Goal: Task Accomplishment & Management: Complete application form

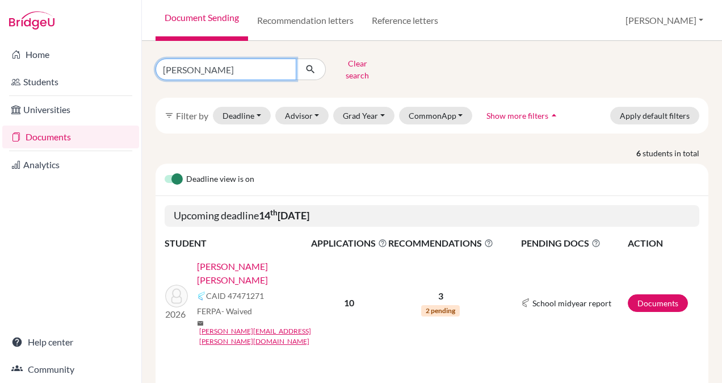
click at [219, 69] on input "gutierrez" at bounding box center [226, 69] width 141 height 22
type input "hasbun"
click button "submit" at bounding box center [311, 69] width 30 height 22
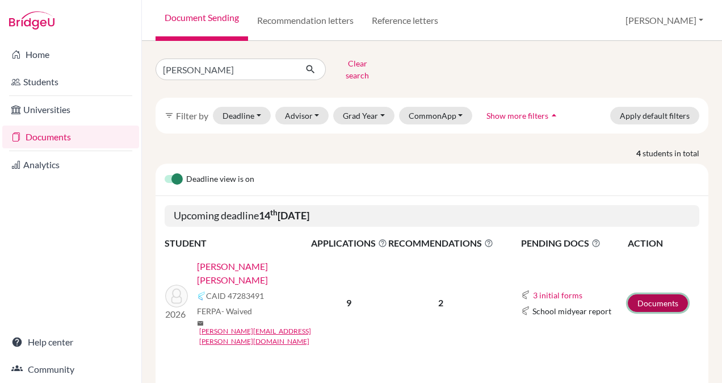
click at [637, 294] on link "Documents" at bounding box center [658, 303] width 60 height 18
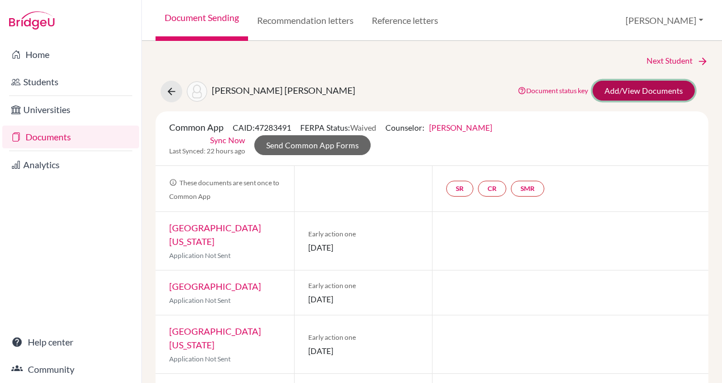
click at [630, 88] on link "Add/View Documents" at bounding box center [644, 91] width 102 height 20
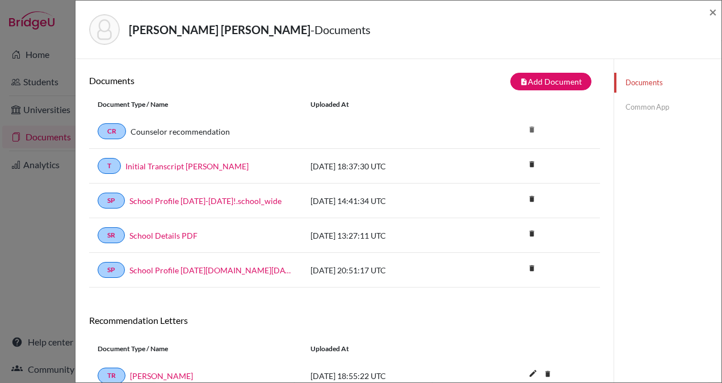
click at [634, 106] on link "Common App" at bounding box center [667, 107] width 107 height 20
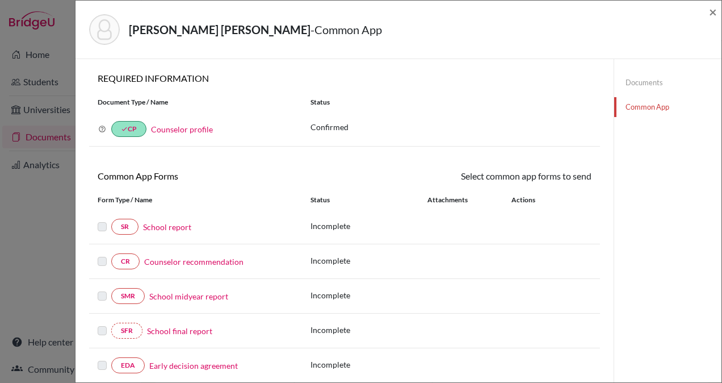
click at [166, 226] on link "School report" at bounding box center [167, 227] width 48 height 12
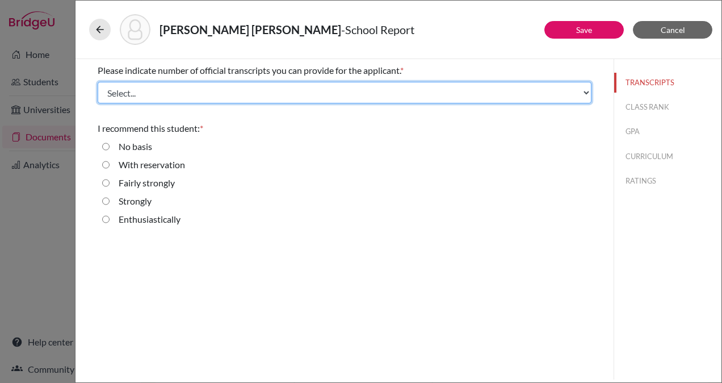
click at [232, 95] on select "Select... 1 2 3 4" at bounding box center [345, 93] width 494 height 22
select select "1"
click at [98, 82] on select "Select... 1 2 3 4" at bounding box center [345, 93] width 494 height 22
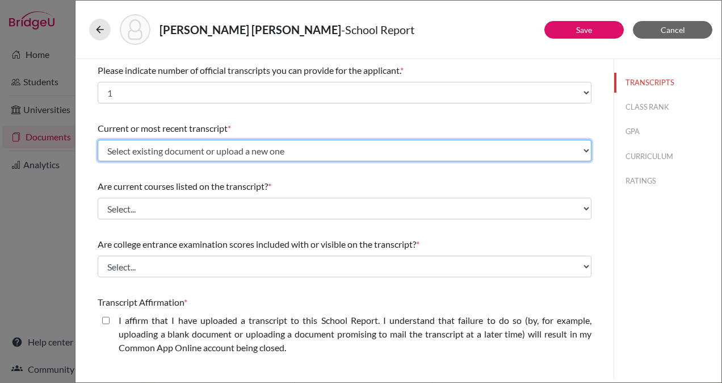
click at [206, 144] on select "Select existing document or upload a new one Initial Transcript Jorge Hasbun Up…" at bounding box center [345, 151] width 494 height 22
select select "665797"
click at [98, 140] on select "Select existing document or upload a new one Initial Transcript Jorge Hasbun Up…" at bounding box center [345, 151] width 494 height 22
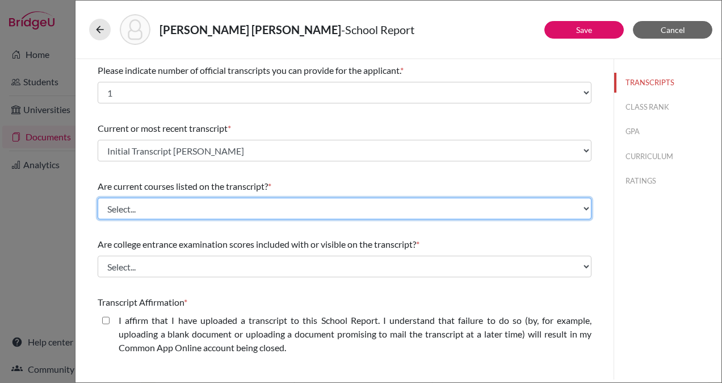
click at [198, 206] on select "Select... Yes No" at bounding box center [345, 209] width 494 height 22
select select "0"
click at [98, 198] on select "Select... Yes No" at bounding box center [345, 209] width 494 height 22
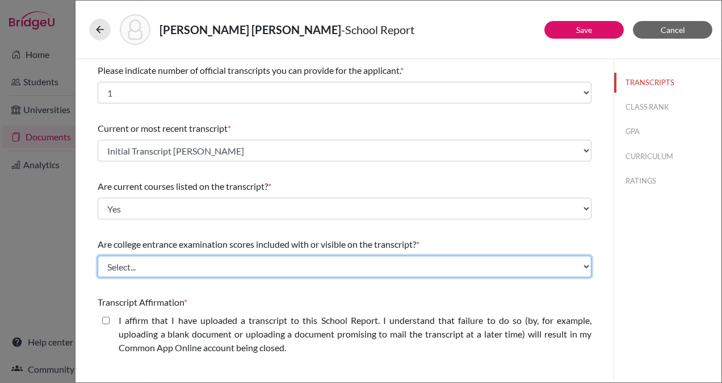
click at [198, 261] on select "Select... Yes No" at bounding box center [345, 267] width 494 height 22
select select "1"
click at [98, 256] on select "Select... Yes No" at bounding box center [345, 267] width 494 height 22
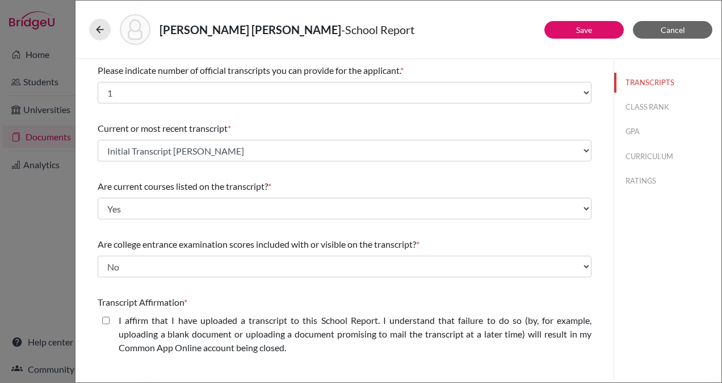
click at [106, 321] on closed\ "I affirm that I have uploaded a transcript to this School Report. I understand …" at bounding box center [105, 320] width 7 height 14
checkbox closed\ "true"
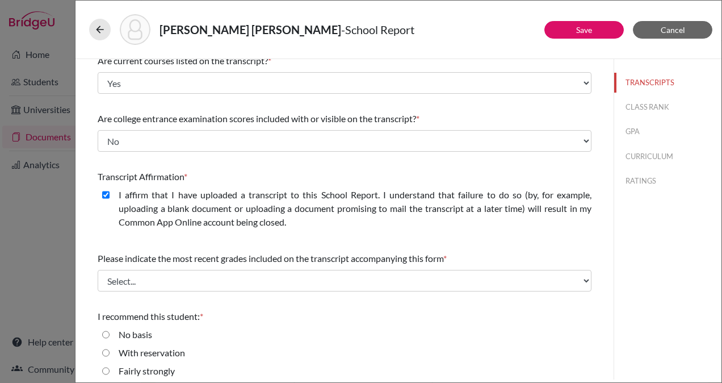
scroll to position [169, 0]
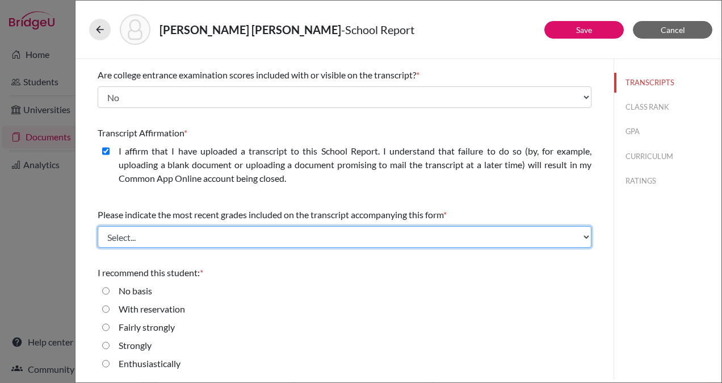
click at [263, 233] on select "Select... Final junior year grades 1st Quarter senior year grades 2nd Quarter/1…" at bounding box center [345, 237] width 494 height 22
select select "0"
click at [98, 226] on select "Select... Final junior year grades 1st Quarter senior year grades 2nd Quarter/1…" at bounding box center [345, 237] width 494 height 22
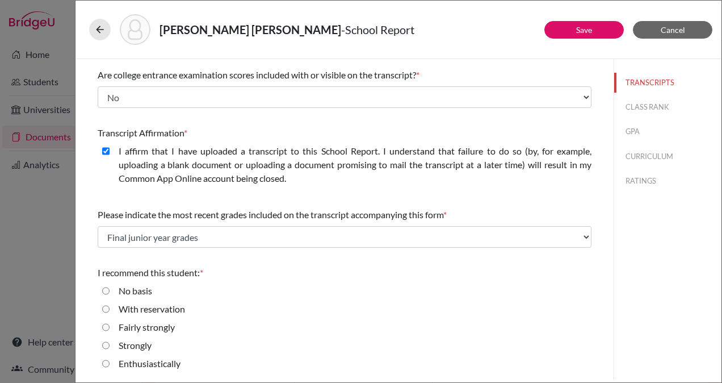
click at [104, 362] on input "Enthusiastically" at bounding box center [105, 364] width 7 height 14
radio input "true"
click at [634, 104] on button "CLASS RANK" at bounding box center [667, 107] width 107 height 20
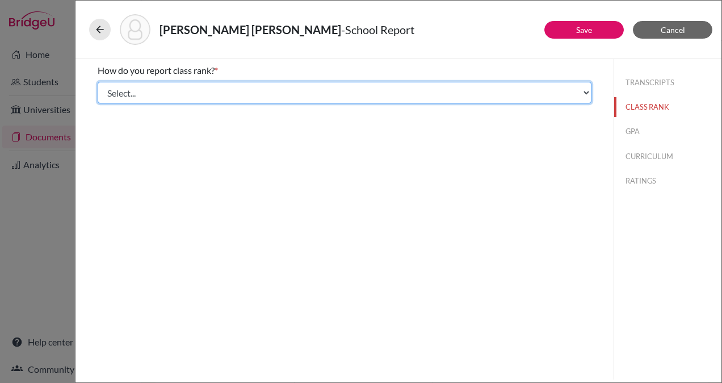
click at [447, 91] on select "Select... Exact Decile Quintile Quartile None" at bounding box center [345, 93] width 494 height 22
select select "2"
click at [98, 82] on select "Select... Exact Decile Quintile Quartile None" at bounding box center [345, 93] width 494 height 22
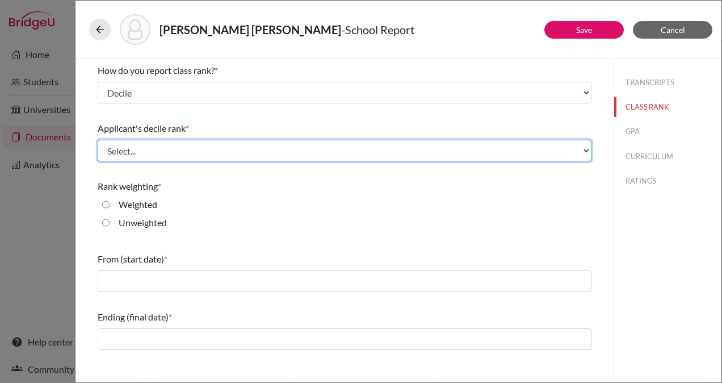
click at [193, 148] on select "Select... Top 10% Top 20% Top 30% Top 40% Top 50% Top 60% Top 70% Top 80% Top 9…" at bounding box center [345, 151] width 494 height 22
select select "2"
click at [98, 140] on select "Select... Top 10% Top 20% Top 30% Top 40% Top 50% Top 60% Top 70% Top 80% Top 9…" at bounding box center [345, 151] width 494 height 22
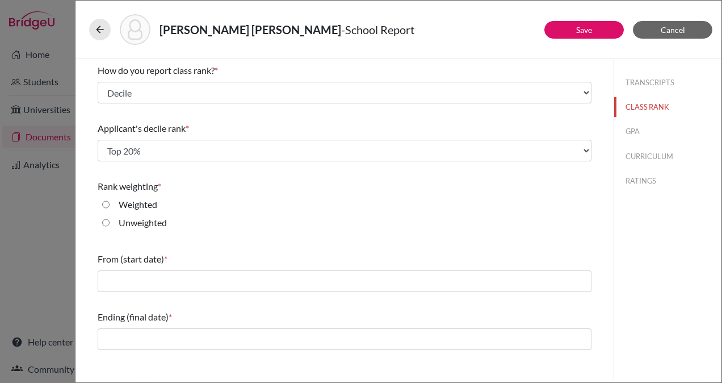
click at [104, 203] on input "Weighted" at bounding box center [105, 205] width 7 height 14
radio input "true"
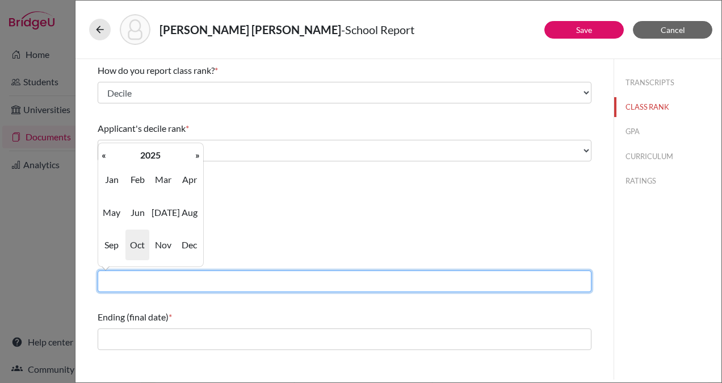
click at [208, 285] on input "text" at bounding box center [345, 281] width 494 height 22
type input "08/2022"
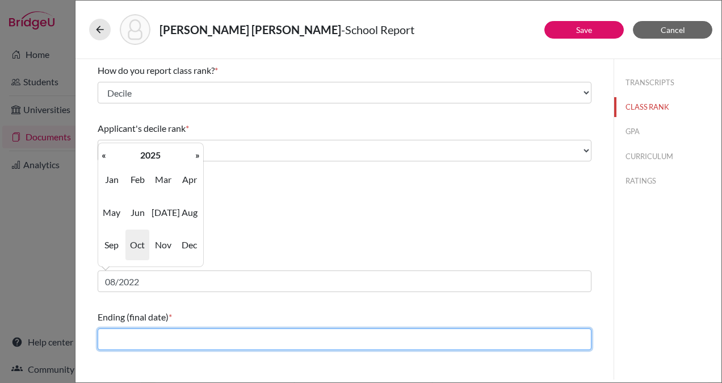
type input "06/2025"
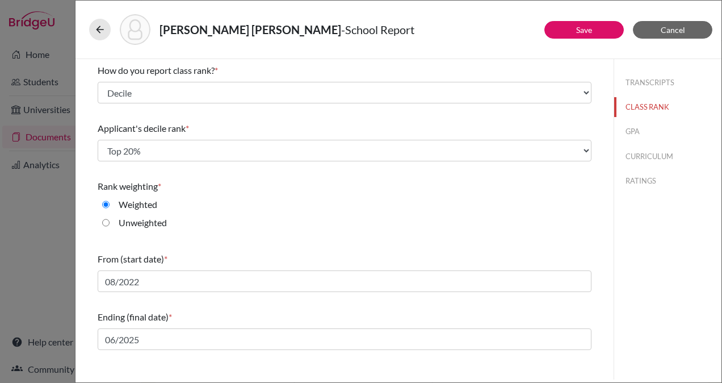
click at [646, 277] on div "TRANSCRIPTS CLASS RANK GPA CURRICULUM RATINGS" at bounding box center [668, 219] width 108 height 320
click at [634, 131] on button "GPA" at bounding box center [667, 132] width 107 height 20
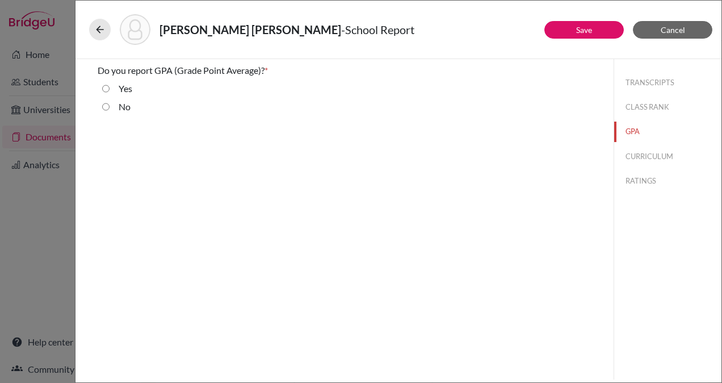
click at [103, 86] on input "Yes" at bounding box center [105, 89] width 7 height 14
radio input "true"
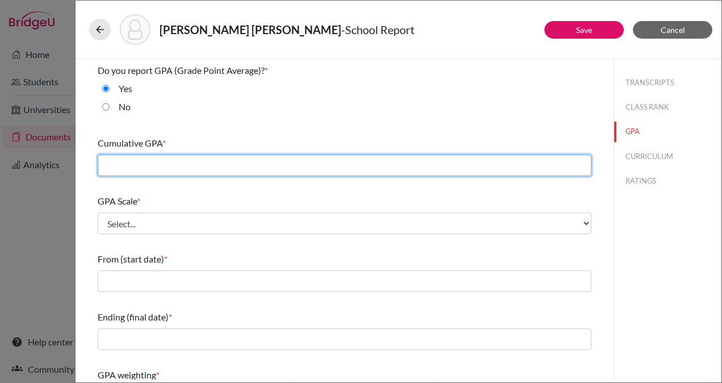
click at [219, 165] on input "text" at bounding box center [345, 165] width 494 height 22
type input "93.58"
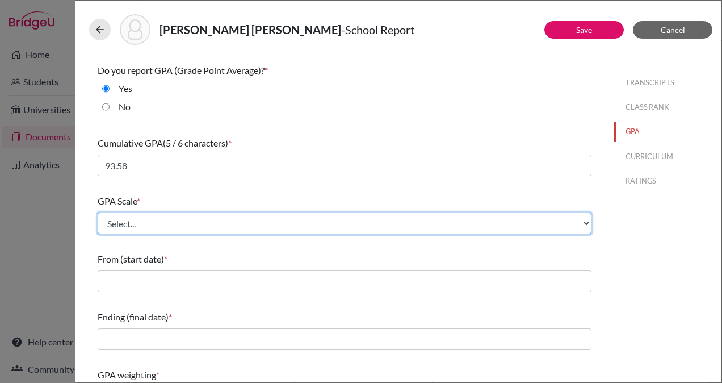
click at [230, 228] on select "Select... 4 5 6 7 8 9 10 11 12 13 14 15 16 17 18 19 20 100" at bounding box center [345, 223] width 494 height 22
select select "100"
click at [98, 212] on select "Select... 4 5 6 7 8 9 10 11 12 13 14 15 16 17 18 19 20 100" at bounding box center [345, 223] width 494 height 22
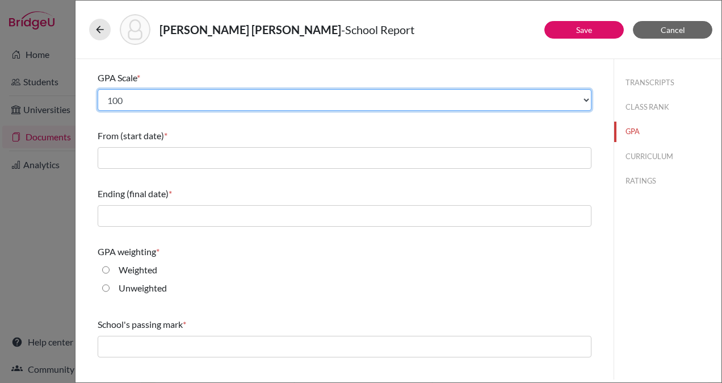
scroll to position [124, 0]
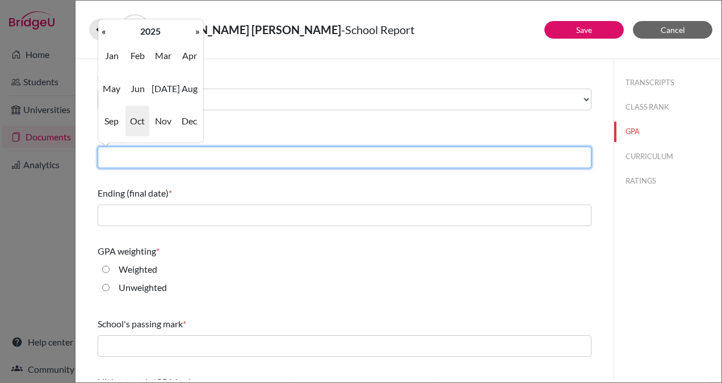
click at [249, 158] on input "text" at bounding box center [345, 157] width 494 height 22
type input "08/2022"
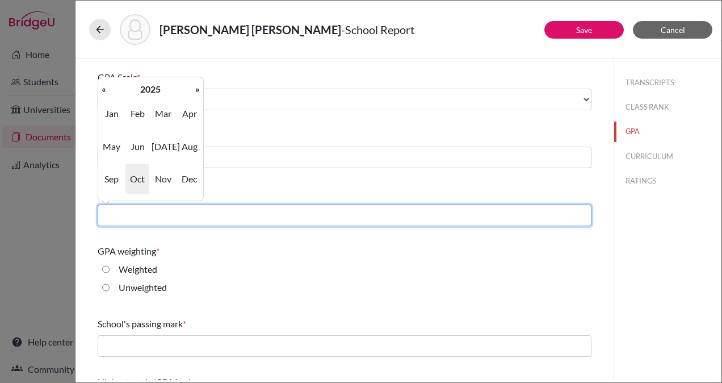
click at [220, 213] on input "text" at bounding box center [345, 215] width 494 height 22
type input "06/2025"
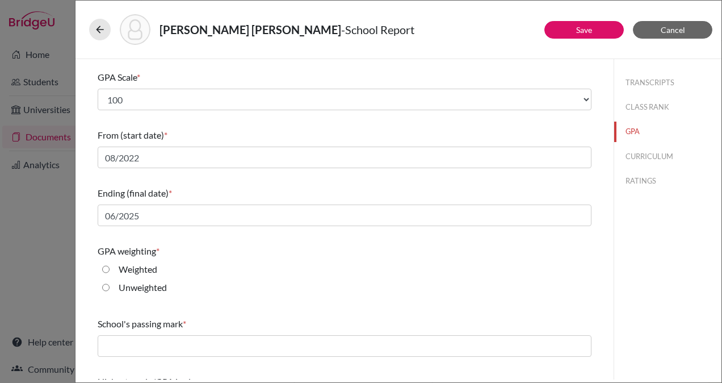
click at [109, 270] on input "Weighted" at bounding box center [105, 269] width 7 height 14
radio input "true"
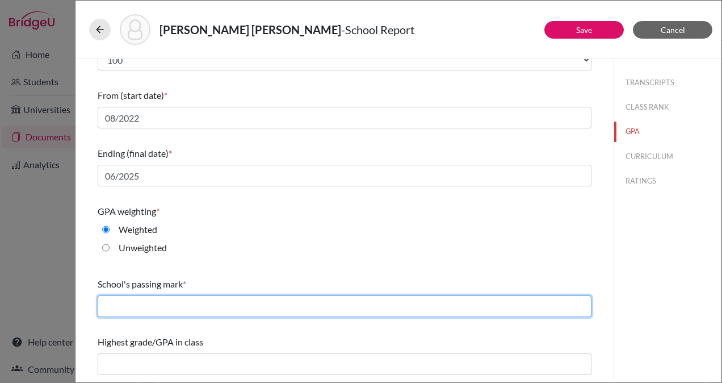
click at [240, 315] on input "text" at bounding box center [345, 306] width 494 height 22
type input "65"
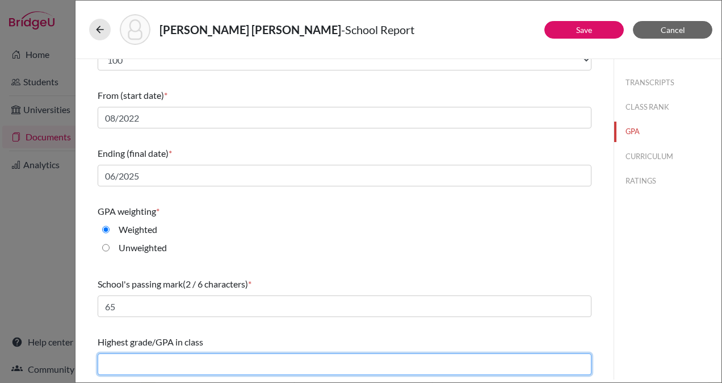
click at [211, 366] on input "text" at bounding box center [345, 364] width 494 height 22
type input "99.43"
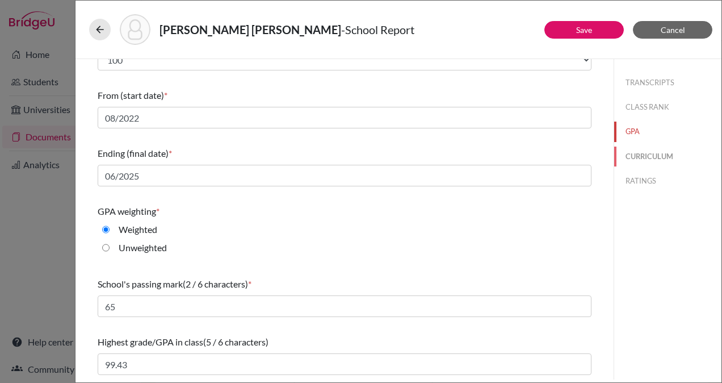
click at [639, 152] on button "CURRICULUM" at bounding box center [667, 156] width 107 height 20
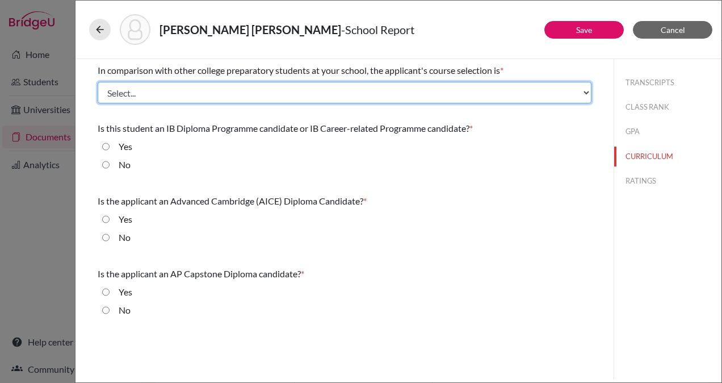
click at [325, 91] on select "Select... Less than demanding Average [PERSON_NAME] Very demanding Most demandi…" at bounding box center [345, 93] width 494 height 22
select select "4"
click at [98, 82] on select "Select... Less than demanding Average [PERSON_NAME] Very demanding Most demandi…" at bounding box center [345, 93] width 494 height 22
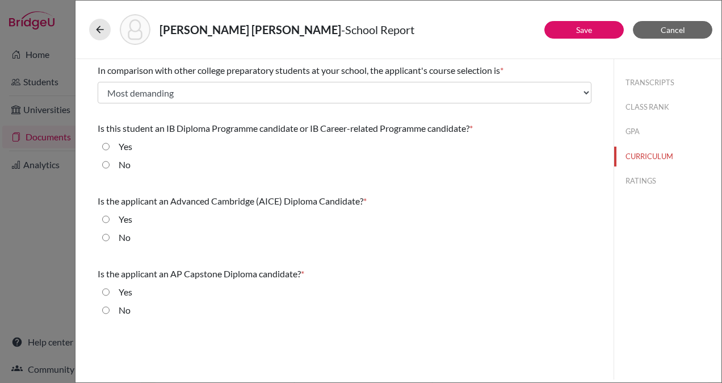
click at [104, 164] on input "No" at bounding box center [105, 165] width 7 height 14
radio input "true"
click at [103, 238] on input "No" at bounding box center [105, 238] width 7 height 14
radio input "true"
click at [104, 308] on input "No" at bounding box center [105, 310] width 7 height 14
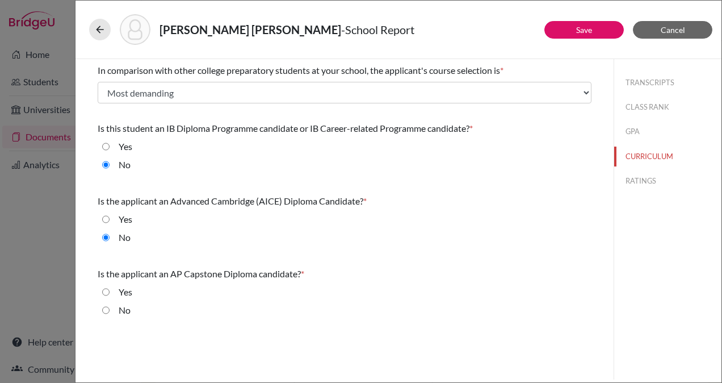
radio input "true"
click at [643, 181] on button "RATINGS" at bounding box center [667, 181] width 107 height 20
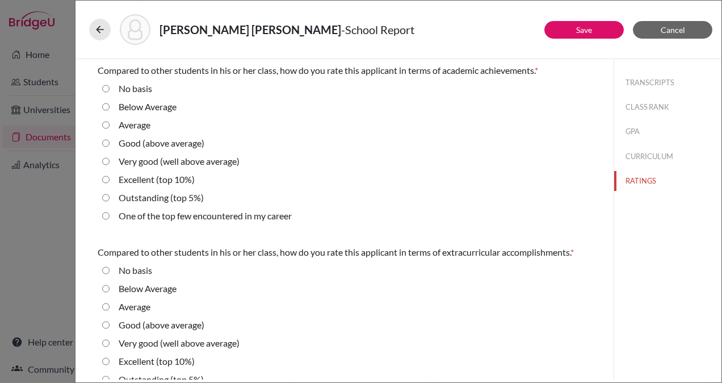
click at [103, 162] on average\) "Very good (well above average)" at bounding box center [105, 161] width 7 height 14
radio average\) "true"
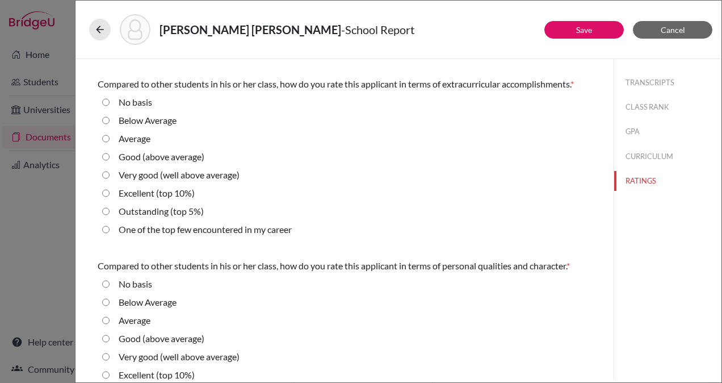
scroll to position [177, 0]
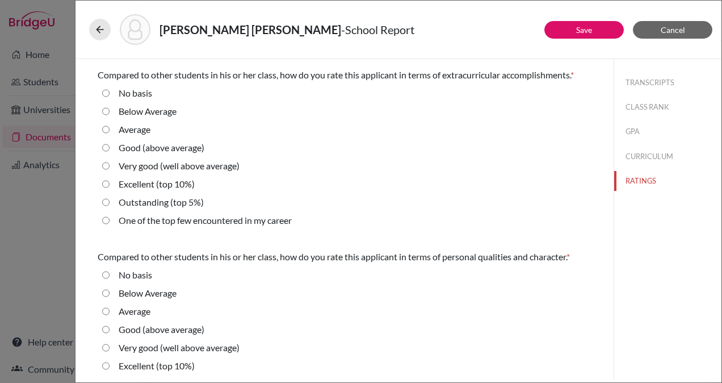
click at [110, 148] on div "Good (above average)" at bounding box center [157, 150] width 95 height 18
click at [107, 146] on average\) "Good (above average)" at bounding box center [105, 148] width 7 height 14
radio average\) "true"
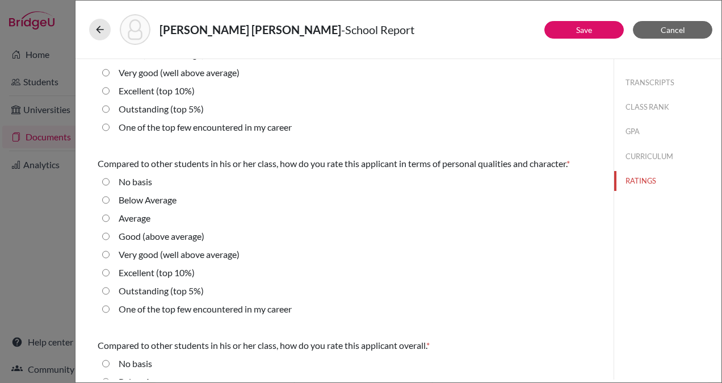
scroll to position [270, 0]
click at [104, 271] on 10\%\) "Excellent (top 10%)" at bounding box center [105, 273] width 7 height 14
radio 10\%\) "true"
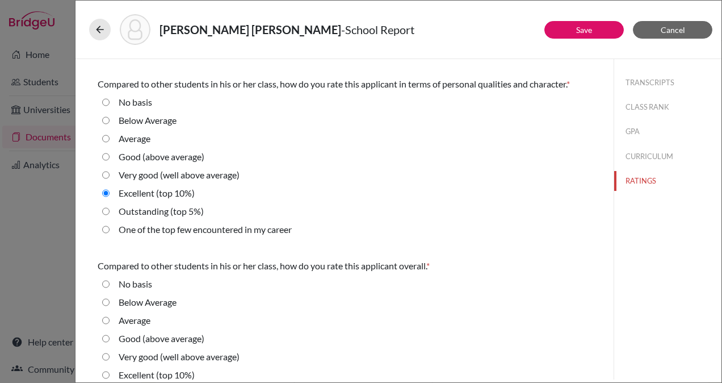
scroll to position [397, 0]
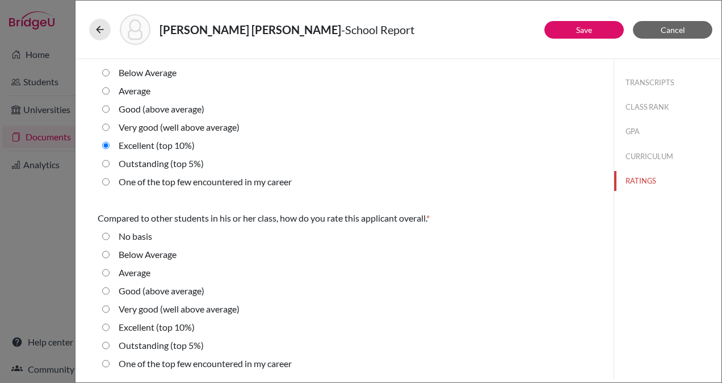
click at [108, 304] on average\) "Very good (well above average)" at bounding box center [105, 309] width 7 height 14
radio average\) "true"
click at [587, 35] on button "Save" at bounding box center [584, 30] width 79 height 18
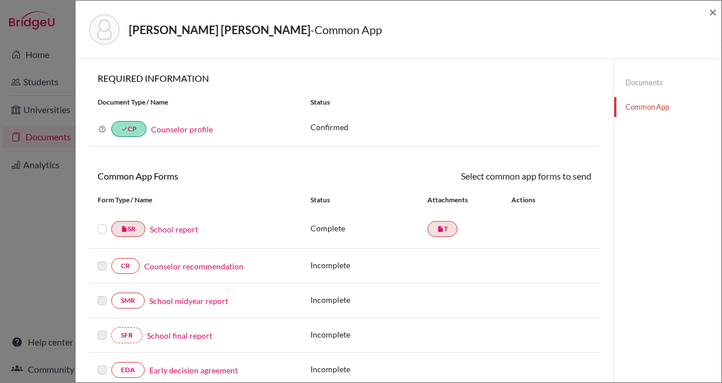
click at [198, 263] on link "Counselor recommendation" at bounding box center [193, 266] width 99 height 12
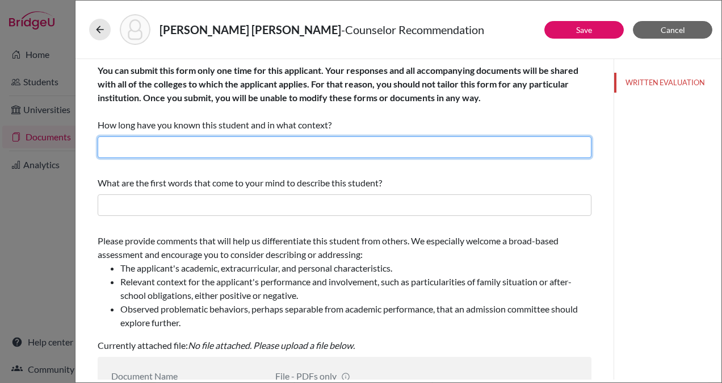
click at [238, 140] on input "text" at bounding box center [345, 147] width 494 height 22
type input "2 Years"
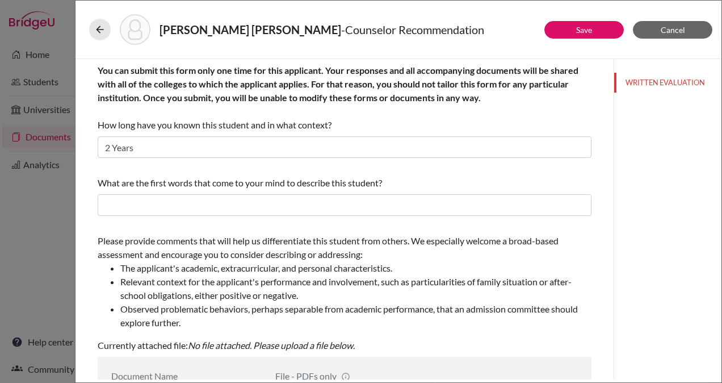
type input "Counselor Recommendation"
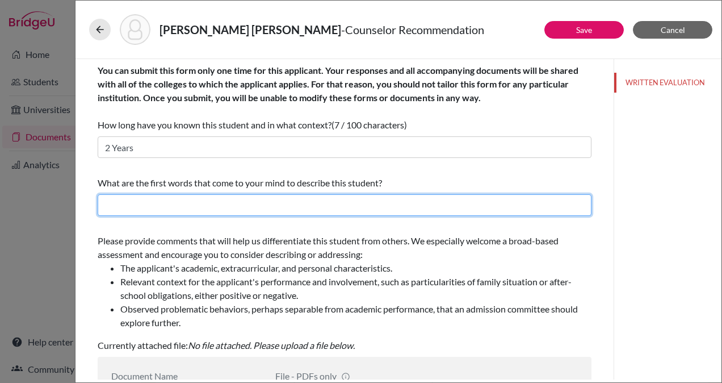
click at [161, 206] on input "text" at bounding box center [345, 205] width 494 height 22
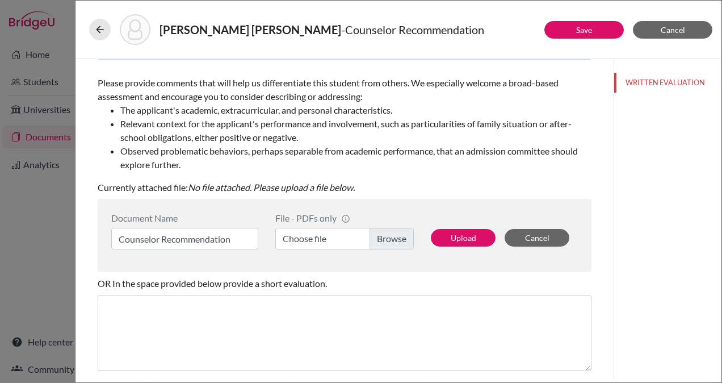
type input "Principled, Motivated, Intellectual"
click at [385, 235] on label "Choose file" at bounding box center [344, 239] width 139 height 22
click at [385, 235] on input "Choose file" at bounding box center [344, 239] width 139 height 22
click at [452, 237] on button "Upload" at bounding box center [463, 238] width 65 height 18
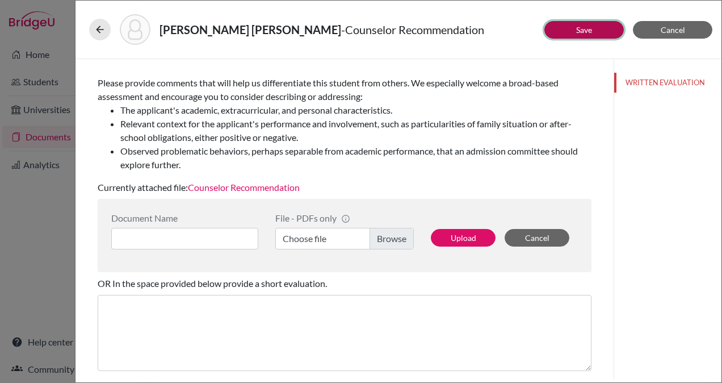
click at [568, 25] on button "Save" at bounding box center [584, 30] width 79 height 18
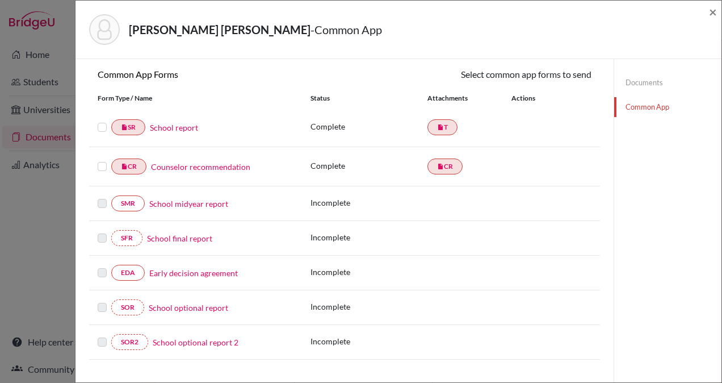
scroll to position [103, 0]
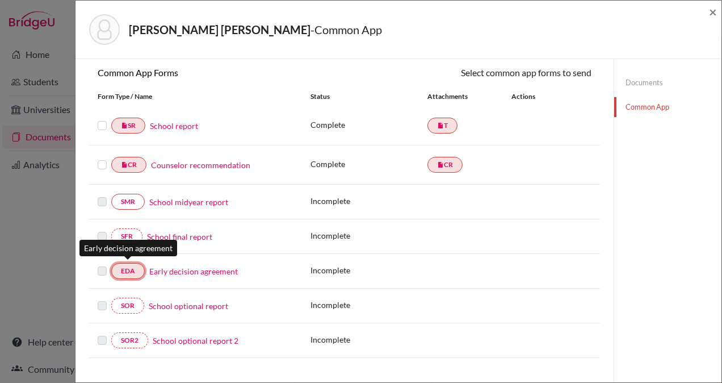
click at [132, 267] on link "EDA" at bounding box center [128, 271] width 34 height 16
click at [165, 269] on link "Early decision agreement" at bounding box center [193, 271] width 89 height 12
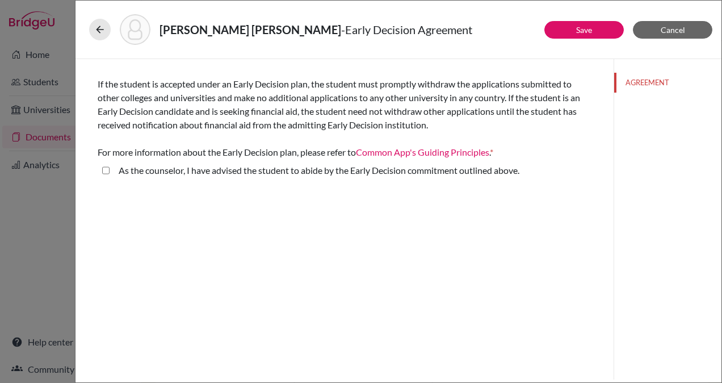
click at [106, 173] on above\ "As the counselor, I have advised the student to abide by the Early Decision com…" at bounding box center [105, 171] width 7 height 14
checkbox above\ "true"
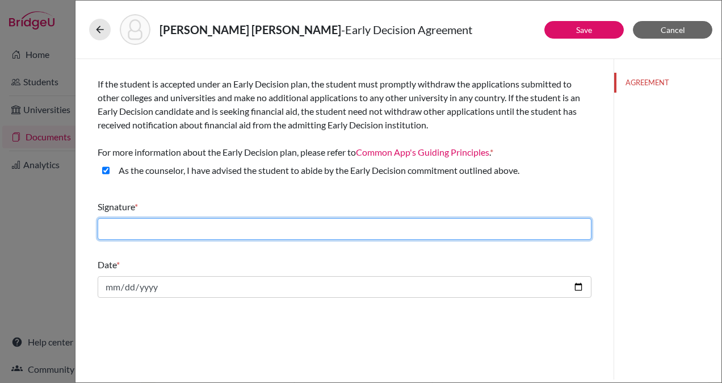
click at [379, 230] on input "text" at bounding box center [345, 229] width 494 height 22
type input "[PERSON_NAME]"
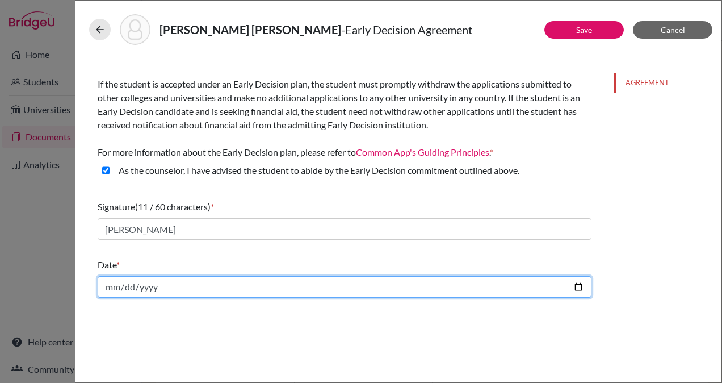
click at [195, 291] on input "date" at bounding box center [345, 287] width 494 height 22
type input "2025-10-11"
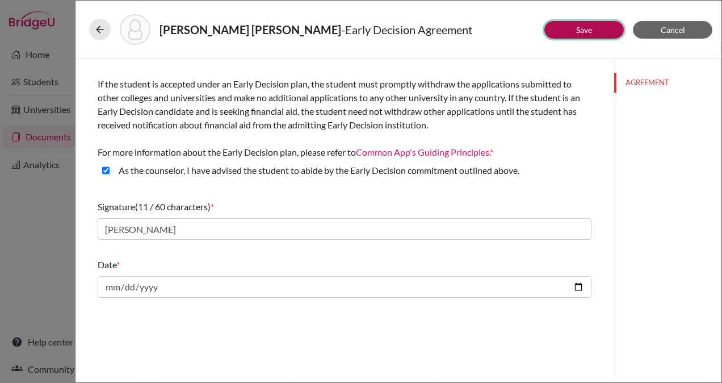
click at [585, 29] on link "Save" at bounding box center [584, 30] width 16 height 10
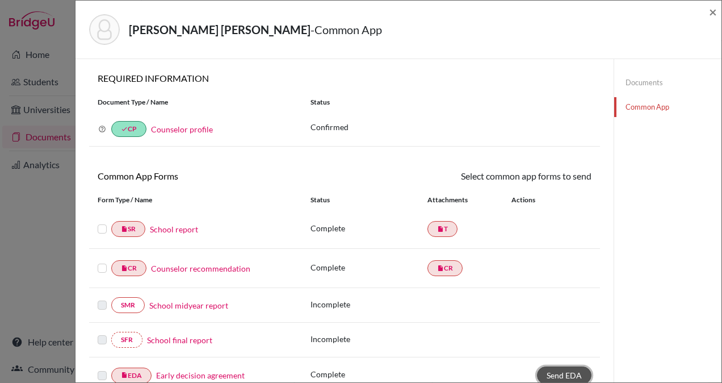
click at [552, 370] on span "Send EDA" at bounding box center [564, 375] width 35 height 10
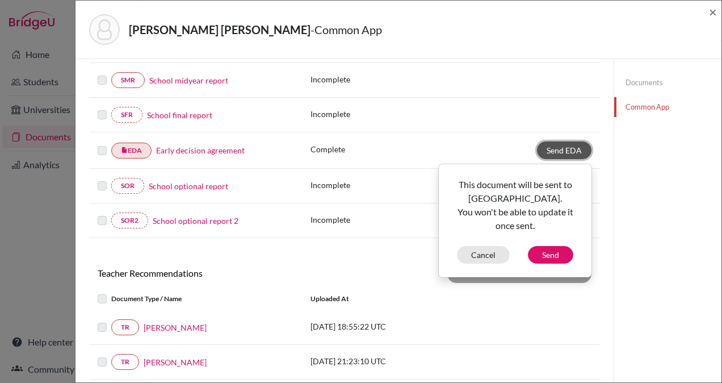
scroll to position [231, 0]
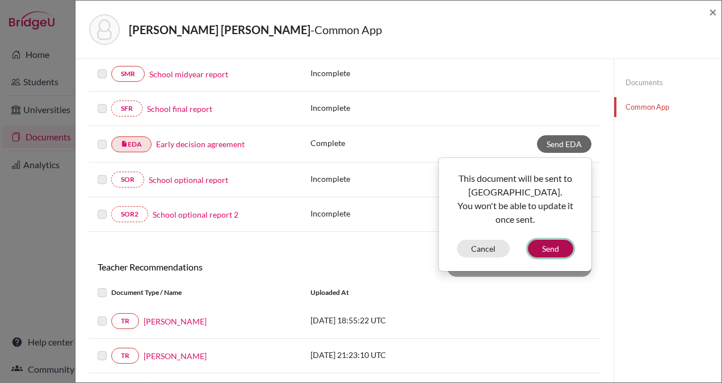
click at [537, 243] on button "Send" at bounding box center [550, 249] width 45 height 18
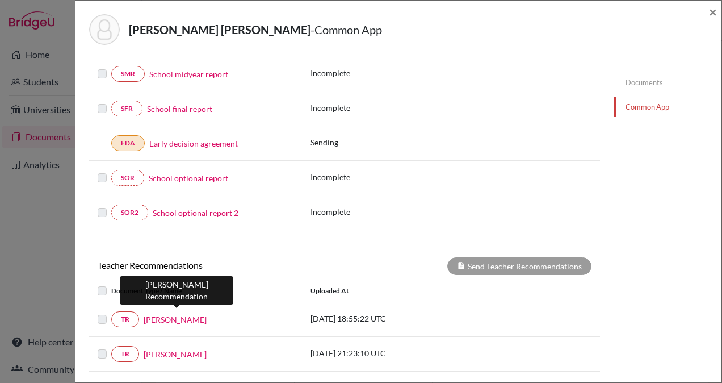
click at [166, 313] on link "Mr. Fernando Sorto" at bounding box center [175, 319] width 63 height 12
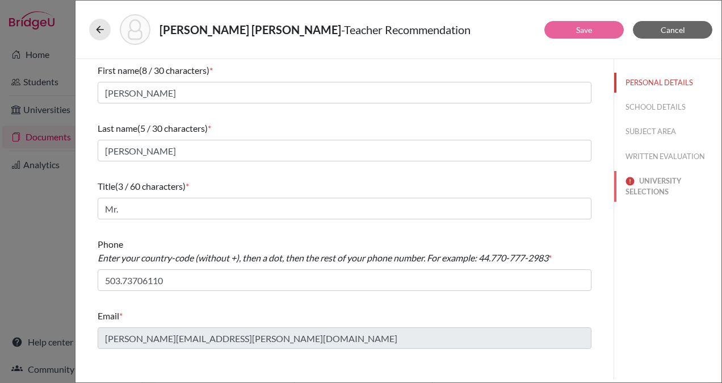
click at [646, 187] on button "UNIVERSITY SELECTIONS" at bounding box center [667, 186] width 107 height 31
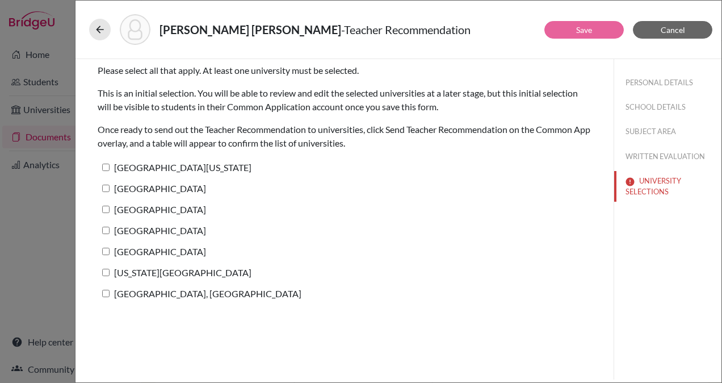
click at [105, 167] on input "[GEOGRAPHIC_DATA][US_STATE]" at bounding box center [105, 167] width 7 height 7
checkbox input "true"
click at [107, 187] on input "Tulane University" at bounding box center [105, 188] width 7 height 7
checkbox input "true"
click at [106, 209] on input "Northwestern University" at bounding box center [105, 209] width 7 height 7
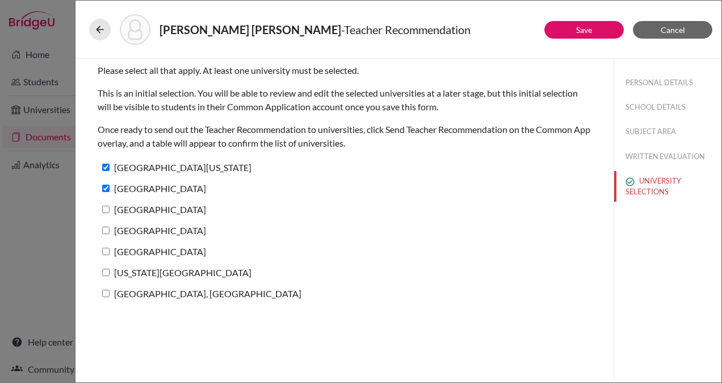
checkbox input "true"
click at [107, 233] on input "University of Notre Dame" at bounding box center [105, 230] width 7 height 7
checkbox input "true"
click at [105, 250] on input "University of Miami" at bounding box center [105, 251] width 7 height 7
checkbox input "true"
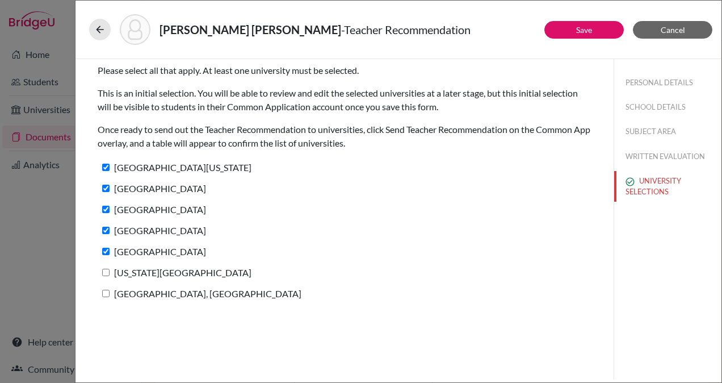
click at [105, 275] on label "Texas Christian University" at bounding box center [175, 272] width 154 height 16
click at [105, 275] on input "Texas Christian University" at bounding box center [105, 272] width 7 height 7
checkbox input "true"
click at [107, 292] on input "Purdue University, West Lafayette" at bounding box center [105, 293] width 7 height 7
checkbox input "true"
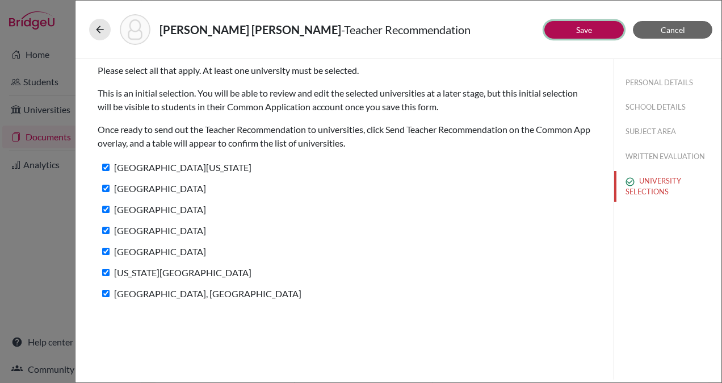
click at [580, 31] on link "Save" at bounding box center [584, 30] width 16 height 10
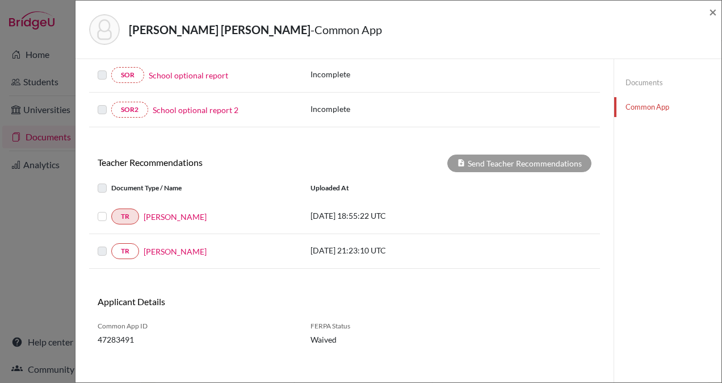
scroll to position [336, 0]
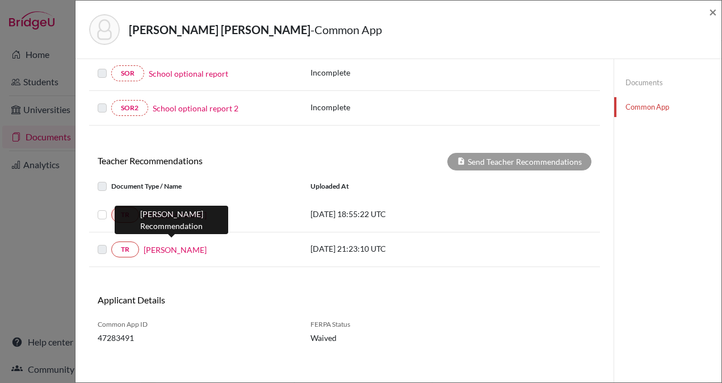
click at [186, 246] on link "Mr. Daniel Borst" at bounding box center [175, 250] width 63 height 12
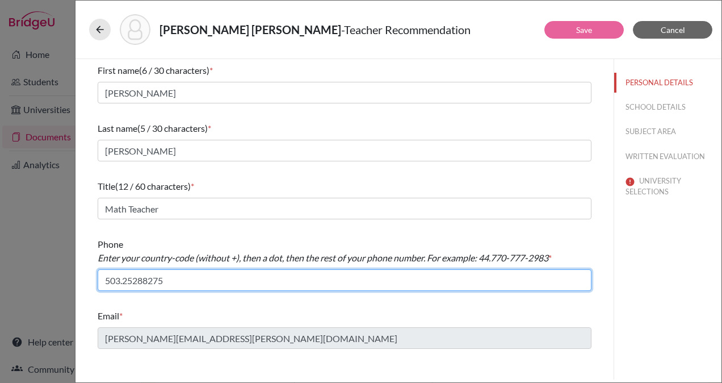
click at [141, 279] on input "503.25288275" at bounding box center [345, 280] width 494 height 22
type input "503.2528-8275"
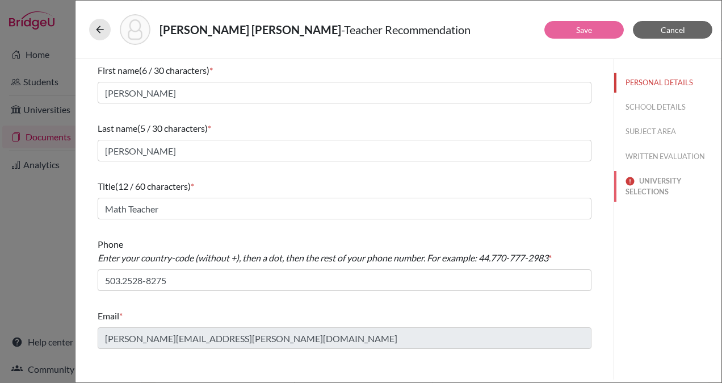
click at [650, 179] on button "UNIVERSITY SELECTIONS" at bounding box center [667, 186] width 107 height 31
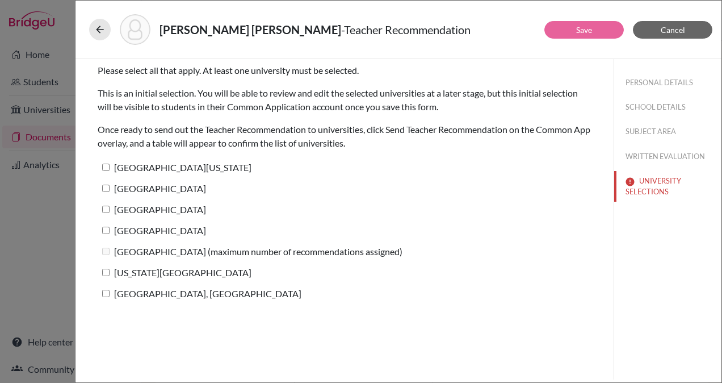
click at [109, 165] on label "University of Texas at Austin" at bounding box center [175, 167] width 154 height 16
click at [109, 165] on input "University of Texas at Austin" at bounding box center [105, 167] width 7 height 7
checkbox input "true"
click at [108, 187] on input "[GEOGRAPHIC_DATA]" at bounding box center [105, 188] width 7 height 7
checkbox input "true"
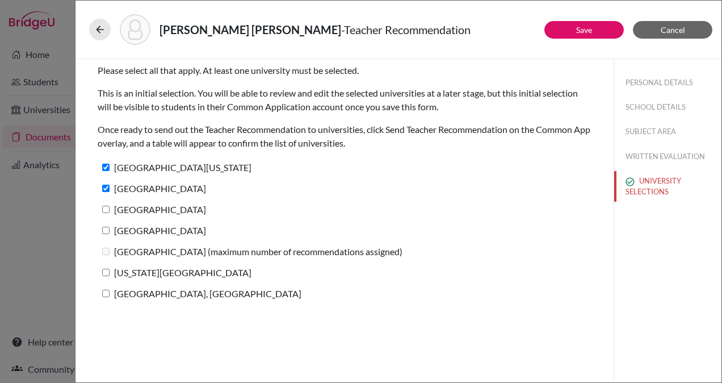
click at [104, 207] on input "Northwestern University" at bounding box center [105, 209] width 7 height 7
checkbox input "true"
click at [104, 232] on input "University of Notre Dame" at bounding box center [105, 230] width 7 height 7
checkbox input "true"
click at [104, 271] on input "Texas Christian University" at bounding box center [105, 272] width 7 height 7
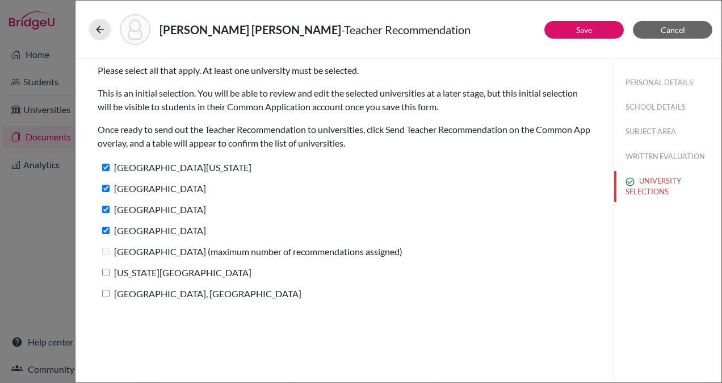
checkbox input "true"
click at [105, 291] on input "Purdue University, West Lafayette" at bounding box center [105, 293] width 7 height 7
checkbox input "true"
click at [577, 30] on link "Save" at bounding box center [584, 30] width 16 height 10
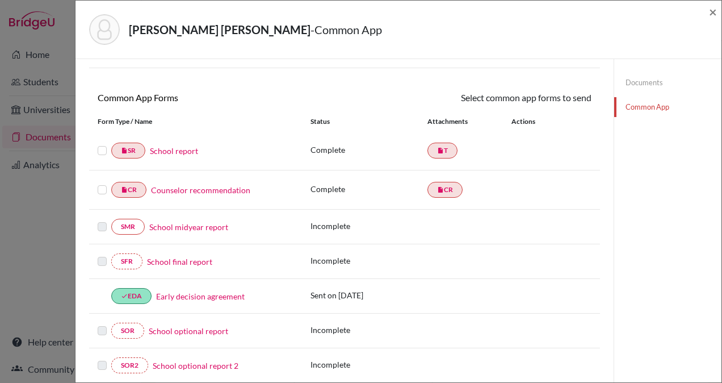
scroll to position [75, 0]
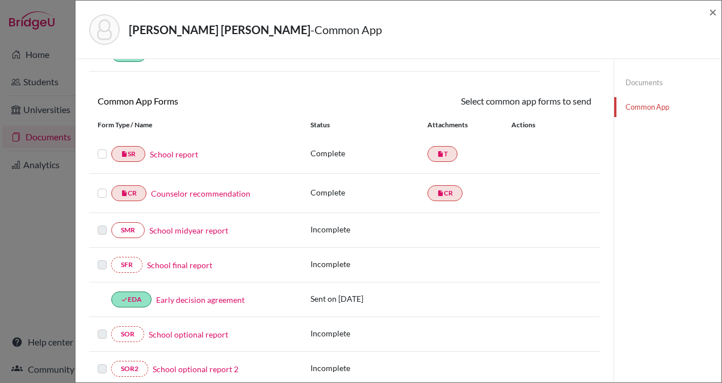
click at [102, 147] on label at bounding box center [102, 147] width 9 height 0
click at [0, 0] on input "checkbox" at bounding box center [0, 0] width 0 height 0
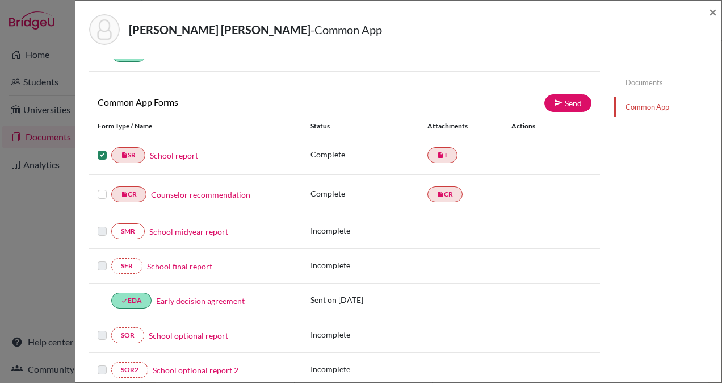
click at [99, 187] on label at bounding box center [102, 187] width 9 height 0
click at [0, 0] on input "checkbox" at bounding box center [0, 0] width 0 height 0
click at [558, 102] on link "Send" at bounding box center [568, 103] width 47 height 18
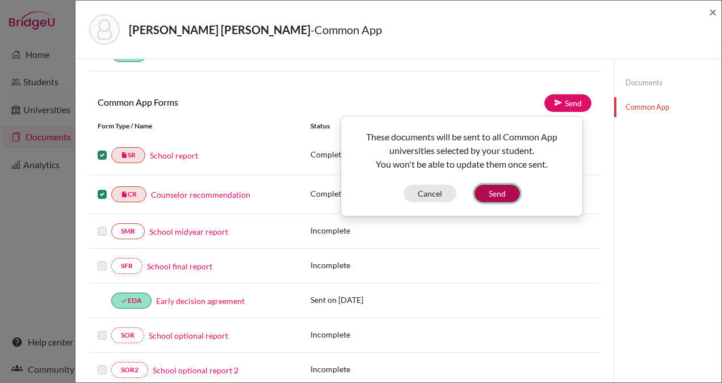
click at [496, 189] on button "Send" at bounding box center [497, 194] width 45 height 18
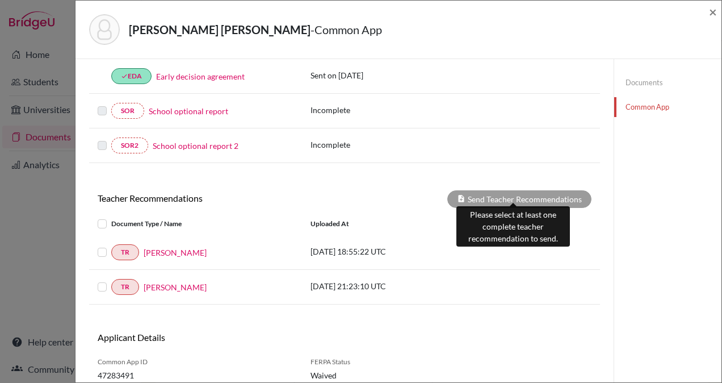
scroll to position [359, 0]
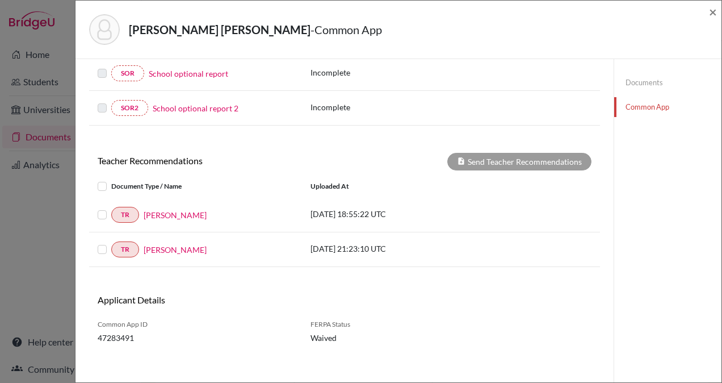
click at [111, 208] on label at bounding box center [111, 208] width 0 height 0
click at [0, 0] on input "checkbox" at bounding box center [0, 0] width 0 height 0
click at [111, 242] on label at bounding box center [111, 242] width 0 height 0
click at [0, 0] on input "checkbox" at bounding box center [0, 0] width 0 height 0
click at [507, 153] on button "Send Teacher Recommendations" at bounding box center [519, 162] width 144 height 18
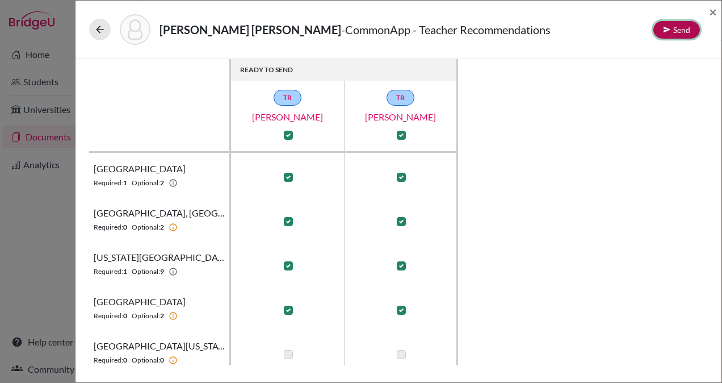
click at [678, 28] on button "Send" at bounding box center [677, 30] width 47 height 18
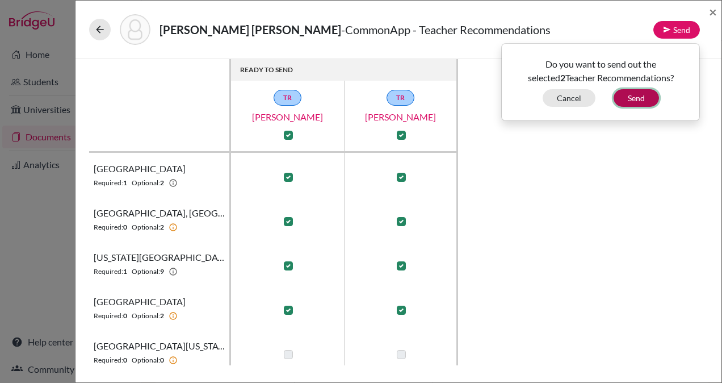
click at [637, 93] on button "Send" at bounding box center [636, 98] width 45 height 18
checkbox input "false"
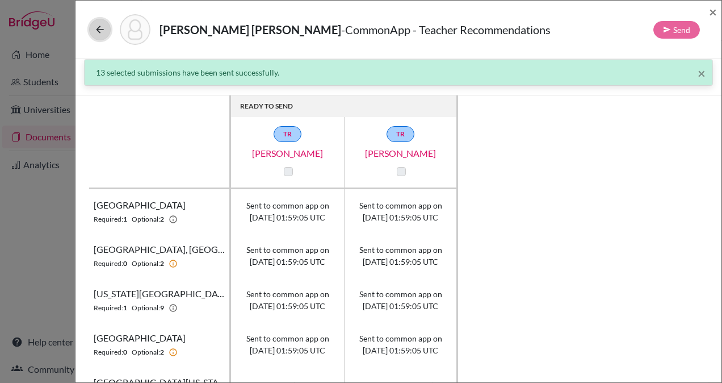
click at [99, 30] on icon at bounding box center [99, 29] width 11 height 11
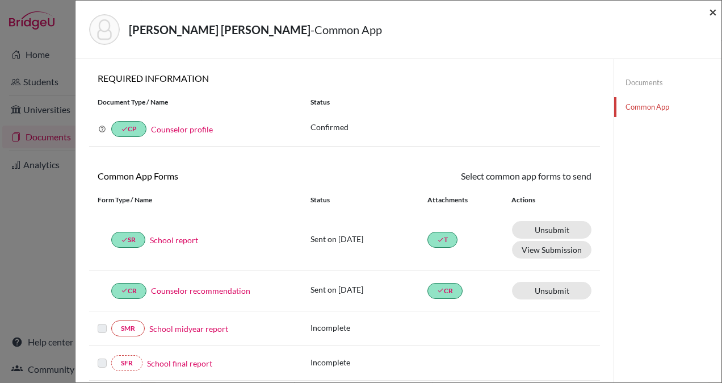
click at [711, 13] on span "×" at bounding box center [713, 11] width 8 height 16
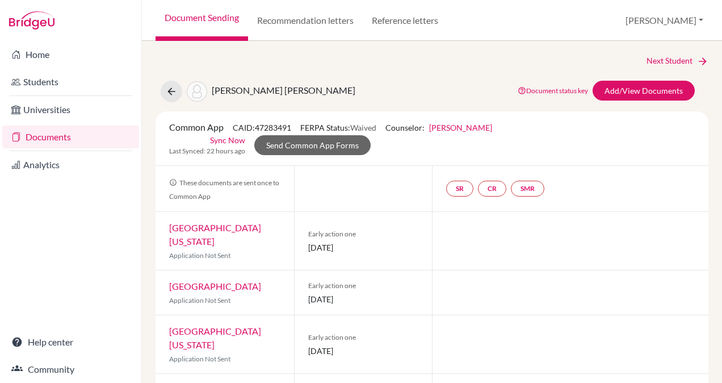
click at [228, 141] on link "Sync Now" at bounding box center [227, 140] width 35 height 12
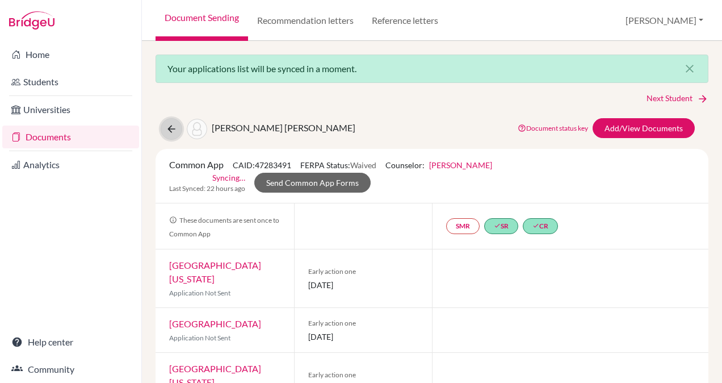
click at [171, 124] on icon at bounding box center [171, 128] width 11 height 11
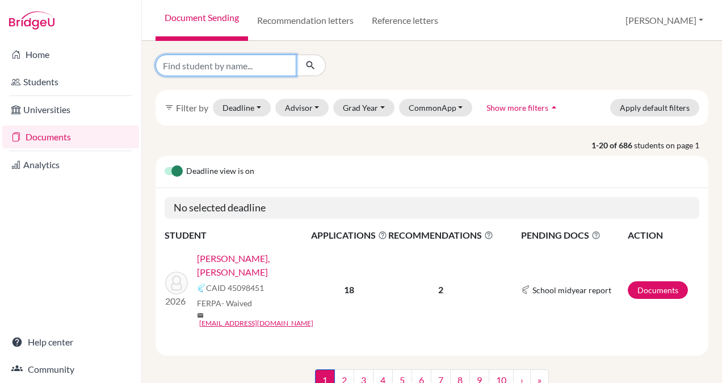
click at [237, 65] on input "Find student by name..." at bounding box center [226, 66] width 141 height 22
type input "hasbun"
click at [307, 62] on icon "submit" at bounding box center [310, 65] width 11 height 11
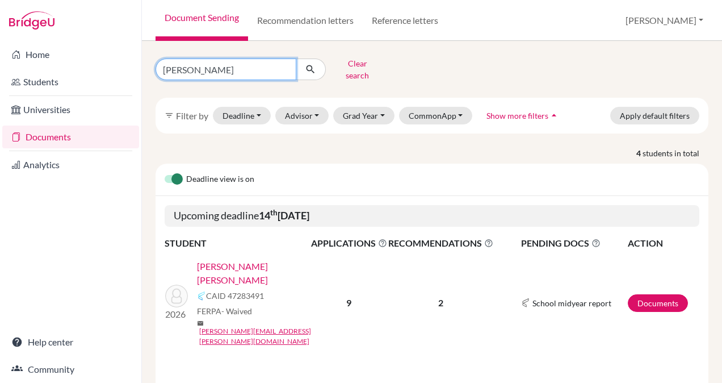
click at [240, 67] on input "hasbun" at bounding box center [226, 69] width 141 height 22
type input "interiano"
click button "submit" at bounding box center [311, 69] width 30 height 22
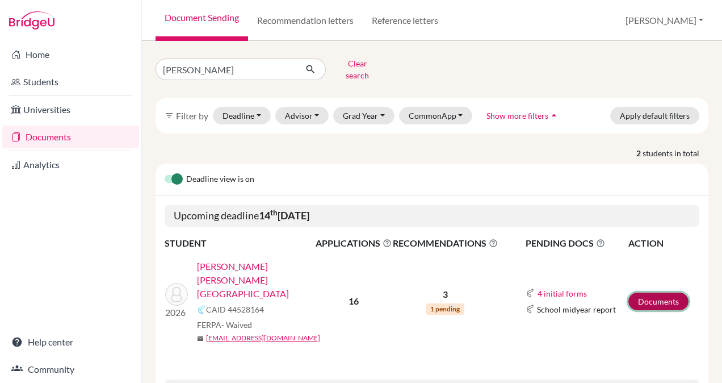
click at [643, 292] on link "Documents" at bounding box center [659, 301] width 60 height 18
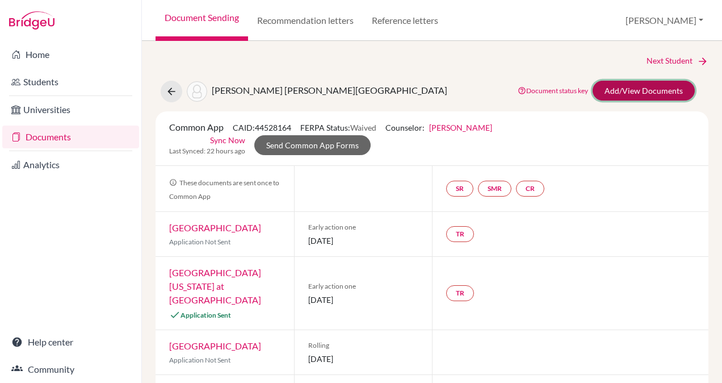
click at [634, 90] on link "Add/View Documents" at bounding box center [644, 91] width 102 height 20
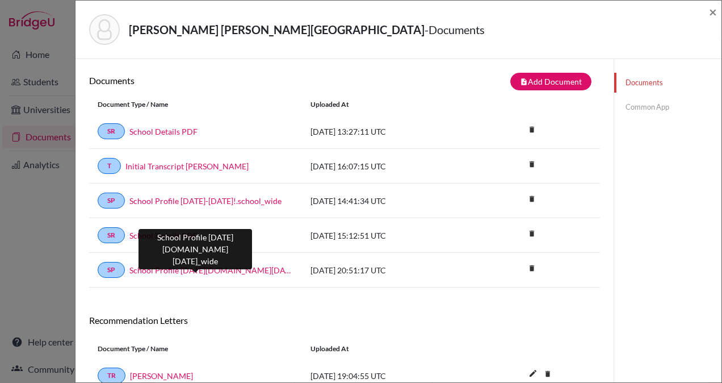
click at [240, 264] on link "School Profile [DATE][DOMAIN_NAME][DATE]_wide" at bounding box center [211, 270] width 164 height 12
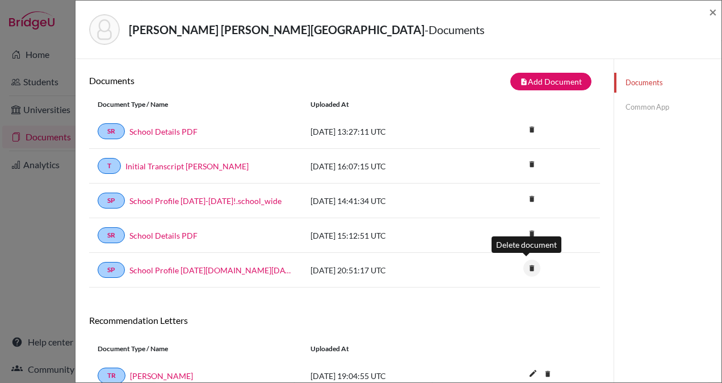
click at [525, 264] on icon "delete" at bounding box center [532, 267] width 17 height 17
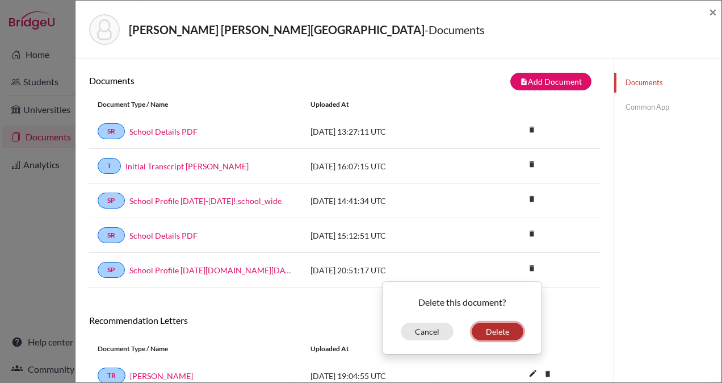
click at [489, 325] on button "Delete" at bounding box center [498, 332] width 52 height 18
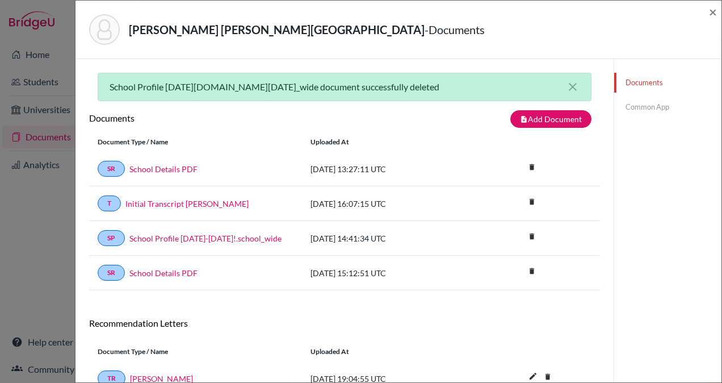
click at [631, 104] on link "Common App" at bounding box center [667, 107] width 107 height 20
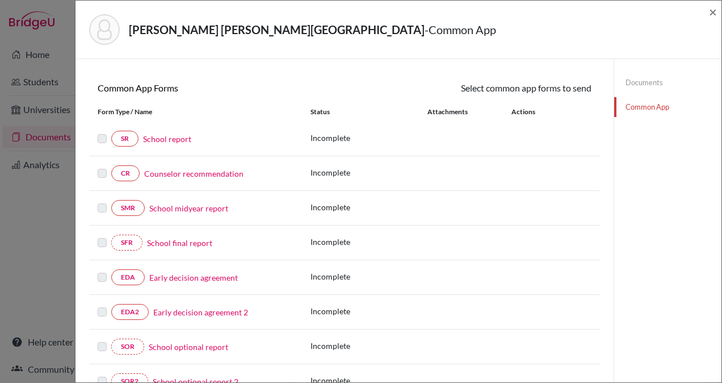
scroll to position [89, 0]
click at [169, 133] on link "School report" at bounding box center [167, 138] width 48 height 12
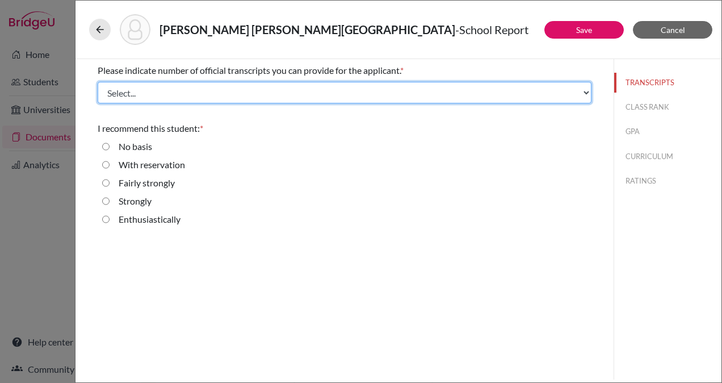
click at [226, 94] on select "Select... 1 2 3 4" at bounding box center [345, 93] width 494 height 22
select select "1"
click at [98, 82] on select "Select... 1 2 3 4" at bounding box center [345, 93] width 494 height 22
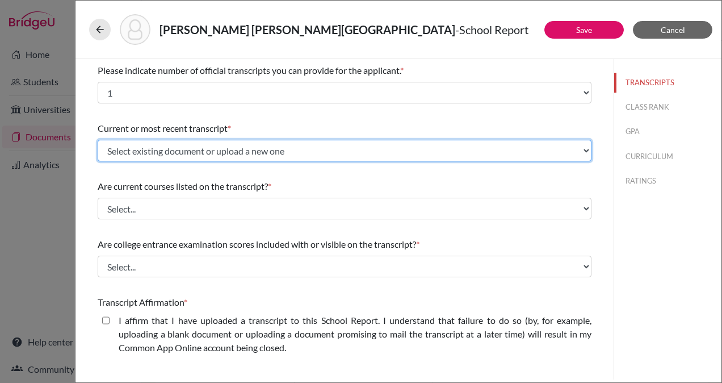
click at [240, 148] on select "Select existing document or upload a new one Initial Transcript [PERSON_NAME] U…" at bounding box center [345, 151] width 494 height 22
select select "665708"
click at [98, 140] on select "Select existing document or upload a new one Initial Transcript [PERSON_NAME] U…" at bounding box center [345, 151] width 494 height 22
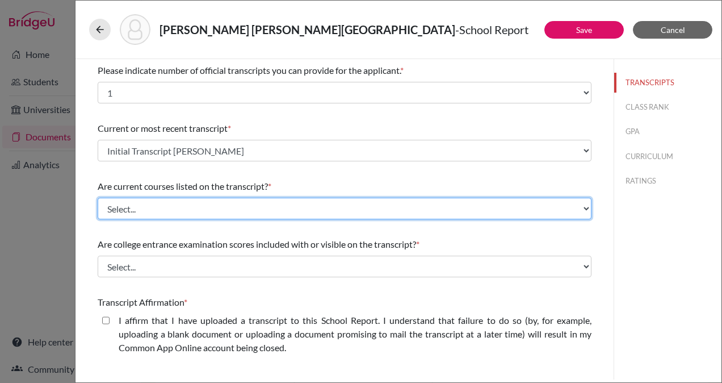
click at [248, 206] on select "Select... Yes No" at bounding box center [345, 209] width 494 height 22
select select "0"
click at [98, 198] on select "Select... Yes No" at bounding box center [345, 209] width 494 height 22
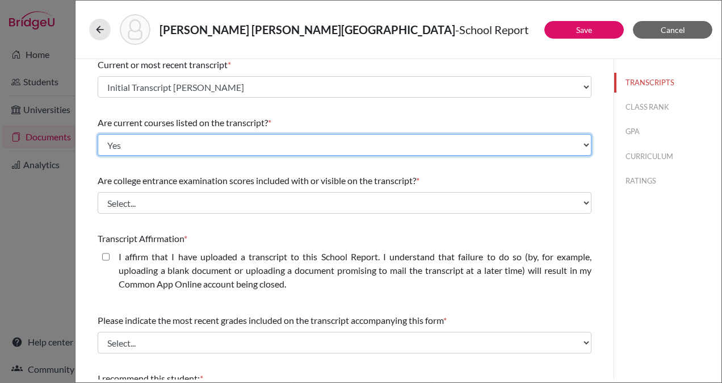
scroll to position [65, 0]
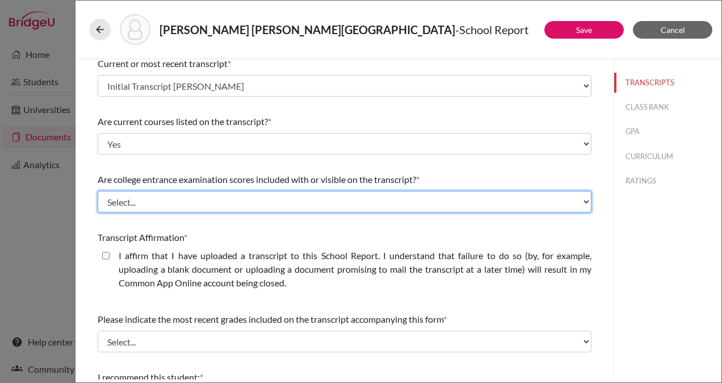
click at [337, 201] on select "Select... Yes No" at bounding box center [345, 202] width 494 height 22
select select "1"
click at [98, 191] on select "Select... Yes No" at bounding box center [345, 202] width 494 height 22
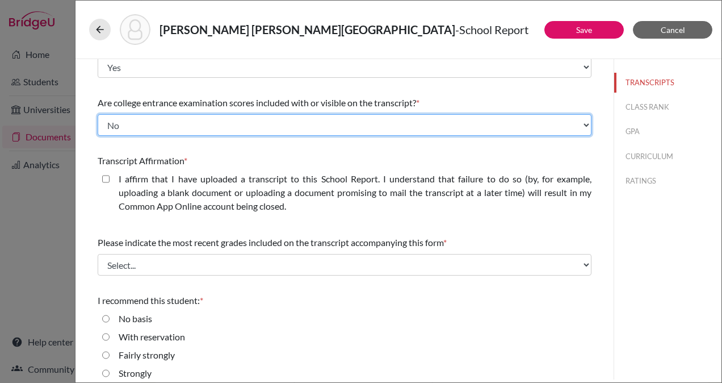
scroll to position [142, 0]
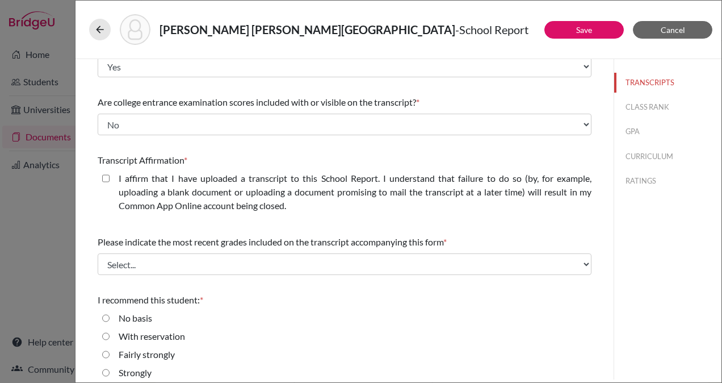
click at [108, 177] on closed\ "I affirm that I have uploaded a transcript to this School Report. I understand …" at bounding box center [105, 178] width 7 height 14
checkbox closed\ "true"
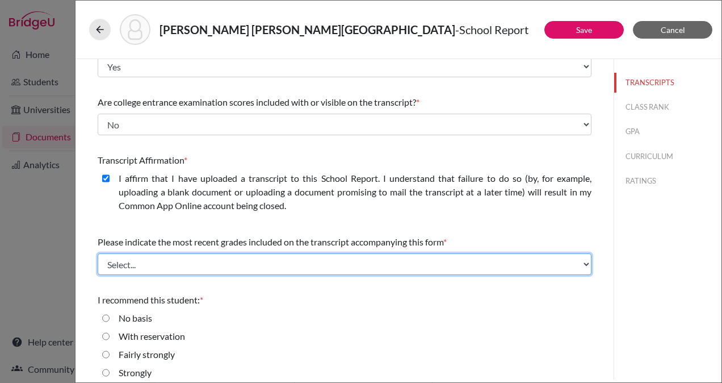
click at [225, 260] on select "Select... Final junior year grades 1st Quarter senior year grades 2nd Quarter/1…" at bounding box center [345, 264] width 494 height 22
select select "0"
click at [98, 253] on select "Select... Final junior year grades 1st Quarter senior year grades 2nd Quarter/1…" at bounding box center [345, 264] width 494 height 22
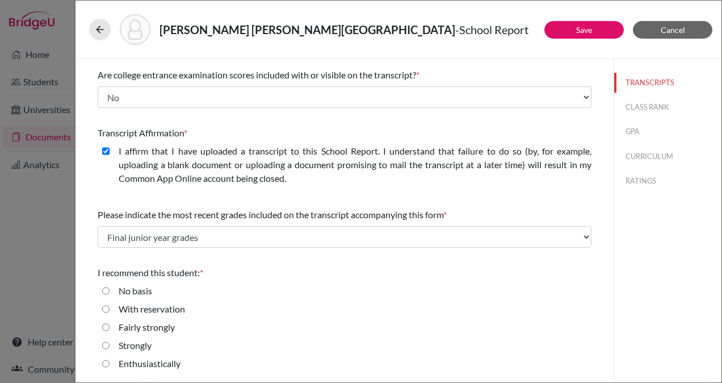
click at [104, 363] on input "Enthusiastically" at bounding box center [105, 364] width 7 height 14
radio input "true"
click at [642, 104] on button "CLASS RANK" at bounding box center [667, 107] width 107 height 20
select select "Select..."
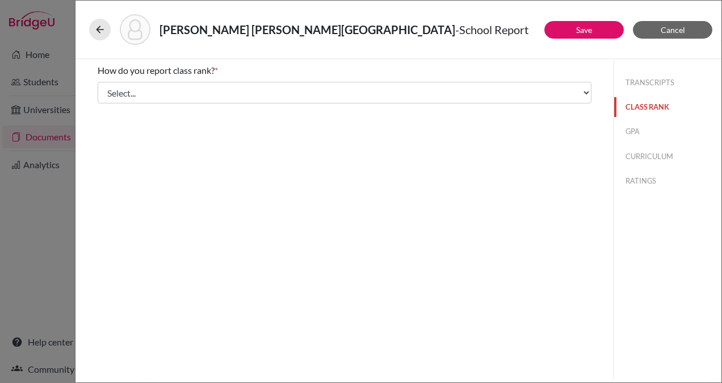
scroll to position [0, 0]
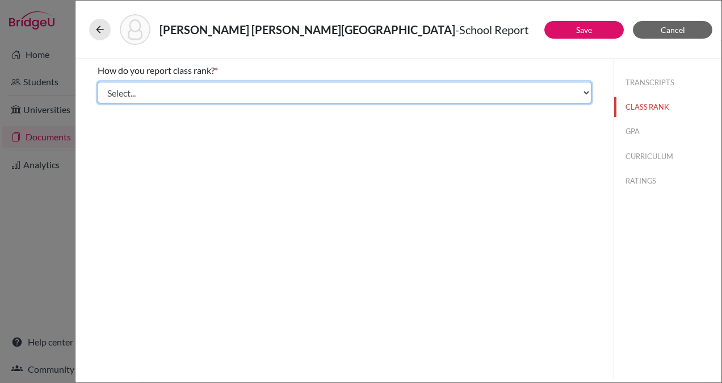
click at [381, 90] on select "Select... Exact Decile Quintile Quartile None" at bounding box center [345, 93] width 494 height 22
select select "2"
click at [98, 82] on select "Select... Exact Decile Quintile Quartile None" at bounding box center [345, 93] width 494 height 22
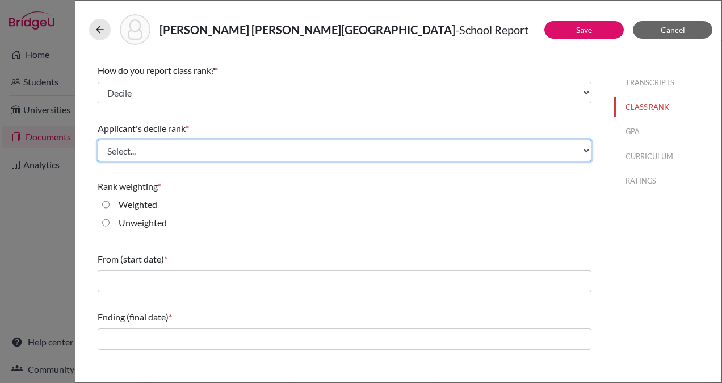
click at [273, 146] on select "Select... Top 10% Top 20% Top 30% Top 40% Top 50% Top 60% Top 70% Top 80% Top 9…" at bounding box center [345, 151] width 494 height 22
select select "2"
click at [98, 140] on select "Select... Top 10% Top 20% Top 30% Top 40% Top 50% Top 60% Top 70% Top 80% Top 9…" at bounding box center [345, 151] width 494 height 22
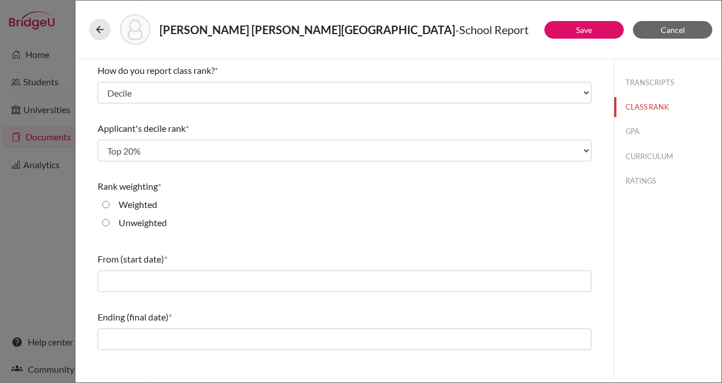
click at [106, 204] on input "Weighted" at bounding box center [105, 205] width 7 height 14
radio input "true"
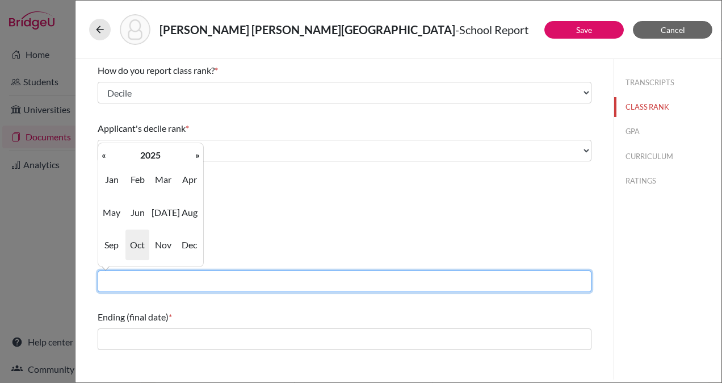
click at [203, 278] on input "text" at bounding box center [345, 281] width 494 height 22
type input "08/2022"
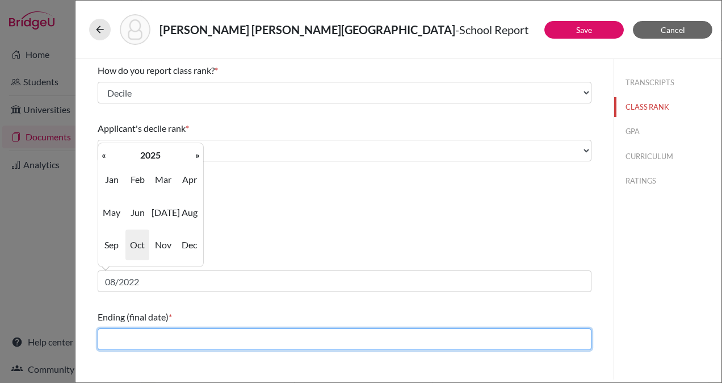
type input "06/2025"
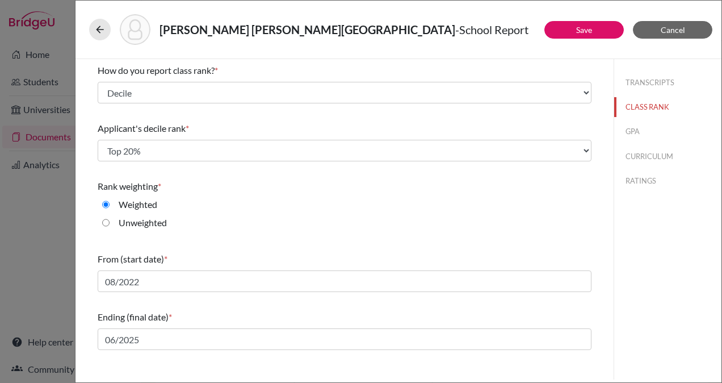
click at [613, 273] on div "How do you report class rank? * Select... Exact Decile Quintile Quartile None A…" at bounding box center [345, 219] width 538 height 320
click at [636, 126] on button "GPA" at bounding box center [667, 132] width 107 height 20
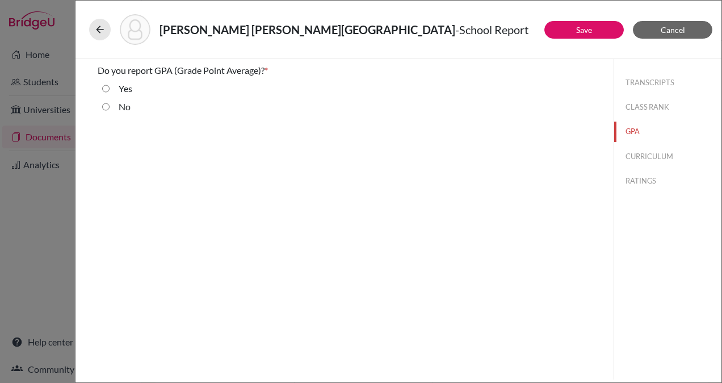
click at [103, 86] on input "Yes" at bounding box center [105, 89] width 7 height 14
radio input "true"
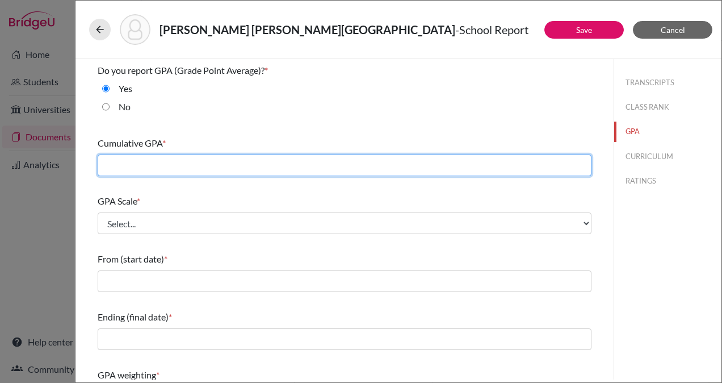
click at [219, 167] on input "text" at bounding box center [345, 165] width 494 height 22
type input "95.23"
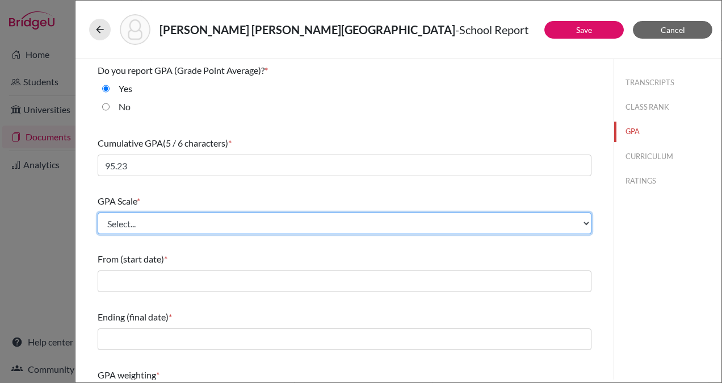
click at [304, 222] on select "Select... 4 5 6 7 8 9 10 11 12 13 14 15 16 17 18 19 20 100" at bounding box center [345, 223] width 494 height 22
select select "100"
click at [98, 212] on select "Select... 4 5 6 7 8 9 10 11 12 13 14 15 16 17 18 19 20 100" at bounding box center [345, 223] width 494 height 22
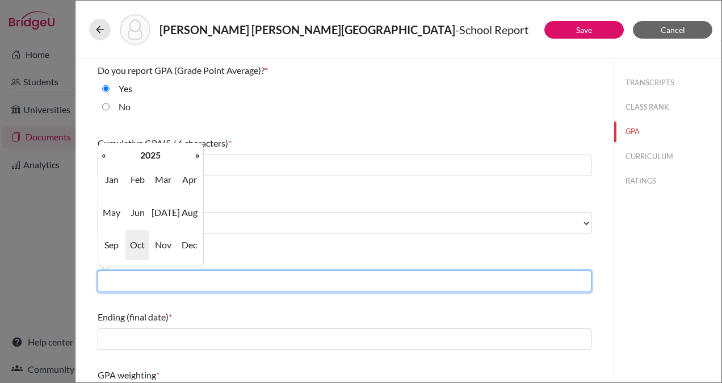
click at [229, 278] on input "text" at bounding box center [345, 281] width 494 height 22
type input "08/2022"
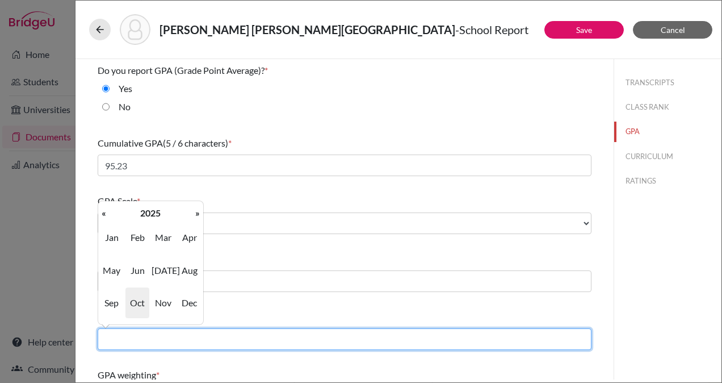
click at [209, 336] on input "text" at bounding box center [345, 339] width 494 height 22
type input "06/2025"
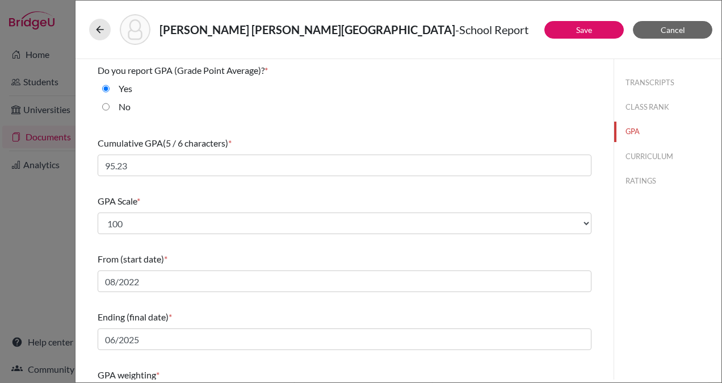
click at [619, 308] on div "TRANSCRIPTS CLASS RANK GPA CURRICULUM RATINGS" at bounding box center [668, 219] width 108 height 320
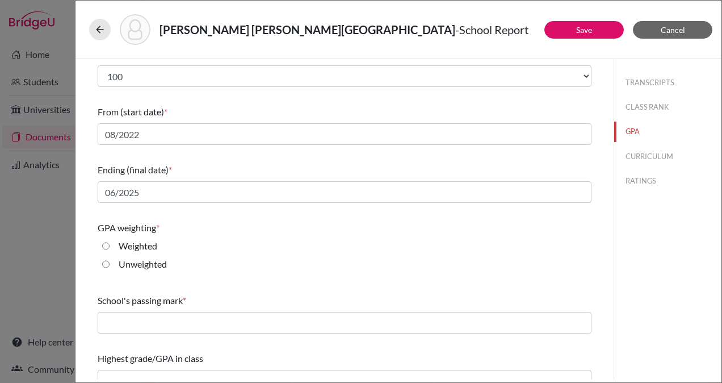
scroll to position [148, 0]
click at [104, 246] on input "Weighted" at bounding box center [105, 245] width 7 height 14
radio input "true"
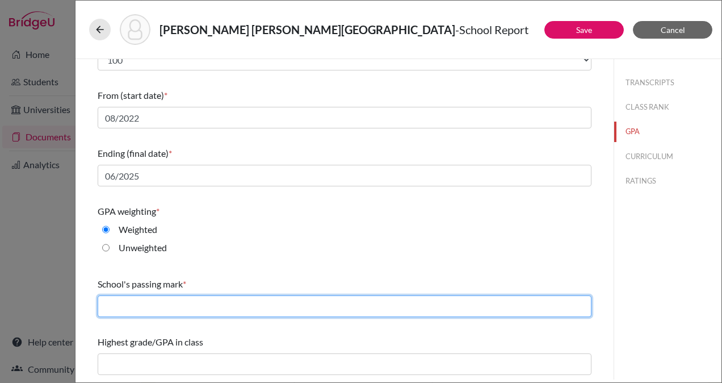
click at [238, 308] on input "text" at bounding box center [345, 306] width 494 height 22
type input "65"
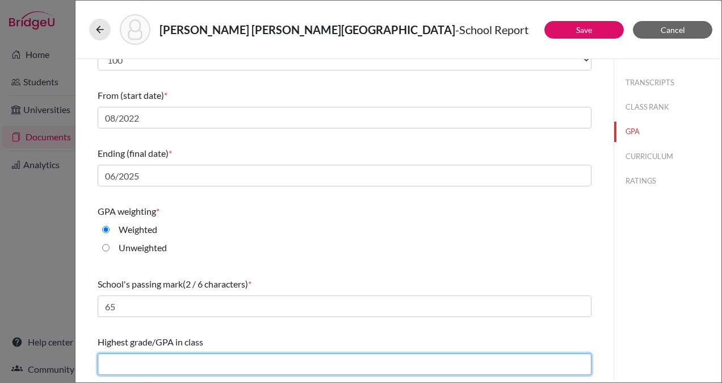
click at [211, 361] on input "text" at bounding box center [345, 364] width 494 height 22
type input "99.43"
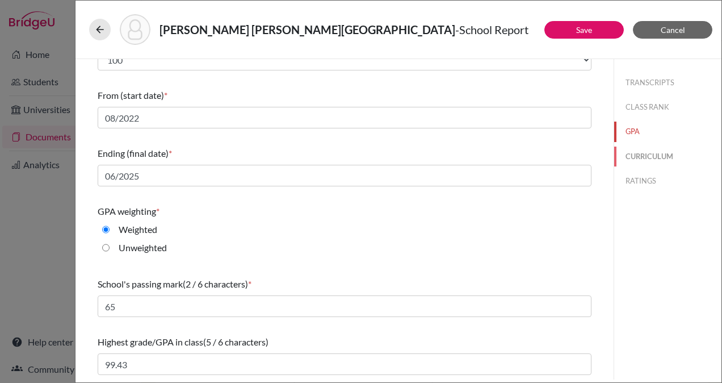
click at [634, 157] on button "CURRICULUM" at bounding box center [667, 156] width 107 height 20
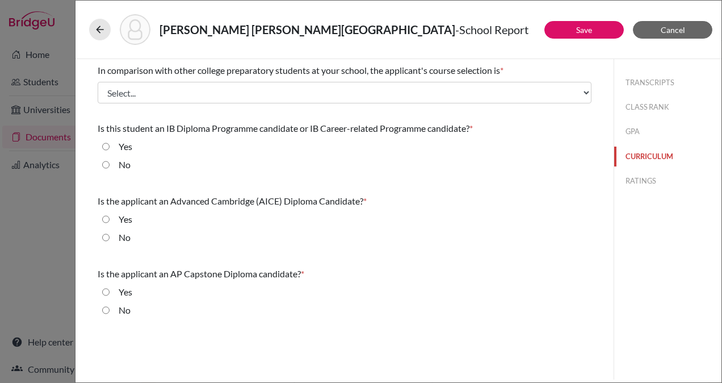
scroll to position [0, 0]
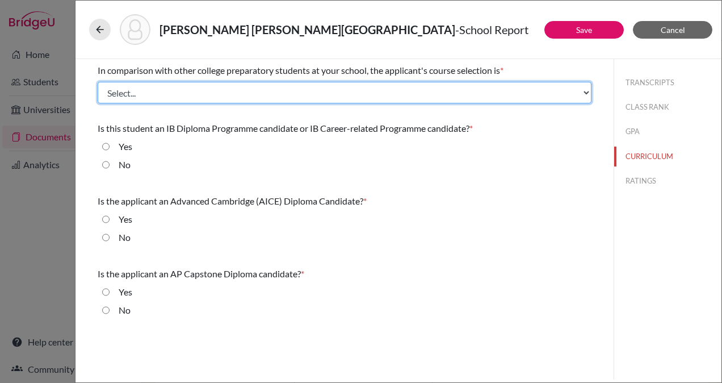
click at [500, 87] on select "Select... Less than demanding Average [PERSON_NAME] Very demanding Most demandi…" at bounding box center [345, 93] width 494 height 22
select select "4"
click at [98, 82] on select "Select... Less than demanding Average [PERSON_NAME] Very demanding Most demandi…" at bounding box center [345, 93] width 494 height 22
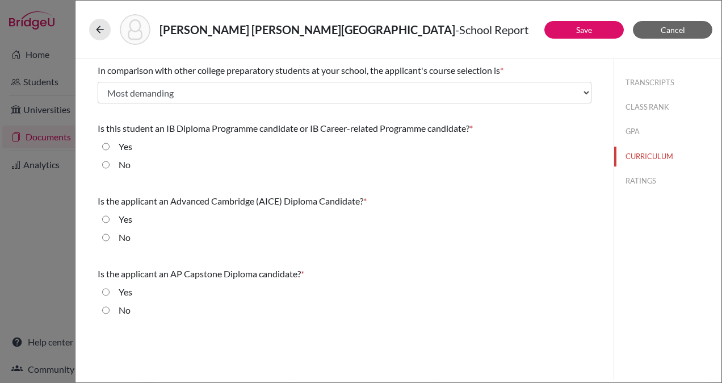
click at [104, 163] on input "No" at bounding box center [105, 165] width 7 height 14
radio input "true"
click at [104, 239] on input "No" at bounding box center [105, 238] width 7 height 14
radio input "true"
click at [106, 309] on input "No" at bounding box center [105, 310] width 7 height 14
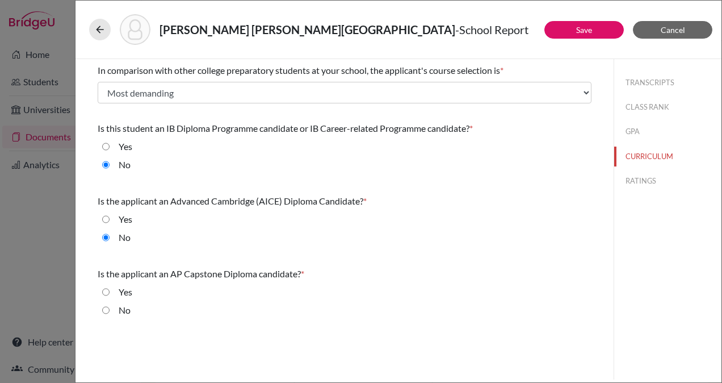
radio input "true"
click at [644, 181] on button "RATINGS" at bounding box center [667, 181] width 107 height 20
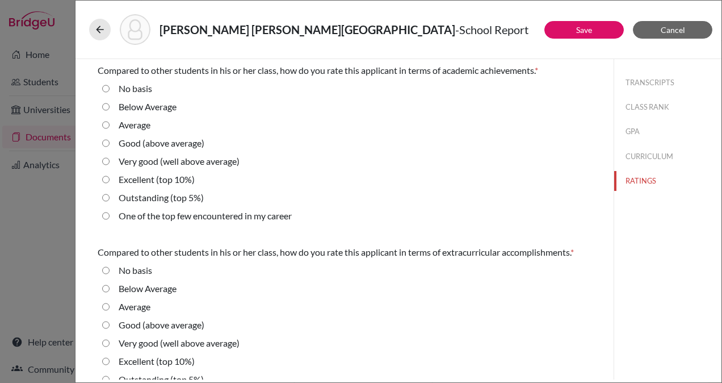
click at [108, 159] on average\) "Very good (well above average)" at bounding box center [105, 161] width 7 height 14
radio average\) "true"
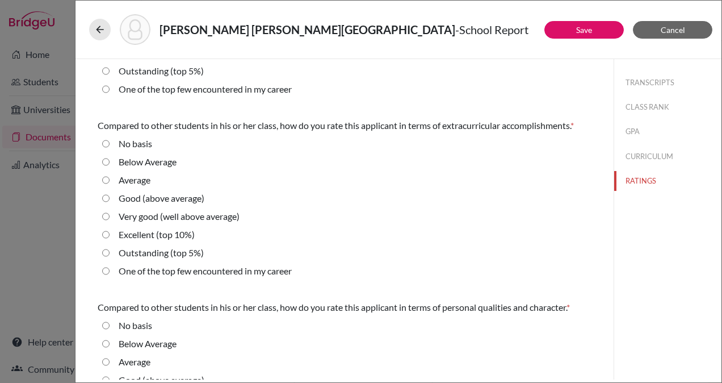
scroll to position [125, 0]
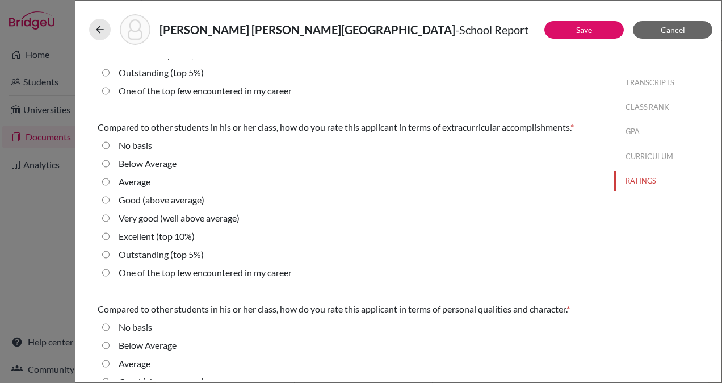
click at [106, 235] on 10\%\) "Excellent (top 10%)" at bounding box center [105, 236] width 7 height 14
radio 10\%\) "true"
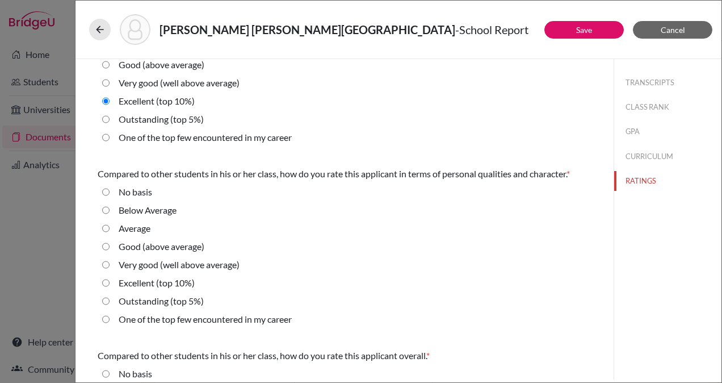
scroll to position [259, 0]
click at [107, 283] on 10\%\) "Excellent (top 10%)" at bounding box center [105, 284] width 7 height 14
radio 10\%\) "true"
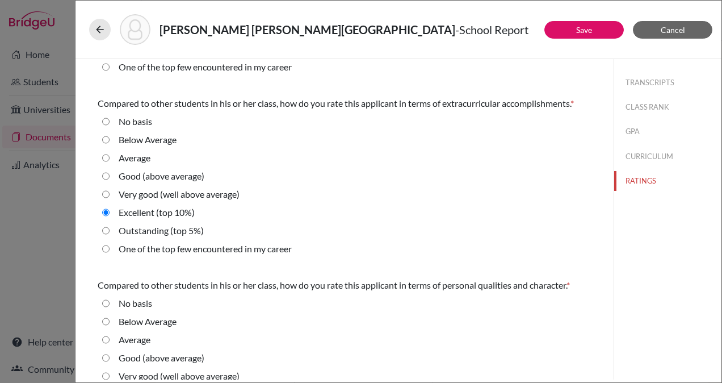
scroll to position [397, 0]
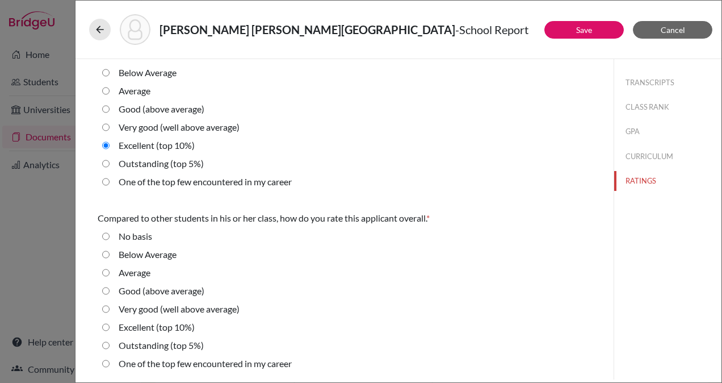
click at [107, 327] on 10\%\) "Excellent (top 10%)" at bounding box center [105, 327] width 7 height 14
radio 10\%\) "true"
click at [567, 33] on button "Save" at bounding box center [584, 30] width 79 height 18
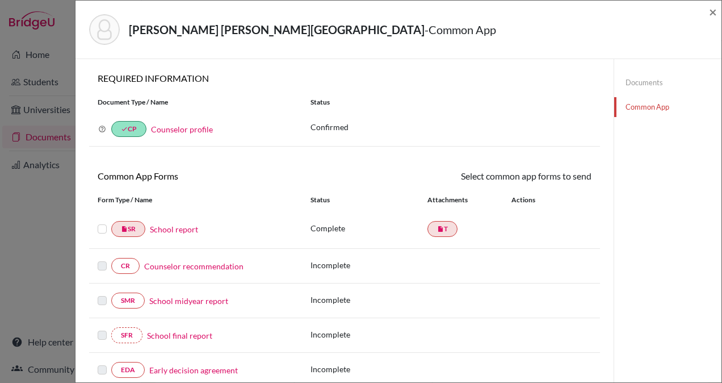
click at [197, 263] on link "Counselor recommendation" at bounding box center [193, 266] width 99 height 12
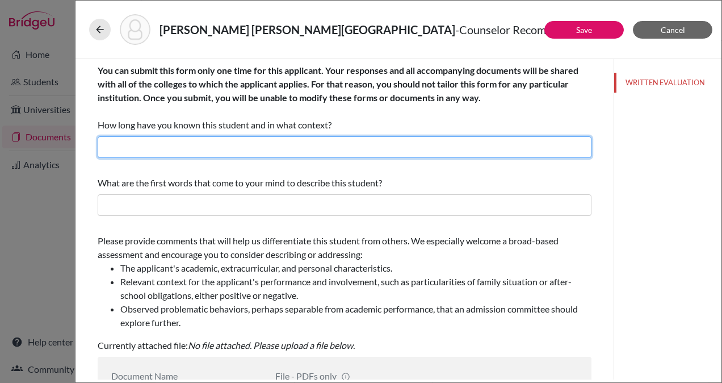
click at [252, 149] on input "text" at bounding box center [345, 147] width 494 height 22
type input "2 Years"
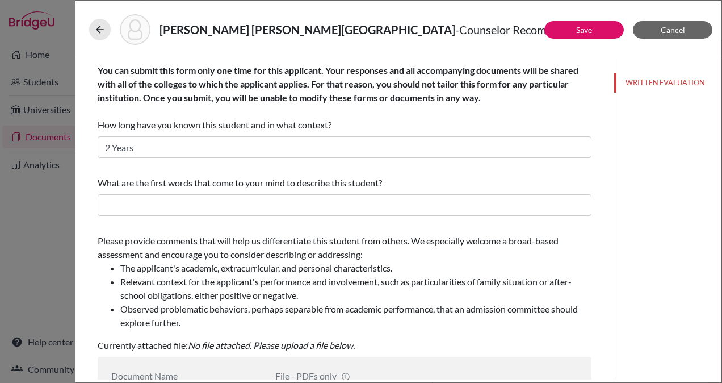
type input "Counselor Recommendation"
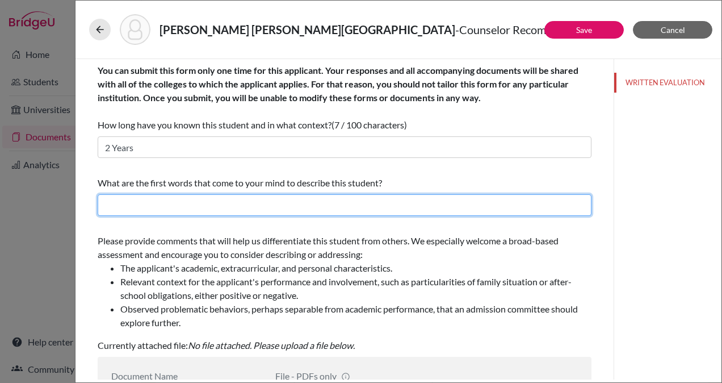
click at [215, 202] on input "text" at bounding box center [345, 205] width 494 height 22
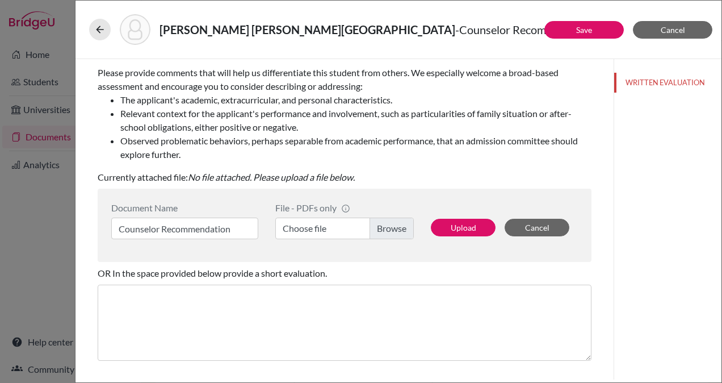
scroll to position [169, 0]
type input "Motivated, Inquisitive, Impactful"
click at [389, 225] on label "Choose file" at bounding box center [344, 228] width 139 height 22
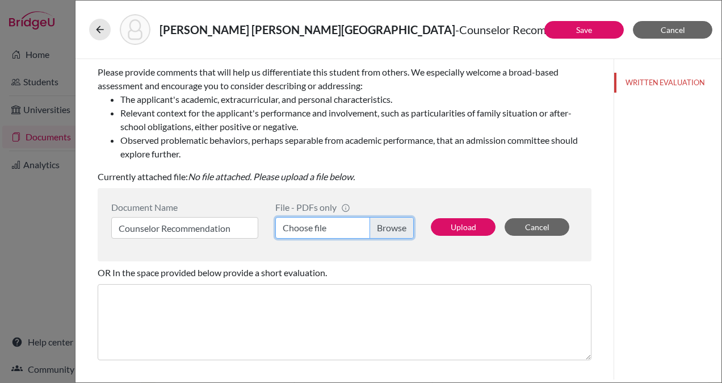
click at [389, 225] on input "Choose file" at bounding box center [344, 228] width 139 height 22
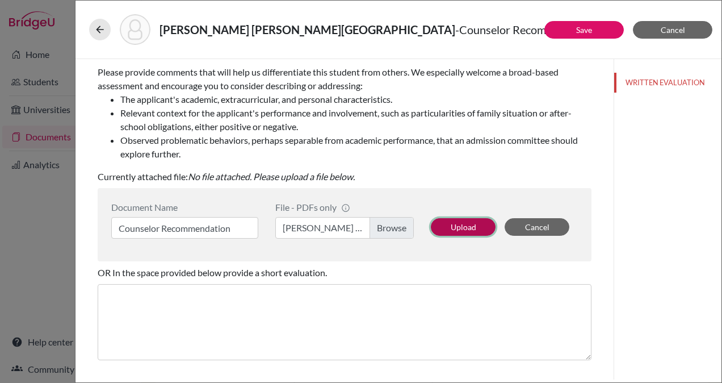
click at [451, 229] on button "Upload" at bounding box center [463, 227] width 65 height 18
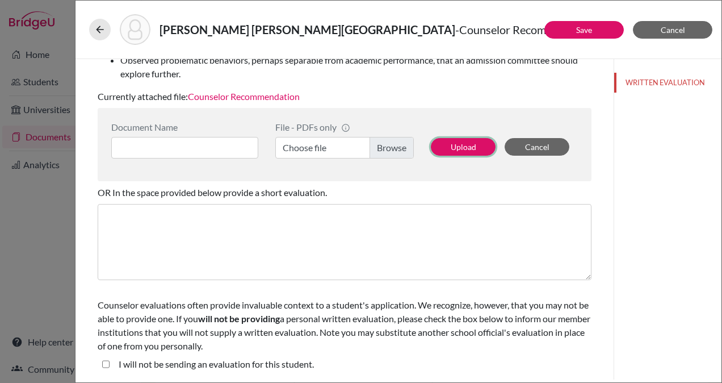
scroll to position [0, 0]
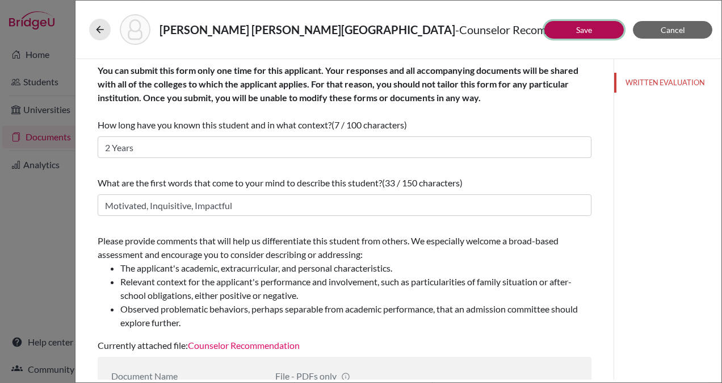
click at [580, 28] on link "Save" at bounding box center [584, 30] width 16 height 10
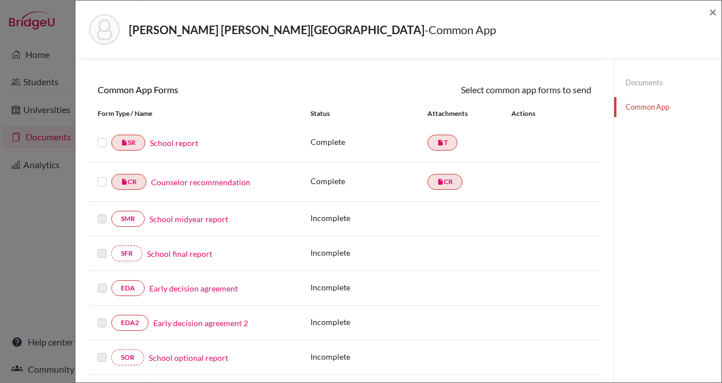
scroll to position [90, 0]
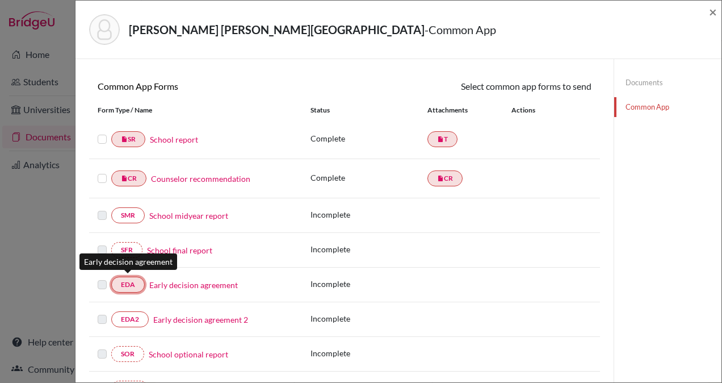
click at [126, 282] on link "EDA" at bounding box center [128, 285] width 34 height 16
click at [170, 282] on link "Early decision agreement" at bounding box center [193, 285] width 89 height 12
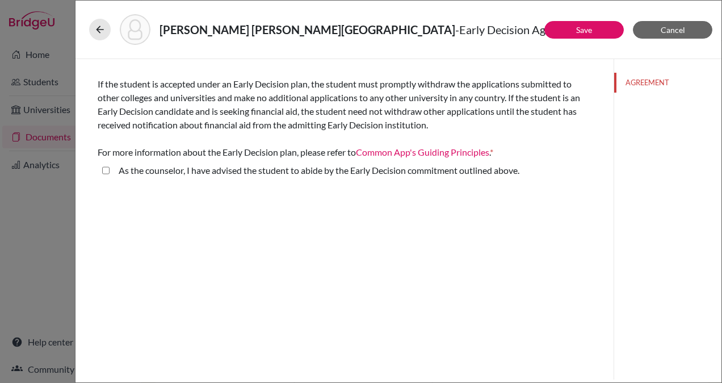
click at [106, 174] on above\ "As the counselor, I have advised the student to abide by the Early Decision com…" at bounding box center [105, 171] width 7 height 14
checkbox above\ "true"
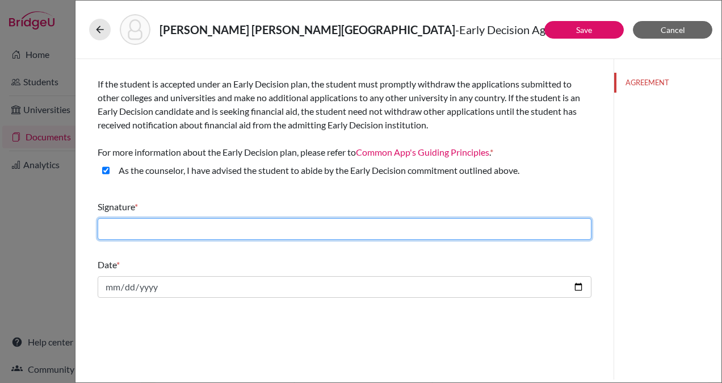
click at [160, 227] on input "text" at bounding box center [345, 229] width 494 height 22
type input "Greg Barnes"
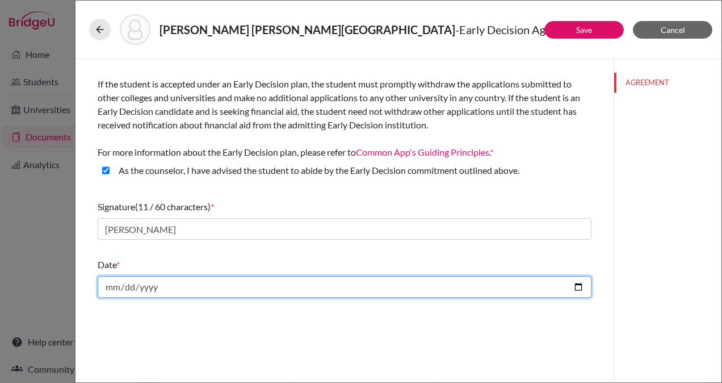
click at [177, 285] on input "date" at bounding box center [345, 287] width 494 height 22
type input "2025-10-11"
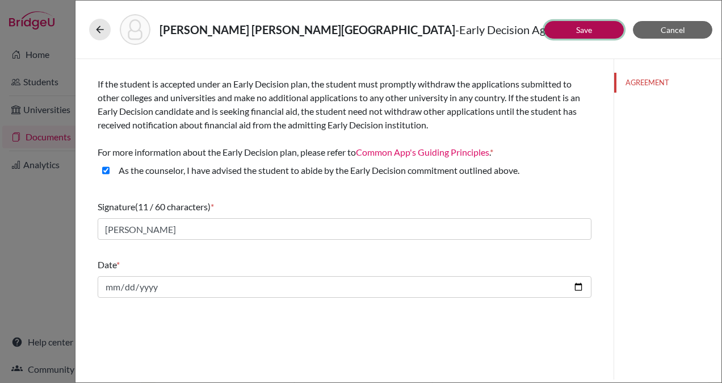
click at [579, 32] on link "Save" at bounding box center [584, 30] width 16 height 10
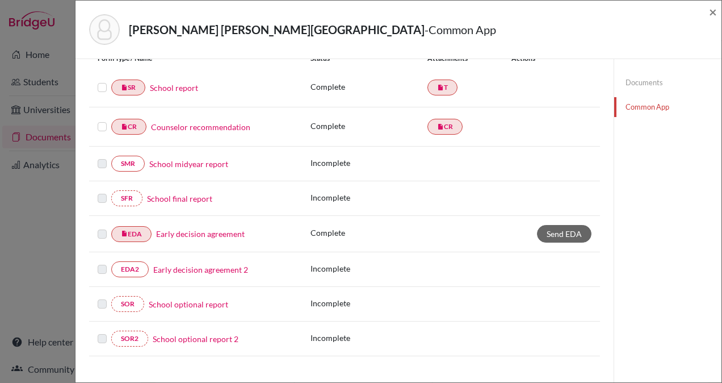
scroll to position [147, 0]
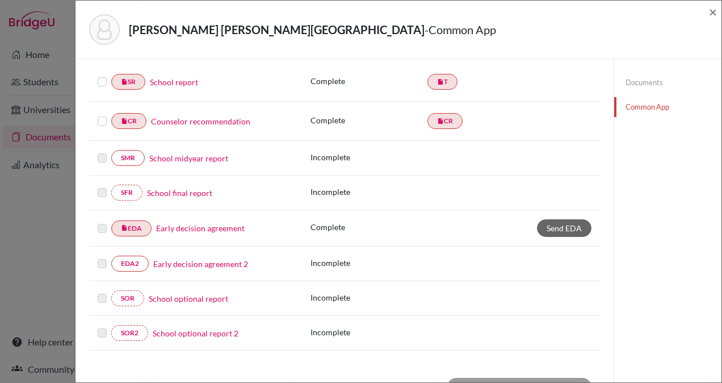
click at [191, 258] on link "Early decision agreement 2" at bounding box center [200, 264] width 95 height 12
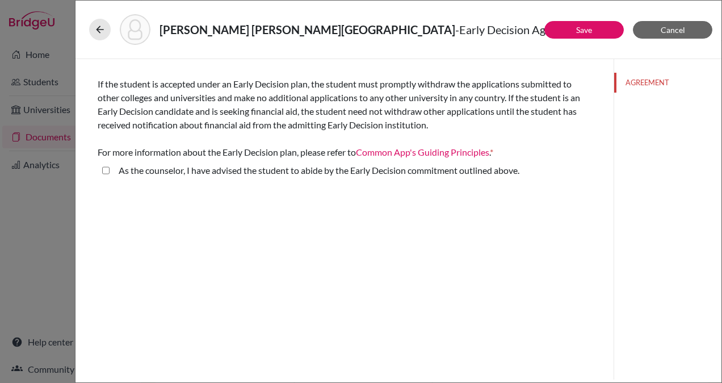
click at [108, 170] on above\ "As the counselor, I have advised the student to abide by the Early Decision com…" at bounding box center [105, 171] width 7 height 14
checkbox above\ "true"
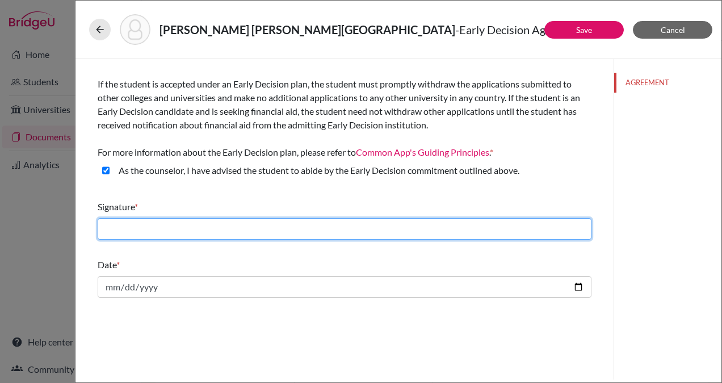
click at [329, 223] on input "text" at bounding box center [345, 229] width 494 height 22
type input "Greg Barnes"
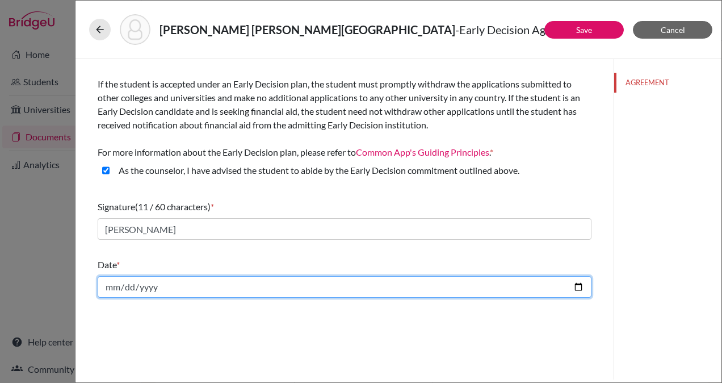
click at [211, 283] on input "date" at bounding box center [345, 287] width 494 height 22
type input "2025-10-11"
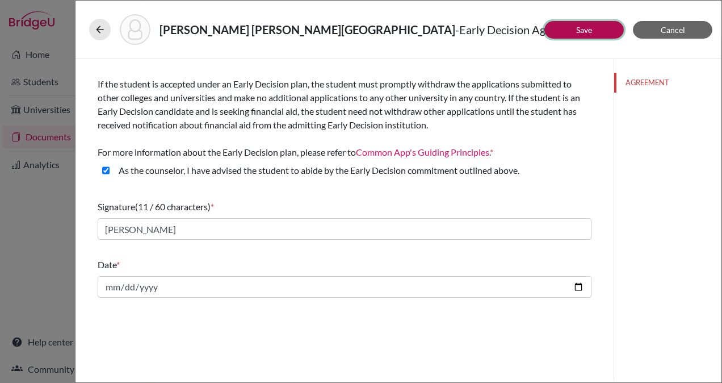
click at [578, 30] on link "Save" at bounding box center [584, 30] width 16 height 10
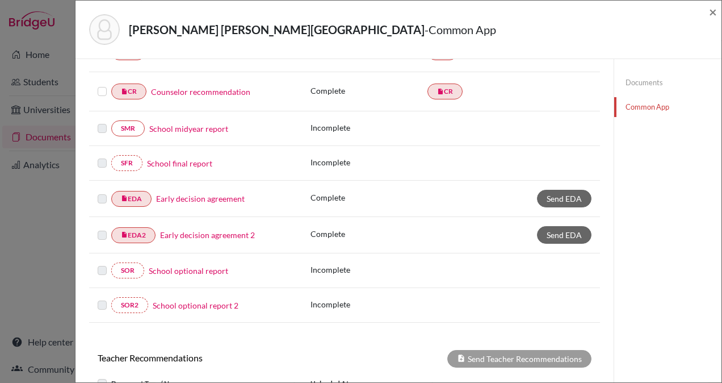
scroll to position [181, 0]
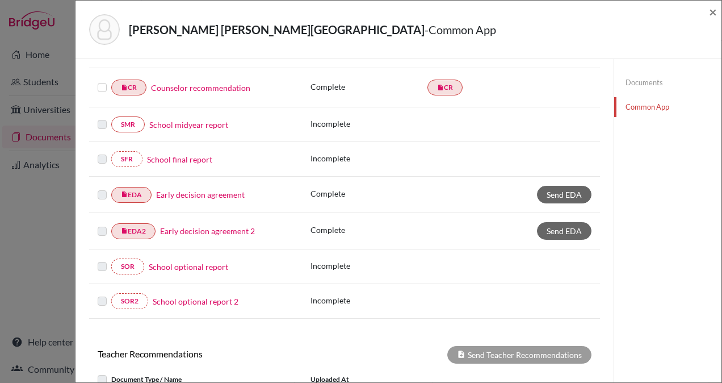
click at [189, 261] on link "School optional report" at bounding box center [188, 267] width 79 height 12
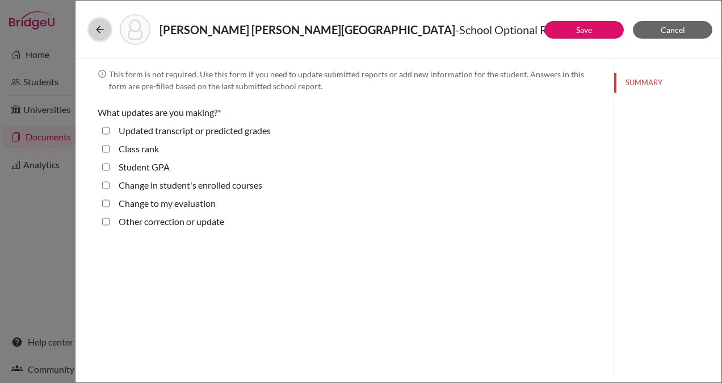
click at [103, 28] on icon at bounding box center [99, 29] width 11 height 11
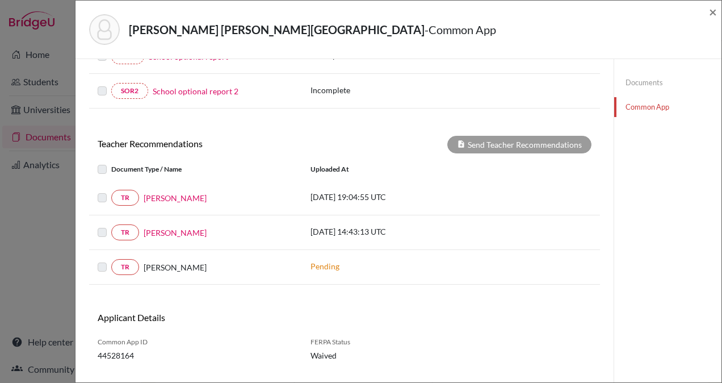
scroll to position [402, 0]
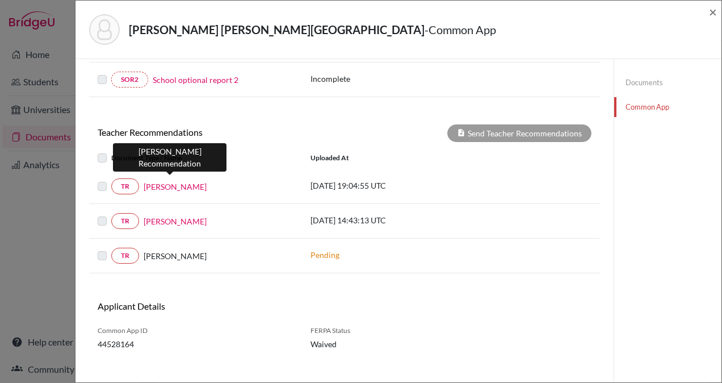
click at [182, 182] on link "Fernando Sorto" at bounding box center [175, 187] width 63 height 12
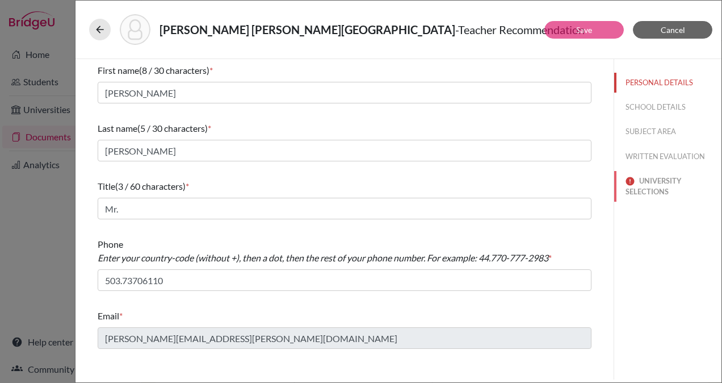
click at [652, 192] on button "UNIVERSITY SELECTIONS" at bounding box center [667, 186] width 107 height 31
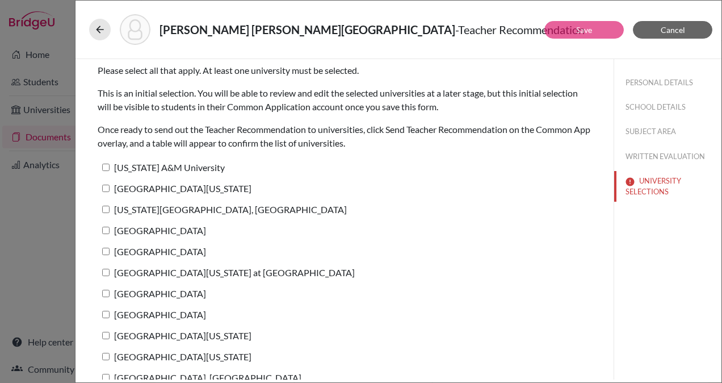
click at [108, 164] on input "Texas A&M University" at bounding box center [105, 167] width 7 height 7
checkbox input "true"
click at [107, 186] on input "University of Texas at Austin" at bounding box center [105, 188] width 7 height 7
checkbox input "true"
click at [108, 207] on input "Pennsylvania State University, University Park" at bounding box center [105, 209] width 7 height 7
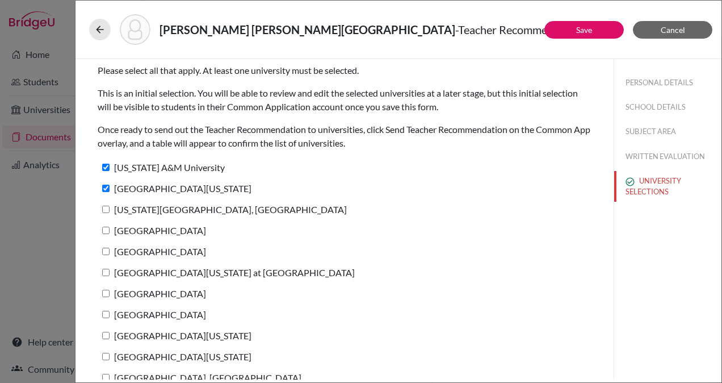
checkbox input "true"
click at [108, 231] on input "Tulane University" at bounding box center [105, 230] width 7 height 7
checkbox input "true"
click at [107, 248] on input "Northwestern University" at bounding box center [105, 251] width 7 height 7
checkbox input "true"
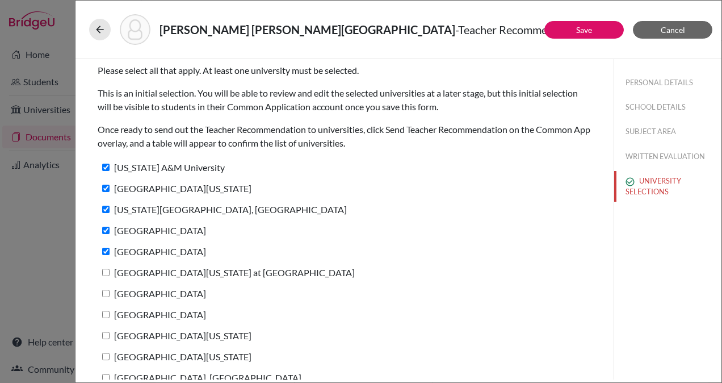
click at [108, 269] on input "University of North Carolina at Chapel Hill" at bounding box center [105, 272] width 7 height 7
checkbox input "true"
click at [108, 291] on input "[GEOGRAPHIC_DATA]" at bounding box center [105, 293] width 7 height 7
checkbox input "true"
click at [106, 312] on input "Lehigh University" at bounding box center [105, 314] width 7 height 7
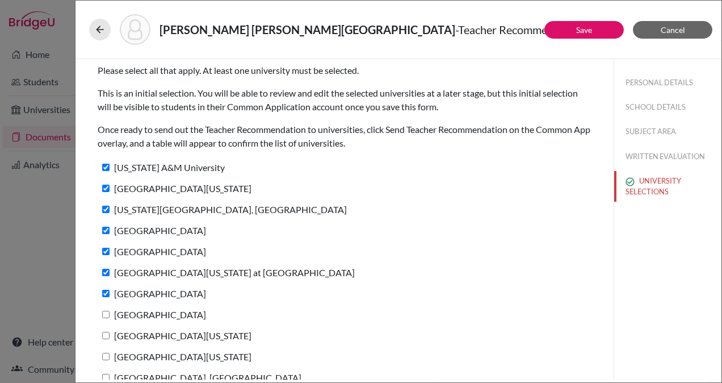
checkbox input "true"
click at [106, 332] on input "University of Virginia" at bounding box center [105, 335] width 7 height 7
checkbox input "true"
click at [104, 353] on input "University of Michigan" at bounding box center [105, 356] width 7 height 7
checkbox input "true"
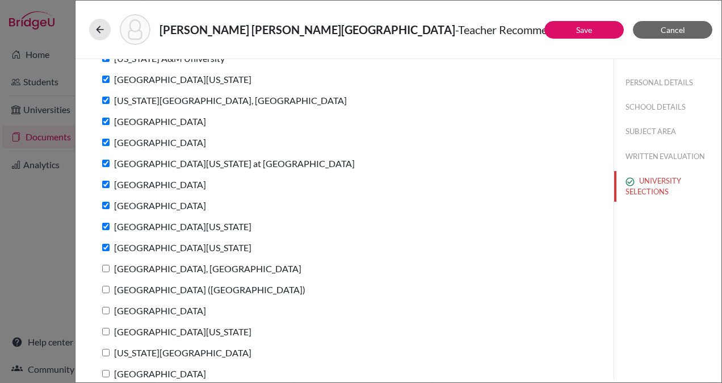
scroll to position [120, 0]
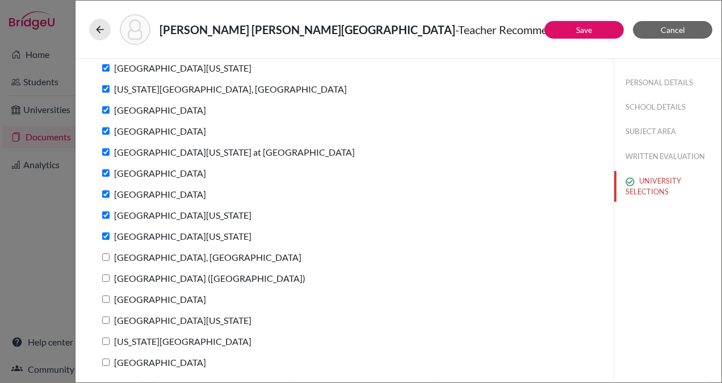
click at [106, 257] on input "[GEOGRAPHIC_DATA], [GEOGRAPHIC_DATA]" at bounding box center [105, 256] width 7 height 7
checkbox input "true"
click at [105, 277] on input "IE University (Madrid)" at bounding box center [105, 277] width 7 height 7
checkbox input "true"
click at [104, 299] on input "[GEOGRAPHIC_DATA]" at bounding box center [105, 298] width 7 height 7
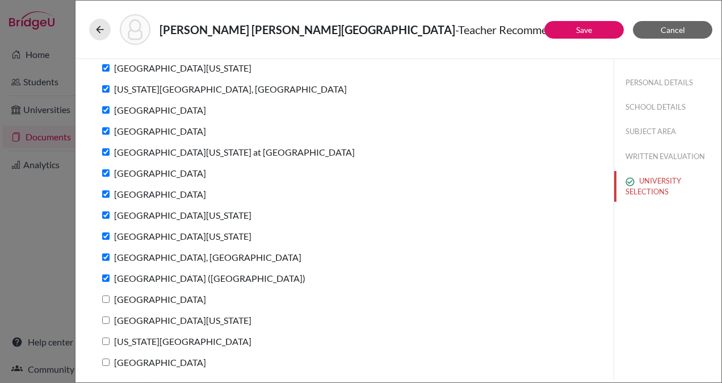
checkbox input "true"
click at [104, 320] on input "University of Illinois Chicago" at bounding box center [105, 319] width 7 height 7
checkbox input "true"
click at [106, 340] on input "Georgia Institute of Technology" at bounding box center [105, 340] width 7 height 7
checkbox input "true"
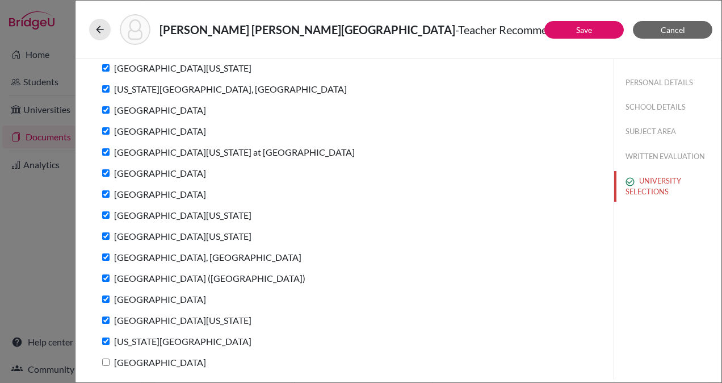
click at [106, 360] on input "Loyola University Chicago" at bounding box center [105, 361] width 7 height 7
checkbox input "true"
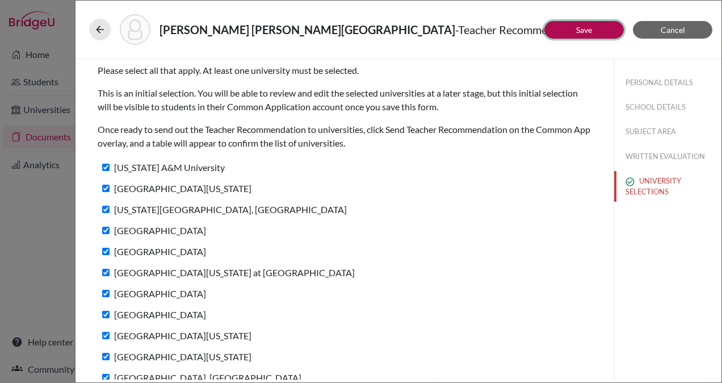
click at [580, 32] on link "Save" at bounding box center [584, 30] width 16 height 10
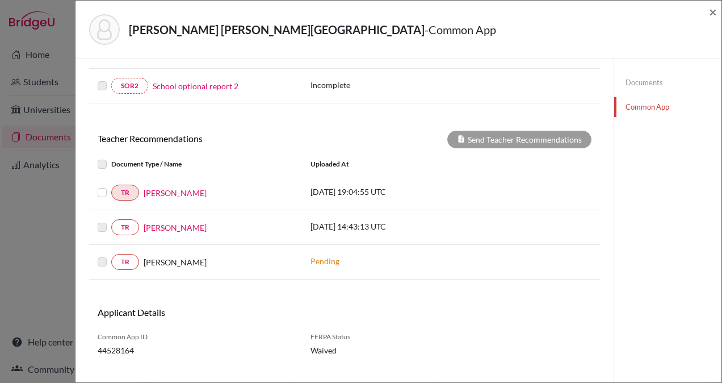
scroll to position [396, 0]
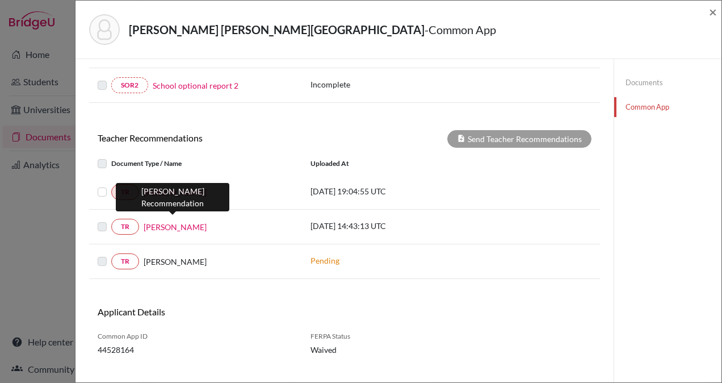
click at [175, 221] on link "Gadiel Rachelson" at bounding box center [175, 227] width 63 height 12
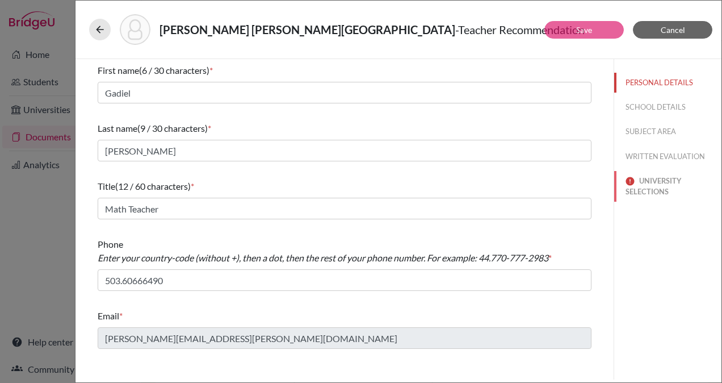
click at [653, 190] on button "UNIVERSITY SELECTIONS" at bounding box center [667, 186] width 107 height 31
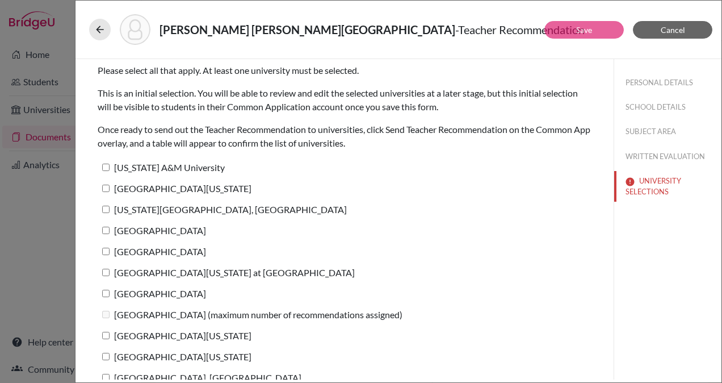
click at [106, 166] on input "Texas A&M University" at bounding box center [105, 167] width 7 height 7
checkbox input "true"
click at [106, 186] on input "University of Texas at Austin" at bounding box center [105, 188] width 7 height 7
checkbox input "true"
click at [106, 208] on input "[US_STATE][GEOGRAPHIC_DATA], [GEOGRAPHIC_DATA]" at bounding box center [105, 209] width 7 height 7
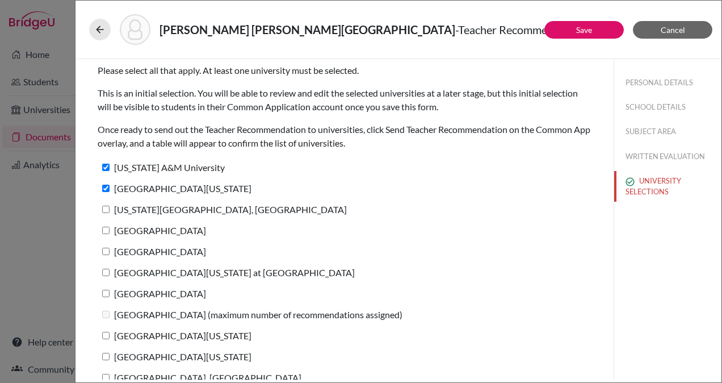
checkbox input "true"
click at [106, 230] on input "Tulane University" at bounding box center [105, 230] width 7 height 7
checkbox input "true"
click at [104, 250] on input "Northwestern University" at bounding box center [105, 251] width 7 height 7
checkbox input "true"
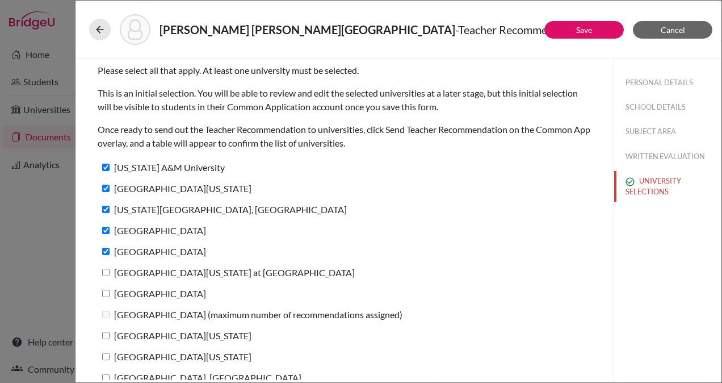
click at [109, 273] on label "University of North Carolina at Chapel Hill" at bounding box center [226, 272] width 257 height 16
click at [109, 273] on input "University of North Carolina at Chapel Hill" at bounding box center [105, 272] width 7 height 7
click at [109, 273] on label "University of North Carolina at Chapel Hill" at bounding box center [226, 272] width 257 height 16
click at [109, 273] on input "University of North Carolina at Chapel Hill" at bounding box center [105, 272] width 7 height 7
click at [106, 271] on input "University of North Carolina at Chapel Hill" at bounding box center [105, 272] width 7 height 7
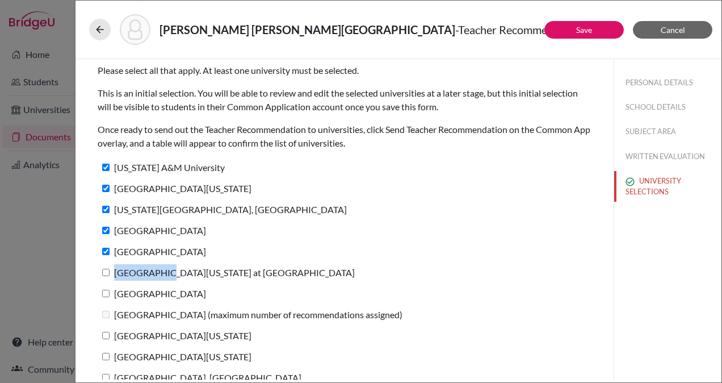
checkbox input "true"
click at [106, 294] on input "University of Notre Dame" at bounding box center [105, 293] width 7 height 7
checkbox input "true"
click at [106, 334] on input "University of Virginia" at bounding box center [105, 335] width 7 height 7
checkbox input "true"
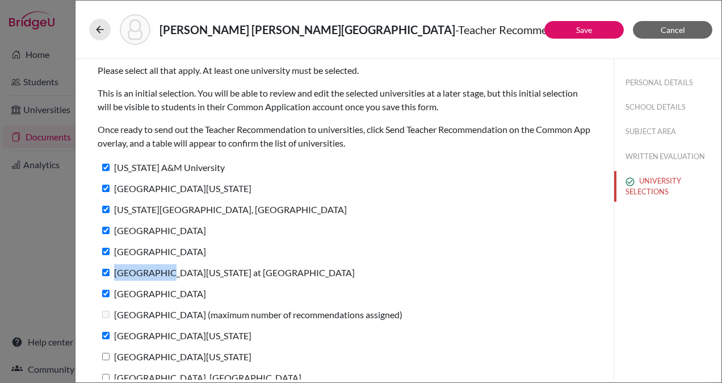
click at [105, 357] on input "University of Michigan" at bounding box center [105, 356] width 7 height 7
checkbox input "true"
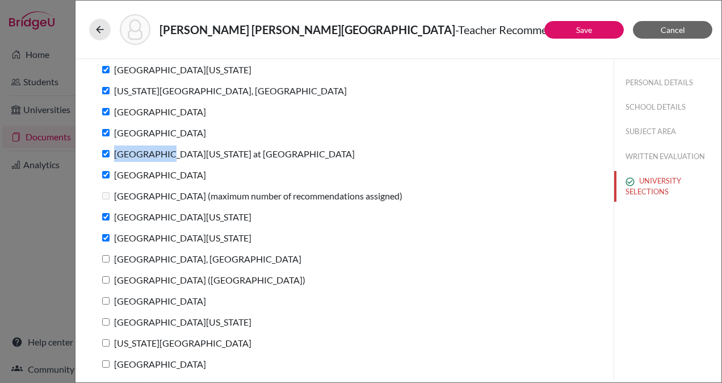
scroll to position [120, 0]
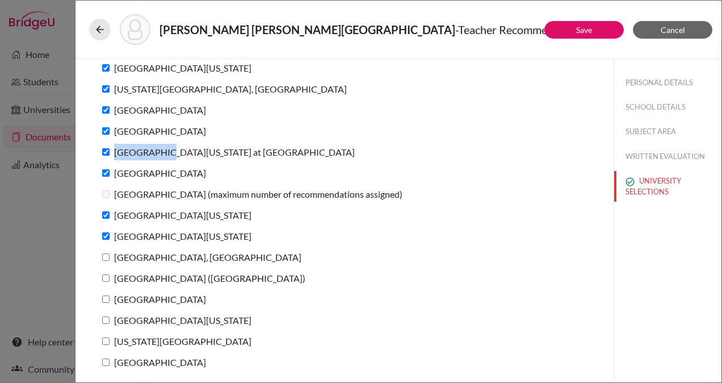
click at [108, 257] on input "[GEOGRAPHIC_DATA], [GEOGRAPHIC_DATA]" at bounding box center [105, 256] width 7 height 7
checkbox input "true"
click at [106, 278] on input "IE University (Madrid)" at bounding box center [105, 277] width 7 height 7
checkbox input "true"
click at [108, 301] on input "American University" at bounding box center [105, 298] width 7 height 7
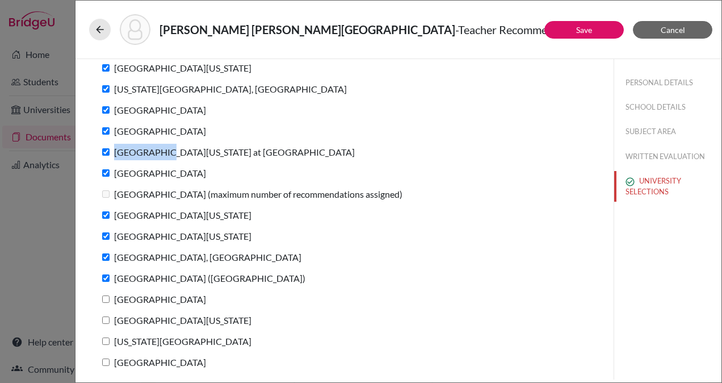
checkbox input "true"
click at [106, 319] on input "University of Illinois Chicago" at bounding box center [105, 319] width 7 height 7
checkbox input "true"
click at [105, 342] on input "Georgia Institute of Technology" at bounding box center [105, 340] width 7 height 7
checkbox input "true"
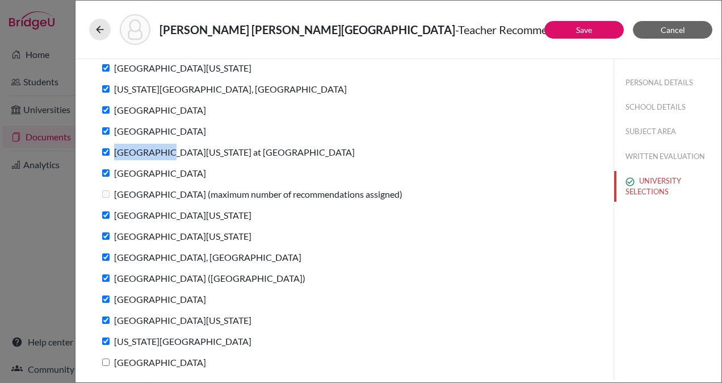
click at [104, 359] on input "[GEOGRAPHIC_DATA]" at bounding box center [105, 361] width 7 height 7
checkbox input "true"
click at [299, 152] on div "University of North Carolina at Chapel Hill" at bounding box center [345, 154] width 494 height 21
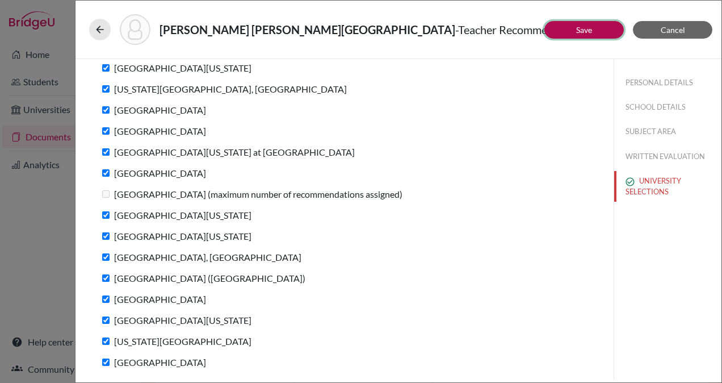
click at [581, 27] on link "Save" at bounding box center [584, 30] width 16 height 10
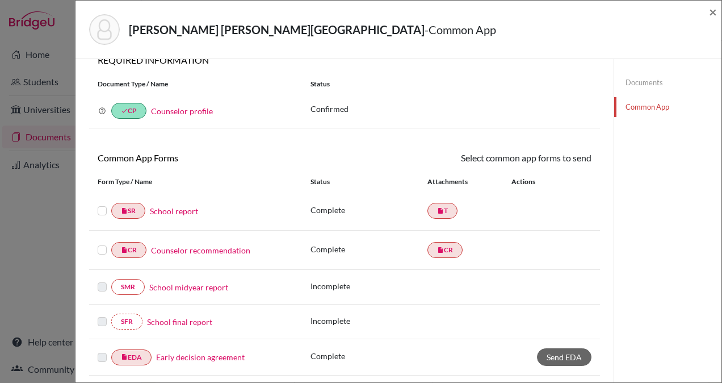
scroll to position [17, 0]
click at [100, 205] on label at bounding box center [102, 205] width 9 height 0
click at [0, 0] on input "checkbox" at bounding box center [0, 0] width 0 height 0
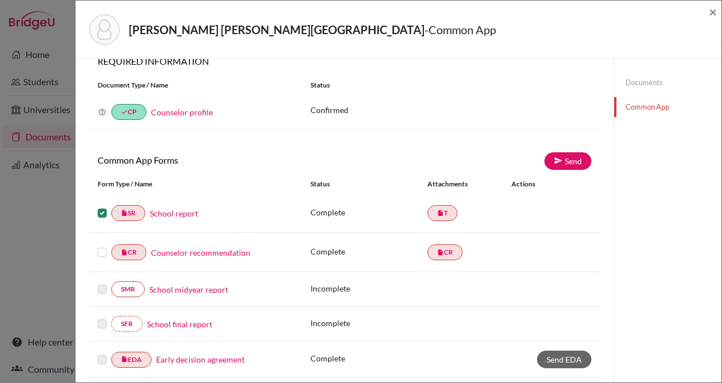
click at [101, 245] on label at bounding box center [102, 245] width 9 height 0
click at [0, 0] on input "checkbox" at bounding box center [0, 0] width 0 height 0
click at [560, 162] on link "Send" at bounding box center [568, 161] width 47 height 18
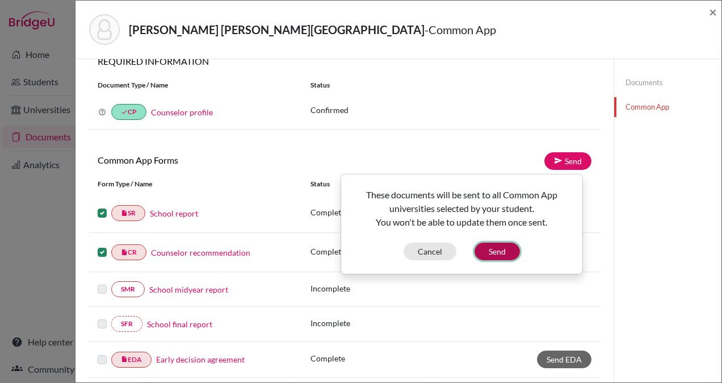
click at [496, 247] on button "Send" at bounding box center [497, 251] width 45 height 18
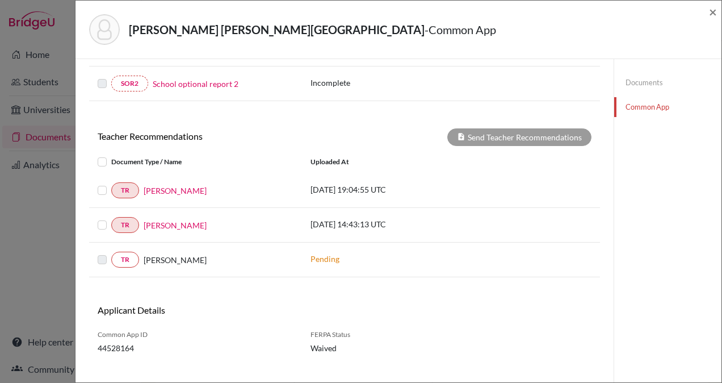
scroll to position [422, 0]
click at [111, 182] on label at bounding box center [111, 182] width 0 height 0
click at [0, 0] on input "checkbox" at bounding box center [0, 0] width 0 height 0
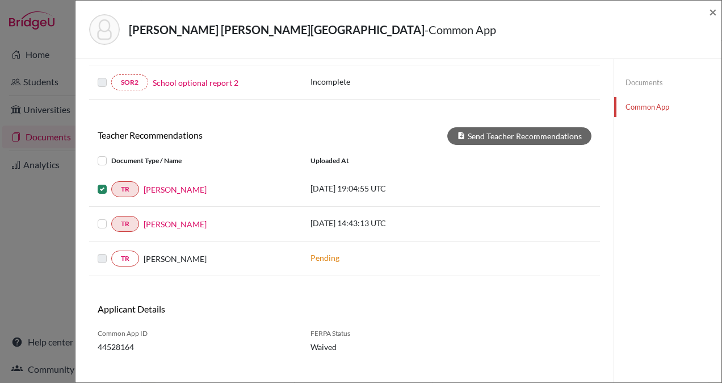
click at [111, 217] on label at bounding box center [111, 217] width 0 height 0
click at [0, 0] on input "checkbox" at bounding box center [0, 0] width 0 height 0
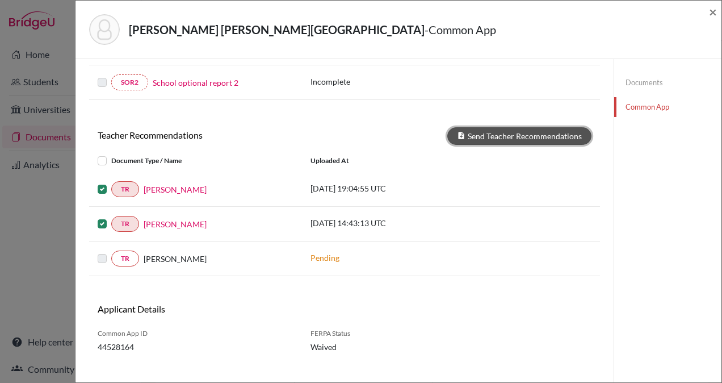
click at [507, 129] on button "Send Teacher Recommendations" at bounding box center [519, 136] width 144 height 18
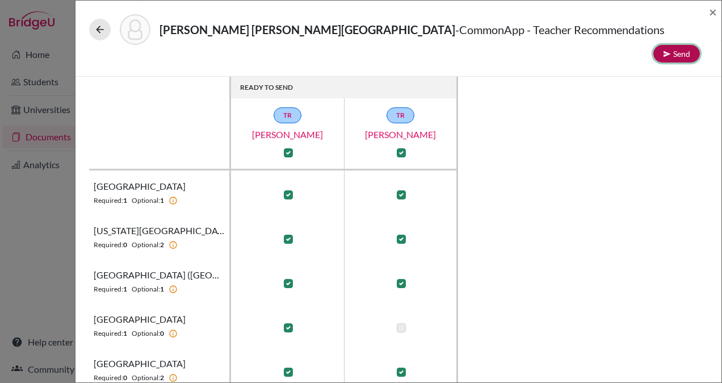
click at [668, 50] on icon at bounding box center [667, 54] width 8 height 8
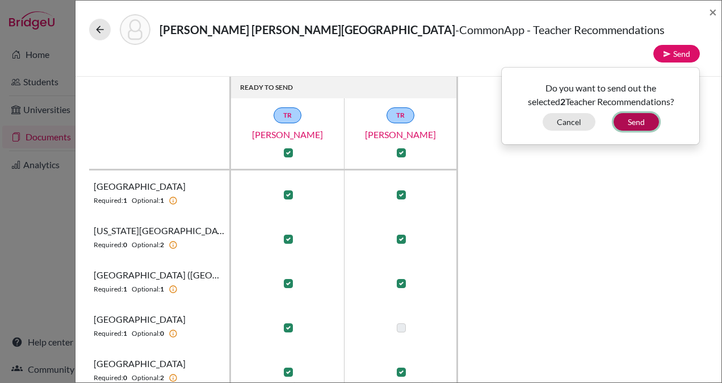
click at [631, 113] on button "Send" at bounding box center [636, 122] width 45 height 18
checkbox input "false"
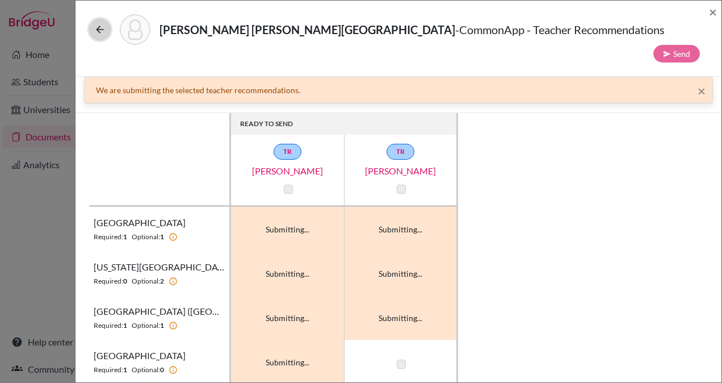
click at [105, 26] on button at bounding box center [100, 30] width 22 height 22
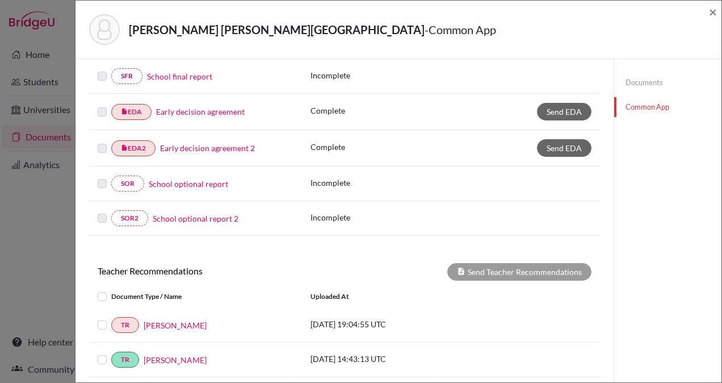
scroll to position [290, 0]
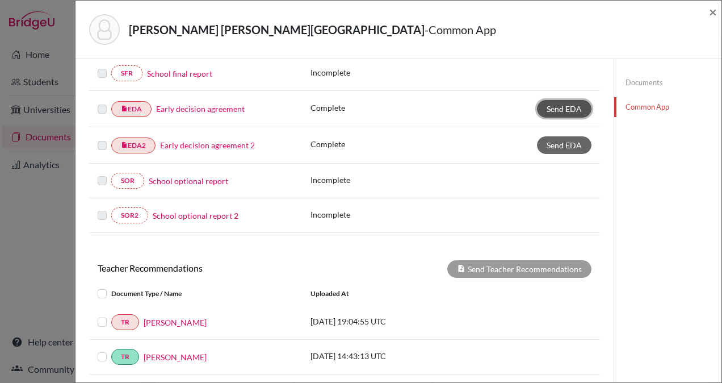
click at [552, 104] on span "Send EDA" at bounding box center [564, 109] width 35 height 10
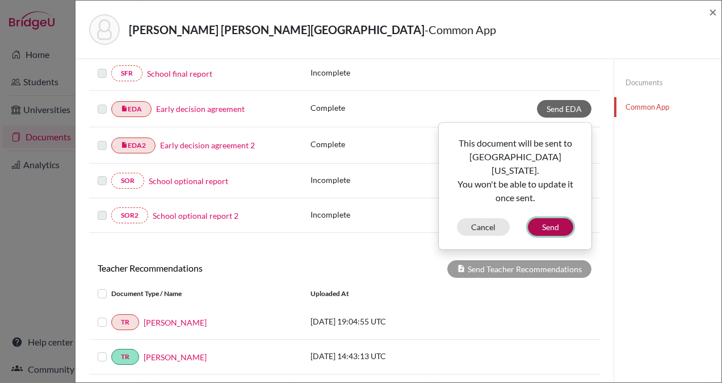
click at [544, 218] on button "Send" at bounding box center [550, 227] width 45 height 18
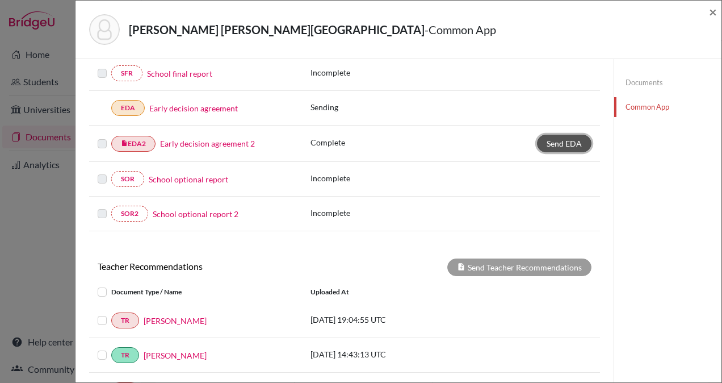
click at [554, 141] on span "Send EDA" at bounding box center [564, 144] width 35 height 10
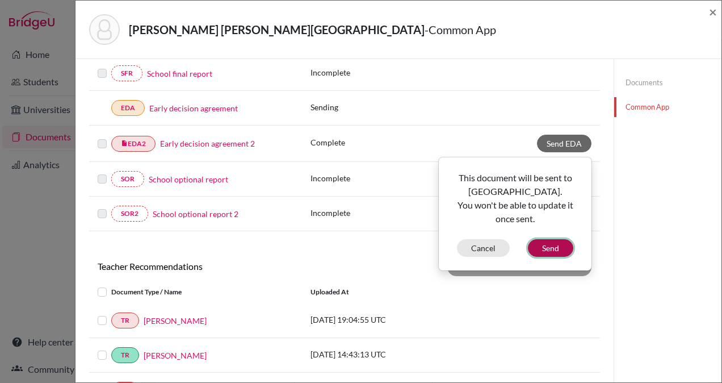
click at [544, 241] on button "Send" at bounding box center [550, 248] width 45 height 18
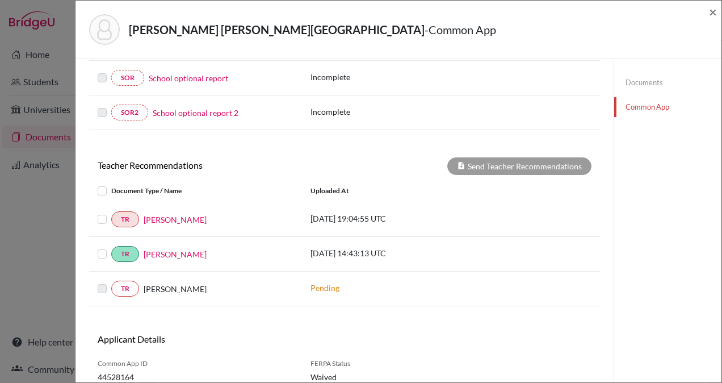
scroll to position [390, 0]
click at [111, 212] on label at bounding box center [111, 212] width 0 height 0
click at [0, 0] on input "checkbox" at bounding box center [0, 0] width 0 height 0
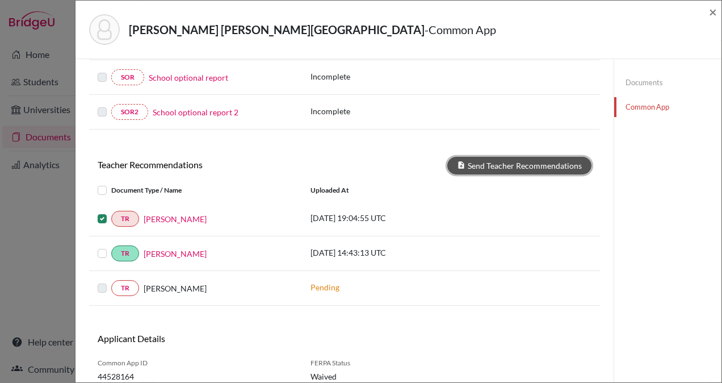
click at [487, 161] on button "Send Teacher Recommendations" at bounding box center [519, 166] width 144 height 18
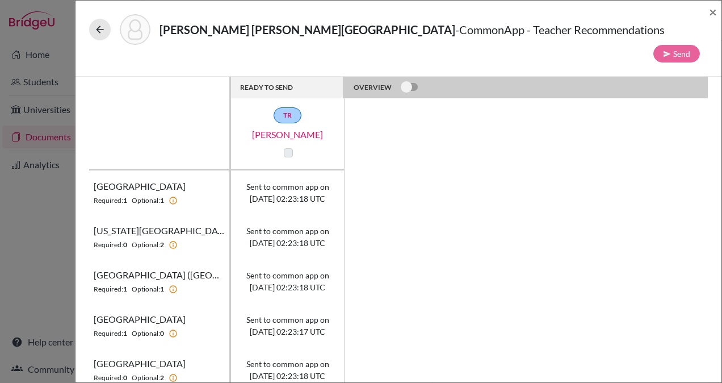
click at [290, 148] on label at bounding box center [288, 152] width 9 height 9
click at [106, 32] on button at bounding box center [100, 30] width 22 height 22
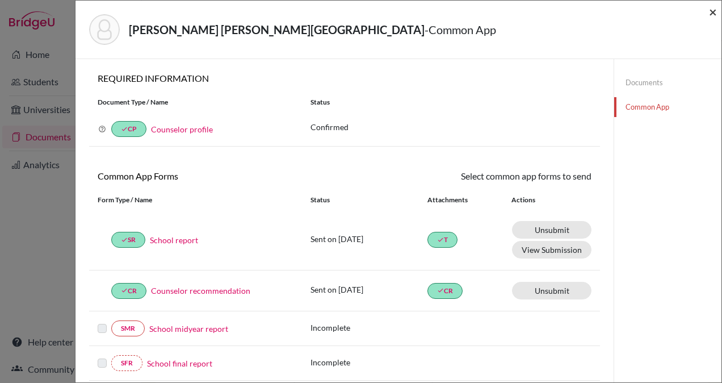
click at [710, 11] on span "×" at bounding box center [713, 11] width 8 height 16
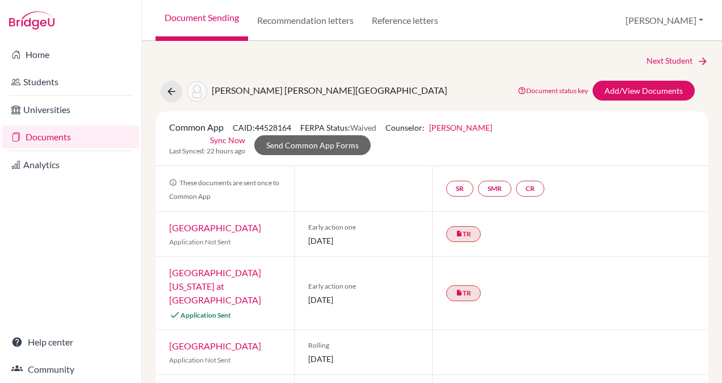
click at [230, 138] on link "Sync Now" at bounding box center [227, 140] width 35 height 12
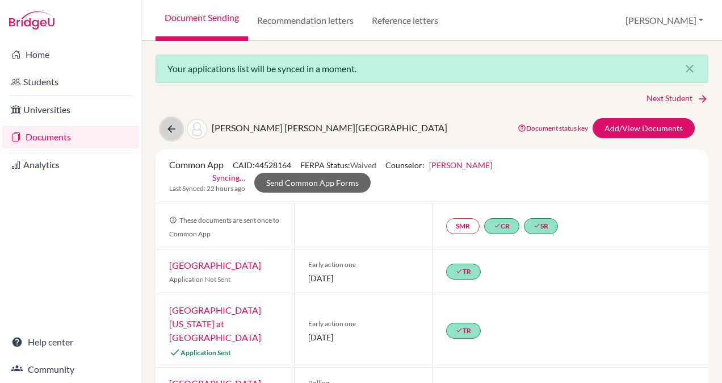
click at [170, 131] on icon at bounding box center [171, 128] width 11 height 11
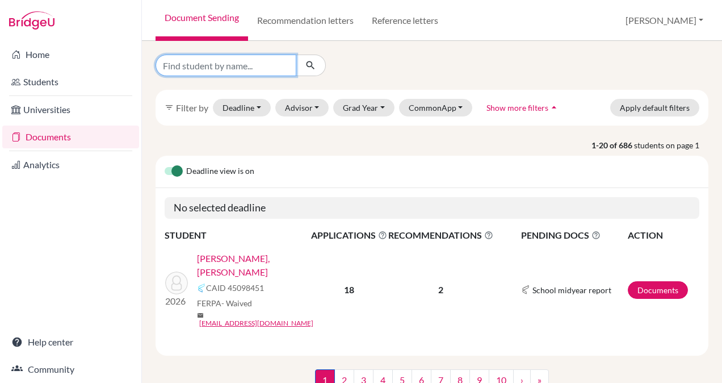
click at [195, 66] on input "Find student by name..." at bounding box center [226, 66] width 141 height 22
type input "[PERSON_NAME]"
click at [309, 64] on icon "submit" at bounding box center [310, 65] width 11 height 11
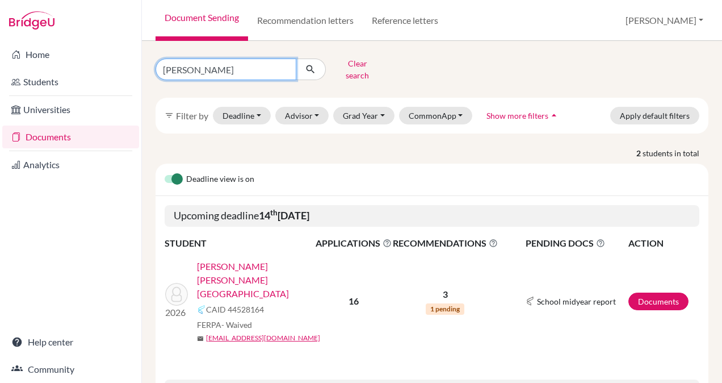
click at [215, 67] on input "interiano" at bounding box center [226, 69] width 141 height 22
type input "lopez"
click button "submit" at bounding box center [311, 69] width 30 height 22
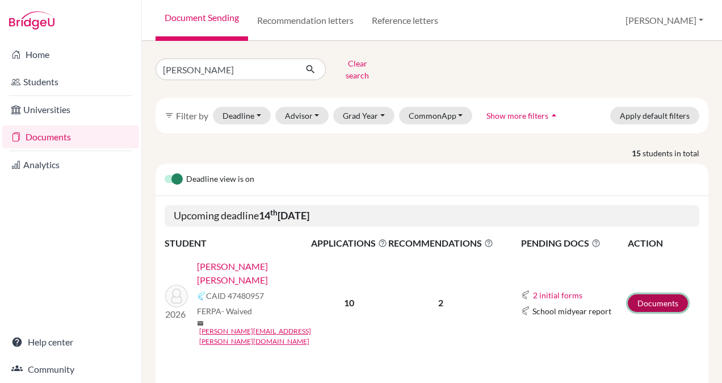
click at [640, 294] on link "Documents" at bounding box center [658, 303] width 60 height 18
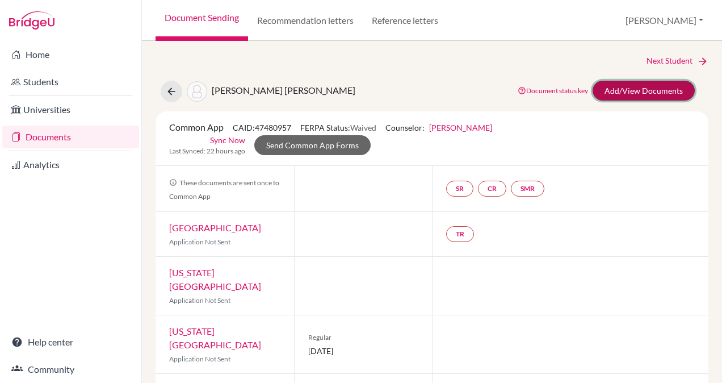
click at [638, 87] on link "Add/View Documents" at bounding box center [644, 91] width 102 height 20
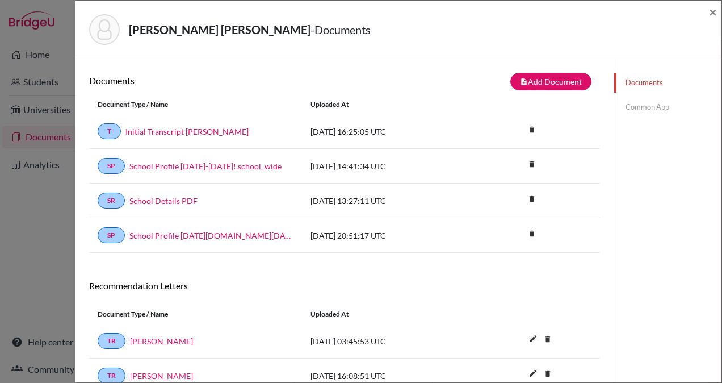
click at [643, 107] on link "Common App" at bounding box center [667, 107] width 107 height 20
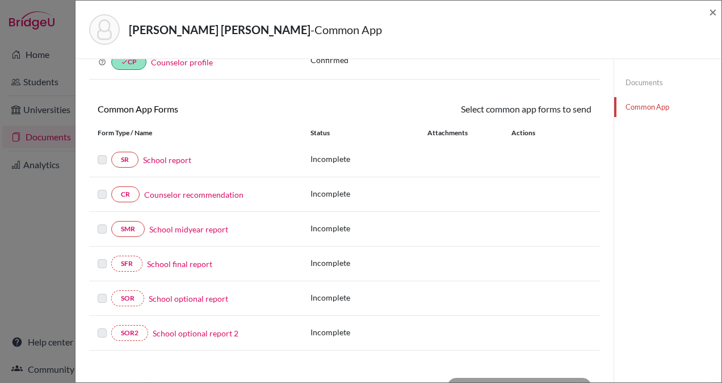
scroll to position [74, 0]
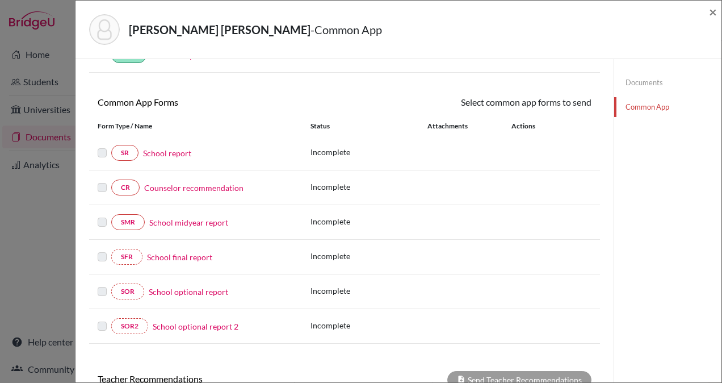
click at [174, 152] on link "School report" at bounding box center [167, 153] width 48 height 12
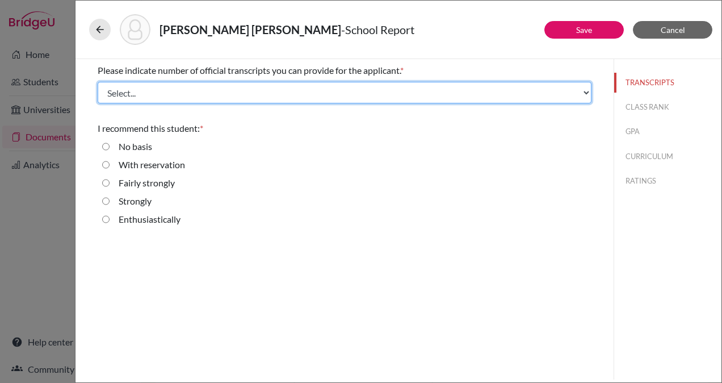
click at [252, 98] on select "Select... 1 2 3 4" at bounding box center [345, 93] width 494 height 22
select select "1"
click at [98, 82] on select "Select... 1 2 3 4" at bounding box center [345, 93] width 494 height 22
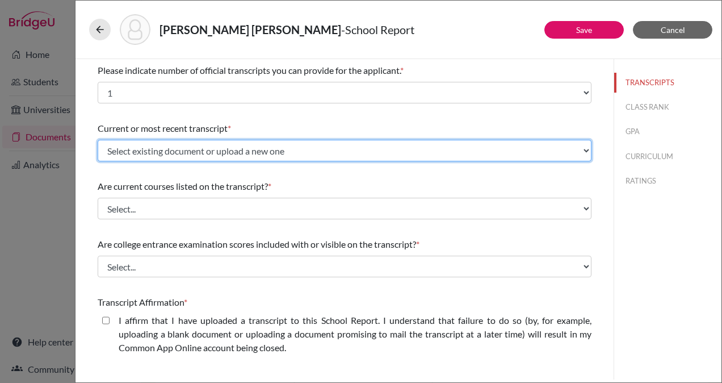
click at [281, 145] on select "Select existing document or upload a new one Initial Transcript [PERSON_NAME] U…" at bounding box center [345, 151] width 494 height 22
select select "665724"
click at [98, 140] on select "Select existing document or upload a new one Initial Transcript [PERSON_NAME] U…" at bounding box center [345, 151] width 494 height 22
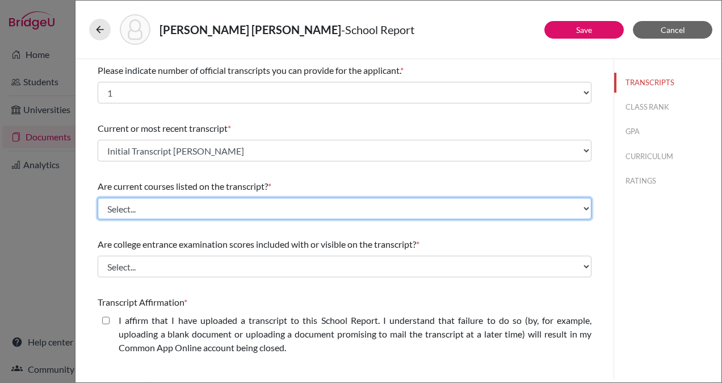
click at [249, 206] on select "Select... Yes No" at bounding box center [345, 209] width 494 height 22
select select "0"
click at [98, 198] on select "Select... Yes No" at bounding box center [345, 209] width 494 height 22
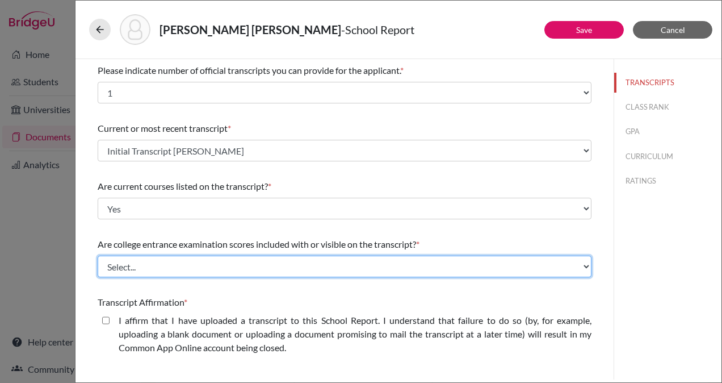
click at [245, 267] on select "Select... Yes No" at bounding box center [345, 267] width 494 height 22
select select "1"
click at [98, 256] on select "Select... Yes No" at bounding box center [345, 267] width 494 height 22
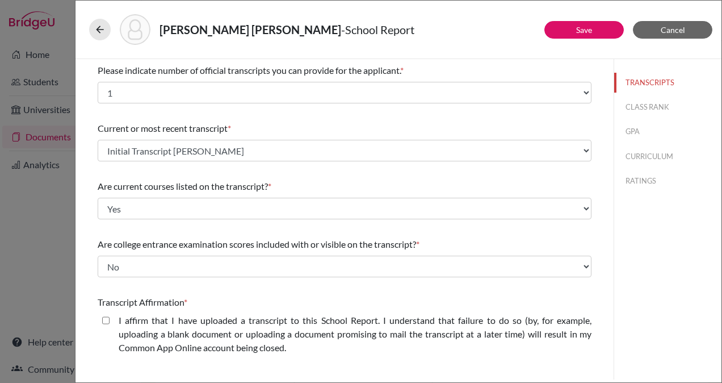
click at [108, 320] on closed\ "I affirm that I have uploaded a transcript to this School Report. I understand …" at bounding box center [105, 320] width 7 height 14
checkbox closed\ "true"
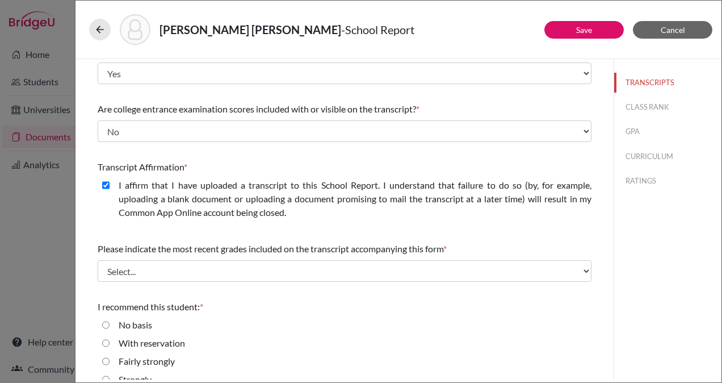
scroll to position [169, 0]
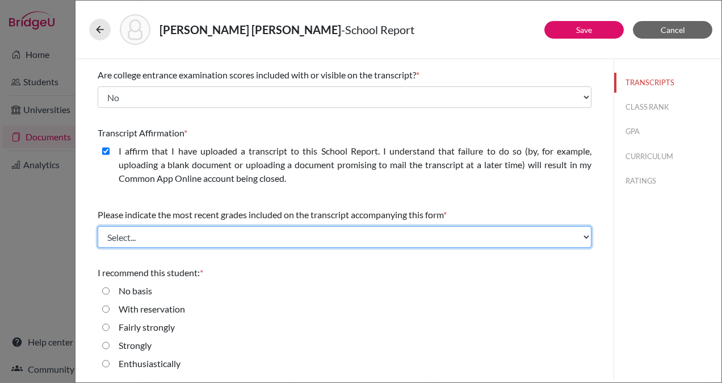
click at [299, 236] on select "Select... Final junior year grades 1st Quarter senior year grades 2nd Quarter/1…" at bounding box center [345, 237] width 494 height 22
select select "0"
click at [98, 226] on select "Select... Final junior year grades 1st Quarter senior year grades 2nd Quarter/1…" at bounding box center [345, 237] width 494 height 22
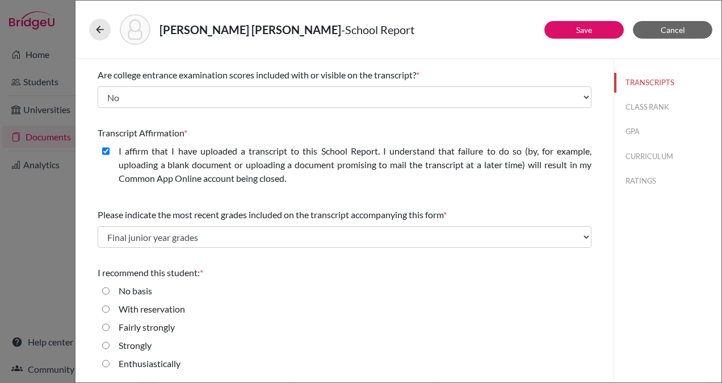
click at [106, 363] on input "Enthusiastically" at bounding box center [105, 364] width 7 height 14
radio input "true"
click at [645, 107] on button "CLASS RANK" at bounding box center [667, 107] width 107 height 20
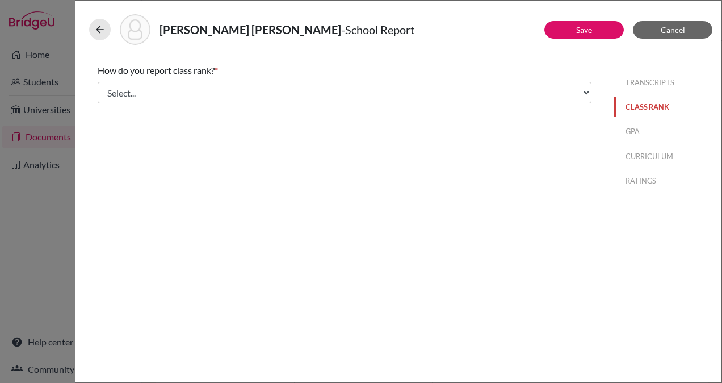
scroll to position [0, 0]
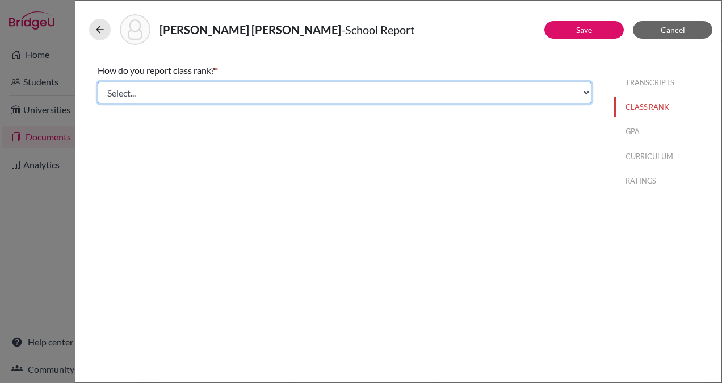
click at [504, 93] on select "Select... Exact Decile Quintile Quartile None" at bounding box center [345, 93] width 494 height 22
select select "2"
click at [98, 82] on select "Select... Exact Decile Quintile Quartile None" at bounding box center [345, 93] width 494 height 22
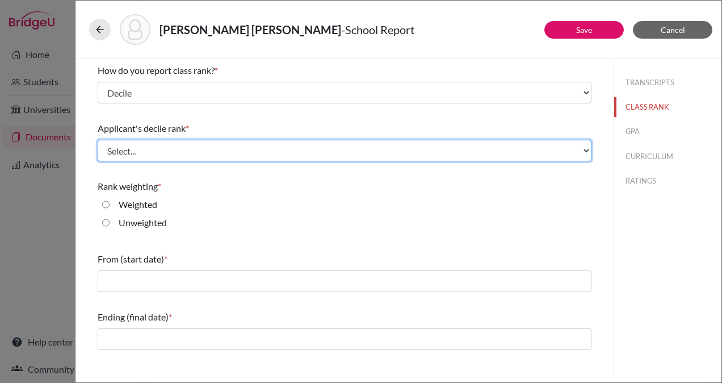
click at [417, 149] on select "Select... Top 10% Top 20% Top 30% Top 40% Top 50% Top 60% Top 70% Top 80% Top 9…" at bounding box center [345, 151] width 494 height 22
select select "1"
click at [98, 140] on select "Select... Top 10% Top 20% Top 30% Top 40% Top 50% Top 60% Top 70% Top 80% Top 9…" at bounding box center [345, 151] width 494 height 22
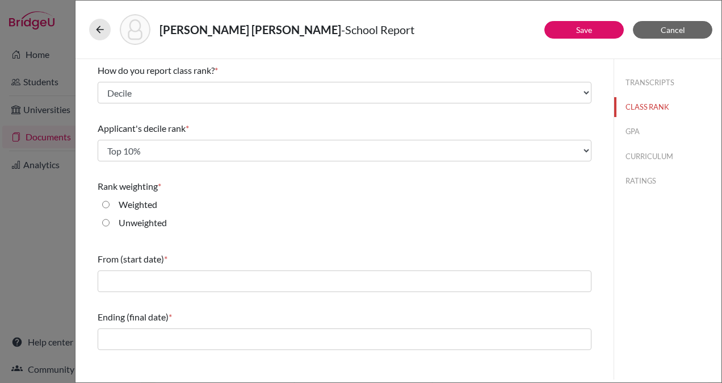
click at [106, 203] on input "Weighted" at bounding box center [105, 205] width 7 height 14
radio input "true"
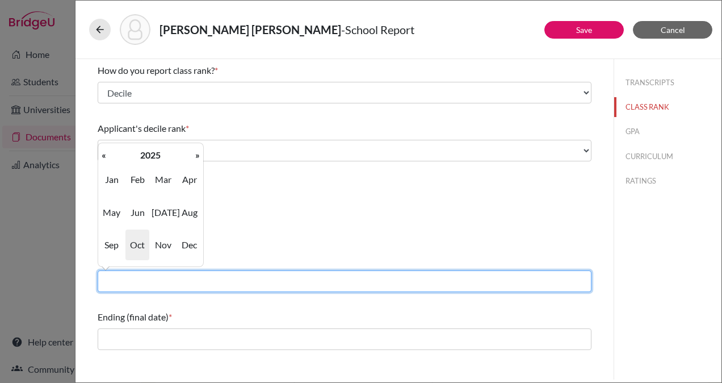
click at [207, 289] on input "text" at bounding box center [345, 281] width 494 height 22
type input "08/2022"
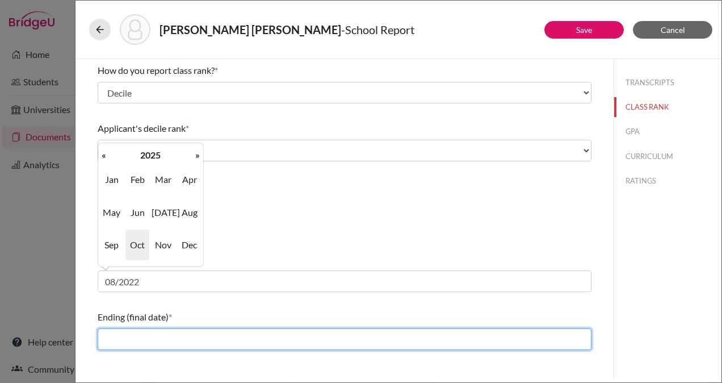
type input "06/2025"
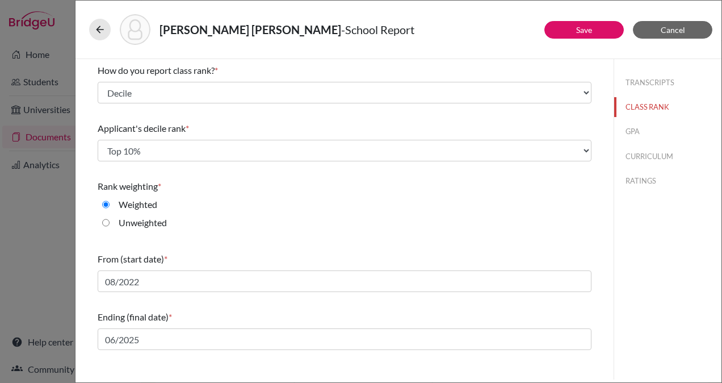
click at [625, 275] on div "TRANSCRIPTS CLASS RANK GPA CURRICULUM RATINGS" at bounding box center [668, 219] width 108 height 320
click at [633, 127] on button "GPA" at bounding box center [667, 132] width 107 height 20
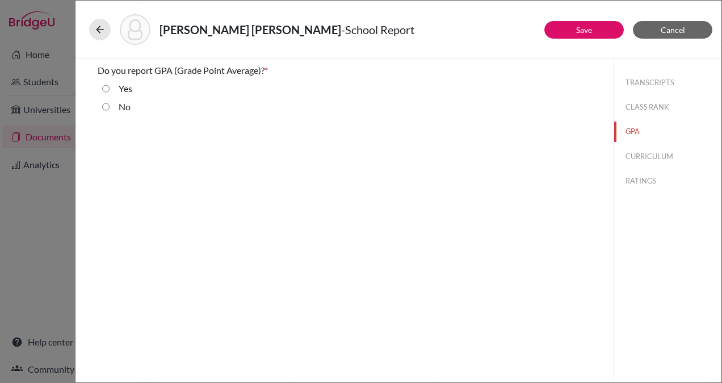
click at [104, 87] on input "Yes" at bounding box center [105, 89] width 7 height 14
radio input "true"
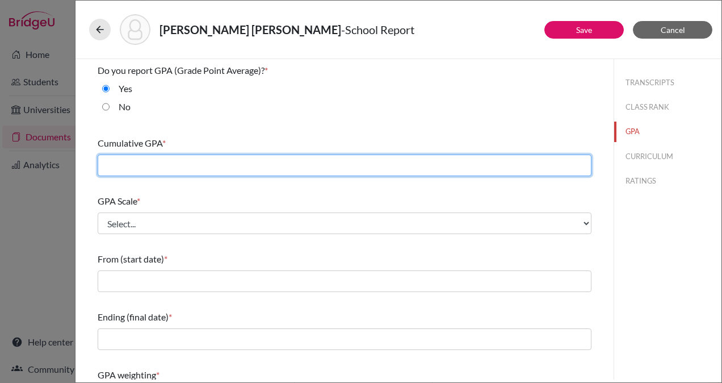
click at [227, 166] on input "text" at bounding box center [345, 165] width 494 height 22
type input "96.9"
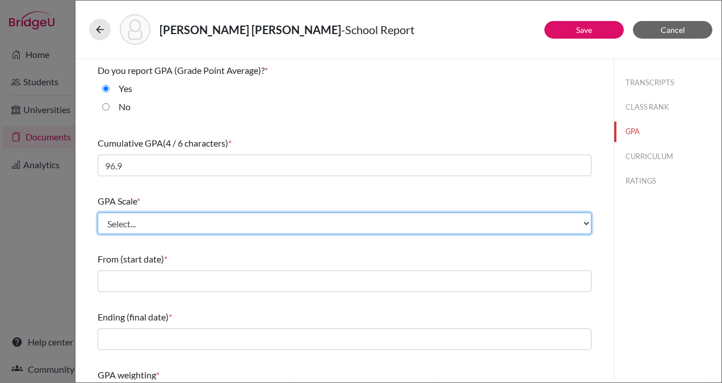
click at [231, 225] on select "Select... 4 5 6 7 8 9 10 11 12 13 14 15 16 17 18 19 20 100" at bounding box center [345, 223] width 494 height 22
select select "100"
click at [98, 212] on select "Select... 4 5 6 7 8 9 10 11 12 13 14 15 16 17 18 19 20 100" at bounding box center [345, 223] width 494 height 22
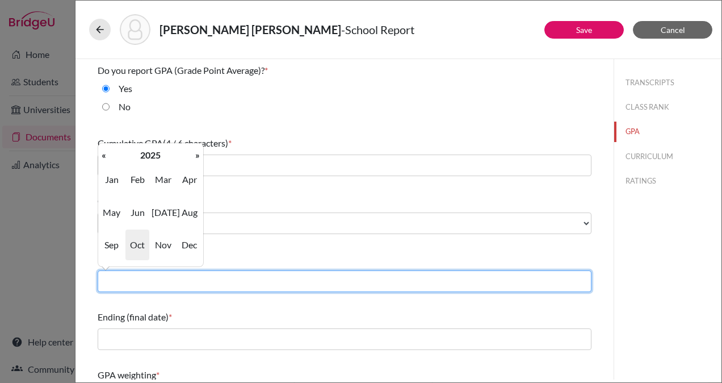
click at [238, 280] on input "text" at bounding box center [345, 281] width 494 height 22
type input "08/2022"
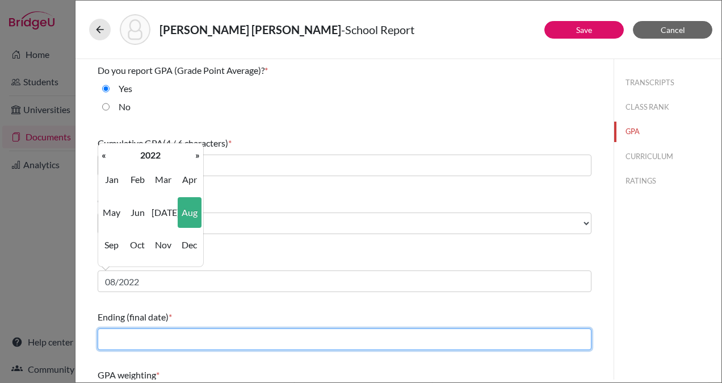
click at [182, 338] on input "text" at bounding box center [345, 339] width 494 height 22
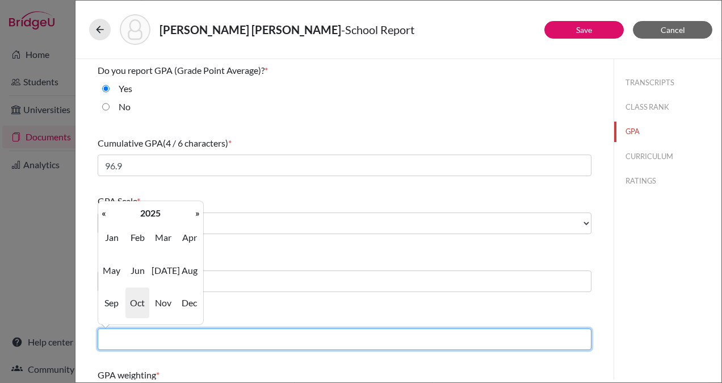
type input "06/2025"
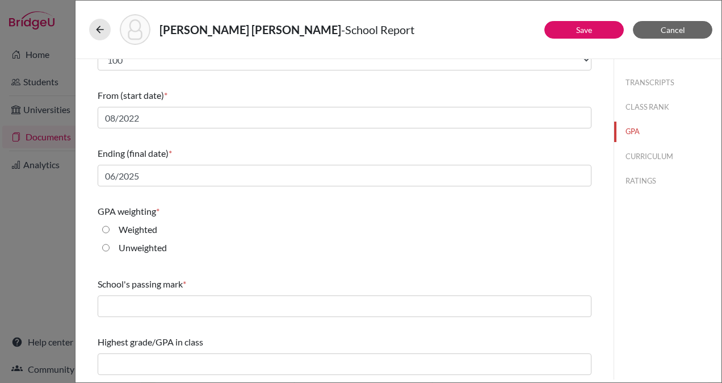
click at [636, 307] on div "TRANSCRIPTS CLASS RANK GPA CURRICULUM RATINGS" at bounding box center [668, 219] width 108 height 320
click at [108, 227] on input "Weighted" at bounding box center [105, 230] width 7 height 14
radio input "true"
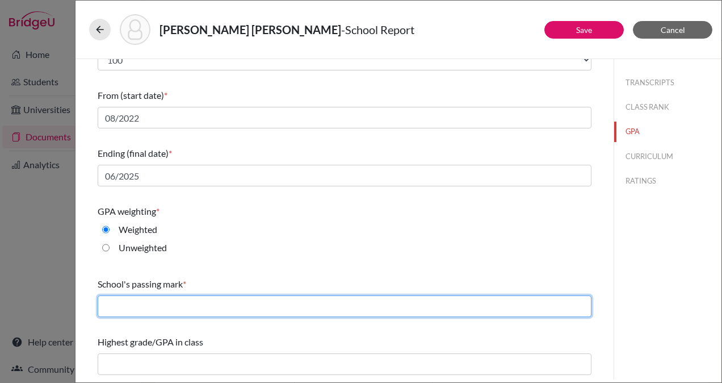
click at [169, 309] on input "text" at bounding box center [345, 306] width 494 height 22
type input "65"
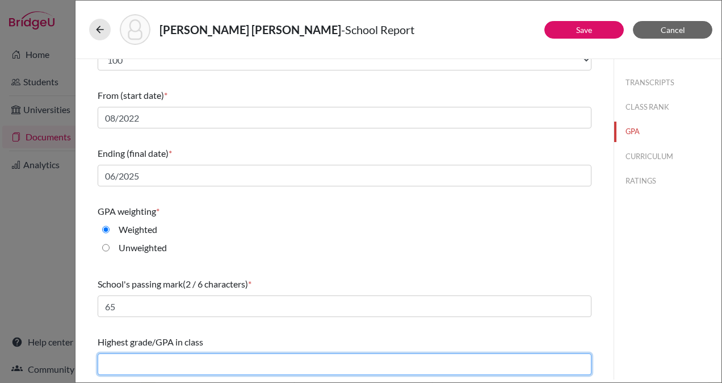
click at [175, 362] on input "text" at bounding box center [345, 364] width 494 height 22
type input "99.43"
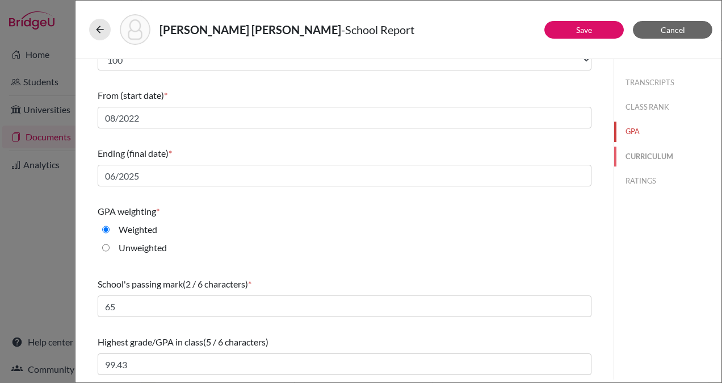
click at [639, 154] on button "CURRICULUM" at bounding box center [667, 156] width 107 height 20
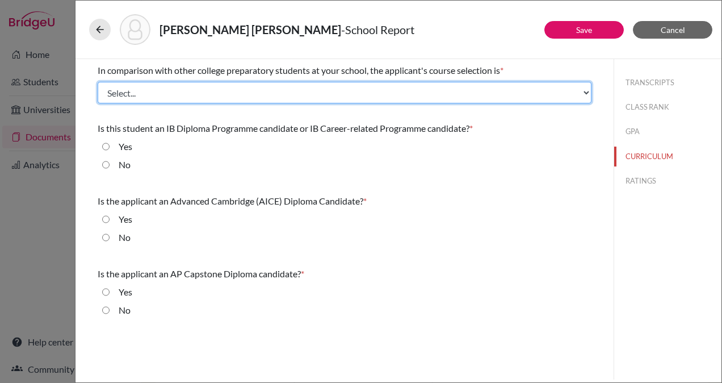
click at [320, 90] on select "Select... Less than demanding Average [PERSON_NAME] Very demanding Most demandi…" at bounding box center [345, 93] width 494 height 22
select select "4"
click at [98, 82] on select "Select... Less than demanding Average [PERSON_NAME] Very demanding Most demandi…" at bounding box center [345, 93] width 494 height 22
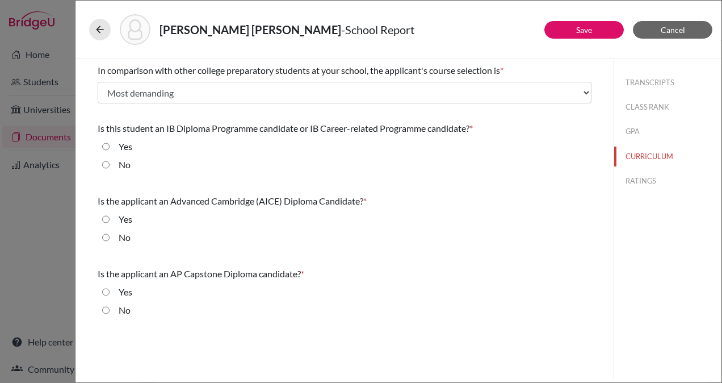
click at [107, 165] on input "No" at bounding box center [105, 165] width 7 height 14
radio input "true"
click at [106, 236] on input "No" at bounding box center [105, 238] width 7 height 14
radio input "true"
click at [105, 311] on input "No" at bounding box center [105, 310] width 7 height 14
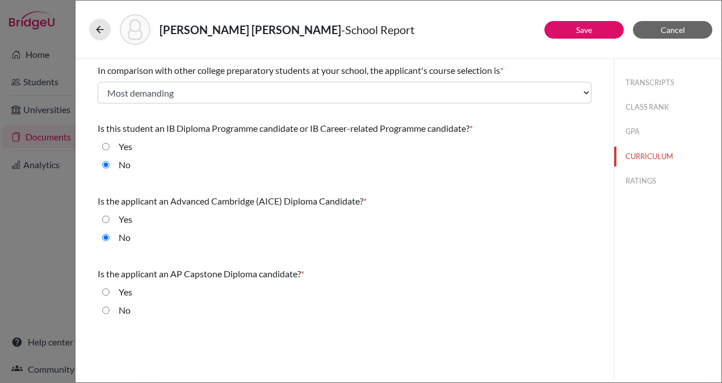
radio input "true"
click at [644, 178] on button "RATINGS" at bounding box center [667, 181] width 107 height 20
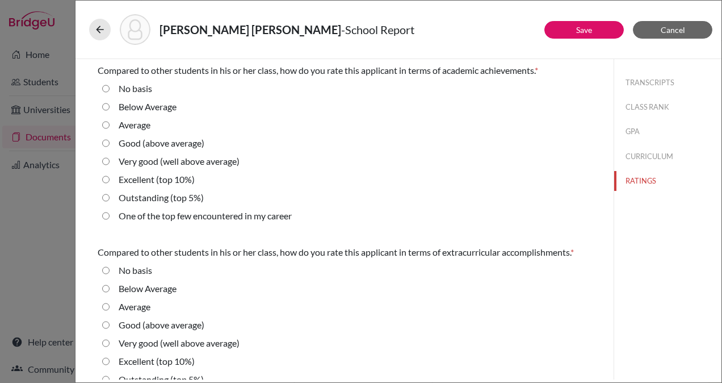
click at [108, 178] on 10\%\) "Excellent (top 10%)" at bounding box center [105, 180] width 7 height 14
radio 10\%\) "true"
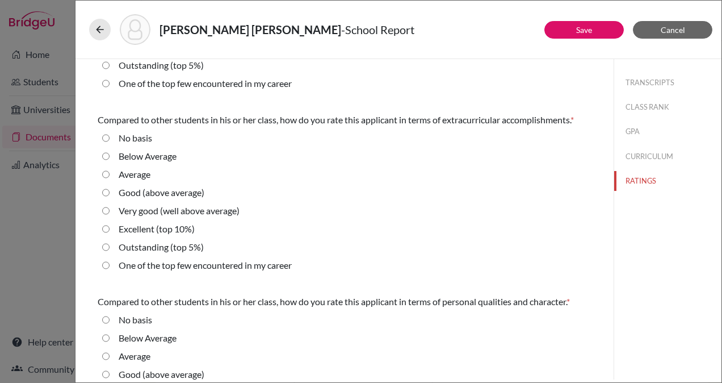
scroll to position [133, 0]
click at [102, 229] on 10\%\) "Excellent (top 10%)" at bounding box center [105, 228] width 7 height 14
radio 10\%\) "true"
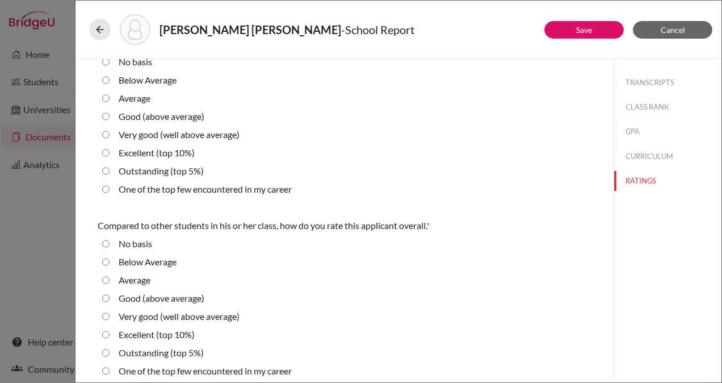
scroll to position [396, 0]
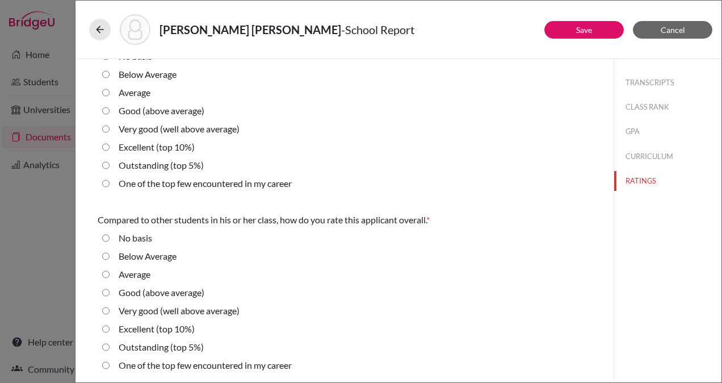
click at [104, 145] on 10\%\) "Excellent (top 10%)" at bounding box center [105, 147] width 7 height 14
radio 10\%\) "true"
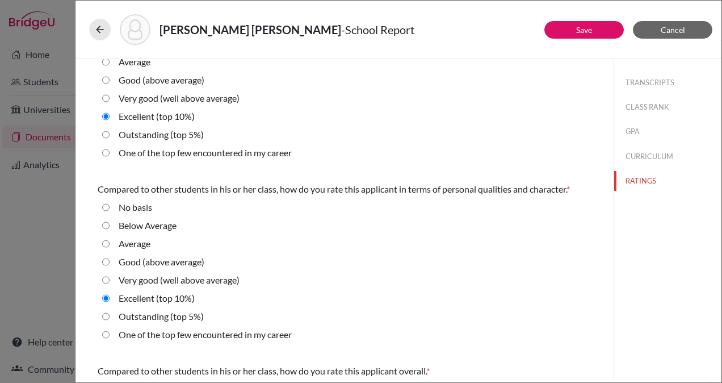
scroll to position [397, 0]
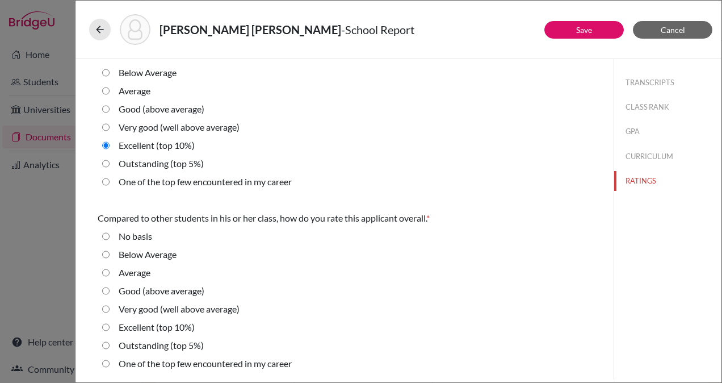
click at [109, 326] on 10\%\) "Excellent (top 10%)" at bounding box center [105, 327] width 7 height 14
radio 10\%\) "true"
click at [590, 32] on link "Save" at bounding box center [584, 30] width 16 height 10
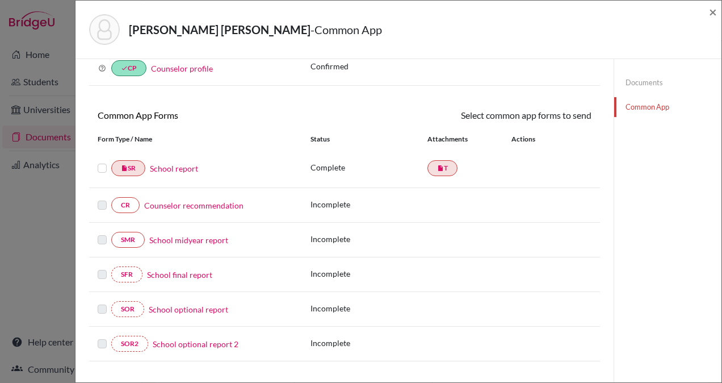
scroll to position [64, 0]
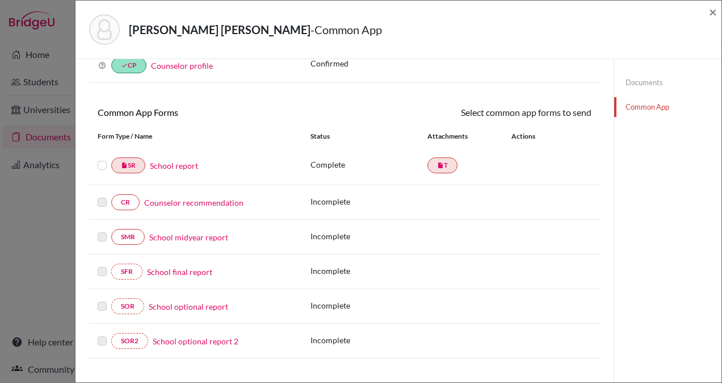
click at [217, 200] on link "Counselor recommendation" at bounding box center [193, 202] width 99 height 12
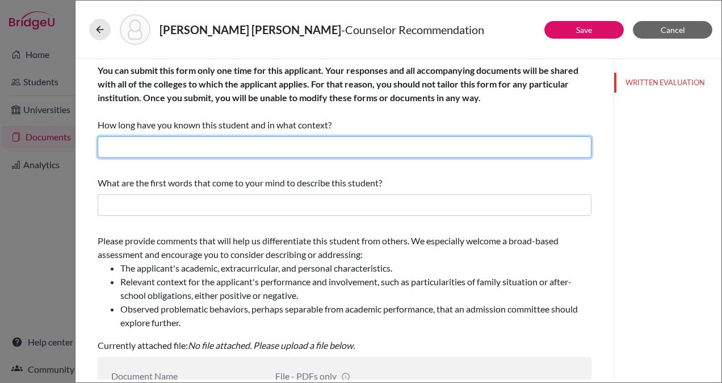
click at [267, 143] on input "text" at bounding box center [345, 147] width 494 height 22
type input "2 Years"
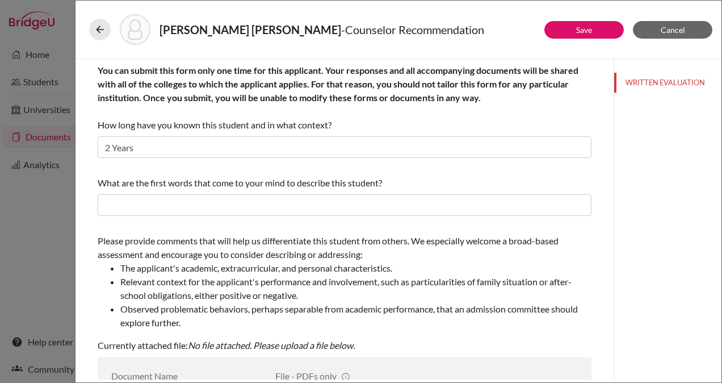
type input "Counselor Recommendation"
drag, startPoint x: 235, startPoint y: 217, endPoint x: 249, endPoint y: 202, distance: 20.1
click at [249, 202] on div "What are the first words that come to your mind to describe this student?" at bounding box center [345, 195] width 494 height 49
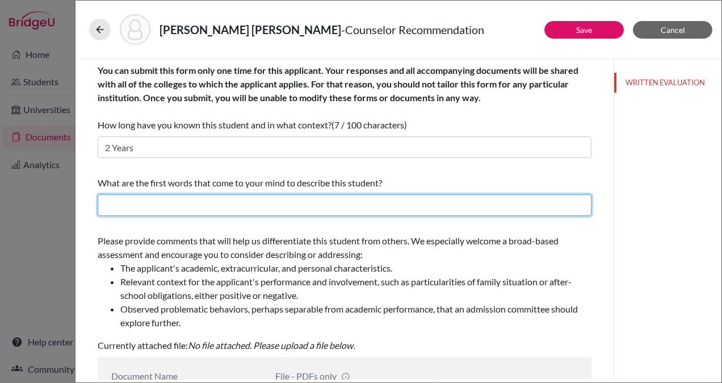
click at [249, 202] on input "text" at bounding box center [345, 205] width 494 height 22
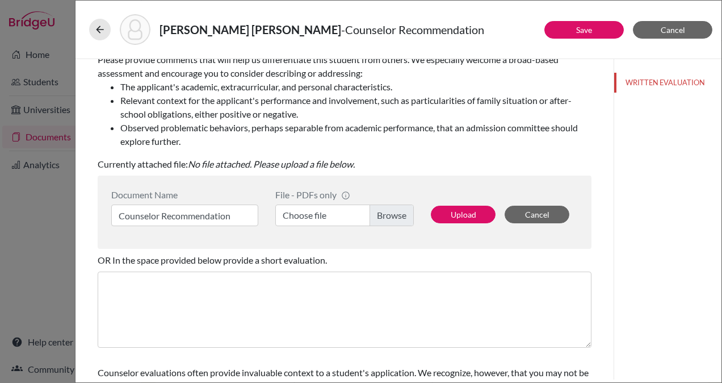
scroll to position [182, 0]
type input "Disciplined, Service-Minded, Determined"
click at [386, 211] on label "Choose file" at bounding box center [344, 215] width 139 height 22
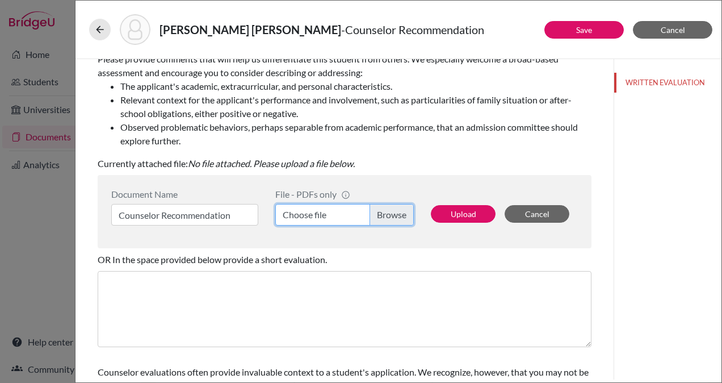
click at [386, 211] on input "Choose file" at bounding box center [344, 215] width 139 height 22
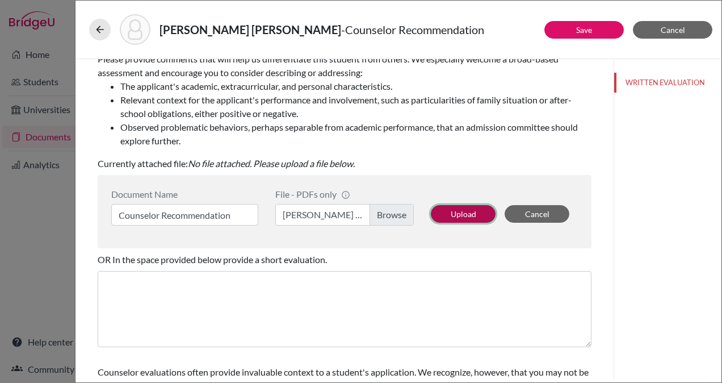
click at [457, 212] on button "Upload" at bounding box center [463, 214] width 65 height 18
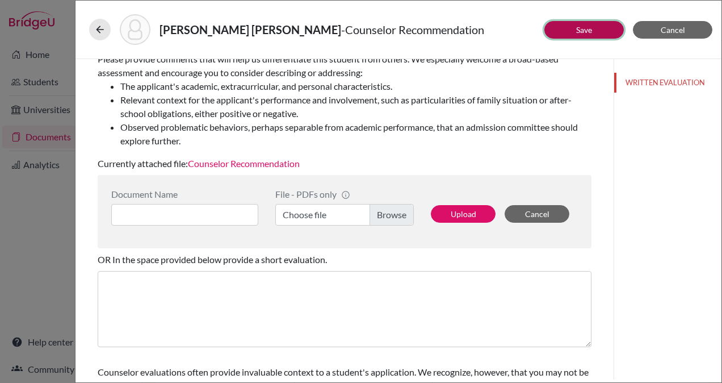
click at [581, 30] on link "Save" at bounding box center [584, 30] width 16 height 10
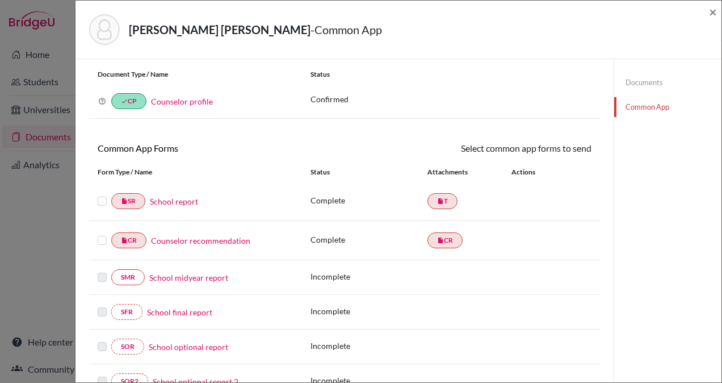
scroll to position [27, 0]
click at [103, 195] on label at bounding box center [102, 195] width 9 height 0
click at [0, 0] on input "checkbox" at bounding box center [0, 0] width 0 height 0
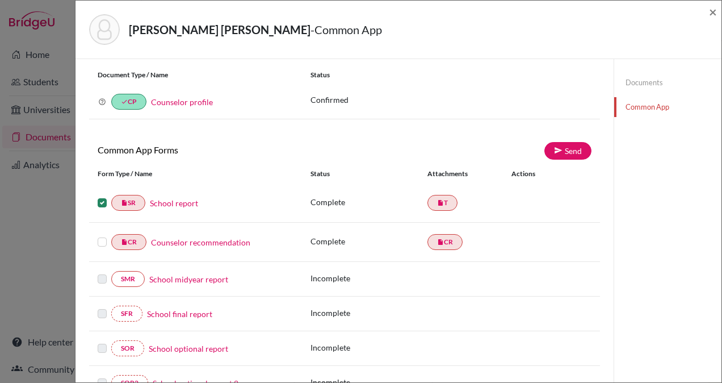
click at [102, 235] on label at bounding box center [102, 235] width 9 height 0
click at [0, 0] on input "checkbox" at bounding box center [0, 0] width 0 height 0
click at [562, 149] on link "Send" at bounding box center [568, 151] width 47 height 18
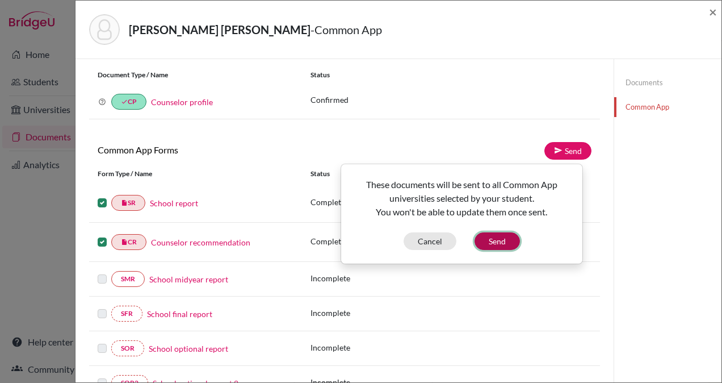
click at [496, 238] on button "Send" at bounding box center [497, 241] width 45 height 18
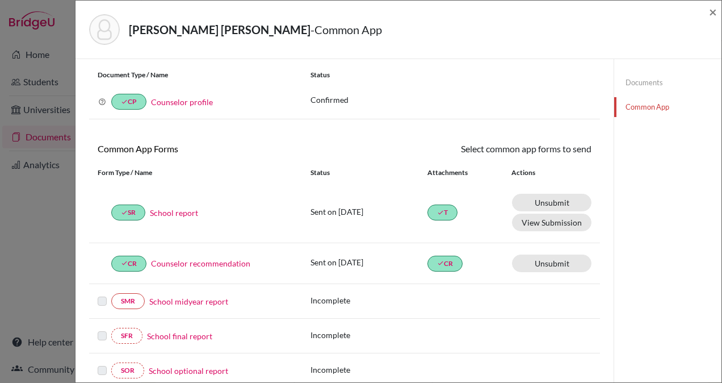
scroll to position [260, 0]
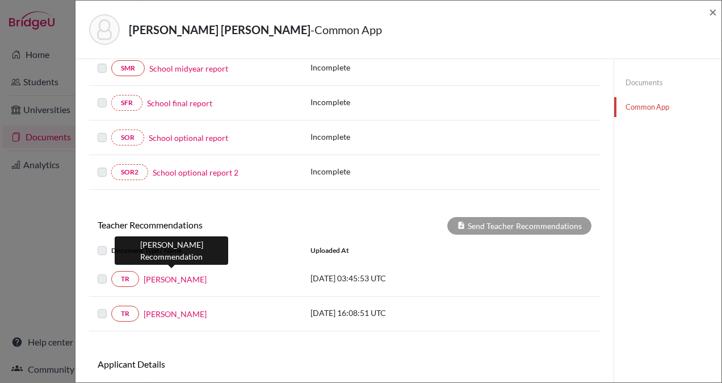
click at [174, 275] on link "Karen Clemente" at bounding box center [175, 279] width 63 height 12
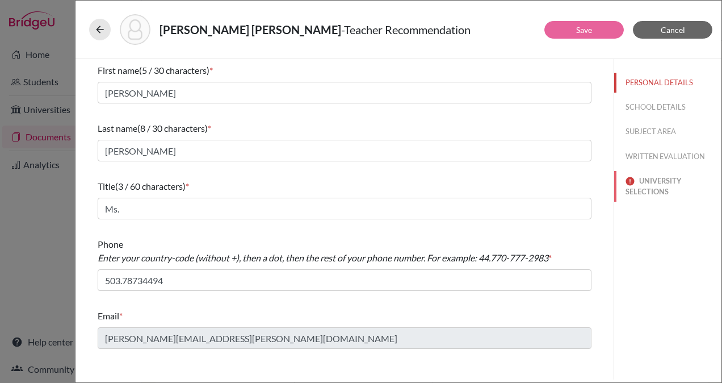
click at [661, 185] on button "UNIVERSITY SELECTIONS" at bounding box center [667, 186] width 107 height 31
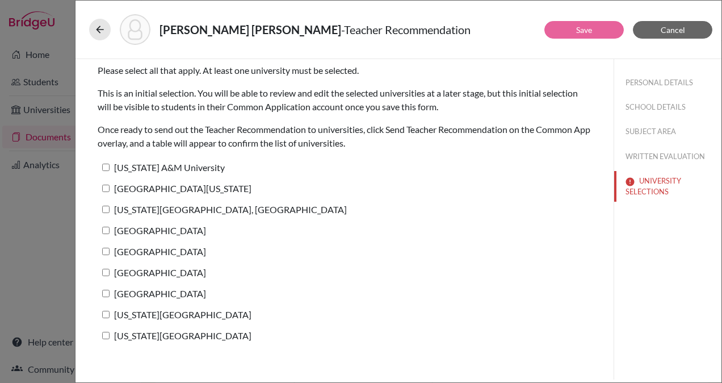
click at [103, 165] on input "Texas A&M University" at bounding box center [105, 167] width 7 height 7
checkbox input "true"
click at [106, 187] on input "University of Texas at Austin" at bounding box center [105, 188] width 7 height 7
checkbox input "true"
click at [108, 208] on input "Pennsylvania State University, University Park" at bounding box center [105, 209] width 7 height 7
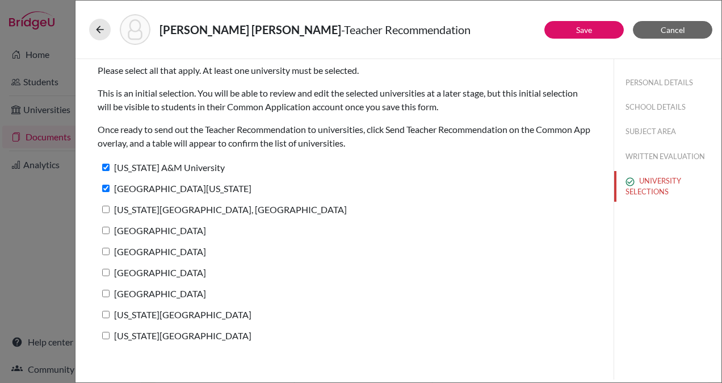
checkbox input "true"
click at [104, 230] on input "Brown University" at bounding box center [105, 230] width 7 height 7
checkbox input "true"
click at [106, 252] on input "Cornell University" at bounding box center [105, 251] width 7 height 7
checkbox input "true"
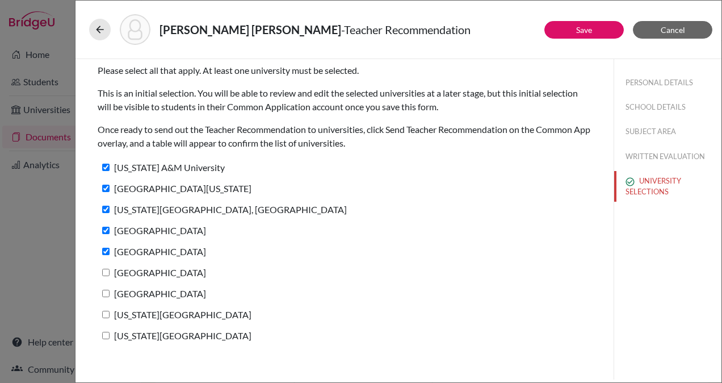
click at [104, 272] on input "Northeastern University" at bounding box center [105, 272] width 7 height 7
checkbox input "true"
click at [106, 291] on input "Case Western Reserve University" at bounding box center [105, 293] width 7 height 7
checkbox input "true"
click at [104, 312] on input "Georgia Institute of Technology" at bounding box center [105, 314] width 7 height 7
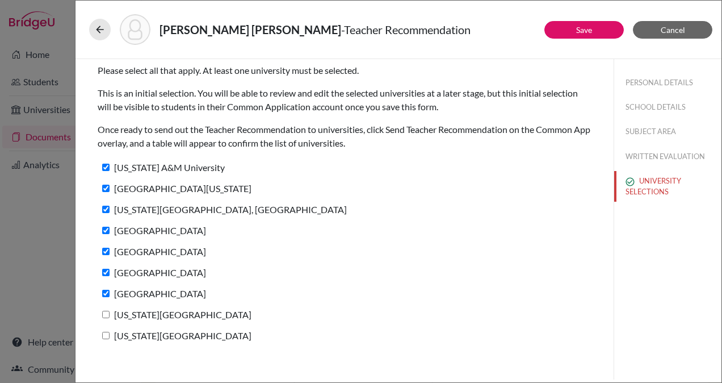
checkbox input "true"
click at [104, 333] on input "Texas Tech University" at bounding box center [105, 335] width 7 height 7
checkbox input "true"
click at [584, 25] on link "Save" at bounding box center [584, 30] width 16 height 10
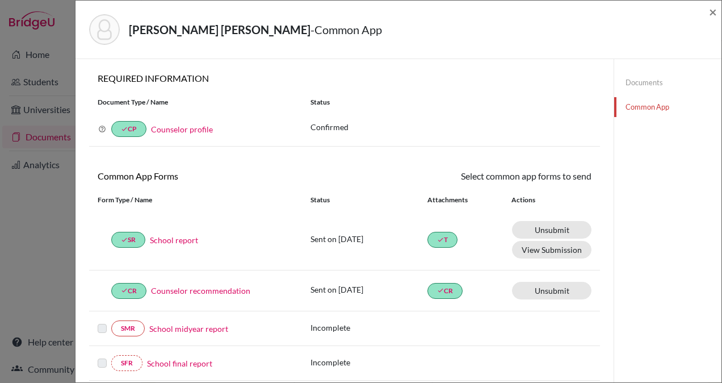
scroll to position [325, 0]
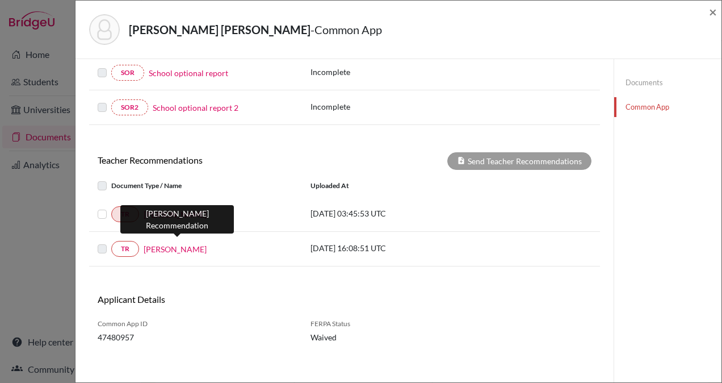
click at [180, 243] on link "Catherine Gonzalez" at bounding box center [175, 249] width 63 height 12
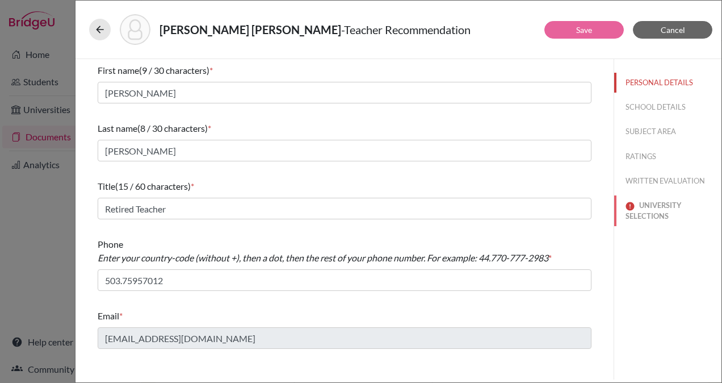
click at [650, 207] on button "UNIVERSITY SELECTIONS" at bounding box center [667, 210] width 107 height 31
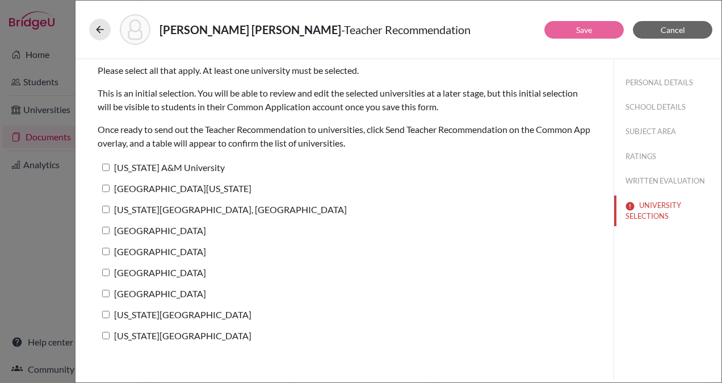
click at [106, 166] on input "Texas A&M University" at bounding box center [105, 167] width 7 height 7
checkbox input "true"
click at [104, 189] on input "University of Texas at Austin" at bounding box center [105, 188] width 7 height 7
checkbox input "true"
click at [104, 209] on input "Pennsylvania State University, University Park" at bounding box center [105, 209] width 7 height 7
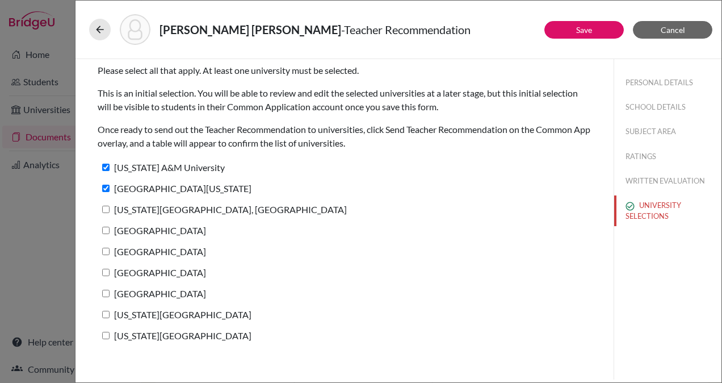
checkbox input "true"
click at [103, 229] on input "Brown University" at bounding box center [105, 230] width 7 height 7
checkbox input "true"
click at [104, 248] on input "Cornell University" at bounding box center [105, 251] width 7 height 7
checkbox input "true"
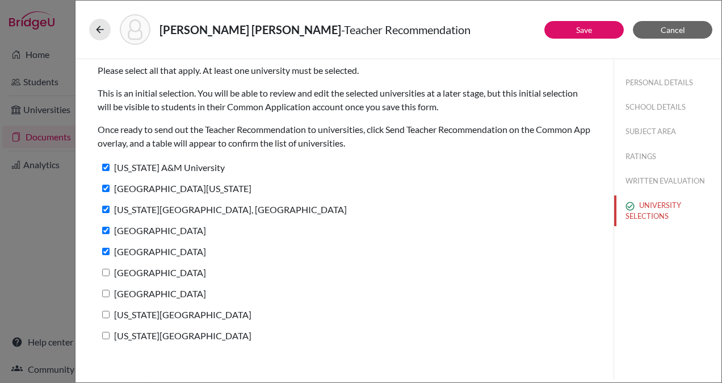
click at [104, 269] on input "[GEOGRAPHIC_DATA]" at bounding box center [105, 272] width 7 height 7
checkbox input "true"
click at [104, 290] on input "Case Western Reserve University" at bounding box center [105, 293] width 7 height 7
checkbox input "true"
click at [105, 311] on input "Georgia Institute of Technology" at bounding box center [105, 314] width 7 height 7
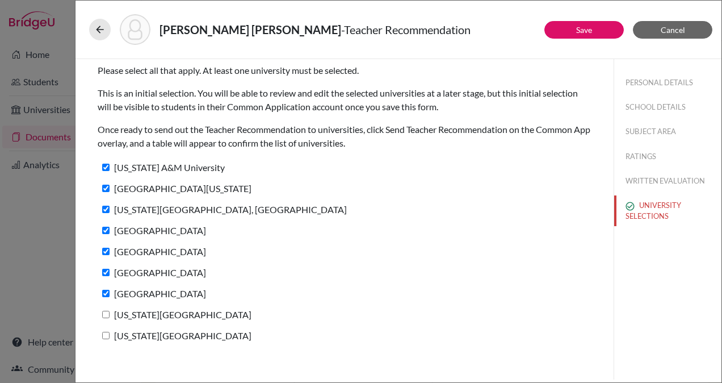
checkbox input "true"
click at [104, 330] on label "Texas Tech University" at bounding box center [175, 335] width 154 height 16
click at [104, 332] on input "Texas Tech University" at bounding box center [105, 335] width 7 height 7
checkbox input "true"
click at [580, 28] on link "Save" at bounding box center [584, 30] width 16 height 10
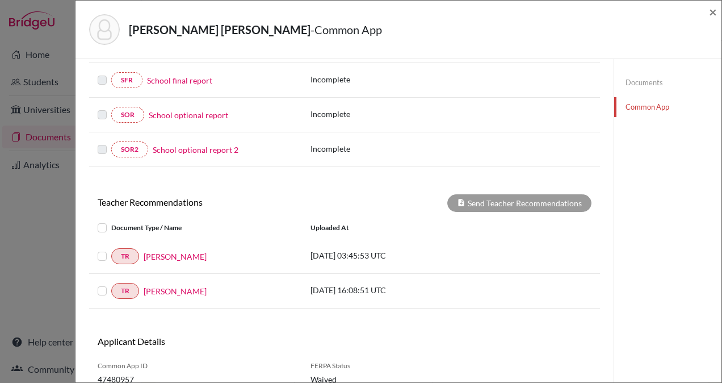
scroll to position [283, 0]
click at [111, 249] on label at bounding box center [111, 249] width 0 height 0
click at [0, 0] on input "checkbox" at bounding box center [0, 0] width 0 height 0
click at [111, 283] on label at bounding box center [111, 283] width 0 height 0
click at [0, 0] on input "checkbox" at bounding box center [0, 0] width 0 height 0
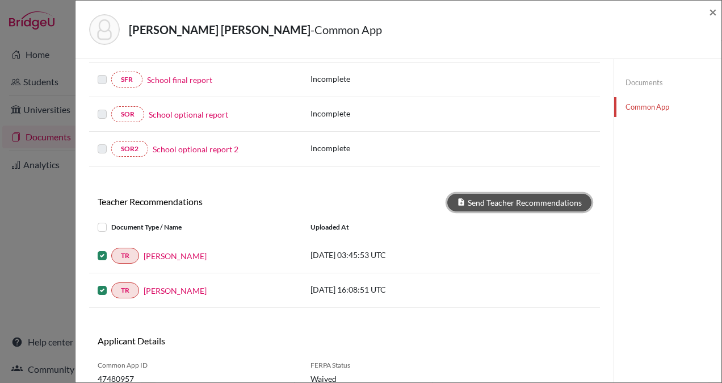
click at [505, 198] on button "Send Teacher Recommendations" at bounding box center [519, 203] width 144 height 18
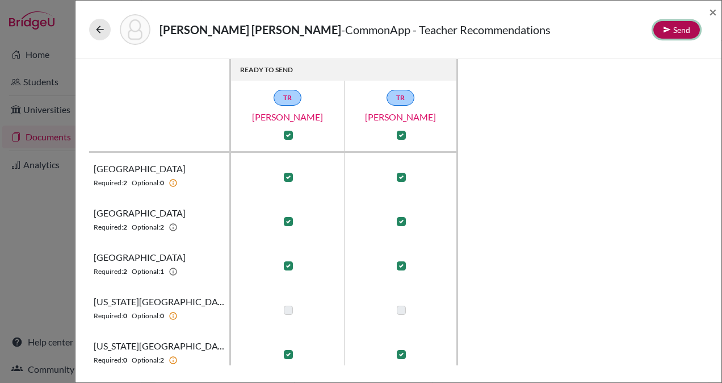
click at [678, 27] on button "Send" at bounding box center [677, 30] width 47 height 18
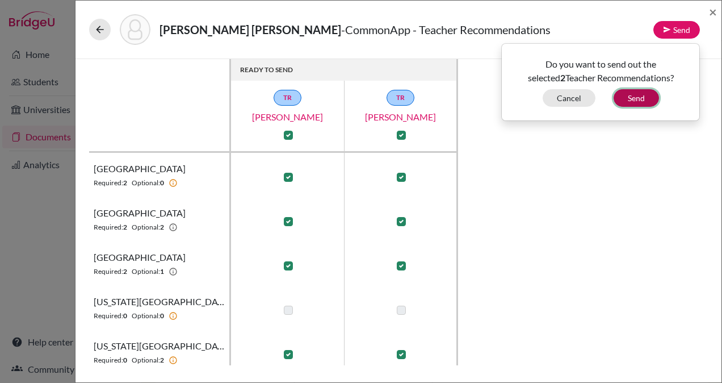
click at [635, 93] on button "Send" at bounding box center [636, 98] width 45 height 18
checkbox input "false"
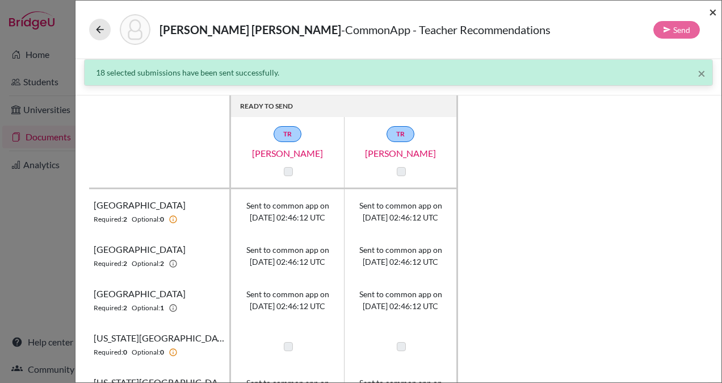
click at [713, 11] on span "×" at bounding box center [713, 11] width 8 height 16
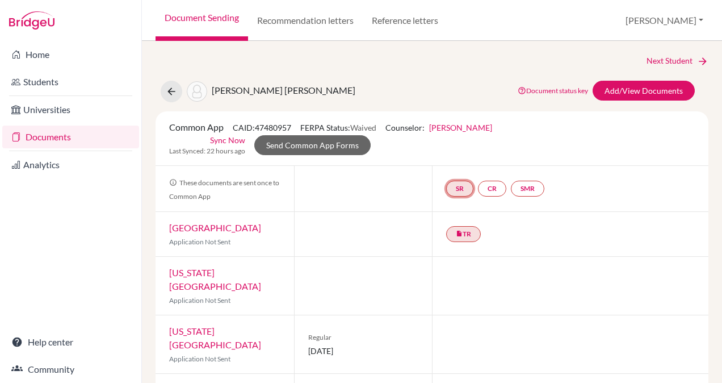
click at [450, 185] on link "SR" at bounding box center [459, 189] width 27 height 16
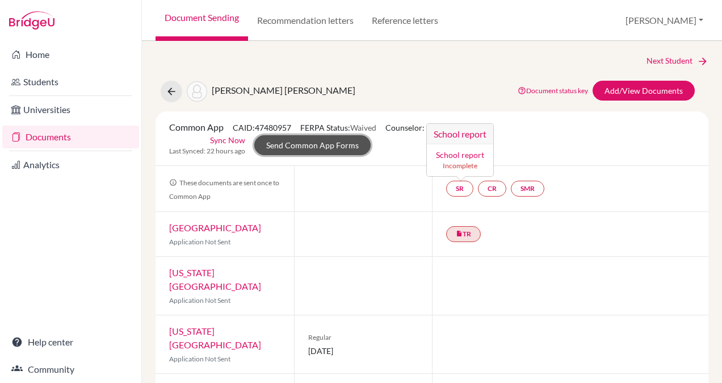
click at [302, 143] on link "Send Common App Forms" at bounding box center [312, 145] width 116 height 20
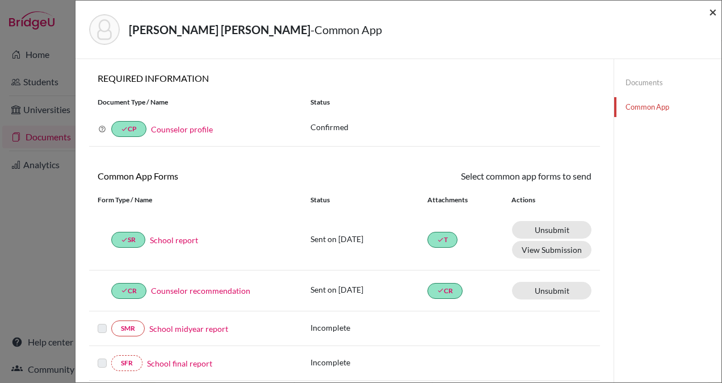
click at [710, 10] on span "×" at bounding box center [713, 11] width 8 height 16
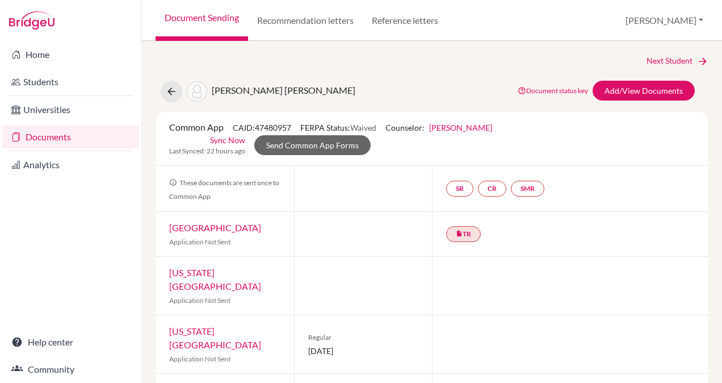
click at [227, 139] on link "Sync Now" at bounding box center [227, 140] width 35 height 12
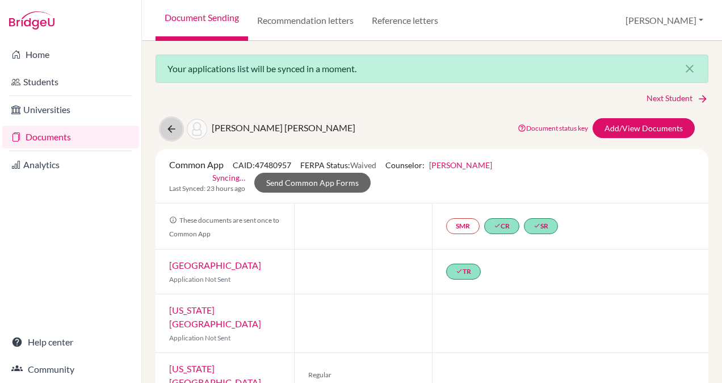
click at [171, 131] on icon at bounding box center [171, 128] width 11 height 11
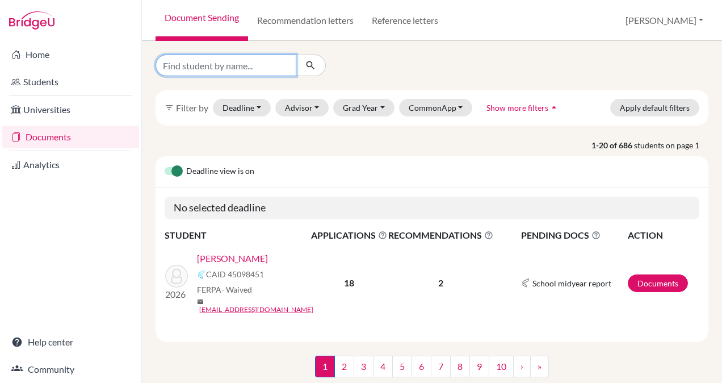
click at [210, 67] on input "Find student by name..." at bounding box center [226, 66] width 141 height 22
type input "[PERSON_NAME]"
click at [312, 65] on icon "submit" at bounding box center [310, 65] width 11 height 11
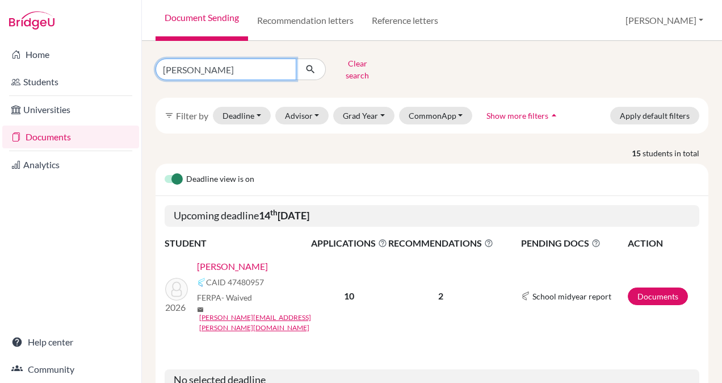
click at [245, 67] on input "[PERSON_NAME]" at bounding box center [226, 69] width 141 height 22
type input "[PERSON_NAME]"
click button "submit" at bounding box center [311, 69] width 30 height 22
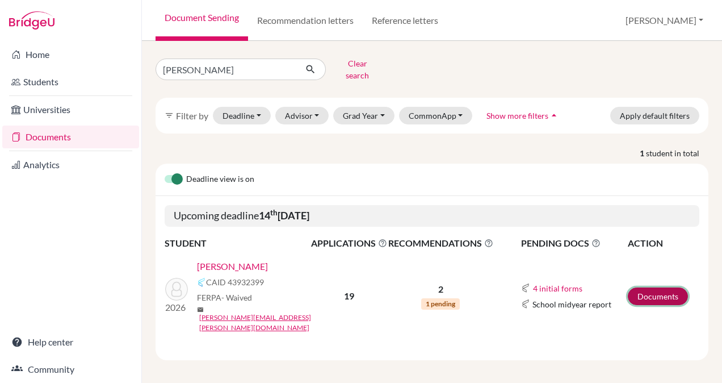
click at [661, 287] on link "Documents" at bounding box center [658, 296] width 60 height 18
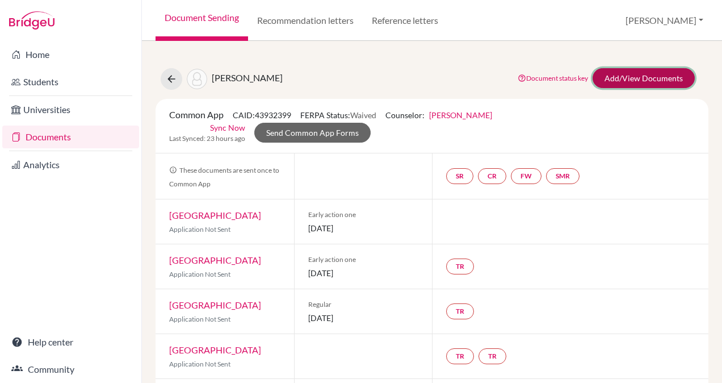
click at [616, 74] on link "Add/View Documents" at bounding box center [644, 78] width 102 height 20
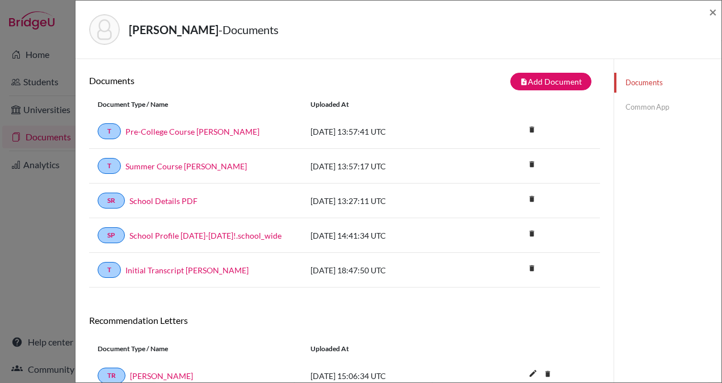
click at [634, 106] on link "Common App" at bounding box center [667, 107] width 107 height 20
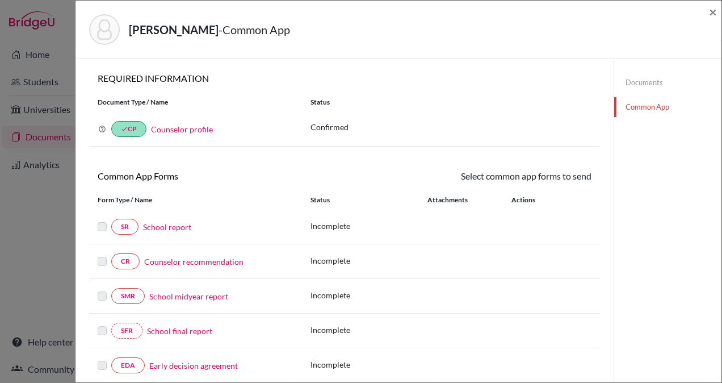
click at [157, 224] on link "School report" at bounding box center [167, 227] width 48 height 12
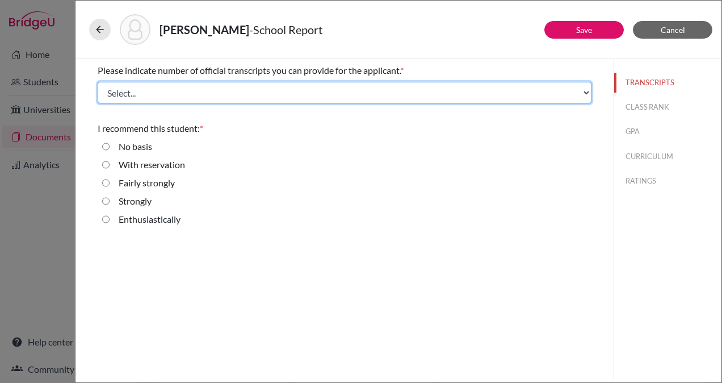
click at [301, 90] on select "Select... 1 2 3 4" at bounding box center [345, 93] width 494 height 22
click at [98, 82] on select "Select... 1 2 3 4" at bounding box center [345, 93] width 494 height 22
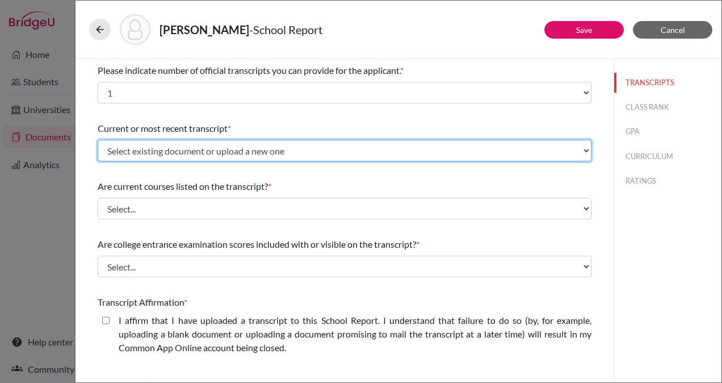
click at [299, 150] on select "Select existing document or upload a new one Initial Transcript [PERSON_NAME] S…" at bounding box center [345, 151] width 494 height 22
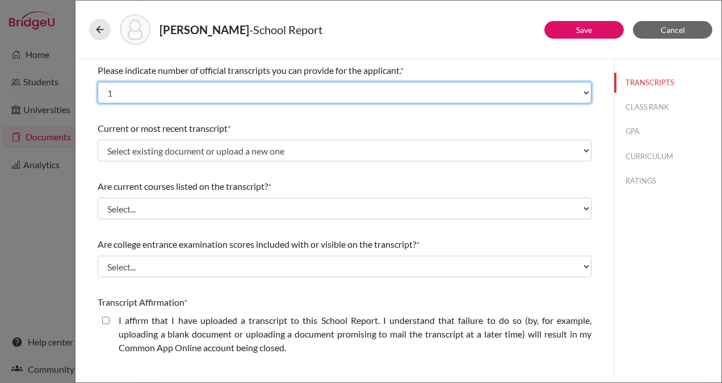
click at [287, 87] on select "Select... 1 2 3 4" at bounding box center [345, 93] width 494 height 22
select select "3"
click at [98, 82] on select "Select... 1 2 3 4" at bounding box center [345, 93] width 494 height 22
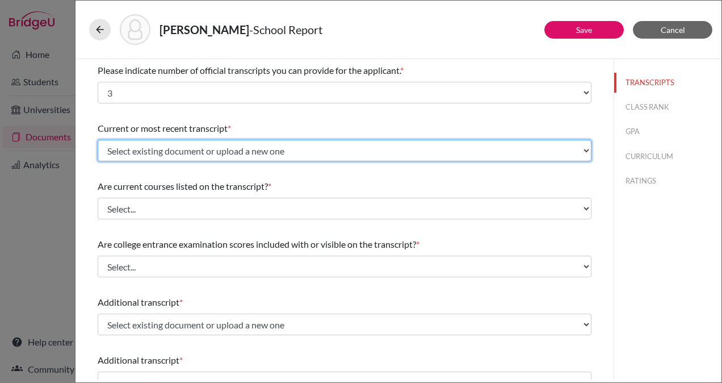
click at [284, 149] on select "Select existing document or upload a new one Initial Transcript [PERSON_NAME] S…" at bounding box center [345, 151] width 494 height 22
select select "665812"
click at [98, 140] on select "Select existing document or upload a new one Initial Transcript [PERSON_NAME] S…" at bounding box center [345, 151] width 494 height 22
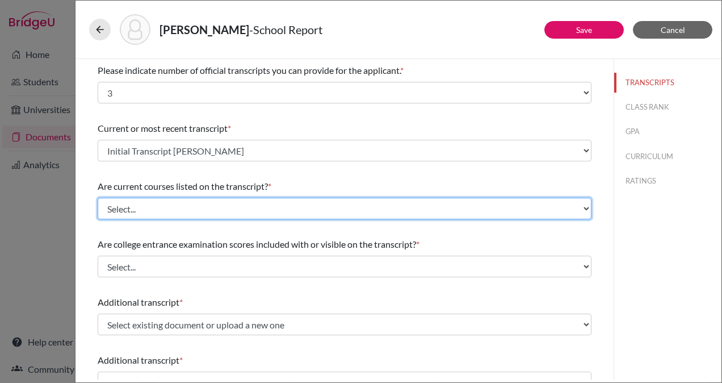
click at [257, 208] on select "Select... Yes No" at bounding box center [345, 209] width 494 height 22
select select "0"
click at [98, 198] on select "Select... Yes No" at bounding box center [345, 209] width 494 height 22
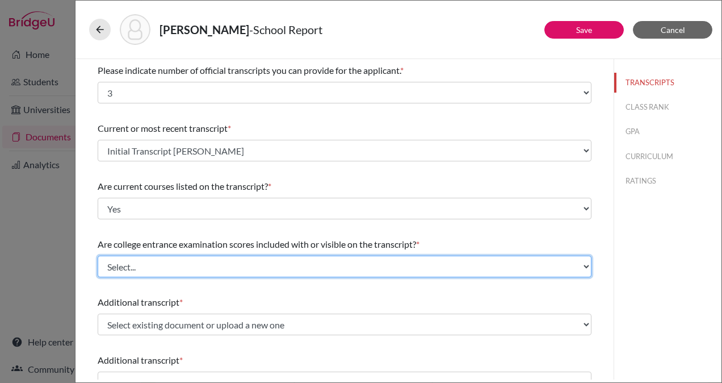
click at [235, 263] on select "Select... Yes No" at bounding box center [345, 267] width 494 height 22
select select "1"
click at [98, 256] on select "Select... Yes No" at bounding box center [345, 267] width 494 height 22
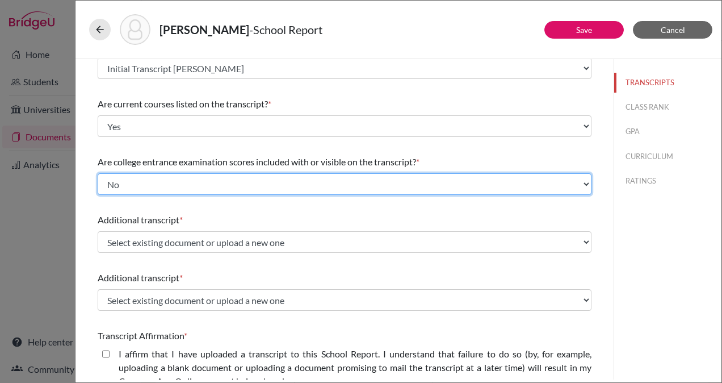
scroll to position [83, 0]
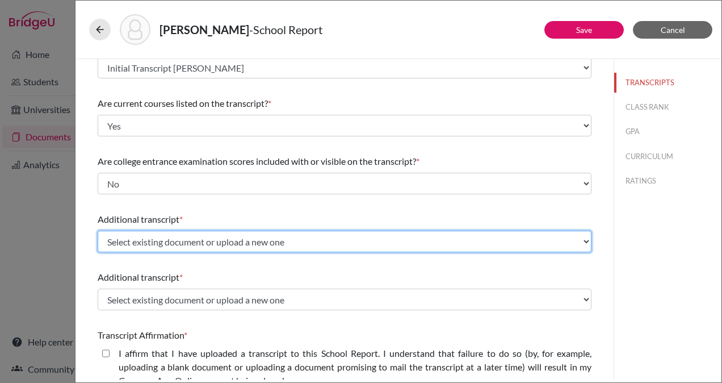
click at [292, 249] on select "Select existing document or upload a new one Initial Transcript [PERSON_NAME] S…" at bounding box center [345, 242] width 494 height 22
select select "672001"
click at [98, 231] on select "Select existing document or upload a new one Initial Transcript [PERSON_NAME] S…" at bounding box center [345, 242] width 494 height 22
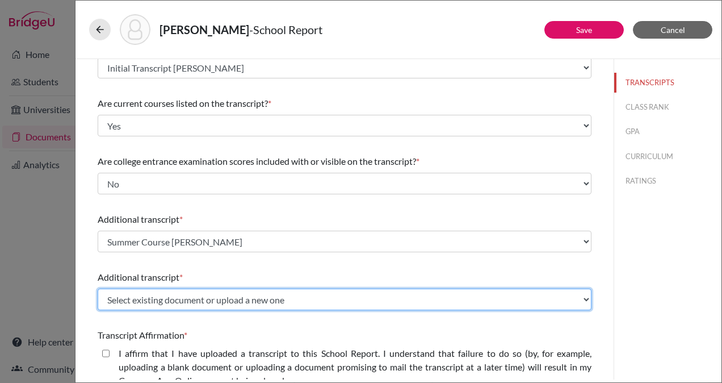
click at [270, 301] on select "Select existing document or upload a new one Initial Transcript [PERSON_NAME] S…" at bounding box center [345, 299] width 494 height 22
select select "672002"
click at [98, 288] on select "Select existing document or upload a new one Initial Transcript [PERSON_NAME] S…" at bounding box center [345, 299] width 494 height 22
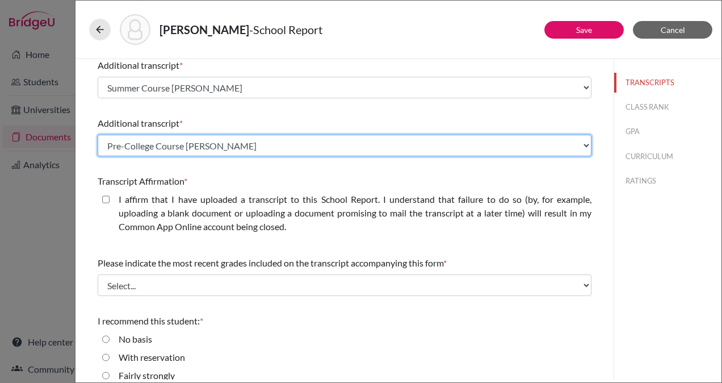
scroll to position [237, 0]
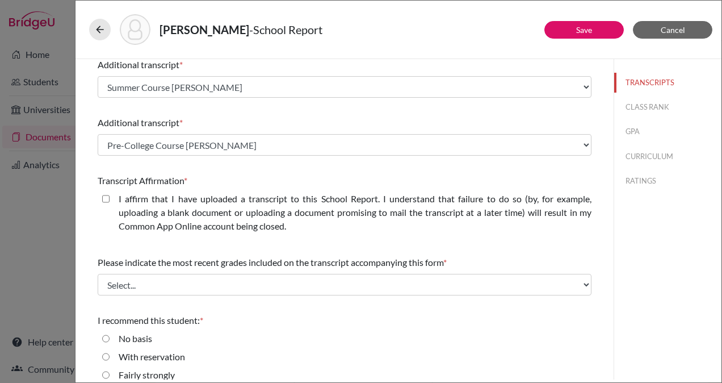
click at [106, 198] on closed\ "I affirm that I have uploaded a transcript to this School Report. I understand …" at bounding box center [105, 199] width 7 height 14
checkbox closed\ "true"
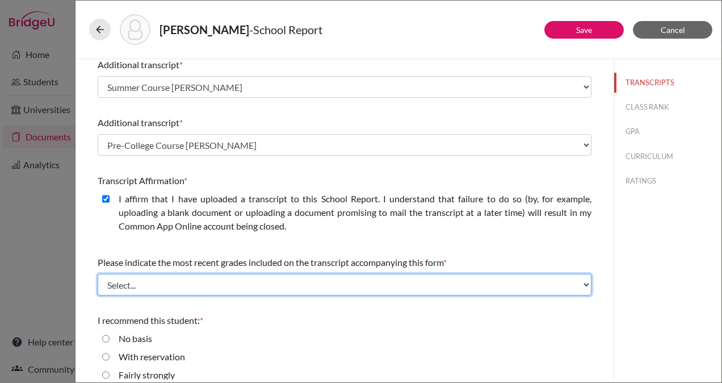
click at [231, 277] on select "Select... Final junior year grades 1st Quarter senior year grades 2nd Quarter/1…" at bounding box center [345, 285] width 494 height 22
select select "0"
click at [98, 274] on select "Select... Final junior year grades 1st Quarter senior year grades 2nd Quarter/1…" at bounding box center [345, 285] width 494 height 22
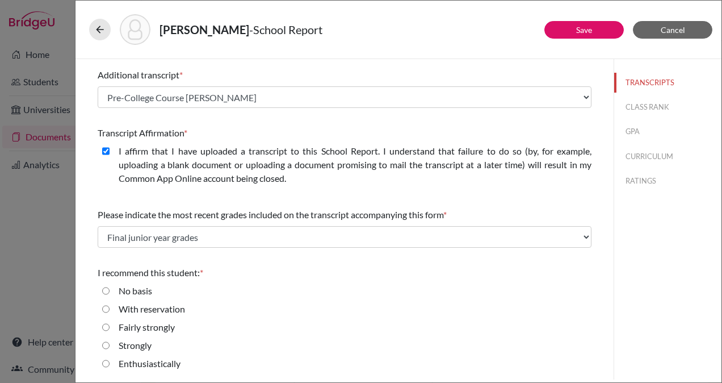
click at [107, 326] on strongly "Fairly strongly" at bounding box center [105, 327] width 7 height 14
radio strongly "true"
click at [638, 110] on button "CLASS RANK" at bounding box center [667, 107] width 107 height 20
select select "Select..."
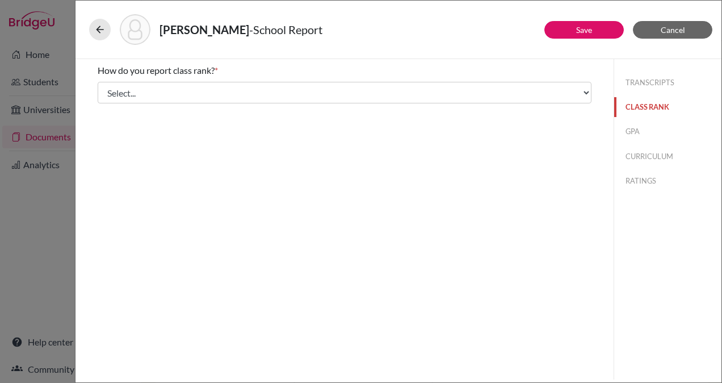
scroll to position [0, 0]
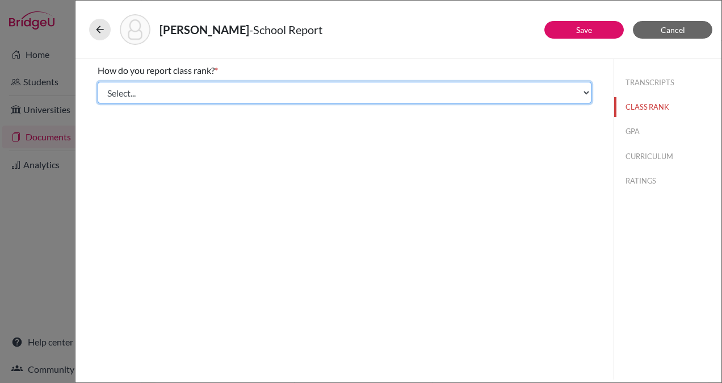
click at [471, 93] on select "Select... Exact Decile Quintile Quartile None" at bounding box center [345, 93] width 494 height 22
select select "2"
click at [98, 82] on select "Select... Exact Decile Quintile Quartile None" at bounding box center [345, 93] width 494 height 22
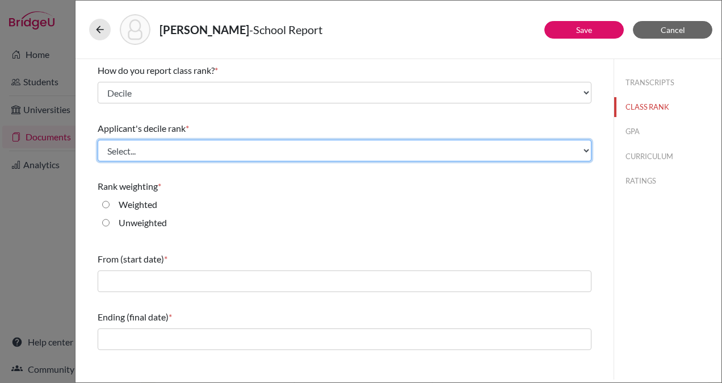
click at [221, 151] on select "Select... Top 10% Top 20% Top 30% Top 40% Top 50% Top 60% Top 70% Top 80% Top 9…" at bounding box center [345, 151] width 494 height 22
select select "3"
click at [98, 140] on select "Select... Top 10% Top 20% Top 30% Top 40% Top 50% Top 60% Top 70% Top 80% Top 9…" at bounding box center [345, 151] width 494 height 22
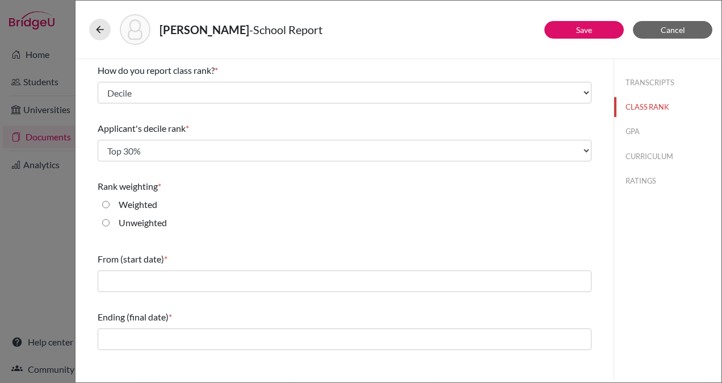
click at [106, 206] on input "Weighted" at bounding box center [105, 205] width 7 height 14
radio input "true"
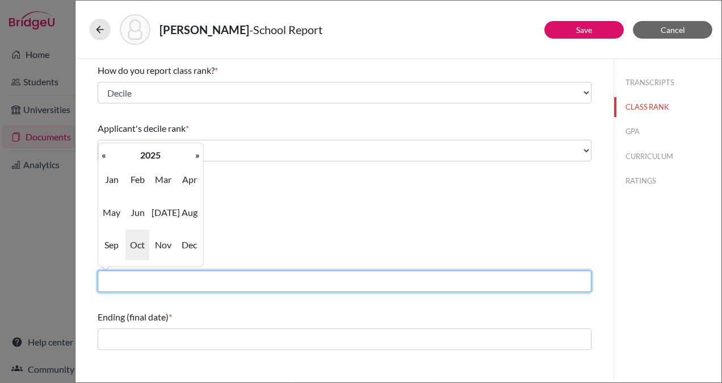
click at [175, 282] on input "text" at bounding box center [345, 281] width 494 height 22
type input "08/2022"
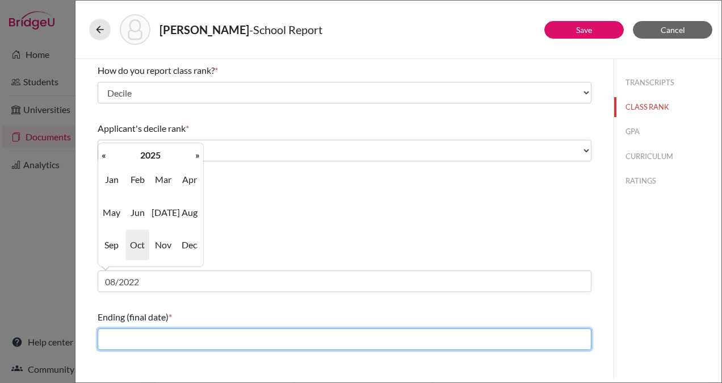
type input "06/2025"
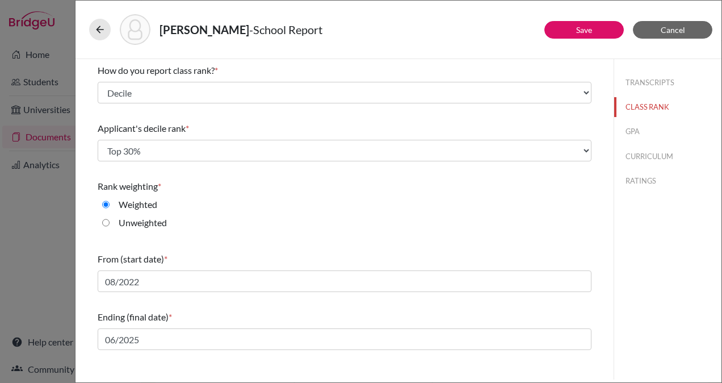
click at [623, 250] on div "TRANSCRIPTS CLASS RANK GPA CURRICULUM RATINGS" at bounding box center [668, 219] width 108 height 320
click at [631, 129] on button "GPA" at bounding box center [667, 132] width 107 height 20
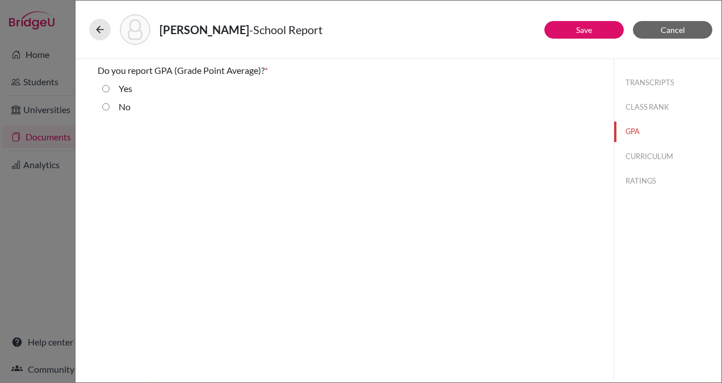
click at [106, 87] on input "Yes" at bounding box center [105, 89] width 7 height 14
radio input "true"
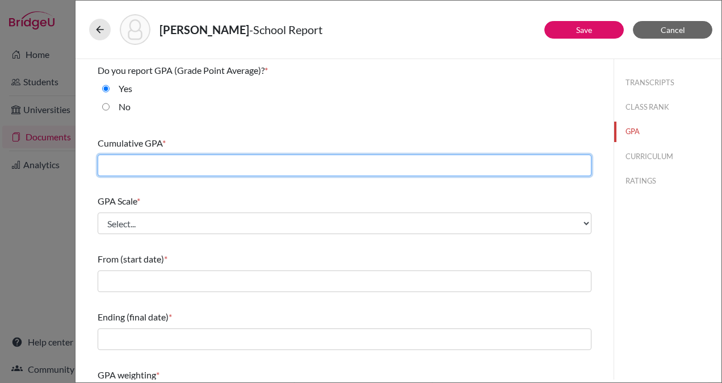
click at [203, 161] on input "text" at bounding box center [345, 165] width 494 height 22
type input "93.14"
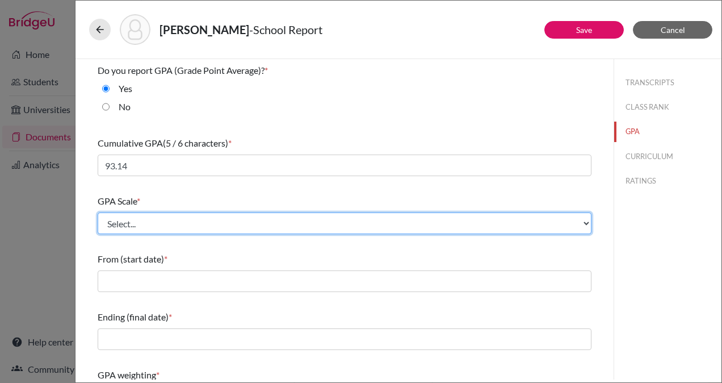
click at [212, 220] on select "Select... 4 5 6 7 8 9 10 11 12 13 14 15 16 17 18 19 20 100" at bounding box center [345, 223] width 494 height 22
select select "100"
click at [98, 212] on select "Select... 4 5 6 7 8 9 10 11 12 13 14 15 16 17 18 19 20 100" at bounding box center [345, 223] width 494 height 22
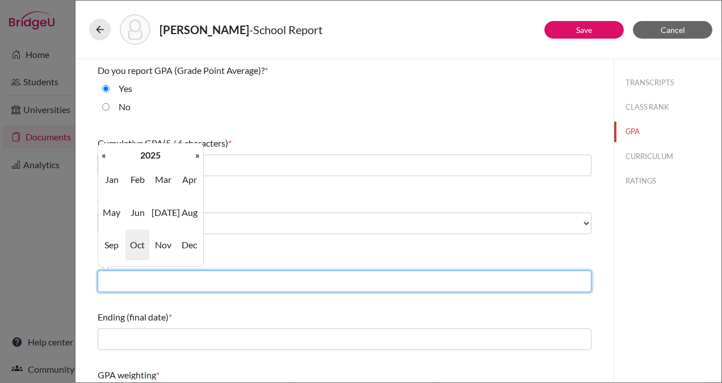
click at [203, 277] on input "text" at bounding box center [345, 281] width 494 height 22
type input "08/2022"
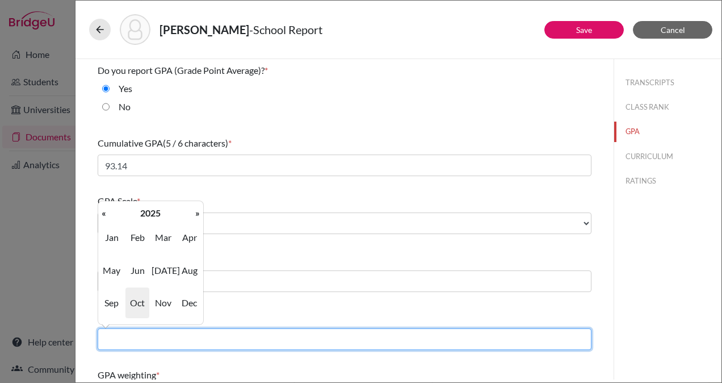
click at [203, 337] on input "text" at bounding box center [345, 339] width 494 height 22
type input "06/2025"
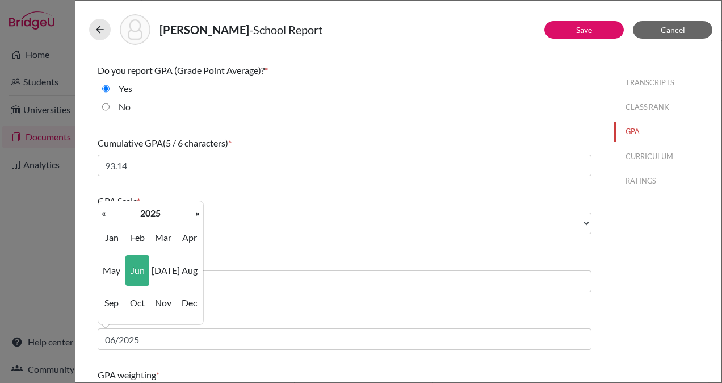
click at [635, 295] on div "TRANSCRIPTS CLASS RANK GPA CURRICULUM RATINGS" at bounding box center [668, 219] width 108 height 320
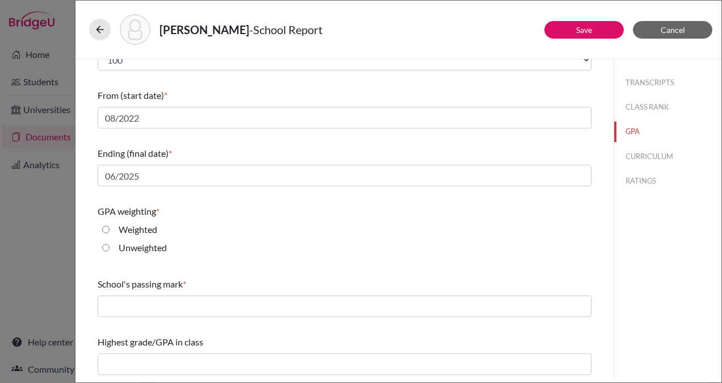
scroll to position [164, 0]
click at [109, 231] on input "Weighted" at bounding box center [105, 230] width 7 height 14
radio input "true"
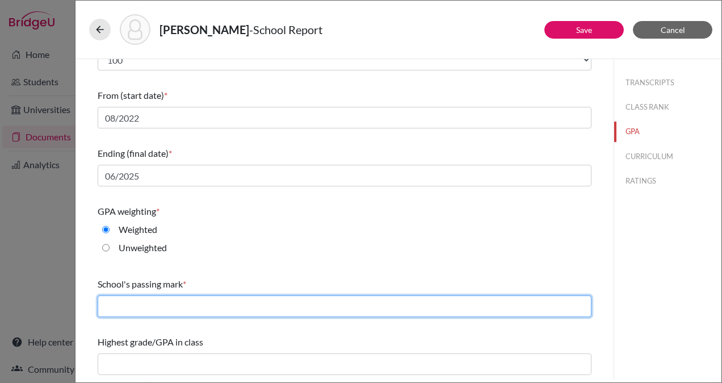
click at [170, 307] on input "text" at bounding box center [345, 306] width 494 height 22
type input "65"
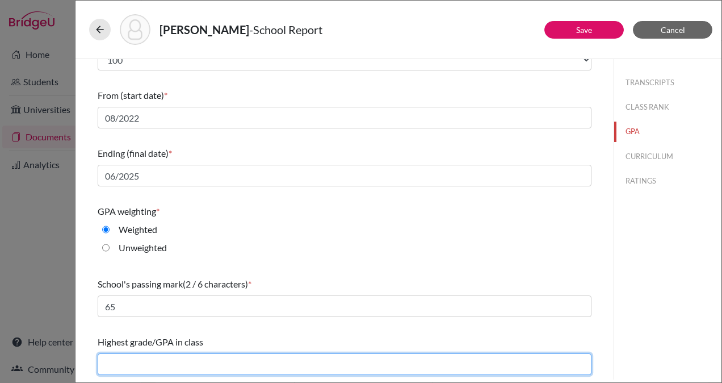
click at [171, 359] on input "text" at bounding box center [345, 364] width 494 height 22
type input "99.43"
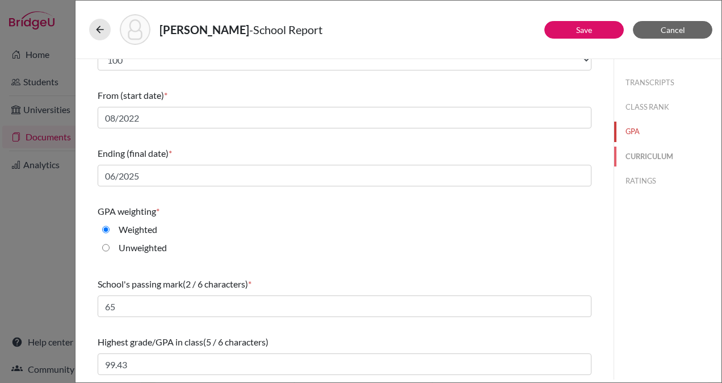
click at [646, 153] on button "CURRICULUM" at bounding box center [667, 156] width 107 height 20
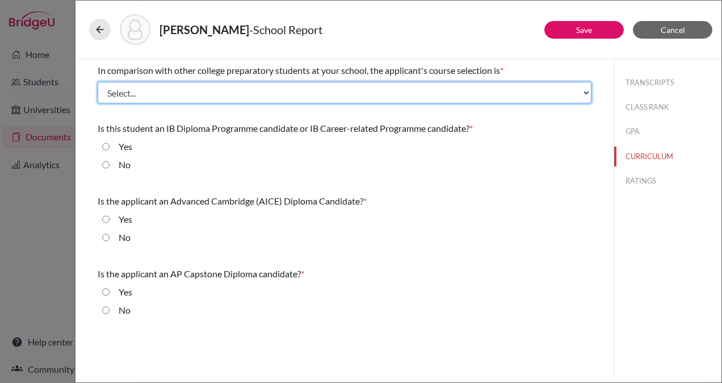
click at [273, 95] on select "Select... Less than demanding Average Demanding Very demanding Most demanding P…" at bounding box center [345, 93] width 494 height 22
select select "4"
click at [98, 82] on select "Select... Less than demanding Average Demanding Very demanding Most demanding P…" at bounding box center [345, 93] width 494 height 22
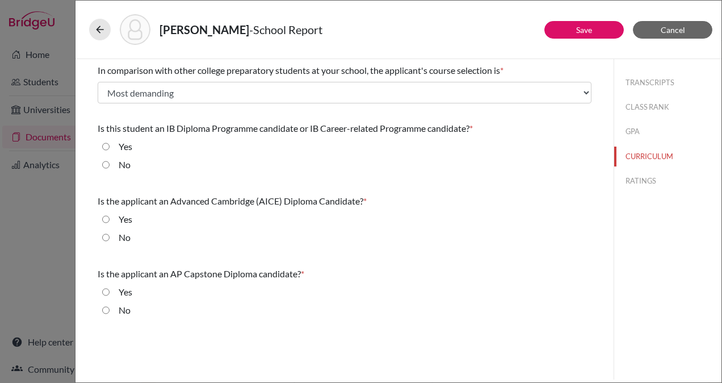
click at [104, 165] on input "No" at bounding box center [105, 165] width 7 height 14
radio input "true"
click at [102, 238] on input "No" at bounding box center [105, 238] width 7 height 14
radio input "true"
click at [106, 309] on input "No" at bounding box center [105, 310] width 7 height 14
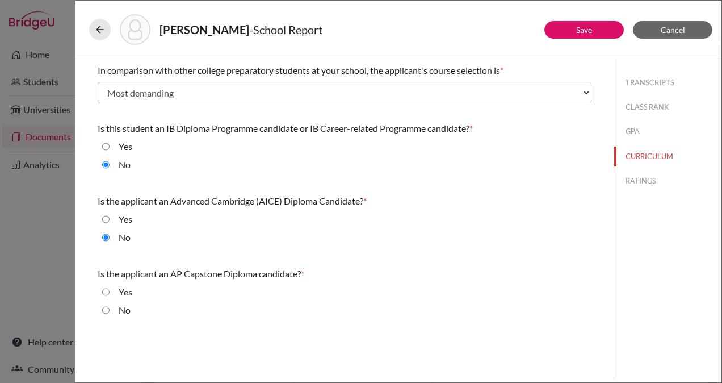
radio input "true"
click at [637, 182] on button "RATINGS" at bounding box center [667, 181] width 107 height 20
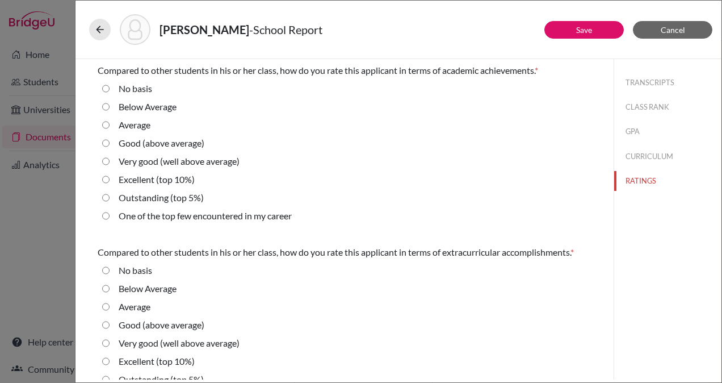
click at [106, 160] on average\) "Very good (well above average)" at bounding box center [105, 161] width 7 height 14
radio average\) "true"
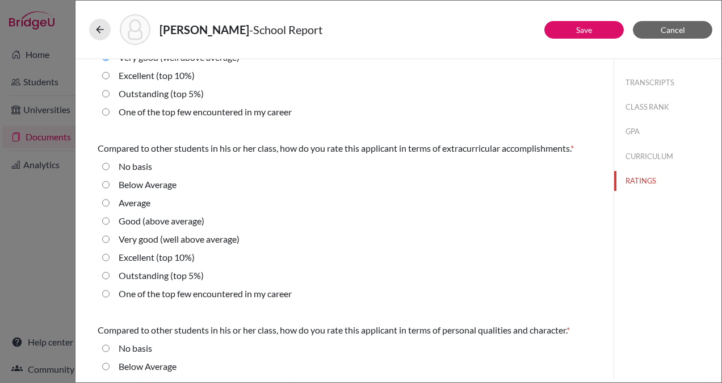
scroll to position [104, 0]
click at [105, 274] on 5\%\) "Outstanding (top 5%)" at bounding box center [105, 275] width 7 height 14
radio 5\%\) "true"
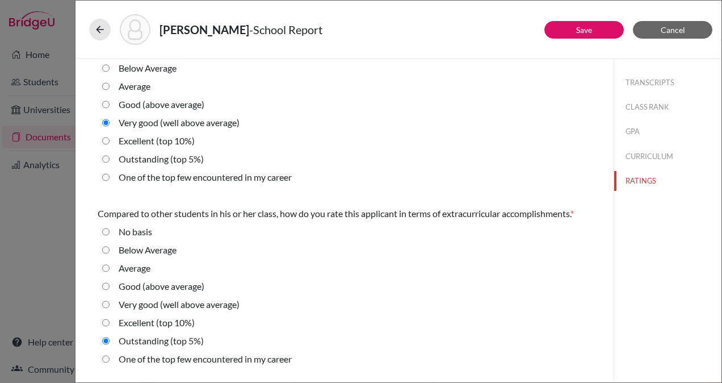
scroll to position [252, 0]
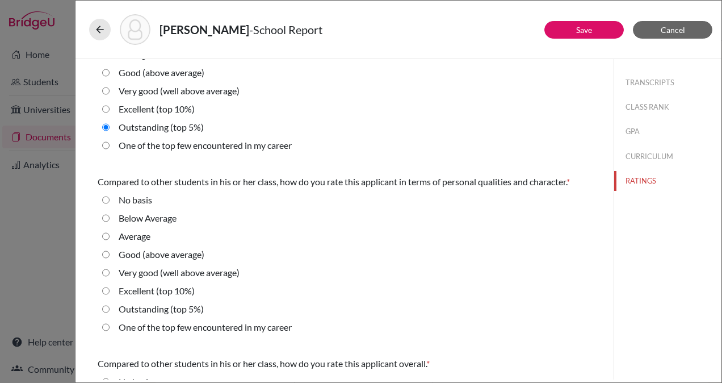
click at [107, 271] on average\) "Very good (well above average)" at bounding box center [105, 273] width 7 height 14
radio average\) "true"
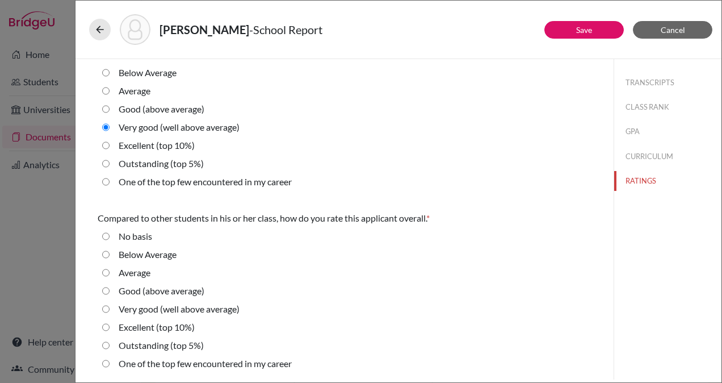
click at [104, 324] on 10\%\) "Excellent (top 10%)" at bounding box center [105, 327] width 7 height 14
radio 10\%\) "true"
click at [572, 32] on button "Save" at bounding box center [584, 30] width 79 height 18
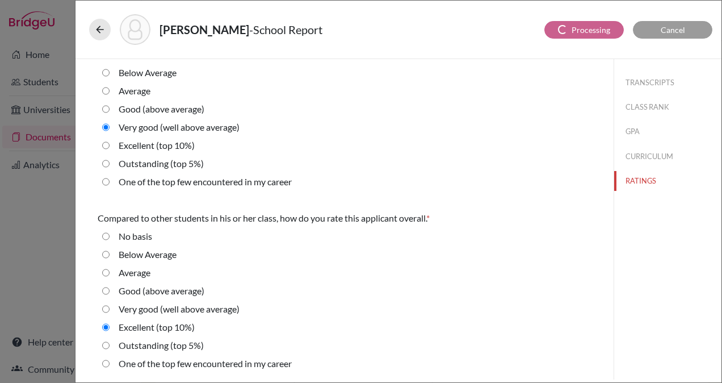
select select "672001"
select select "672002"
select select "0"
select select "3"
select select "665812"
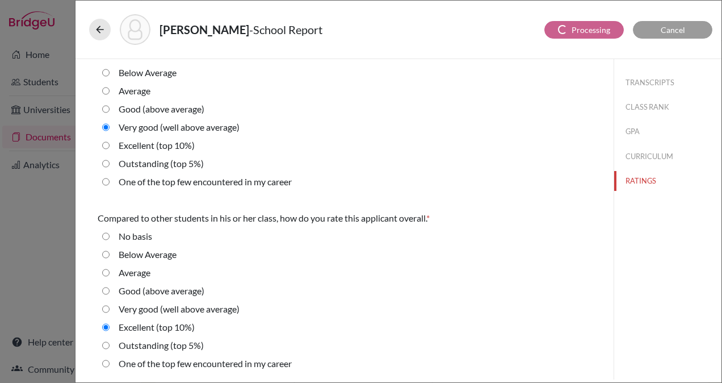
select select "0"
select select "1"
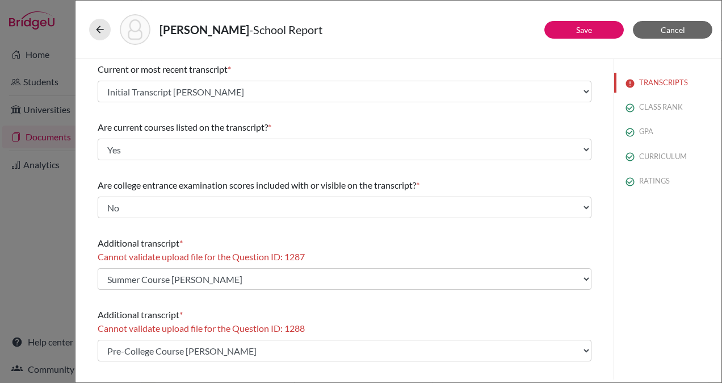
scroll to position [82, 0]
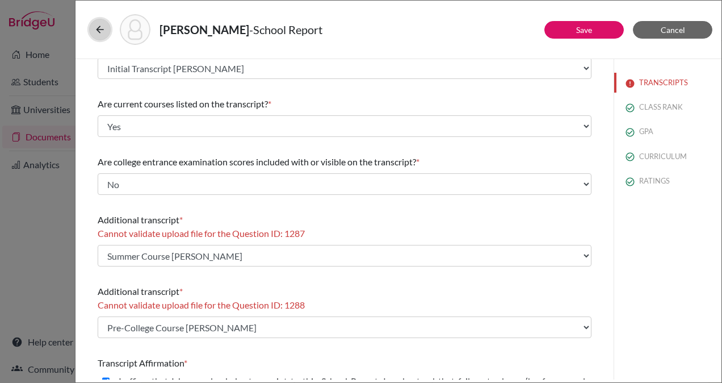
click at [98, 31] on icon at bounding box center [99, 29] width 11 height 11
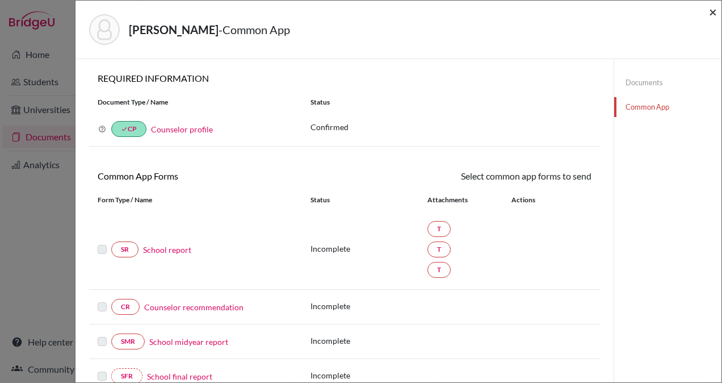
click at [712, 11] on span "×" at bounding box center [713, 11] width 8 height 16
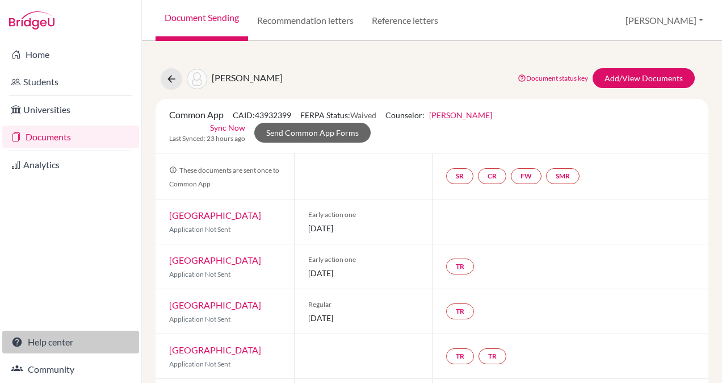
click at [53, 340] on link "Help center" at bounding box center [70, 341] width 137 height 23
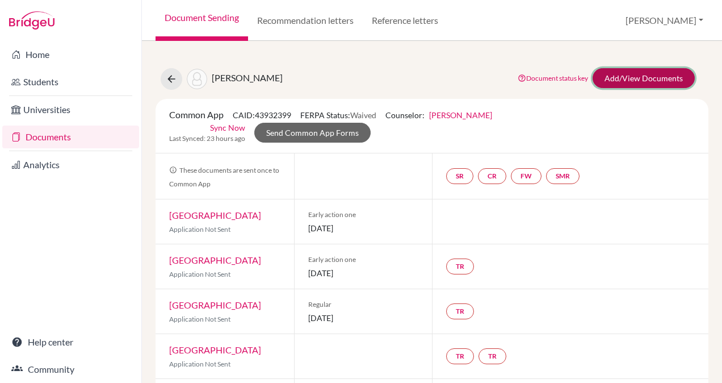
click at [621, 78] on link "Add/View Documents" at bounding box center [644, 78] width 102 height 20
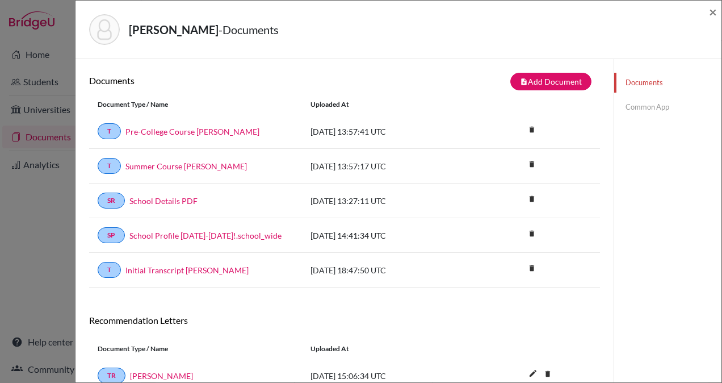
click at [630, 107] on link "Common App" at bounding box center [667, 107] width 107 height 20
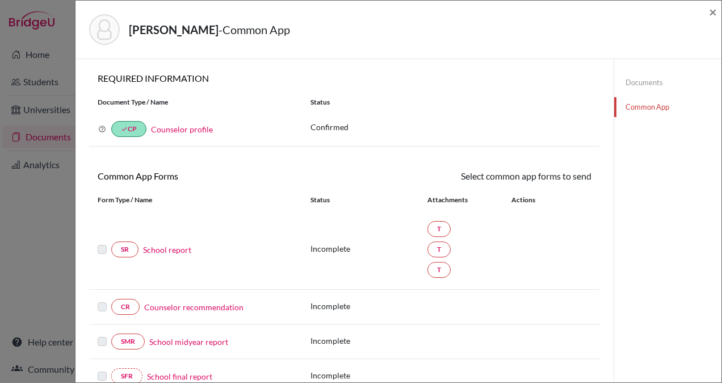
click at [175, 245] on link "School report" at bounding box center [167, 250] width 48 height 12
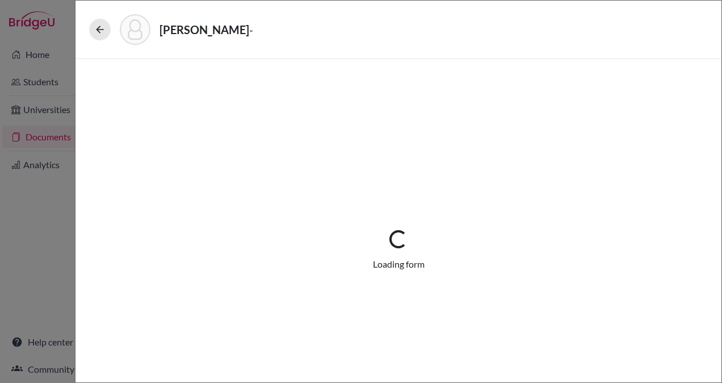
select select "3"
select select "665812"
select select "0"
select select "1"
select select "672001"
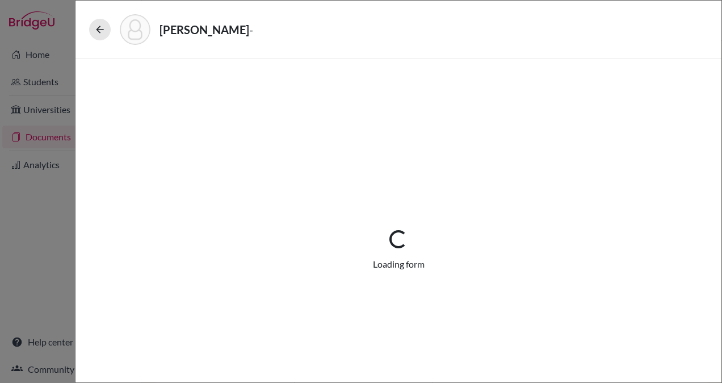
select select "672002"
select select "0"
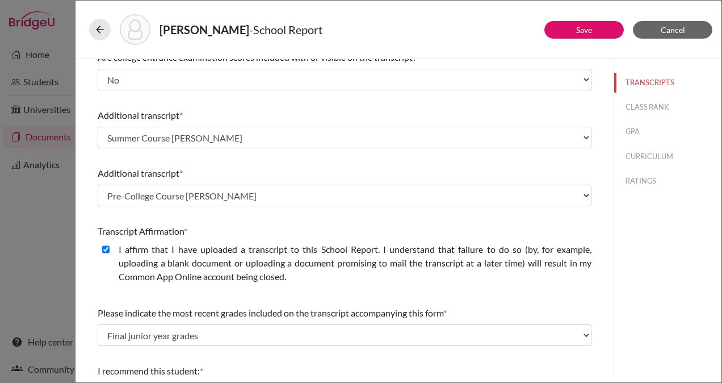
scroll to position [186, 0]
click at [303, 251] on label "I affirm that I have uploaded a transcript to this School Report. I understand …" at bounding box center [355, 263] width 473 height 41
click at [110, 251] on closed\ "I affirm that I have uploaded a transcript to this School Report. I understand …" at bounding box center [105, 250] width 7 height 14
checkbox closed\ "false"
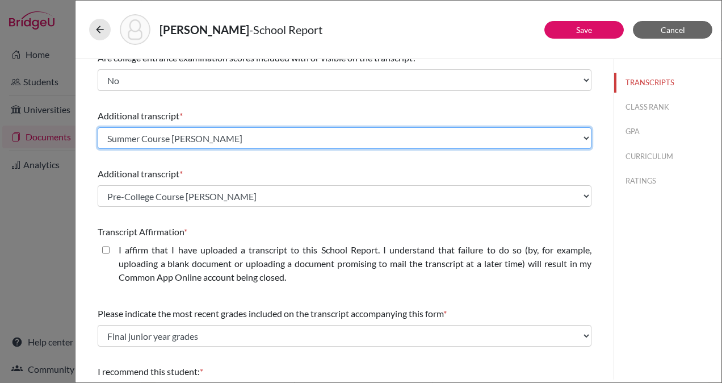
click at [268, 133] on select "Select existing document or upload a new one Initial Transcript [PERSON_NAME] S…" at bounding box center [345, 138] width 494 height 22
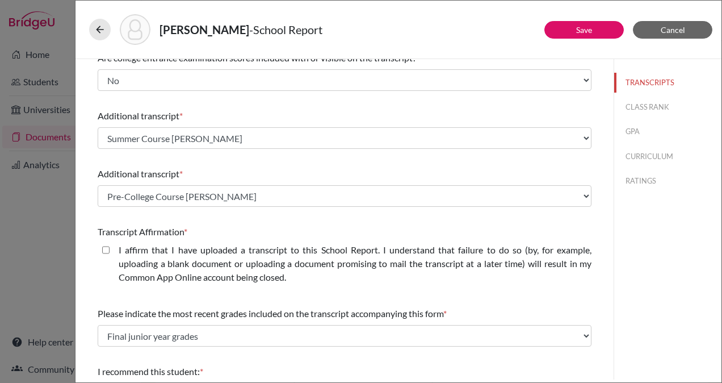
click at [260, 112] on div "Additional transcript *" at bounding box center [345, 116] width 494 height 14
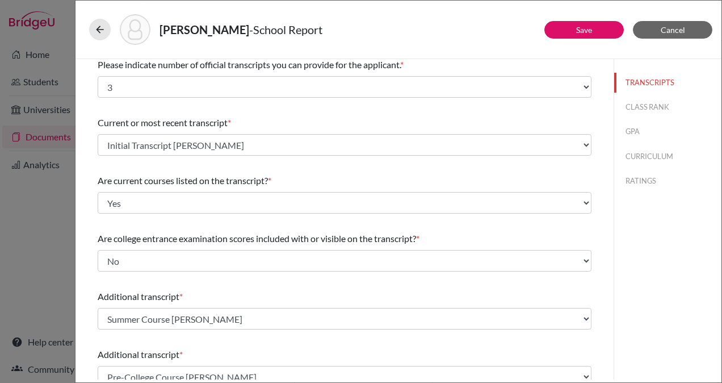
scroll to position [0, 0]
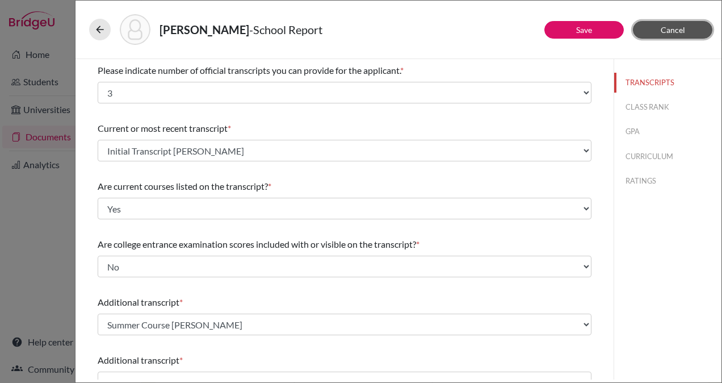
click at [656, 28] on button "Cancel" at bounding box center [672, 30] width 79 height 18
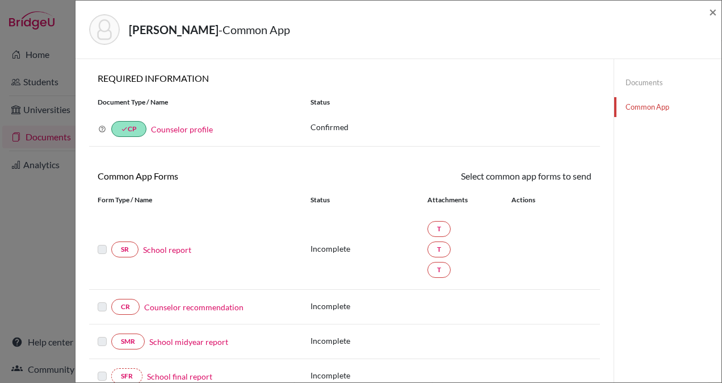
click at [38, 78] on div "Mayen, Mayela - Common App × × REQUIRED INFORMATION Document Type / Name Status…" at bounding box center [361, 191] width 722 height 383
click at [710, 7] on span "×" at bounding box center [713, 11] width 8 height 16
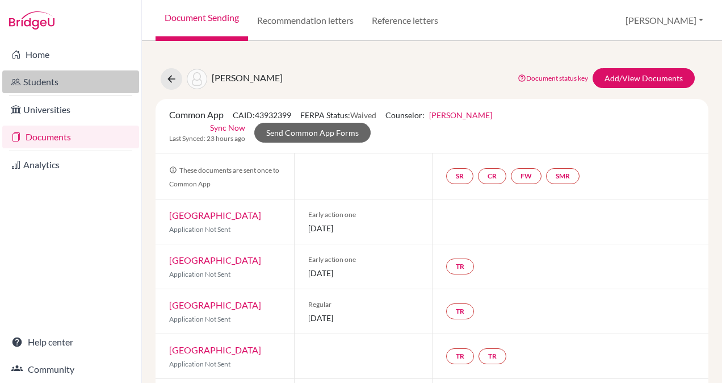
click at [40, 80] on link "Students" at bounding box center [70, 81] width 137 height 23
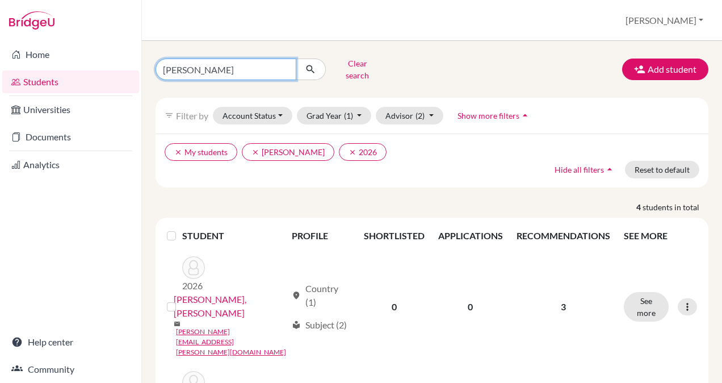
click at [219, 66] on input "[PERSON_NAME]" at bounding box center [226, 69] width 141 height 22
type input "G"
type input "mayen"
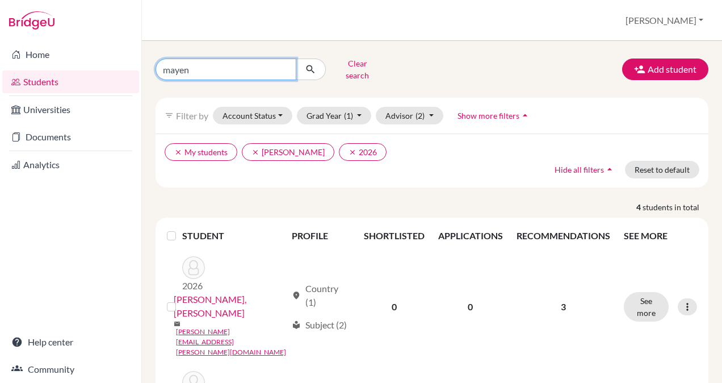
click button "submit" at bounding box center [311, 69] width 30 height 22
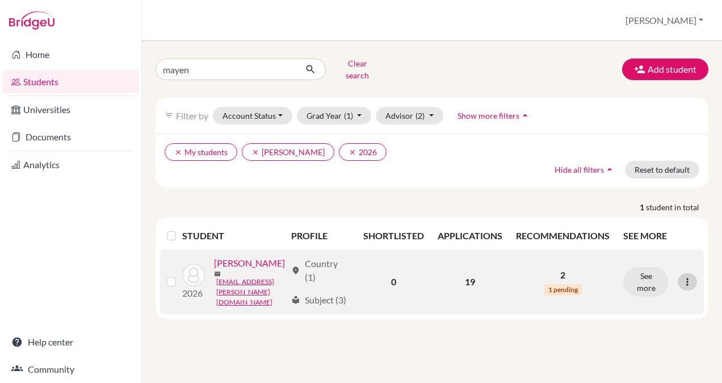
click at [684, 277] on icon at bounding box center [687, 281] width 11 height 11
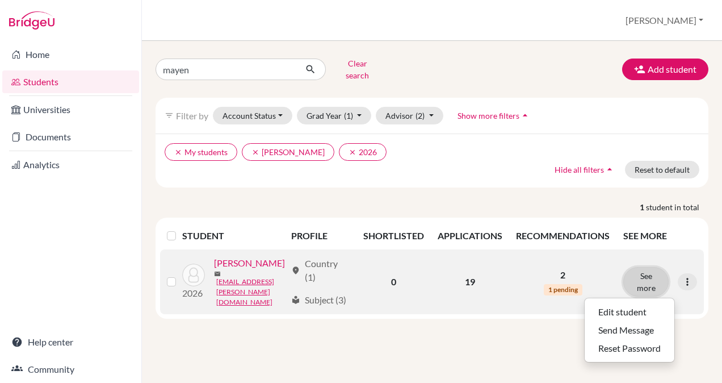
click at [652, 274] on button "See more" at bounding box center [645, 282] width 45 height 30
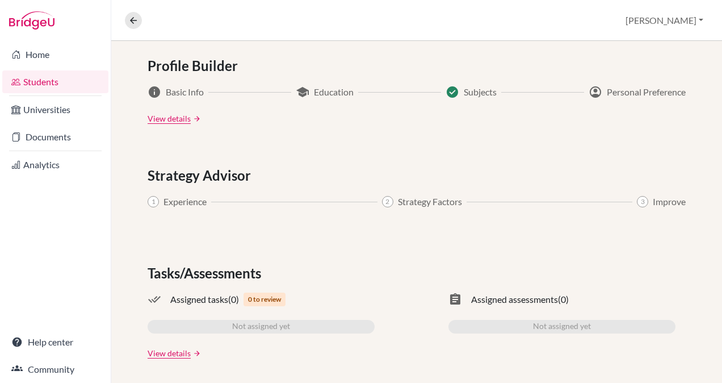
scroll to position [615, 0]
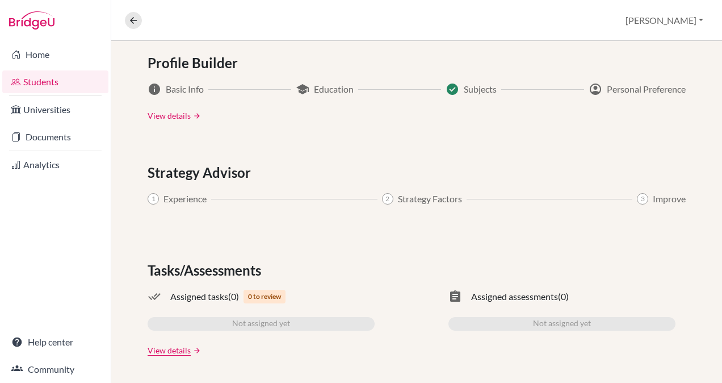
click at [157, 116] on link "View details" at bounding box center [169, 116] width 43 height 12
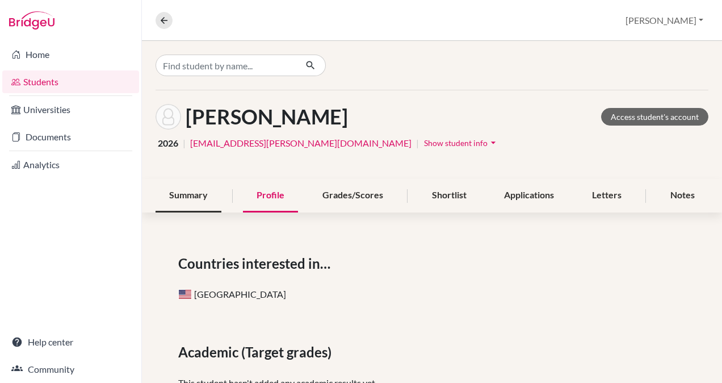
click at [182, 196] on div "Summary" at bounding box center [189, 196] width 66 height 34
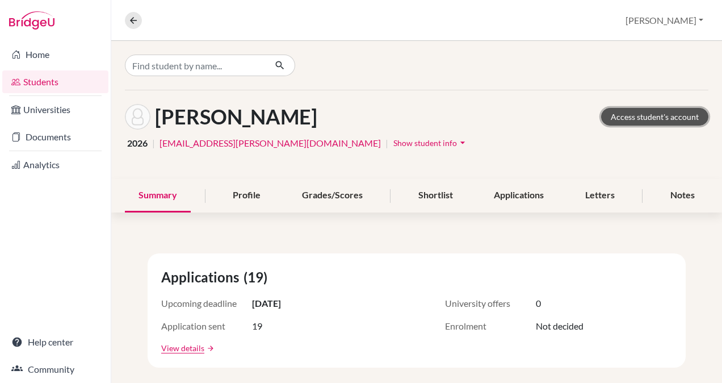
click at [630, 115] on link "Access student's account" at bounding box center [654, 117] width 107 height 18
click at [236, 195] on div "Profile" at bounding box center [246, 196] width 55 height 34
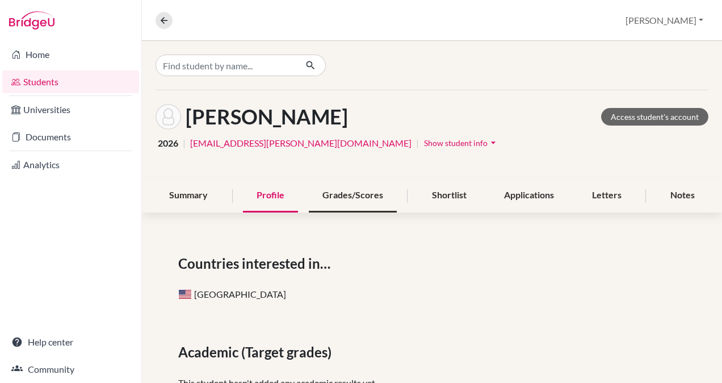
click at [353, 194] on div "Grades/Scores" at bounding box center [353, 196] width 88 height 34
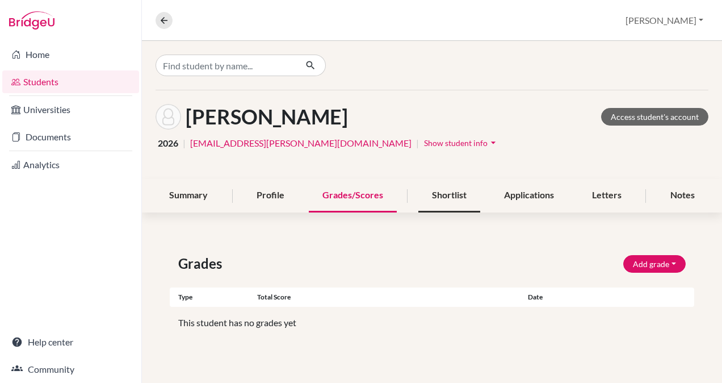
click at [438, 192] on div "Shortlist" at bounding box center [449, 196] width 62 height 34
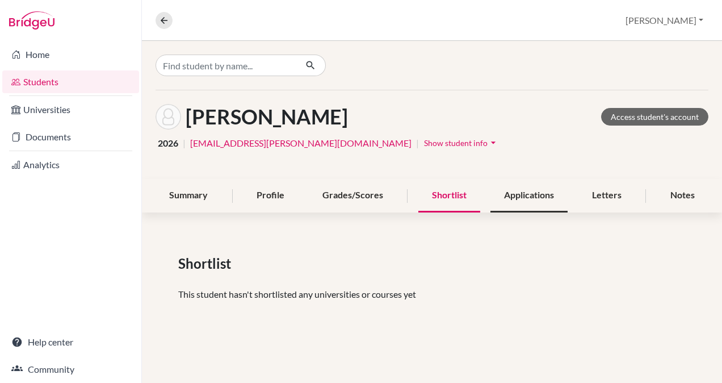
click at [517, 198] on div "Applications" at bounding box center [529, 196] width 77 height 34
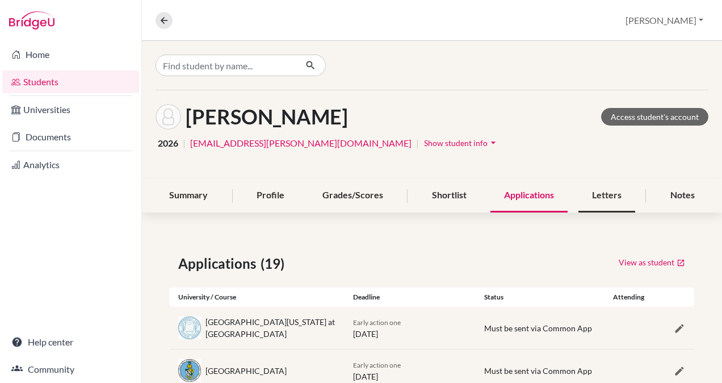
click at [602, 200] on div "Letters" at bounding box center [607, 196] width 57 height 34
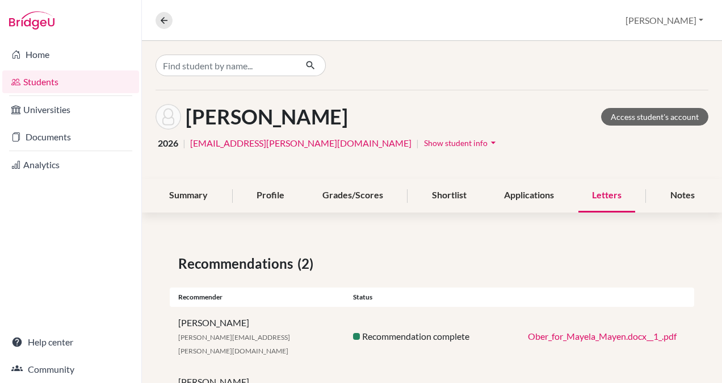
scroll to position [1, 0]
click at [672, 192] on div "Notes" at bounding box center [683, 195] width 52 height 34
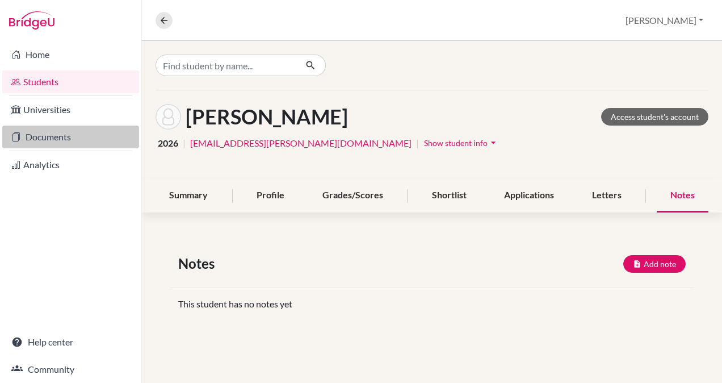
click at [51, 140] on link "Documents" at bounding box center [70, 136] width 137 height 23
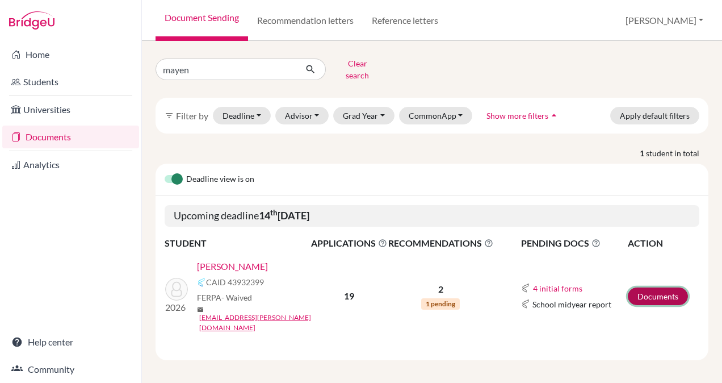
click at [657, 287] on link "Documents" at bounding box center [658, 296] width 60 height 18
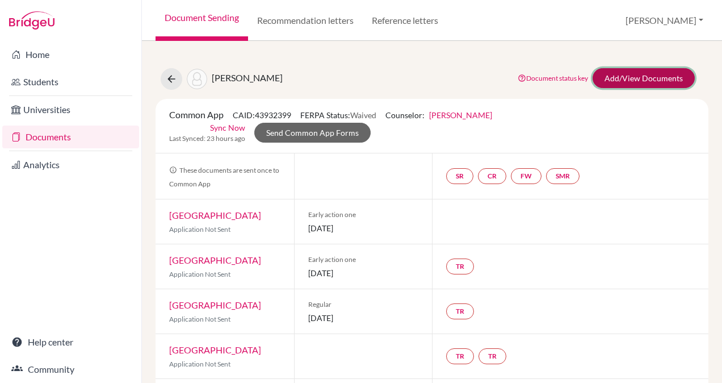
click at [610, 78] on link "Add/View Documents" at bounding box center [644, 78] width 102 height 20
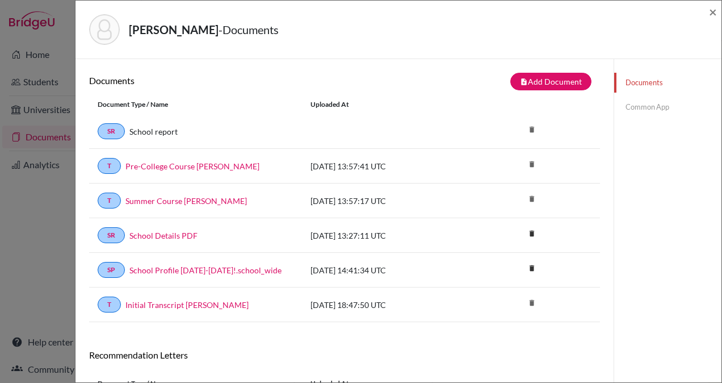
scroll to position [1, 0]
click at [639, 106] on link "Common App" at bounding box center [667, 107] width 107 height 20
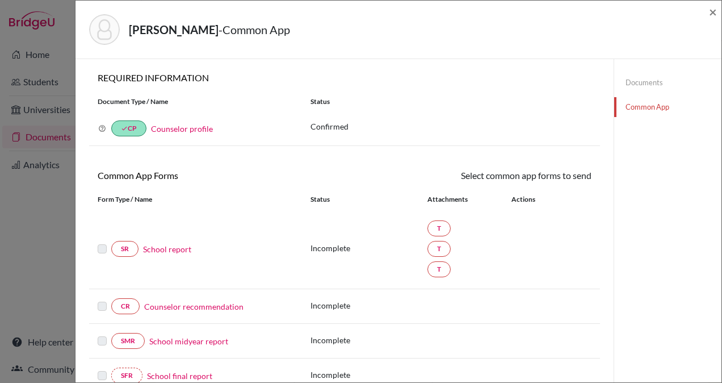
click at [172, 248] on link "School report" at bounding box center [167, 249] width 48 height 12
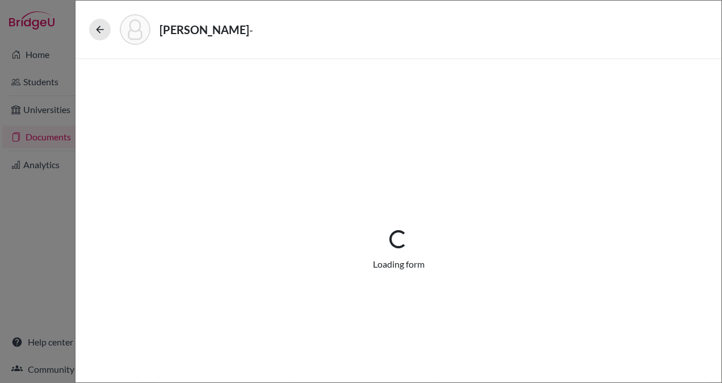
select select "3"
select select "665812"
select select "0"
select select "1"
select select "672001"
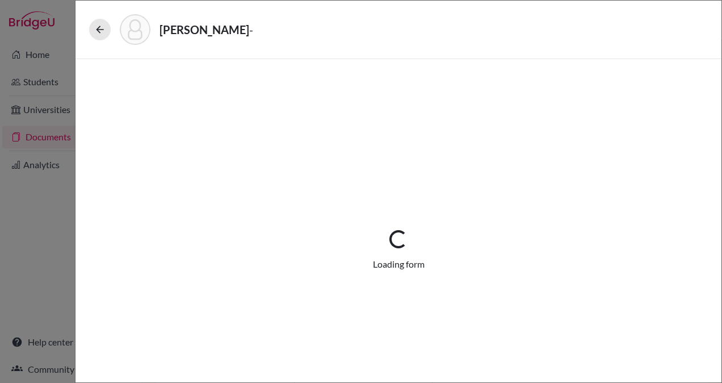
select select "672002"
select select "0"
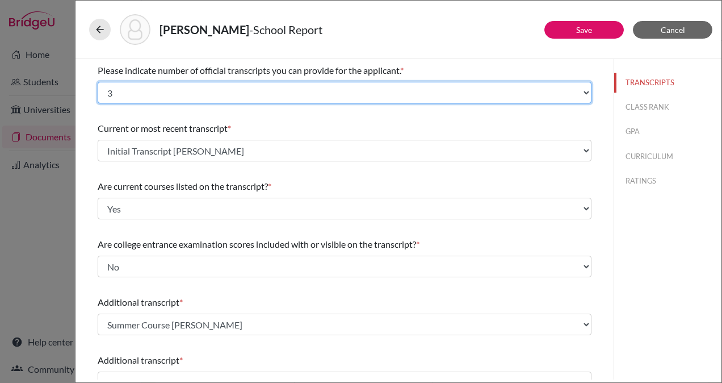
click at [571, 90] on select "Select... 1 2 3 4" at bounding box center [345, 93] width 494 height 22
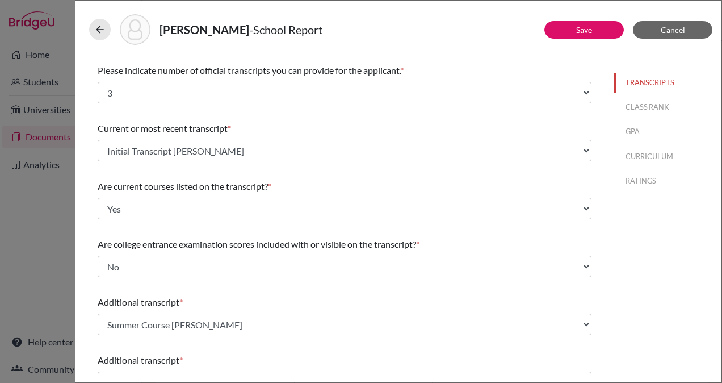
click at [521, 66] on div "Please indicate number of official transcripts you can provide for the applican…" at bounding box center [345, 71] width 494 height 14
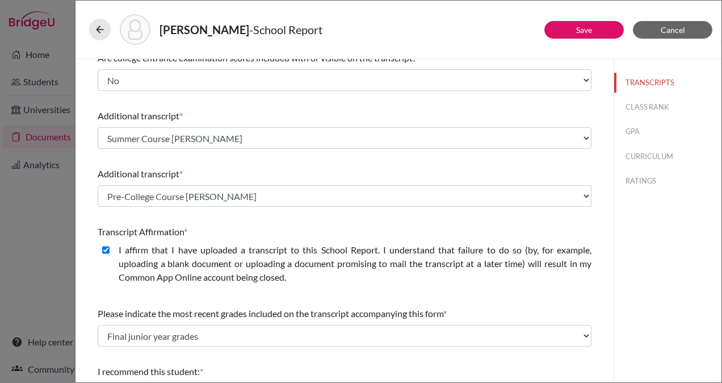
scroll to position [187, 0]
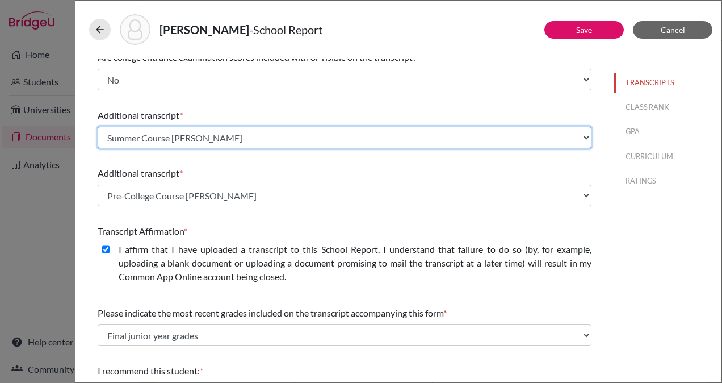
click at [562, 137] on select "Select existing document or upload a new one Initial Transcript Mayela Mayen Su…" at bounding box center [345, 138] width 494 height 22
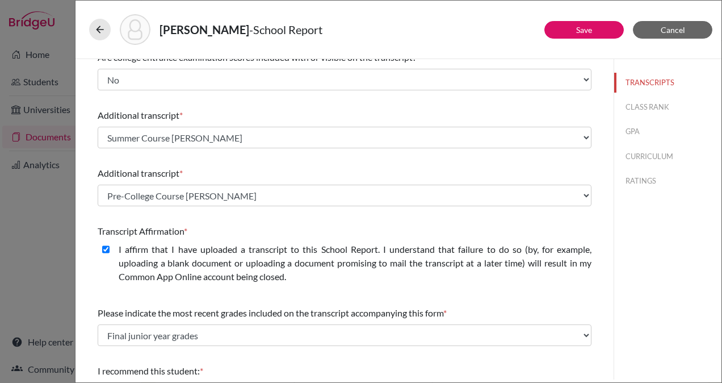
click at [521, 100] on div "Please indicate number of official transcripts you can provide for the applican…" at bounding box center [345, 174] width 494 height 605
click at [584, 30] on link "Save" at bounding box center [584, 30] width 16 height 10
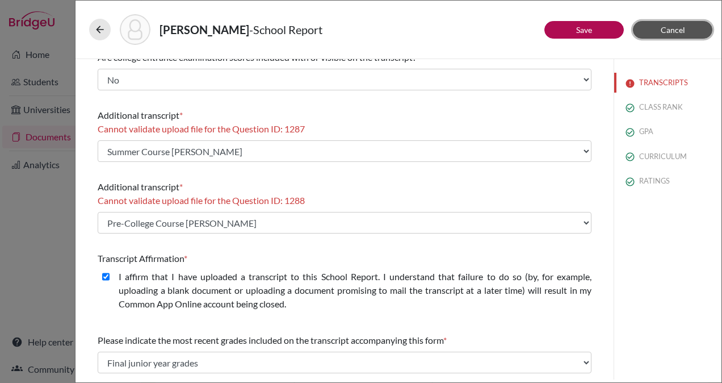
click at [659, 29] on button "Cancel" at bounding box center [672, 30] width 79 height 18
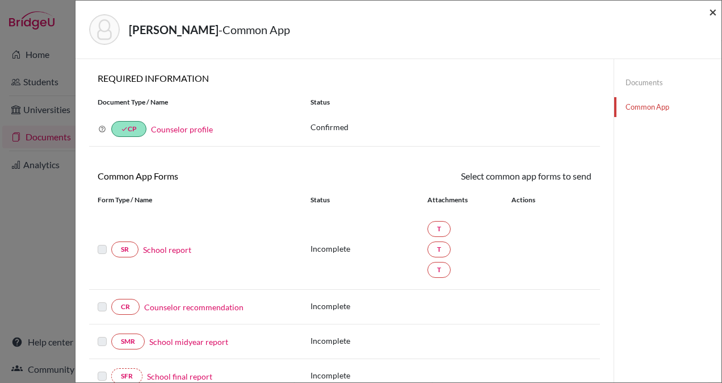
click at [712, 11] on span "×" at bounding box center [713, 11] width 8 height 16
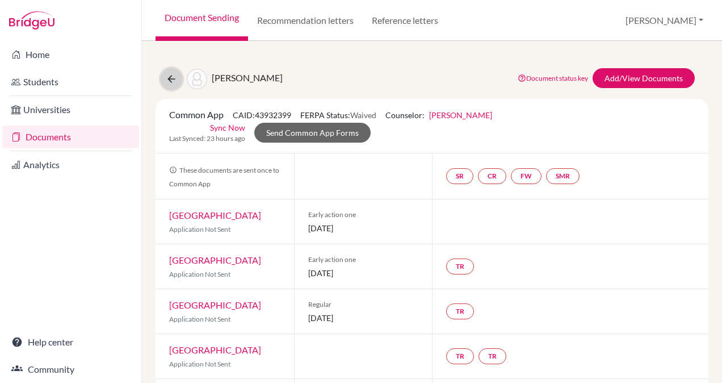
click at [171, 81] on icon at bounding box center [171, 78] width 11 height 11
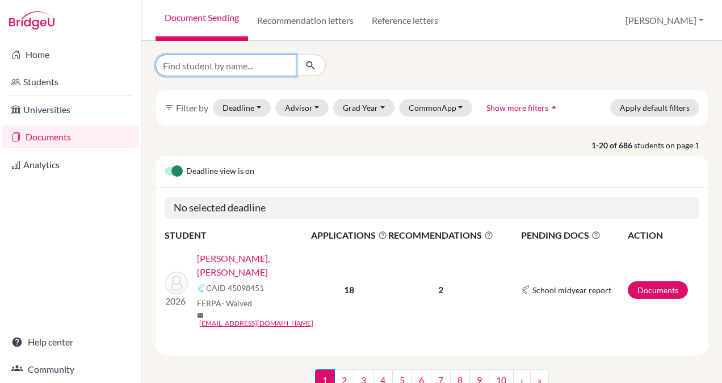
click at [220, 66] on input "Find student by name..." at bounding box center [226, 66] width 141 height 22
type input "dada"
click at [310, 70] on icon "submit" at bounding box center [310, 65] width 11 height 11
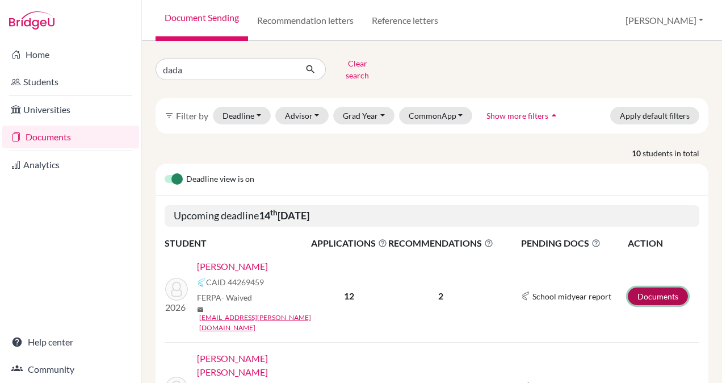
click at [639, 287] on link "Documents" at bounding box center [658, 296] width 60 height 18
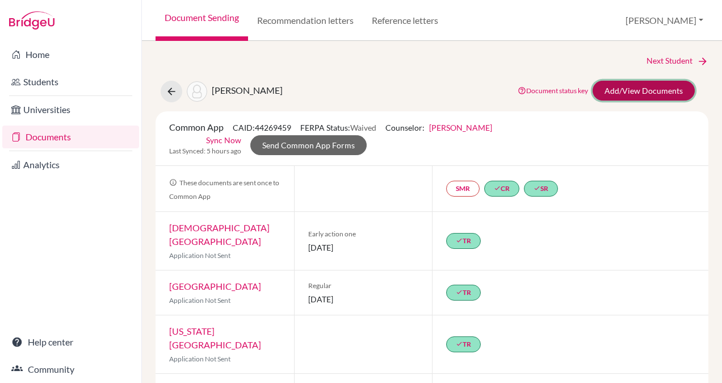
click at [621, 90] on link "Add/View Documents" at bounding box center [644, 91] width 102 height 20
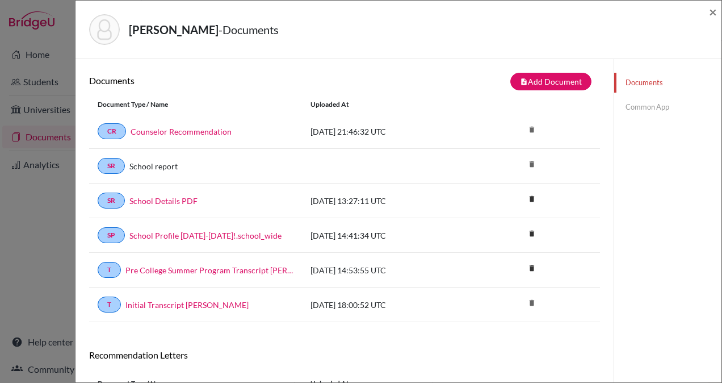
click at [633, 103] on link "Common App" at bounding box center [667, 107] width 107 height 20
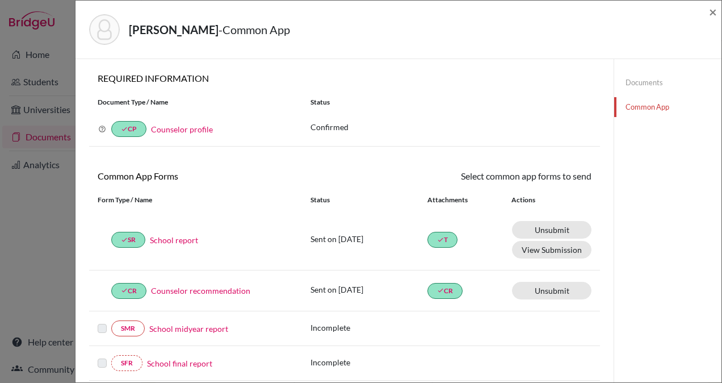
click at [183, 239] on link "School report" at bounding box center [174, 240] width 48 height 12
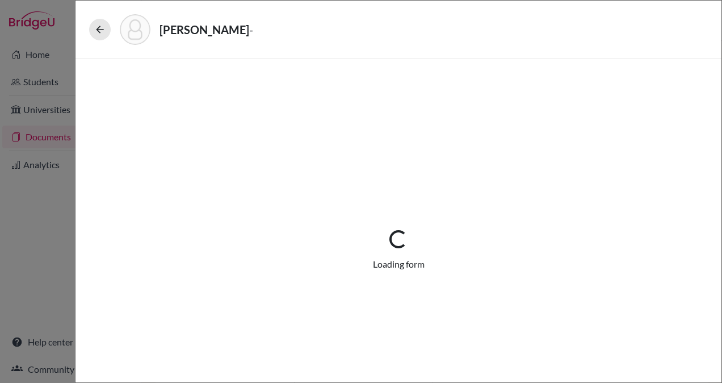
select select "1"
select select "665774"
select select "0"
select select "1"
select select "0"
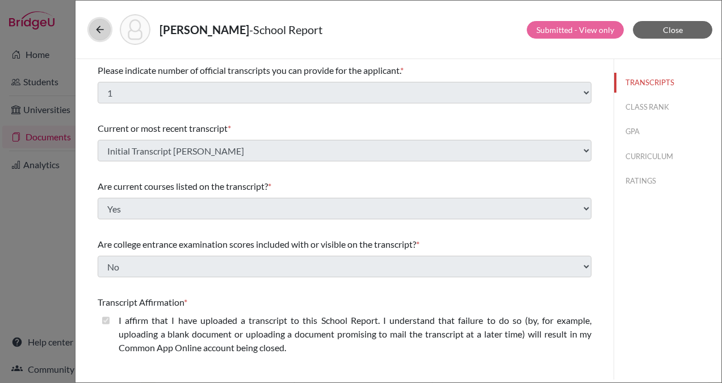
click at [98, 28] on icon at bounding box center [99, 29] width 11 height 11
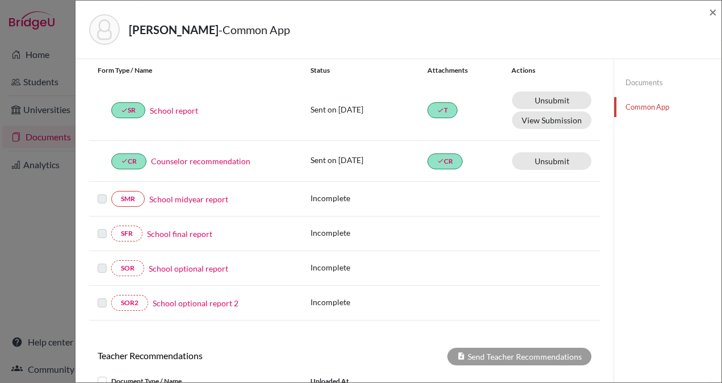
scroll to position [68, 0]
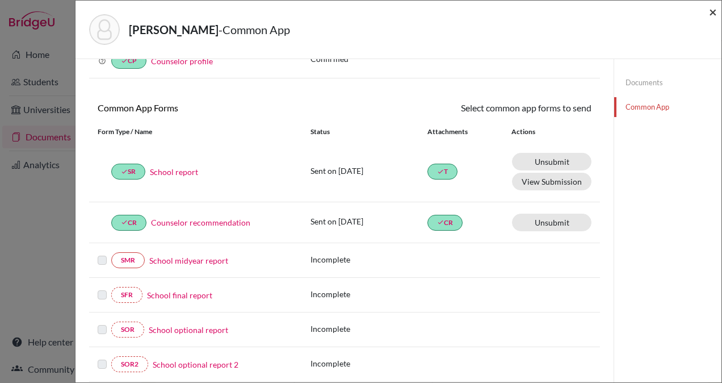
click at [714, 9] on span "×" at bounding box center [713, 11] width 8 height 16
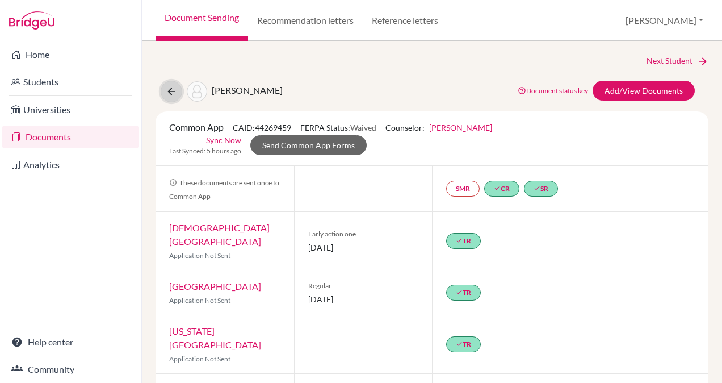
click at [175, 90] on icon at bounding box center [171, 91] width 11 height 11
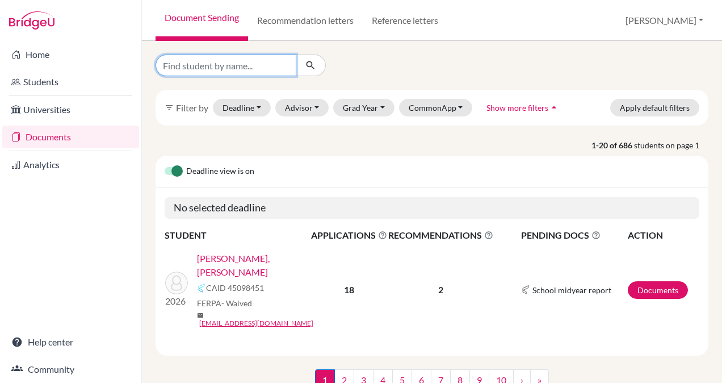
click at [231, 70] on input "Find student by name..." at bounding box center [226, 66] width 141 height 22
type input "[PERSON_NAME]"
click at [314, 64] on icon "submit" at bounding box center [310, 65] width 11 height 11
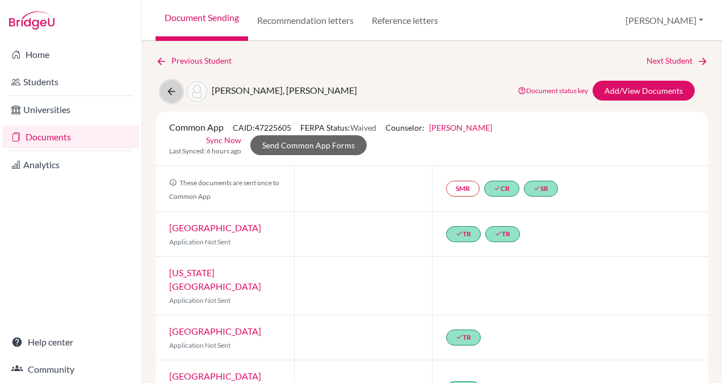
click at [174, 91] on icon at bounding box center [171, 91] width 11 height 11
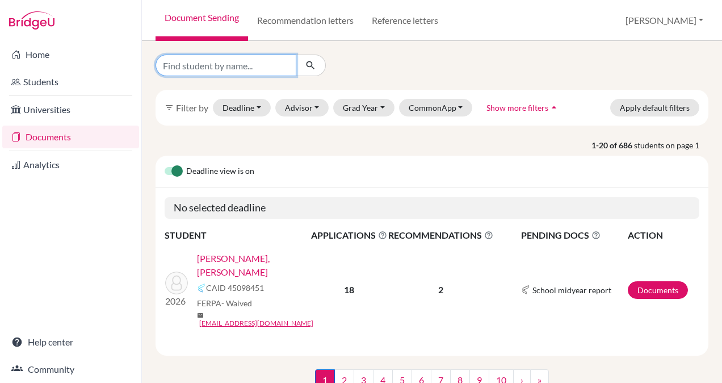
click at [229, 67] on input "Find student by name..." at bounding box center [226, 66] width 141 height 22
type input "claramount"
click button "submit" at bounding box center [311, 66] width 30 height 22
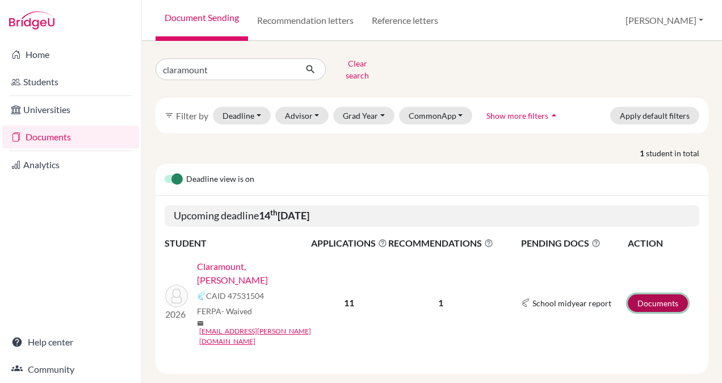
click at [663, 294] on link "Documents" at bounding box center [658, 303] width 60 height 18
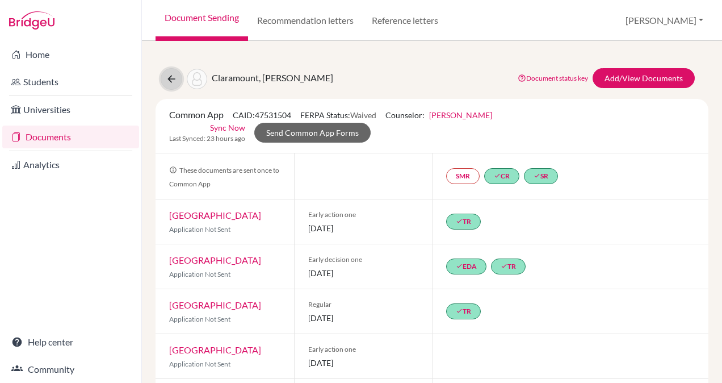
click at [175, 76] on icon at bounding box center [171, 78] width 11 height 11
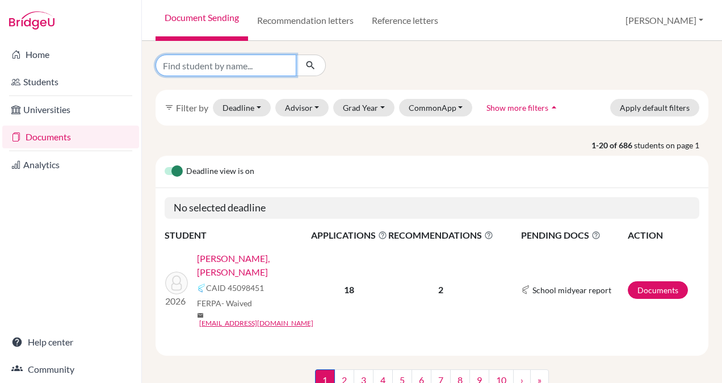
click at [245, 70] on input "Find student by name..." at bounding box center [226, 66] width 141 height 22
type input "claramount"
click at [315, 68] on icon "submit" at bounding box center [310, 65] width 11 height 11
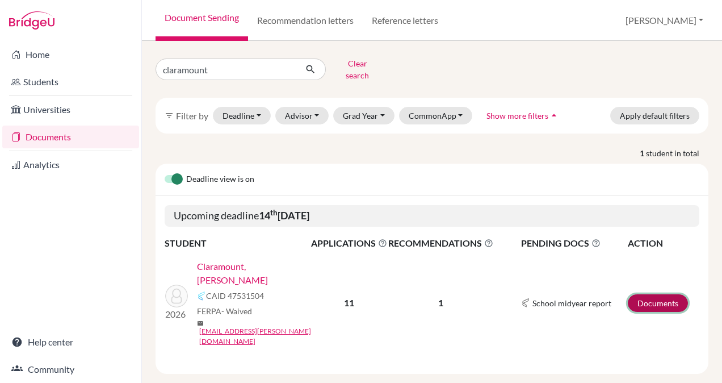
click at [653, 294] on link "Documents" at bounding box center [658, 303] width 60 height 18
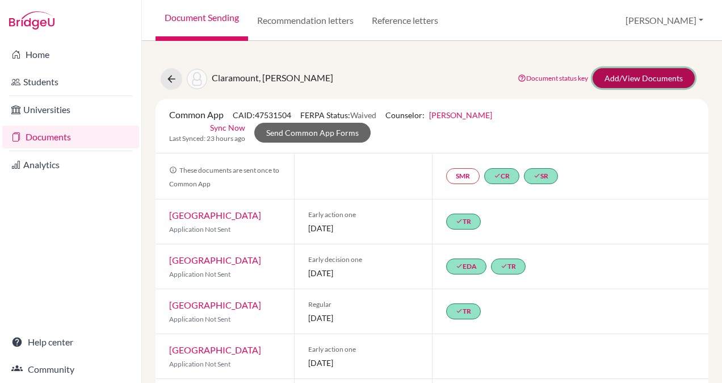
click at [623, 81] on link "Add/View Documents" at bounding box center [644, 78] width 102 height 20
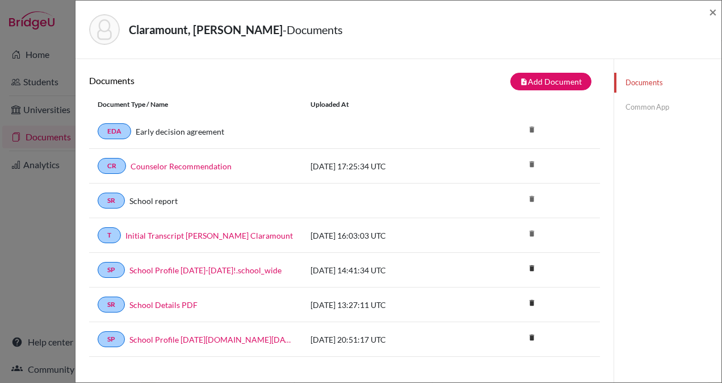
click at [631, 102] on link "Common App" at bounding box center [667, 107] width 107 height 20
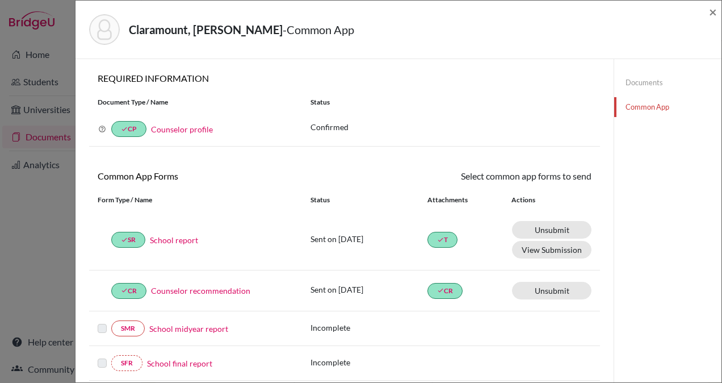
click at [637, 81] on link "Documents" at bounding box center [667, 83] width 107 height 20
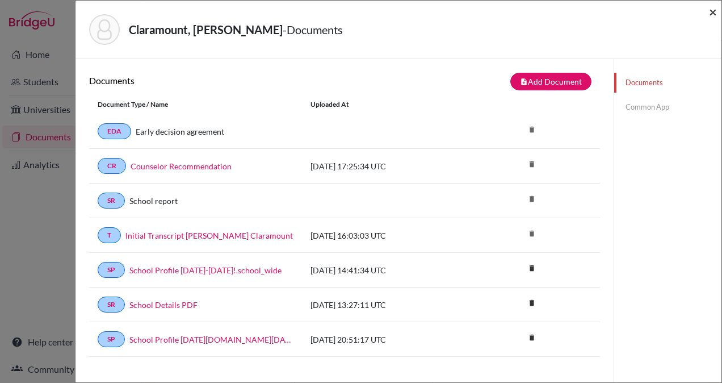
click at [715, 10] on span "×" at bounding box center [713, 11] width 8 height 16
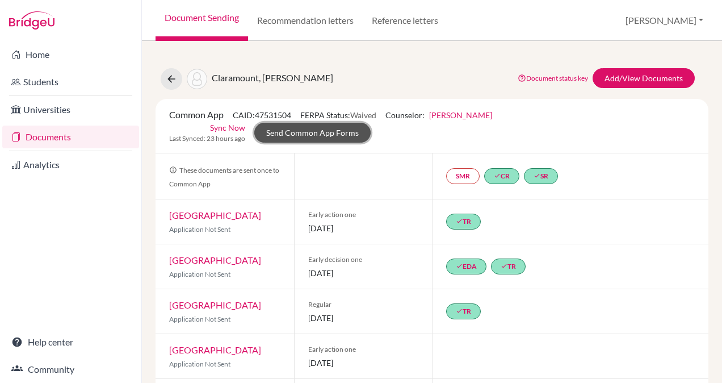
click at [317, 132] on link "Send Common App Forms" at bounding box center [312, 133] width 116 height 20
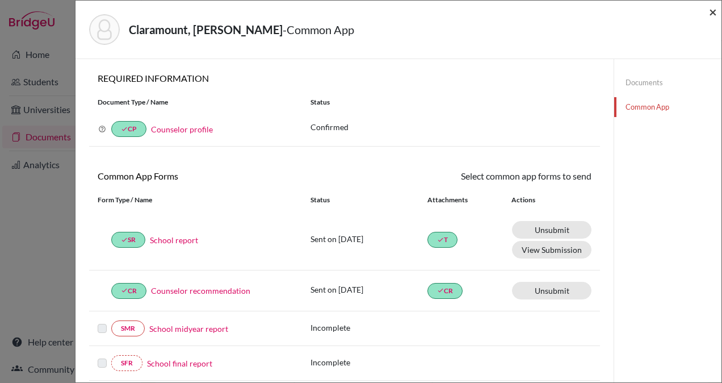
click at [710, 10] on span "×" at bounding box center [713, 11] width 8 height 16
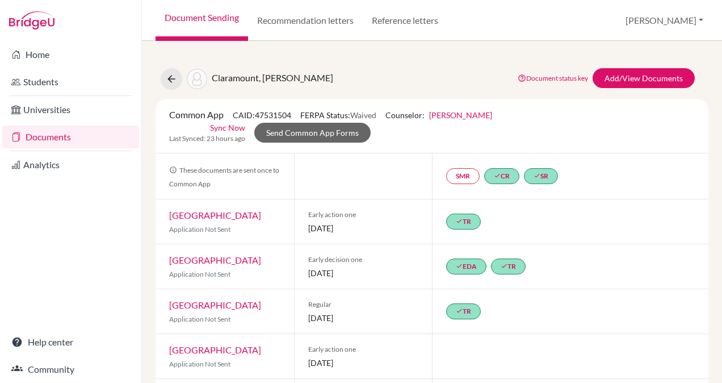
click at [227, 127] on link "Sync Now" at bounding box center [227, 128] width 35 height 12
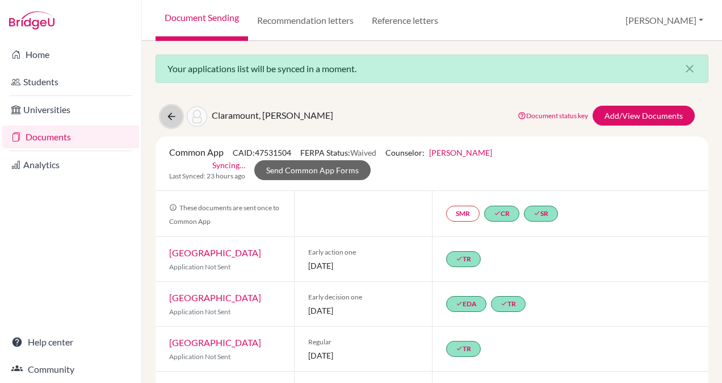
click at [174, 115] on icon at bounding box center [171, 116] width 11 height 11
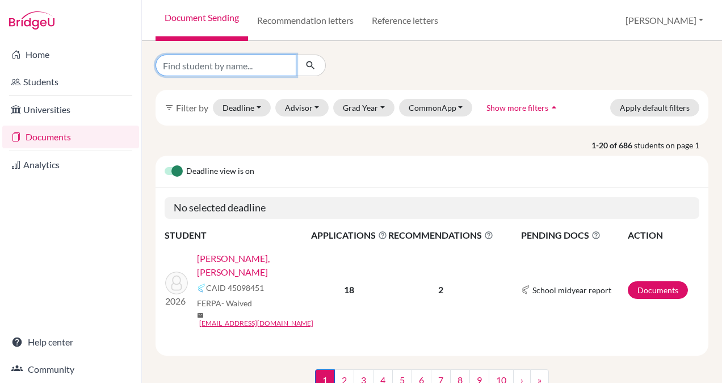
click at [236, 67] on input "Find student by name..." at bounding box center [226, 66] width 141 height 22
type input "[PERSON_NAME]"
click at [305, 67] on icon "submit" at bounding box center [310, 65] width 11 height 11
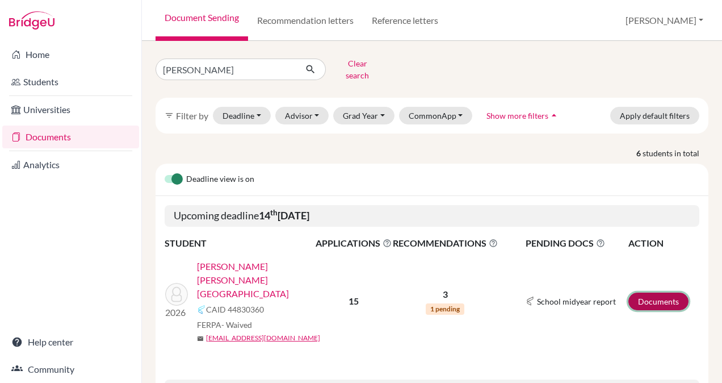
click at [635, 292] on link "Documents" at bounding box center [659, 301] width 60 height 18
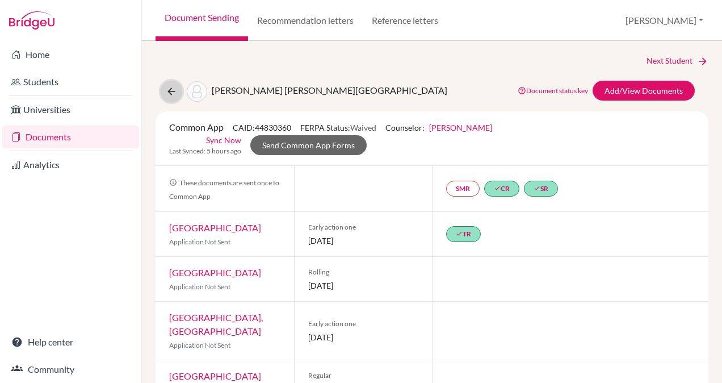
click at [173, 92] on icon at bounding box center [171, 91] width 11 height 11
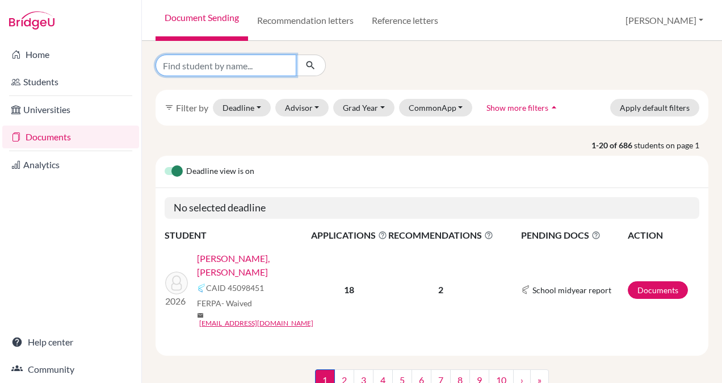
click at [214, 68] on input "Find student by name..." at bounding box center [226, 66] width 141 height 22
type input "mondini"
click at [311, 68] on icon "submit" at bounding box center [310, 65] width 11 height 11
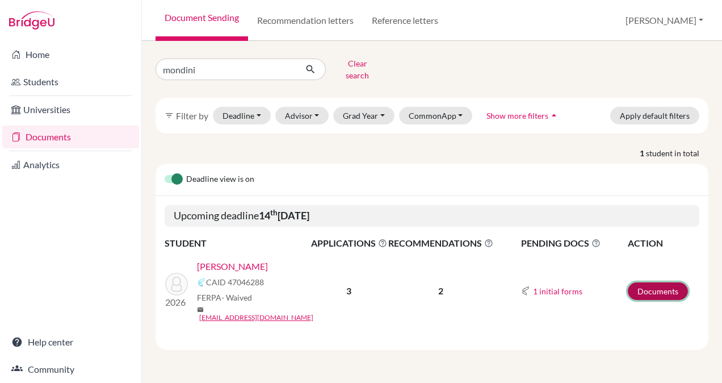
click at [649, 282] on link "Documents" at bounding box center [658, 291] width 60 height 18
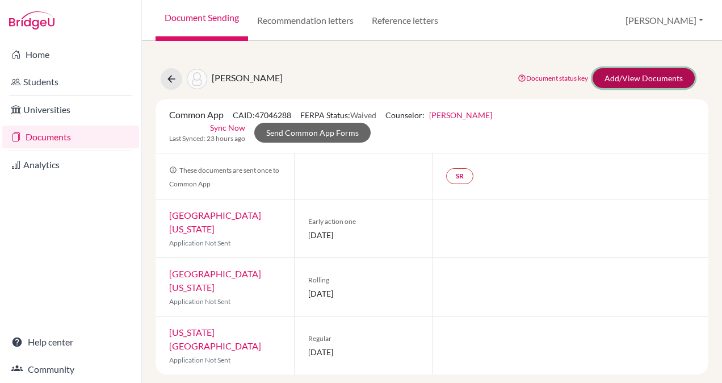
click at [627, 80] on link "Add/View Documents" at bounding box center [644, 78] width 102 height 20
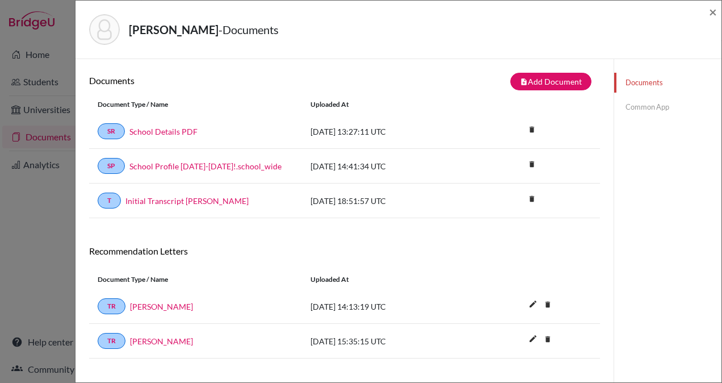
click at [640, 101] on link "Common App" at bounding box center [667, 107] width 107 height 20
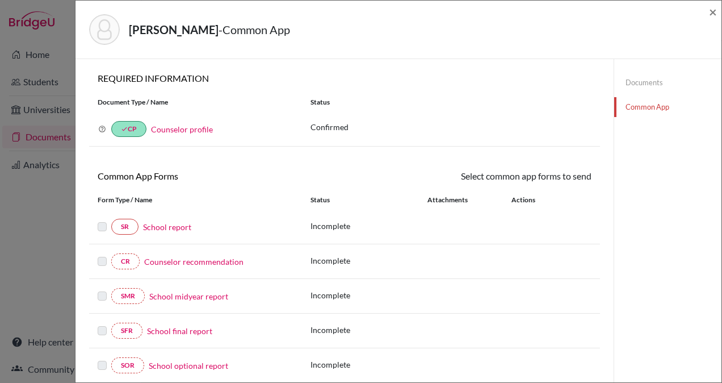
click at [170, 228] on link "School report" at bounding box center [167, 227] width 48 height 12
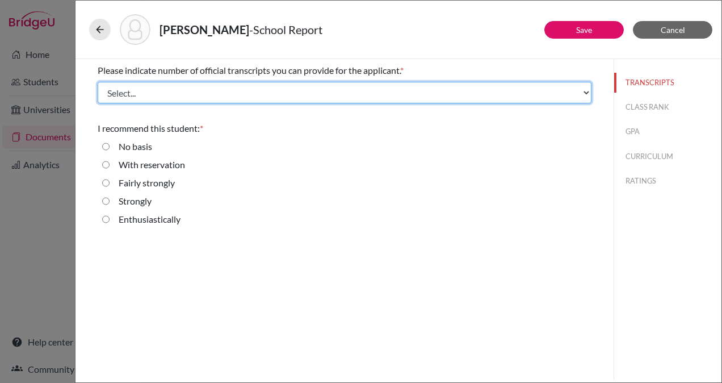
click at [245, 91] on select "Select... 1 2 3 4" at bounding box center [345, 93] width 494 height 22
select select "1"
click at [98, 82] on select "Select... 1 2 3 4" at bounding box center [345, 93] width 494 height 22
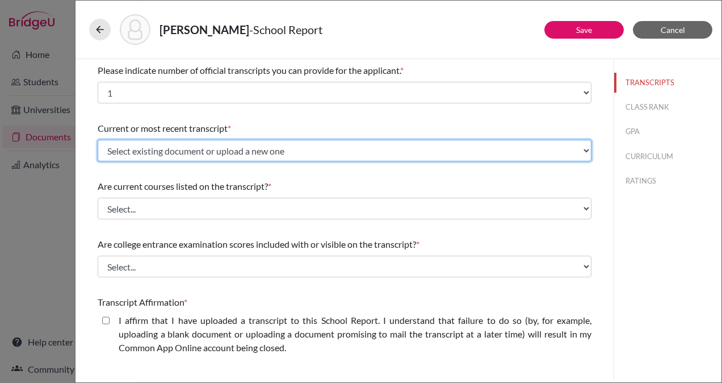
click at [246, 146] on select "Select existing document or upload a new one Initial Transcript Paolo Mondini U…" at bounding box center [345, 151] width 494 height 22
select select "665819"
click at [98, 140] on select "Select existing document or upload a new one Initial Transcript Paolo Mondini U…" at bounding box center [345, 151] width 494 height 22
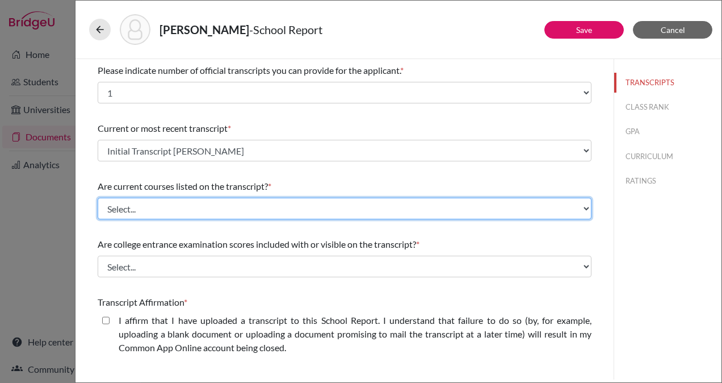
click at [241, 206] on select "Select... Yes No" at bounding box center [345, 209] width 494 height 22
select select "0"
click at [98, 198] on select "Select... Yes No" at bounding box center [345, 209] width 494 height 22
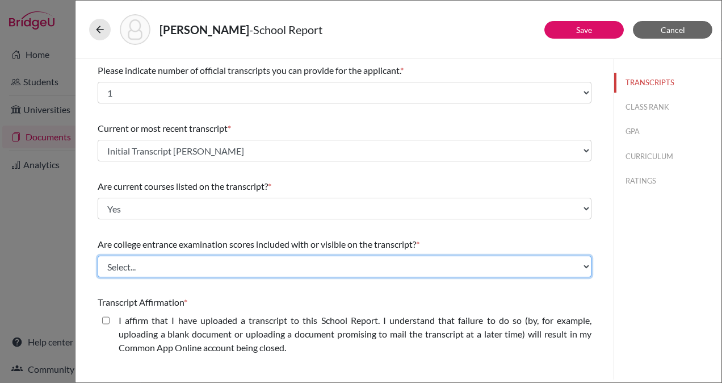
click at [231, 267] on select "Select... Yes No" at bounding box center [345, 267] width 494 height 22
select select "1"
click at [98, 256] on select "Select... Yes No" at bounding box center [345, 267] width 494 height 22
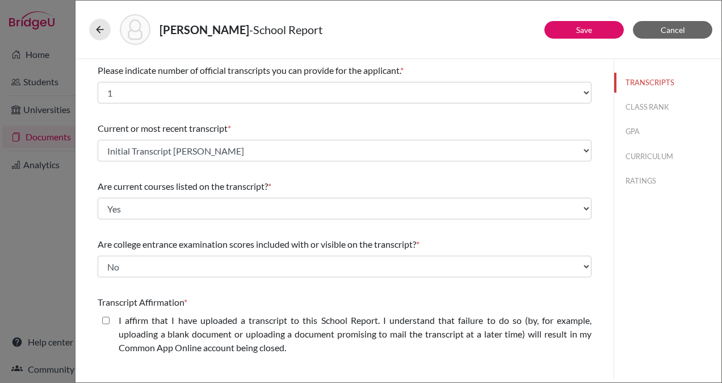
click at [103, 318] on closed\ "I affirm that I have uploaded a transcript to this School Report. I understand …" at bounding box center [105, 320] width 7 height 14
checkbox closed\ "true"
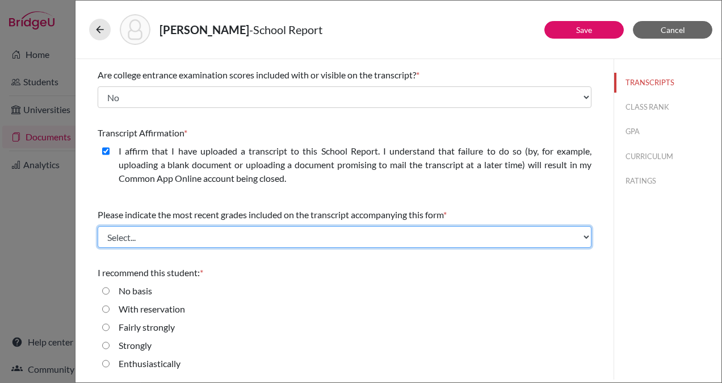
click at [286, 235] on select "Select... Final junior year grades 1st Quarter senior year grades 2nd Quarter/1…" at bounding box center [345, 237] width 494 height 22
select select "0"
click at [98, 226] on select "Select... Final junior year grades 1st Quarter senior year grades 2nd Quarter/1…" at bounding box center [345, 237] width 494 height 22
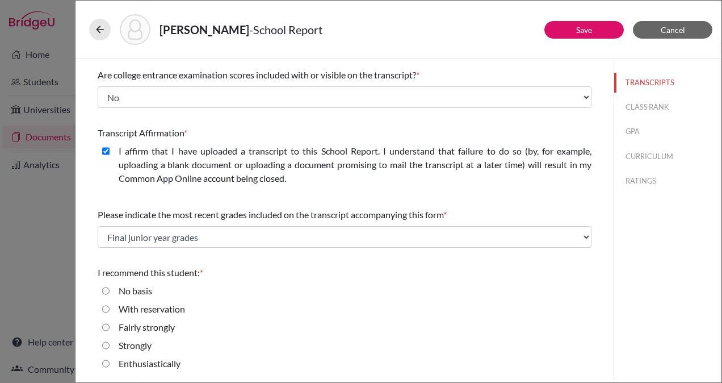
click at [104, 363] on input "Enthusiastically" at bounding box center [105, 364] width 7 height 14
radio input "true"
click at [637, 105] on button "CLASS RANK" at bounding box center [667, 107] width 107 height 20
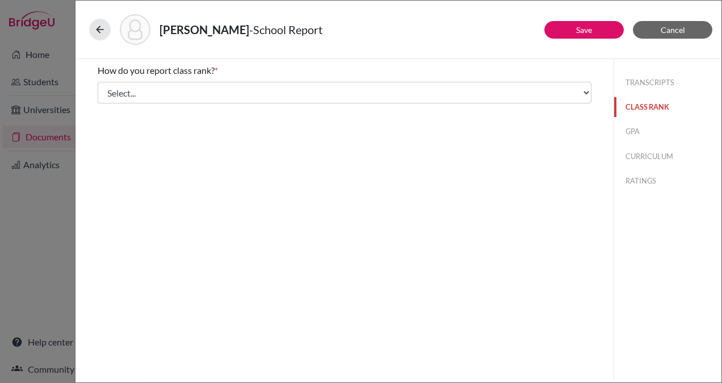
scroll to position [0, 0]
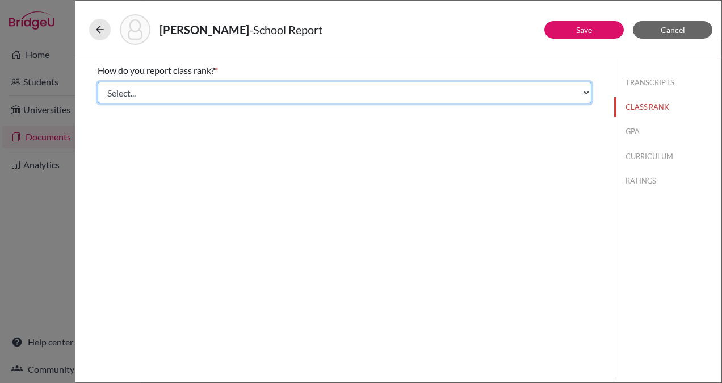
click at [452, 91] on select "Select... Exact Decile Quintile Quartile None" at bounding box center [345, 93] width 494 height 22
select select "2"
click at [98, 82] on select "Select... Exact Decile Quintile Quartile None" at bounding box center [345, 93] width 494 height 22
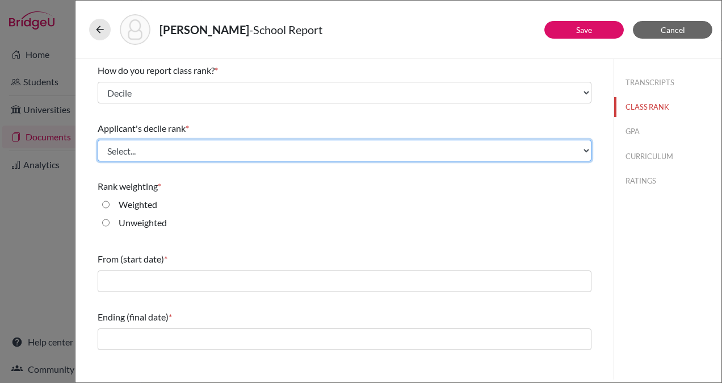
click at [246, 149] on select "Select... Top 10% Top 20% Top 30% Top 40% Top 50% Top 60% Top 70% Top 80% Top 9…" at bounding box center [345, 151] width 494 height 22
select select "3"
click at [98, 140] on select "Select... Top 10% Top 20% Top 30% Top 40% Top 50% Top 60% Top 70% Top 80% Top 9…" at bounding box center [345, 151] width 494 height 22
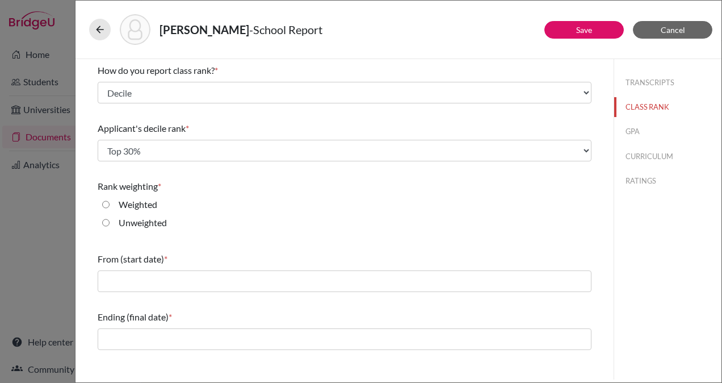
click at [108, 201] on input "Weighted" at bounding box center [105, 205] width 7 height 14
radio input "true"
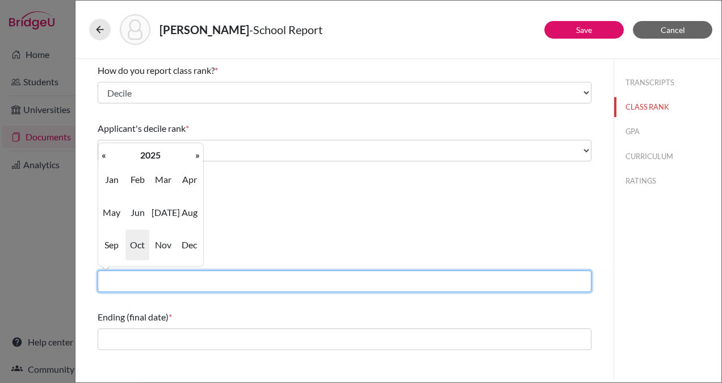
click at [241, 283] on input "text" at bounding box center [345, 281] width 494 height 22
type input "08/2022"
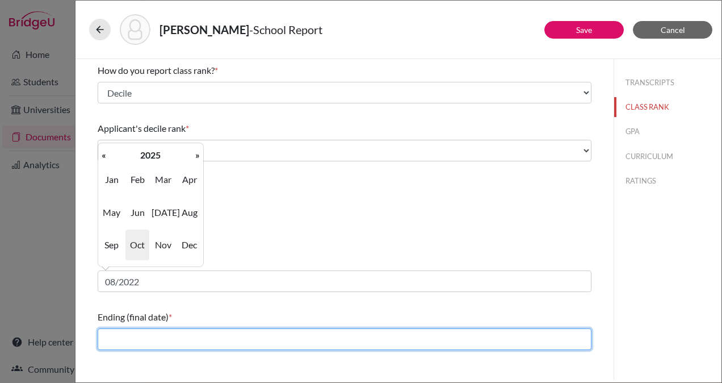
type input "06/2025"
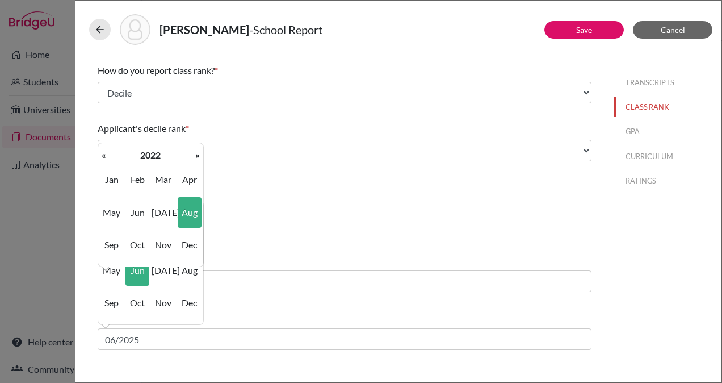
click at [646, 290] on div "TRANSCRIPTS CLASS RANK GPA CURRICULUM RATINGS" at bounding box center [668, 219] width 108 height 320
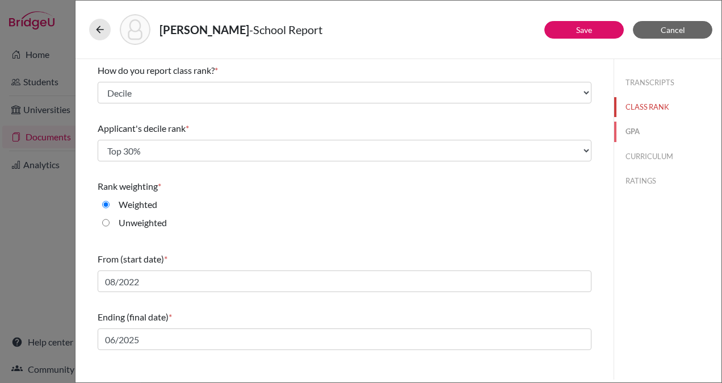
click at [636, 130] on button "GPA" at bounding box center [667, 132] width 107 height 20
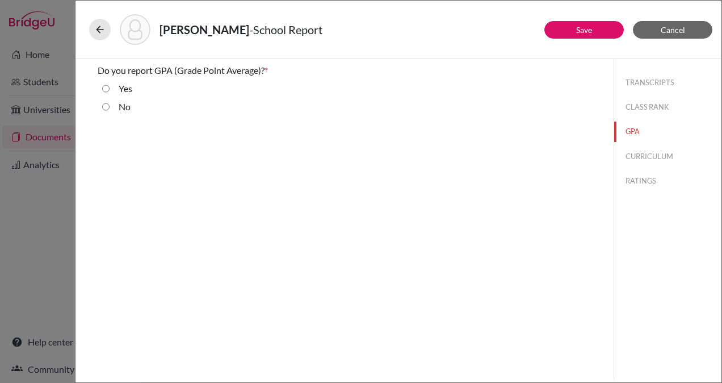
click at [101, 86] on div "Yes" at bounding box center [345, 91] width 494 height 18
click at [106, 88] on input "Yes" at bounding box center [105, 89] width 7 height 14
radio input "true"
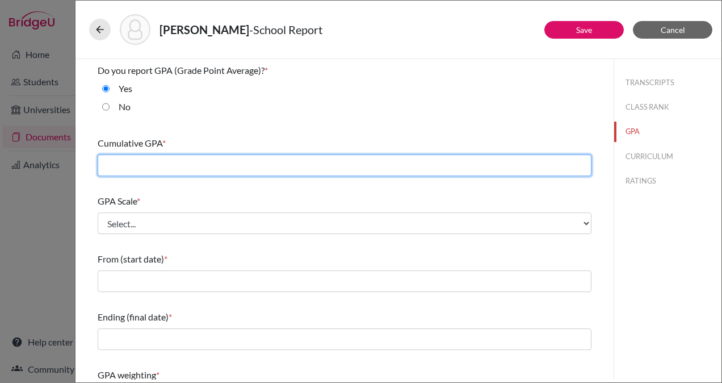
click at [194, 167] on input "text" at bounding box center [345, 165] width 494 height 22
type input "92.25"
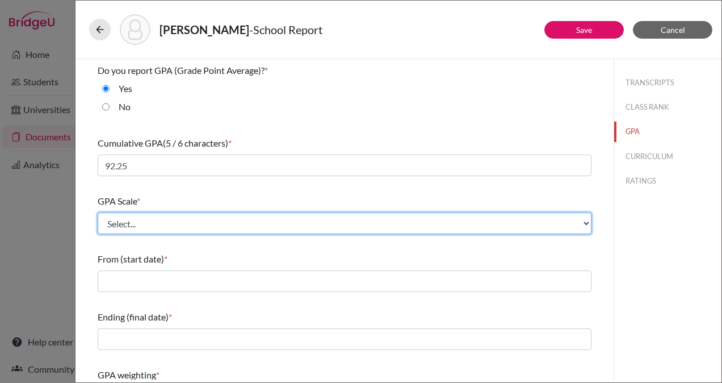
click at [240, 226] on select "Select... 4 5 6 7 8 9 10 11 12 13 14 15 16 17 18 19 20 100" at bounding box center [345, 223] width 494 height 22
select select "100"
click at [98, 212] on select "Select... 4 5 6 7 8 9 10 11 12 13 14 15 16 17 18 19 20 100" at bounding box center [345, 223] width 494 height 22
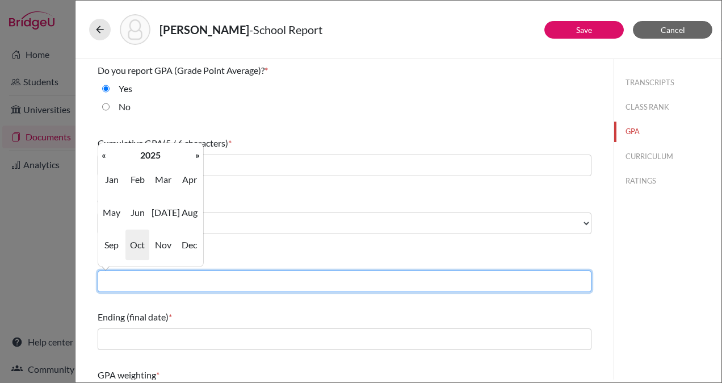
click at [241, 279] on input "text" at bounding box center [345, 281] width 494 height 22
type input "08/2022"
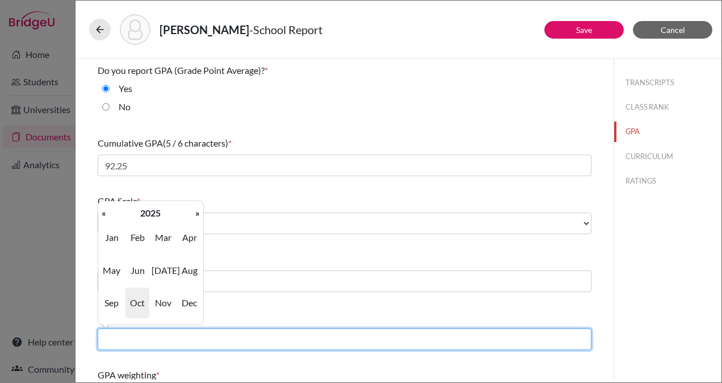
click at [272, 338] on input "text" at bounding box center [345, 339] width 494 height 22
type input "06/2025"
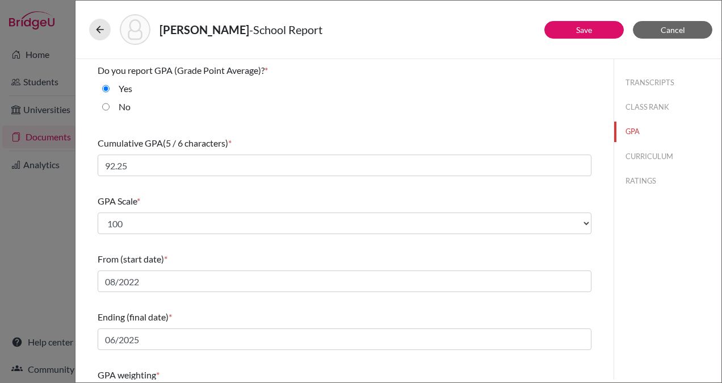
click at [639, 274] on div "TRANSCRIPTS CLASS RANK GPA CURRICULUM RATINGS" at bounding box center [668, 219] width 108 height 320
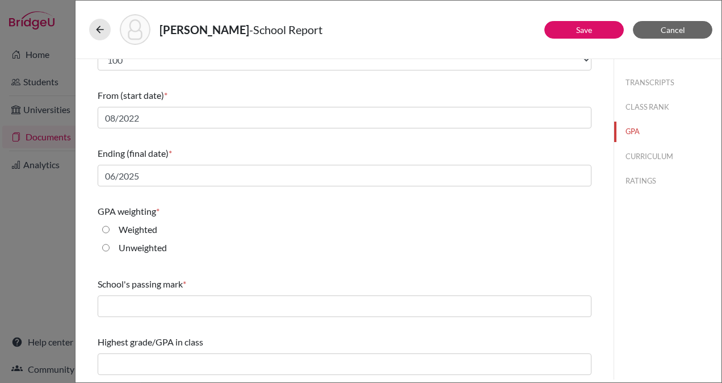
click at [110, 231] on div "Weighted" at bounding box center [134, 232] width 48 height 18
click at [106, 227] on input "Weighted" at bounding box center [105, 230] width 7 height 14
radio input "true"
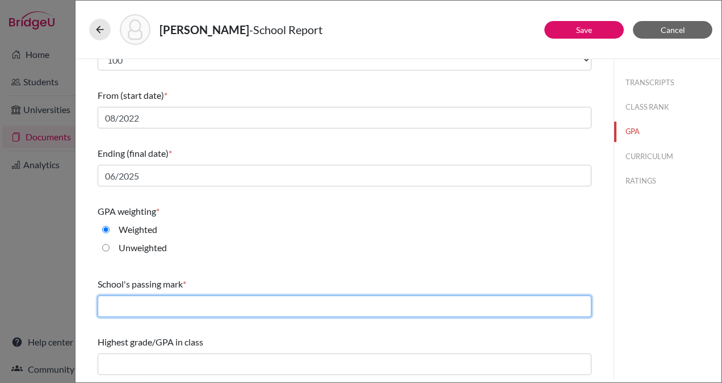
click at [177, 308] on input "text" at bounding box center [345, 306] width 494 height 22
type input "65"
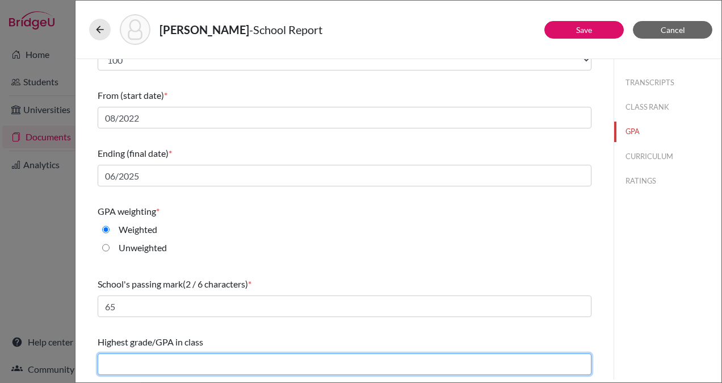
click at [187, 368] on input "text" at bounding box center [345, 364] width 494 height 22
type input "99.43"
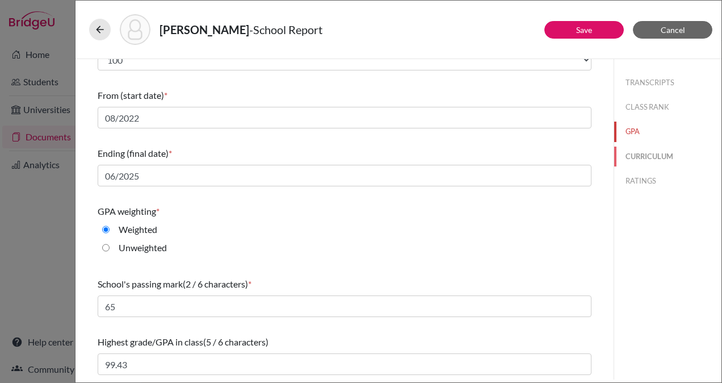
click at [627, 154] on button "CURRICULUM" at bounding box center [667, 156] width 107 height 20
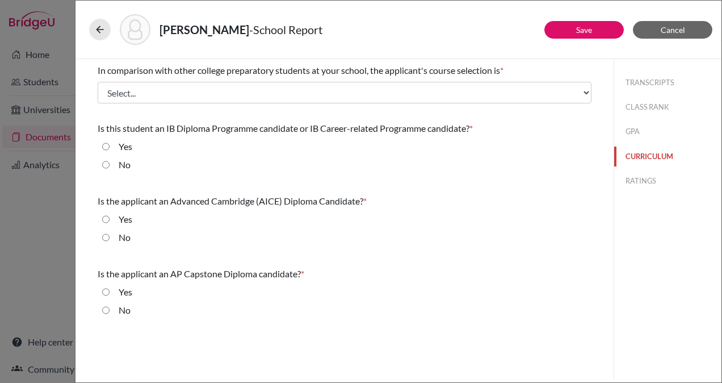
scroll to position [0, 0]
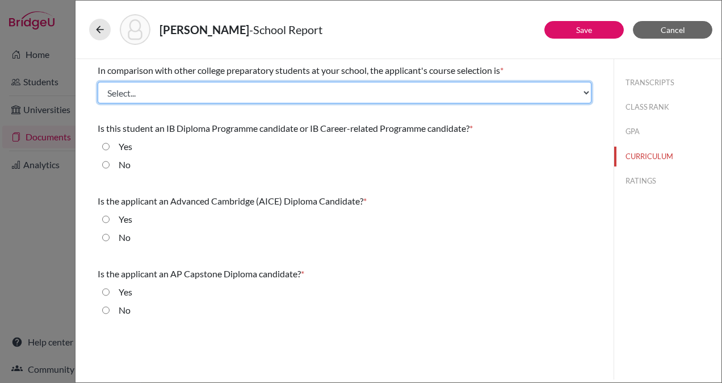
click at [282, 91] on select "Select... Less than demanding Average [PERSON_NAME] Very demanding Most demandi…" at bounding box center [345, 93] width 494 height 22
select select "4"
click at [98, 82] on select "Select... Less than demanding Average [PERSON_NAME] Very demanding Most demandi…" at bounding box center [345, 93] width 494 height 22
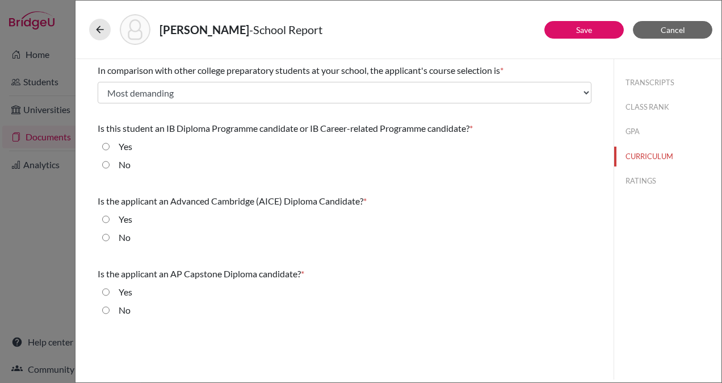
click at [106, 168] on input "No" at bounding box center [105, 165] width 7 height 14
radio input "true"
click at [103, 236] on input "No" at bounding box center [105, 238] width 7 height 14
radio input "true"
click at [107, 310] on input "No" at bounding box center [105, 310] width 7 height 14
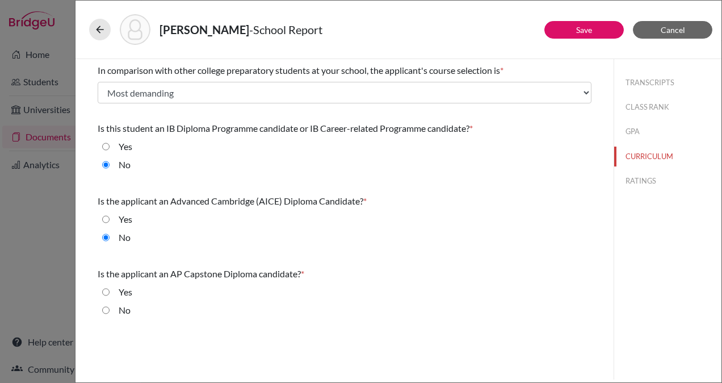
radio input "true"
click at [641, 178] on button "RATINGS" at bounding box center [667, 181] width 107 height 20
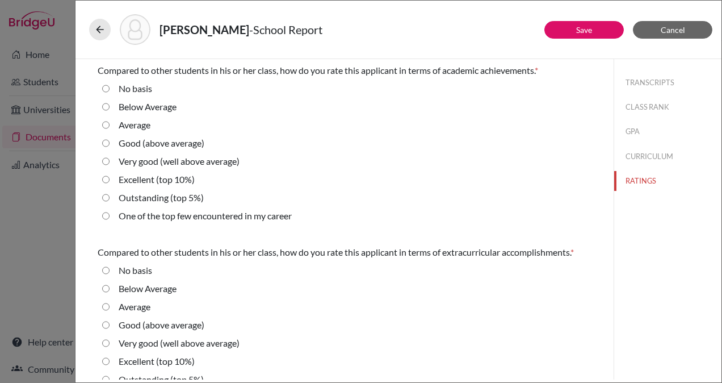
click at [105, 159] on average\) "Very good (well above average)" at bounding box center [105, 161] width 7 height 14
radio average\) "true"
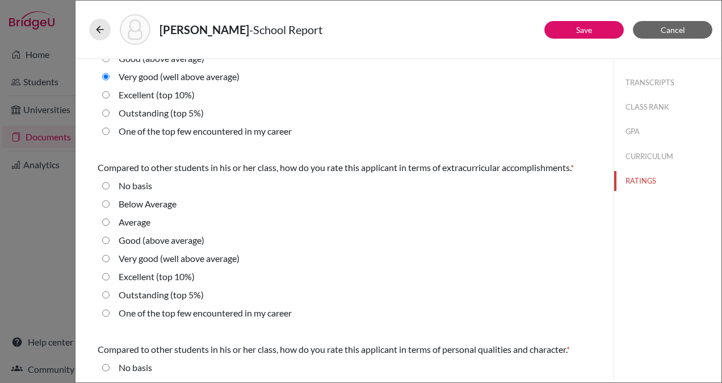
click at [105, 237] on average\) "Good (above average)" at bounding box center [105, 240] width 7 height 14
radio average\) "true"
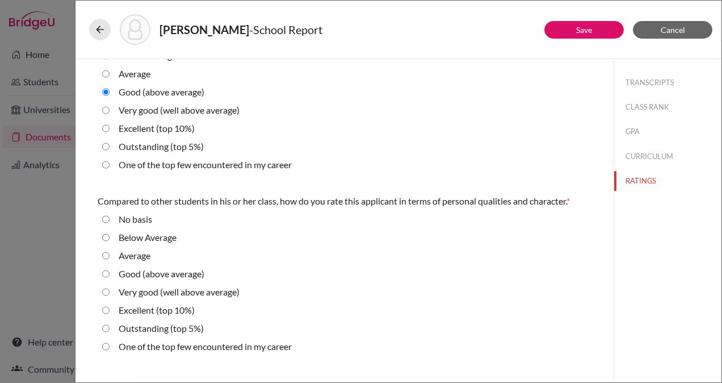
scroll to position [238, 0]
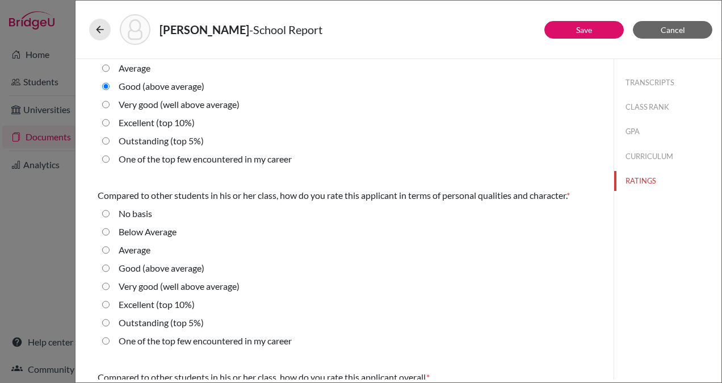
click at [105, 284] on average\) "Very good (well above average)" at bounding box center [105, 286] width 7 height 14
radio average\) "true"
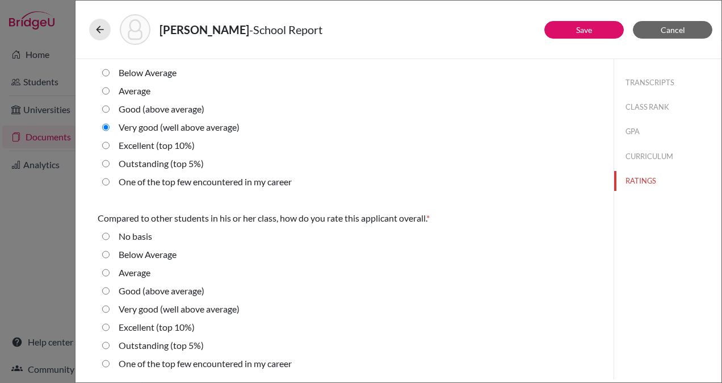
click at [106, 305] on average\) "Very good (well above average)" at bounding box center [105, 309] width 7 height 14
radio average\) "true"
click at [581, 29] on link "Save" at bounding box center [584, 30] width 16 height 10
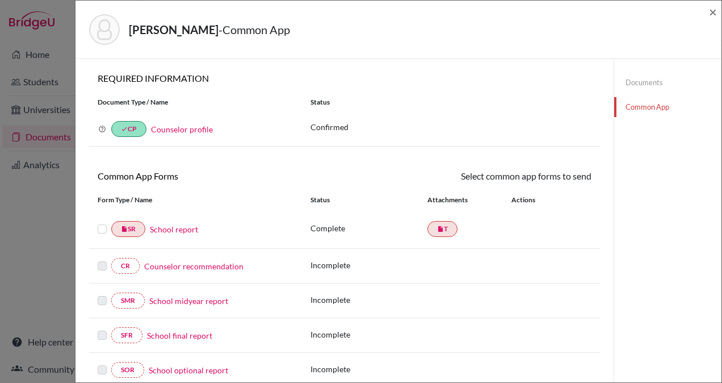
click at [204, 265] on link "Counselor recommendation" at bounding box center [193, 266] width 99 height 12
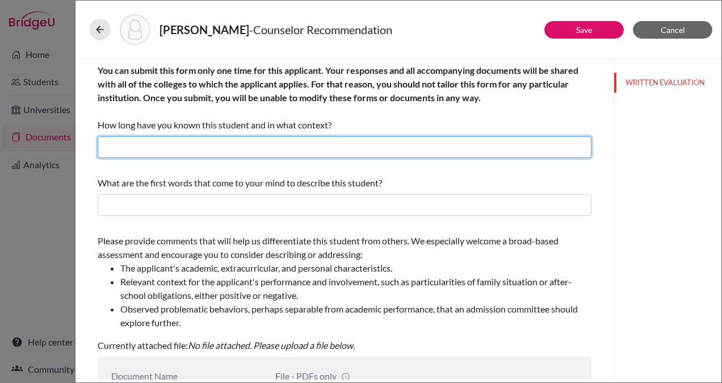
click at [286, 152] on input "text" at bounding box center [345, 147] width 494 height 22
type input "2 Years"
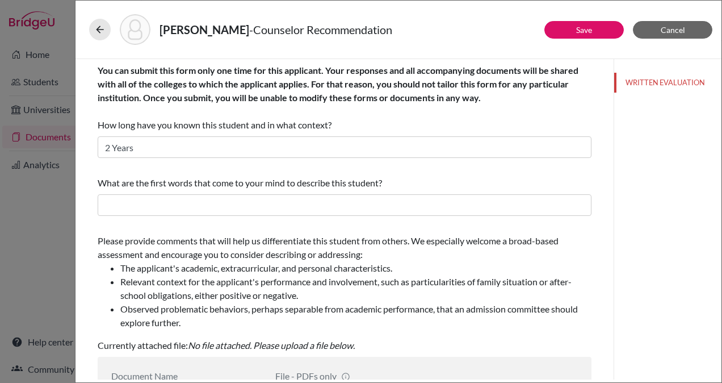
type input "Counselor Recommendation"
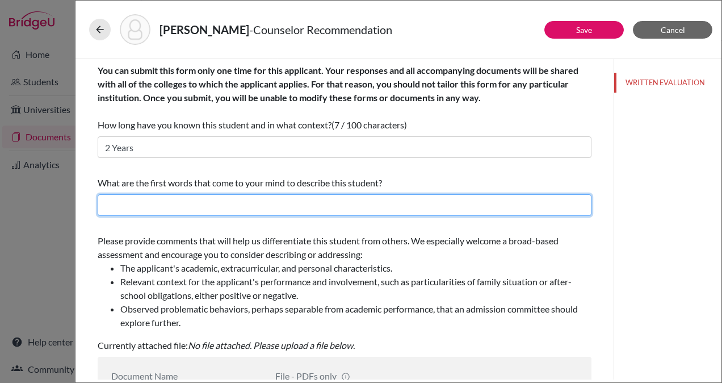
click at [231, 213] on input "text" at bounding box center [345, 205] width 494 height 22
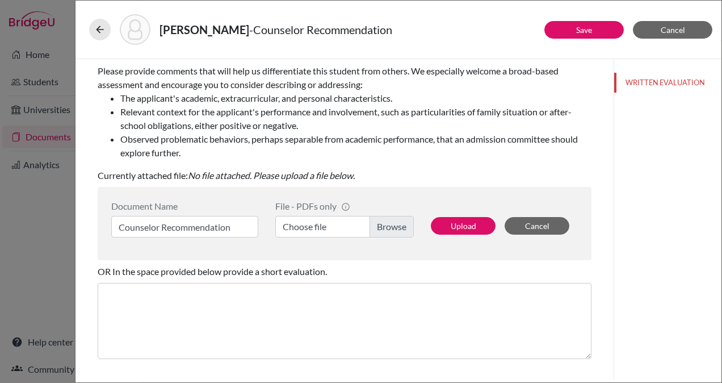
scroll to position [170, 0]
type input "Principled, Accountable, Grounded"
click at [397, 223] on label "Choose file" at bounding box center [344, 226] width 139 height 22
click at [397, 223] on input "Choose file" at bounding box center [344, 226] width 139 height 22
click at [447, 227] on button "Upload" at bounding box center [463, 225] width 65 height 18
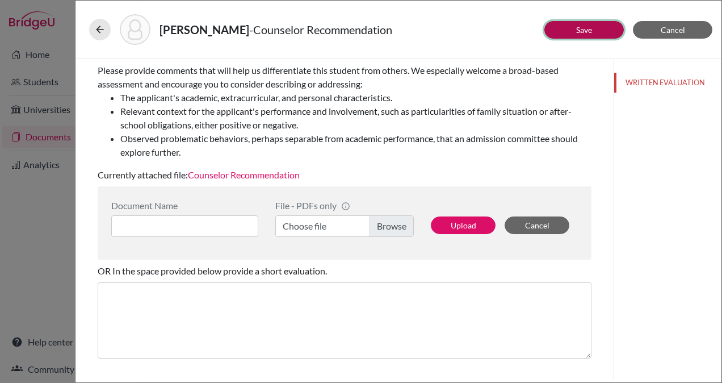
click at [587, 31] on link "Save" at bounding box center [584, 30] width 16 height 10
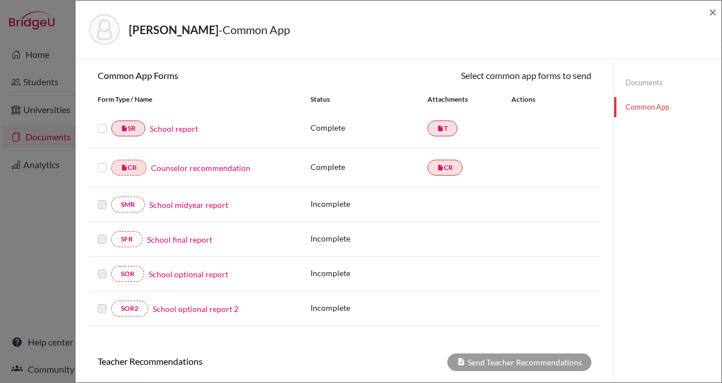
scroll to position [302, 0]
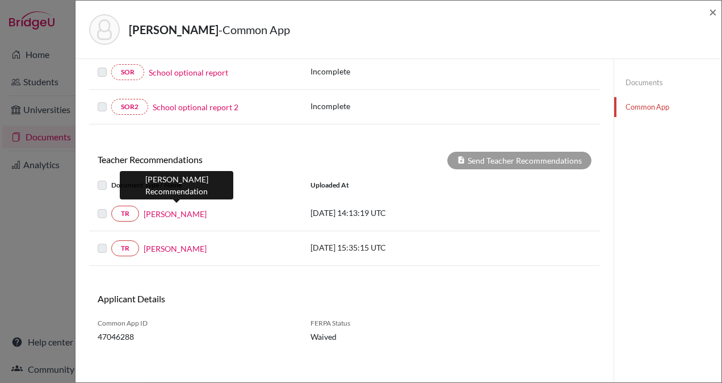
click at [182, 208] on link "Gabriel Stauffacher" at bounding box center [175, 214] width 63 height 12
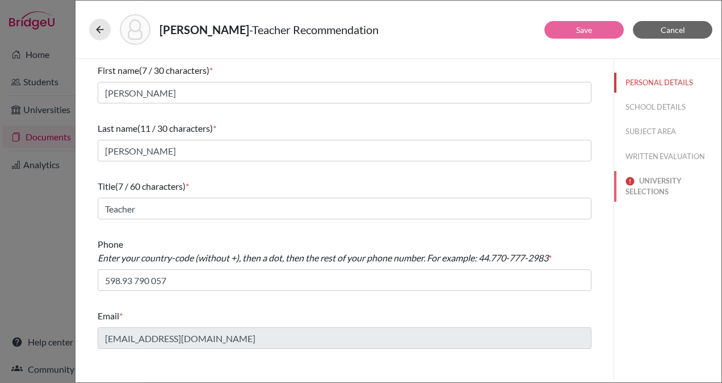
click at [652, 189] on button "UNIVERSITY SELECTIONS" at bounding box center [667, 186] width 107 height 31
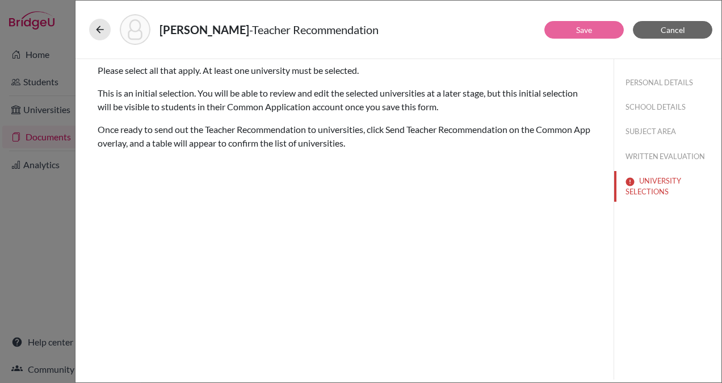
click at [275, 140] on p "Once ready to send out the Teacher Recommendation to universities, click Send T…" at bounding box center [345, 136] width 494 height 27
click at [660, 31] on button "Cancel" at bounding box center [672, 30] width 79 height 18
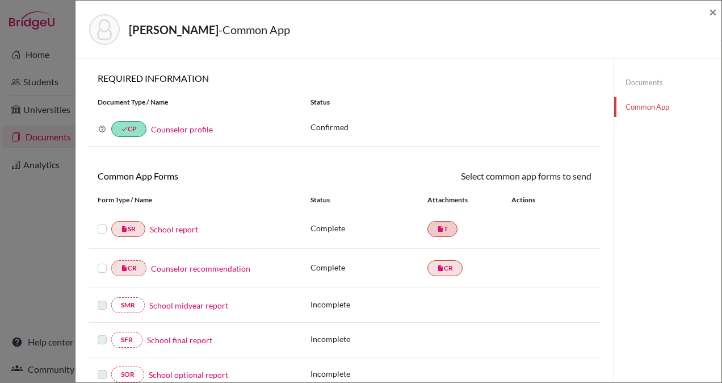
scroll to position [302, 0]
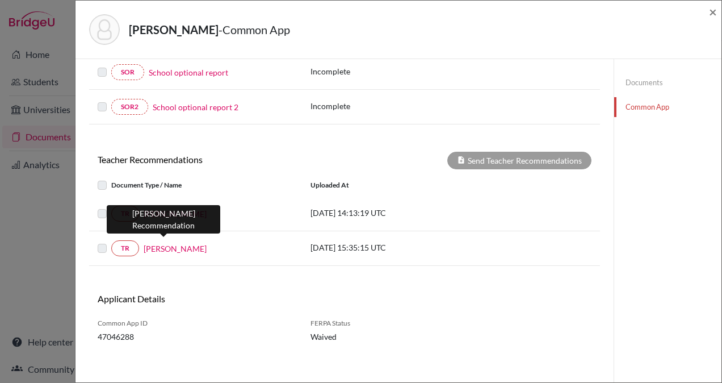
click at [167, 244] on link "Jorge López" at bounding box center [175, 248] width 63 height 12
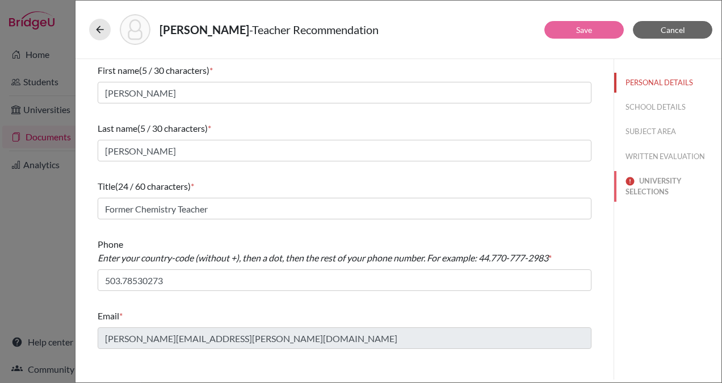
click at [648, 183] on button "UNIVERSITY SELECTIONS" at bounding box center [667, 186] width 107 height 31
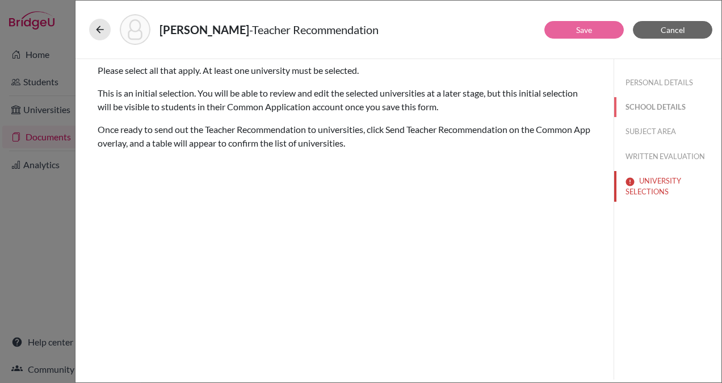
click at [648, 104] on button "SCHOOL DETAILS" at bounding box center [667, 107] width 107 height 20
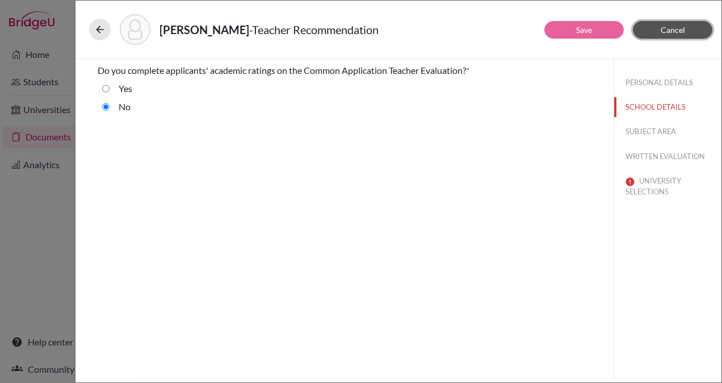
click at [665, 26] on span "Cancel" at bounding box center [673, 30] width 24 height 10
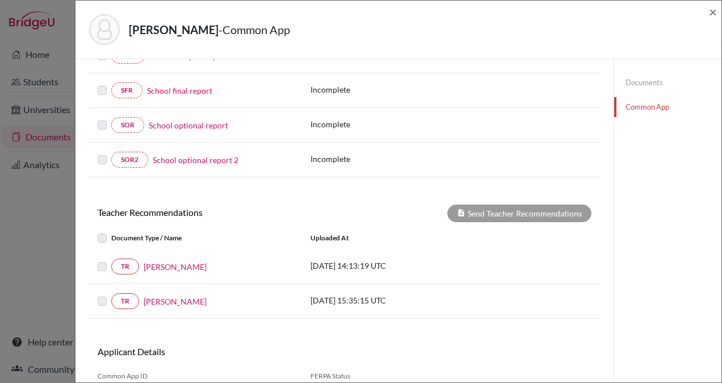
scroll to position [302, 0]
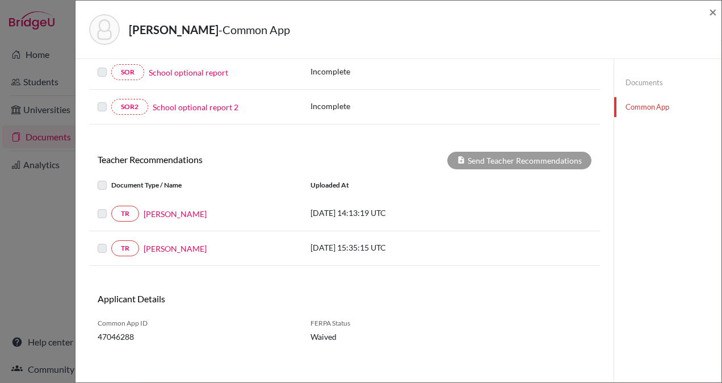
click at [111, 207] on label at bounding box center [111, 207] width 0 height 0
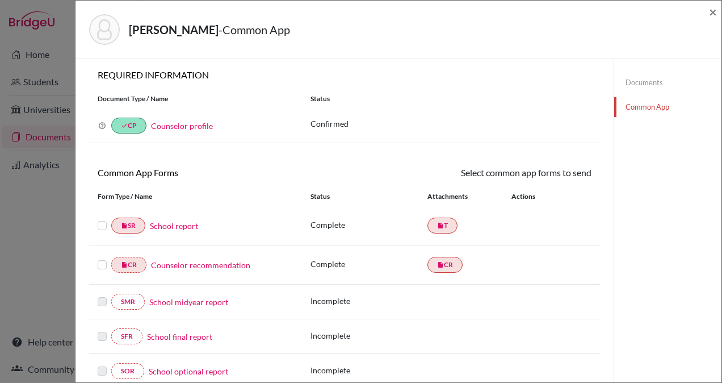
scroll to position [0, 0]
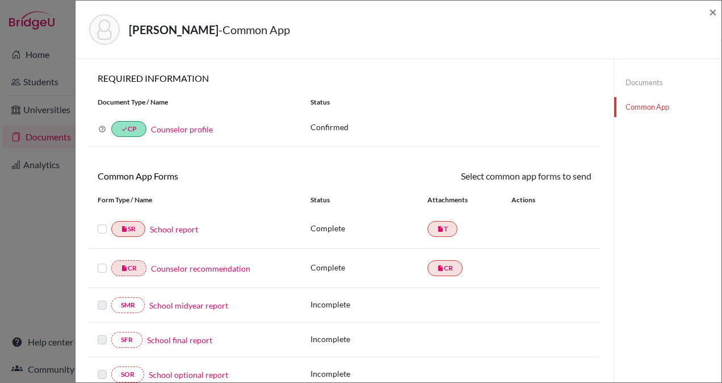
click at [635, 82] on link "Documents" at bounding box center [667, 83] width 107 height 20
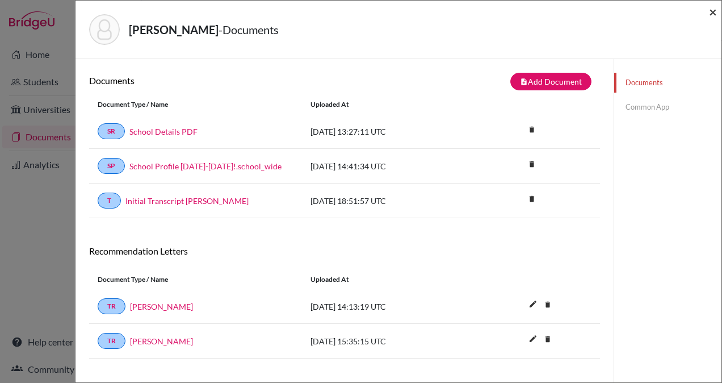
click at [713, 9] on span "×" at bounding box center [713, 11] width 8 height 16
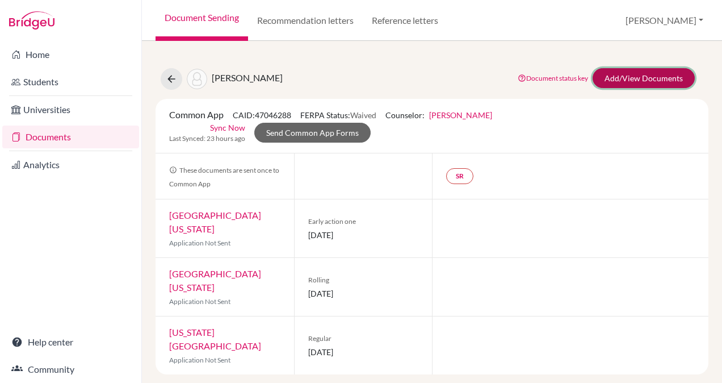
click at [647, 84] on link "Add/View Documents" at bounding box center [644, 78] width 102 height 20
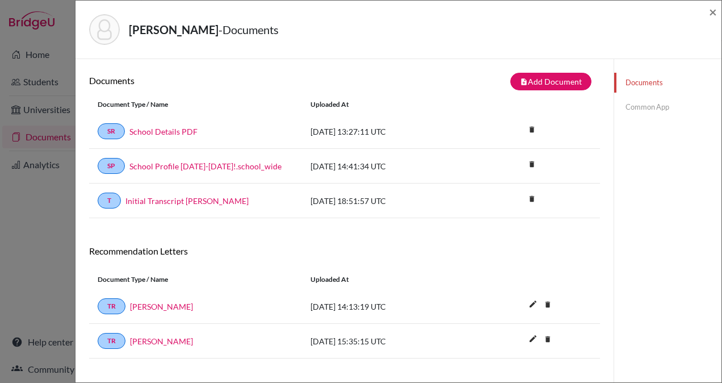
click at [632, 105] on link "Common App" at bounding box center [667, 107] width 107 height 20
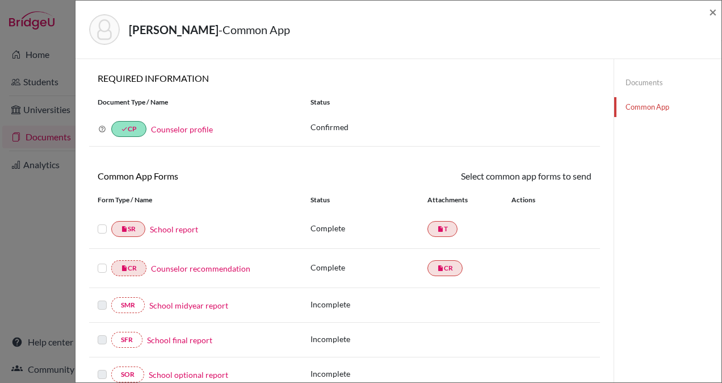
click at [99, 222] on label at bounding box center [102, 222] width 9 height 0
click at [0, 0] on input "checkbox" at bounding box center [0, 0] width 0 height 0
click at [101, 262] on label at bounding box center [102, 262] width 9 height 0
click at [0, 0] on input "checkbox" at bounding box center [0, 0] width 0 height 0
click at [556, 178] on link "Send" at bounding box center [568, 178] width 47 height 18
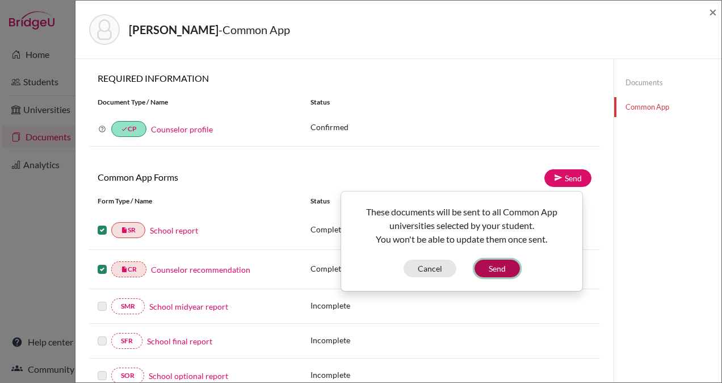
click at [496, 268] on button "Send" at bounding box center [497, 268] width 45 height 18
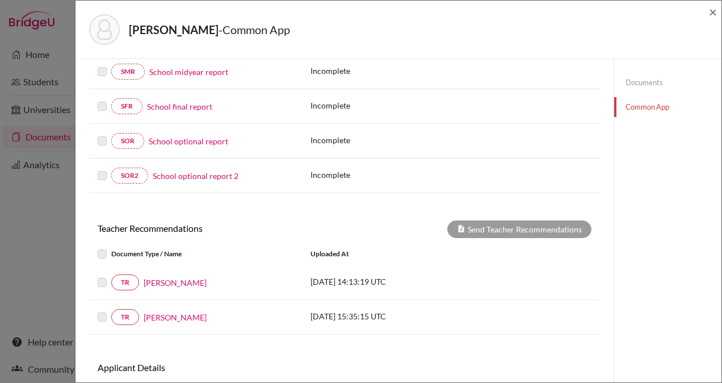
scroll to position [257, 0]
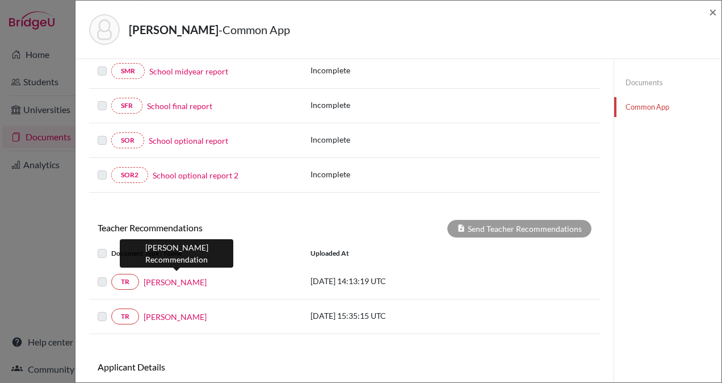
click at [196, 276] on link "Gabriel Stauffacher" at bounding box center [175, 282] width 63 height 12
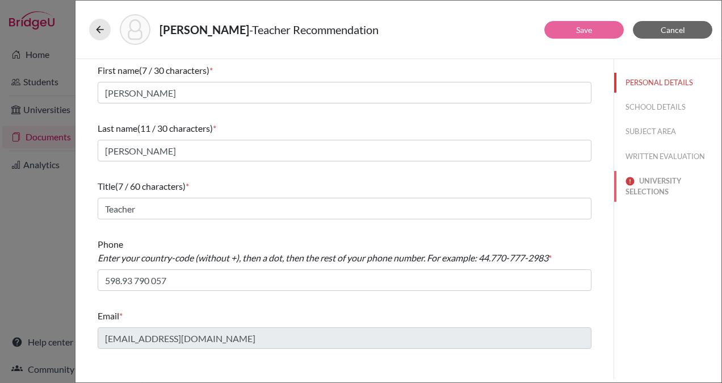
click at [651, 182] on button "UNIVERSITY SELECTIONS" at bounding box center [667, 186] width 107 height 31
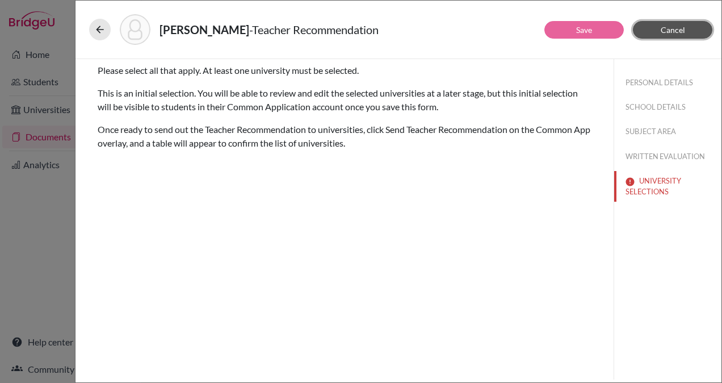
click at [675, 23] on button "Cancel" at bounding box center [672, 30] width 79 height 18
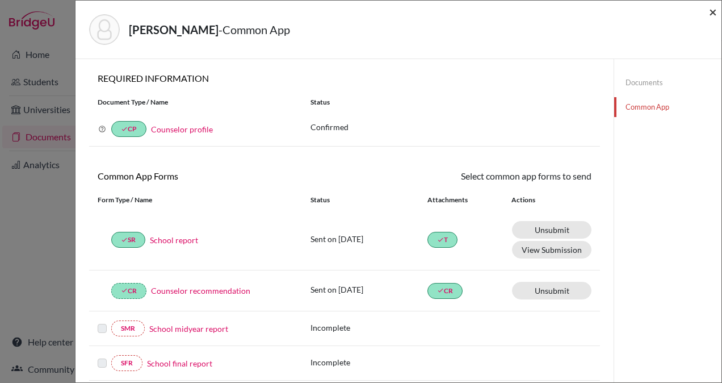
click at [710, 11] on span "×" at bounding box center [713, 11] width 8 height 16
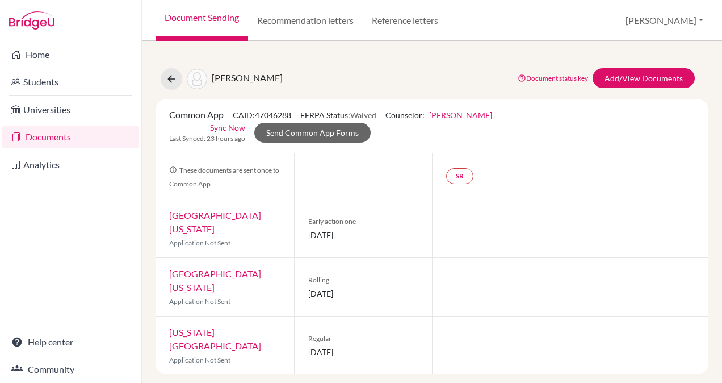
click at [198, 210] on link "University of Central Florida" at bounding box center [215, 222] width 92 height 24
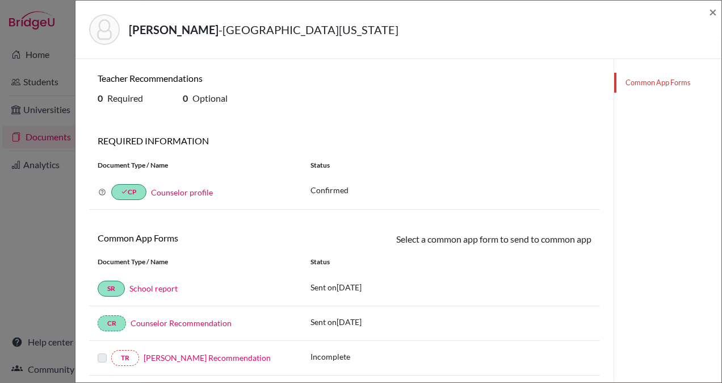
scroll to position [171, 0]
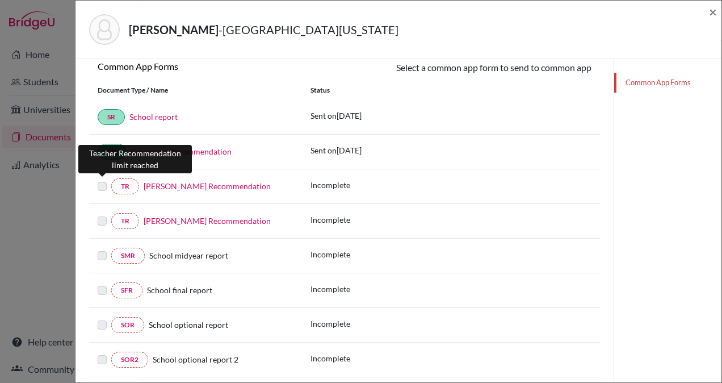
click at [99, 179] on label at bounding box center [102, 179] width 9 height 0
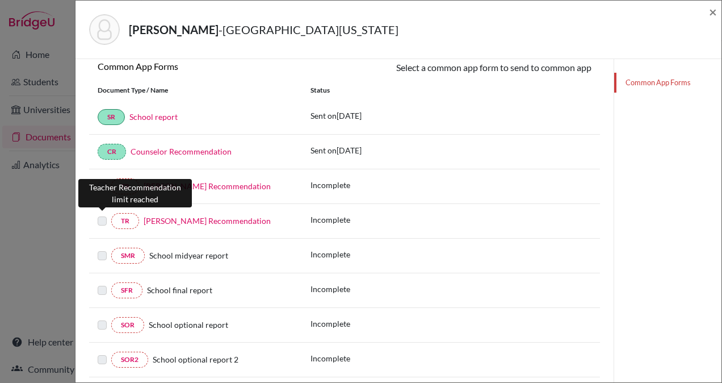
click at [102, 214] on label at bounding box center [102, 214] width 9 height 0
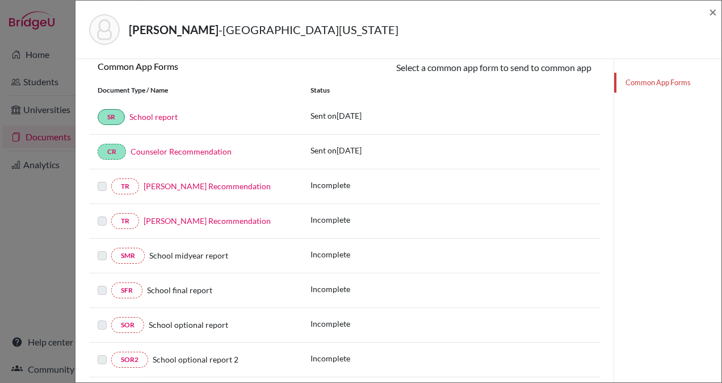
click at [522, 213] on div "TR Jorge López’s Recommendation Incomplete" at bounding box center [344, 221] width 511 height 35
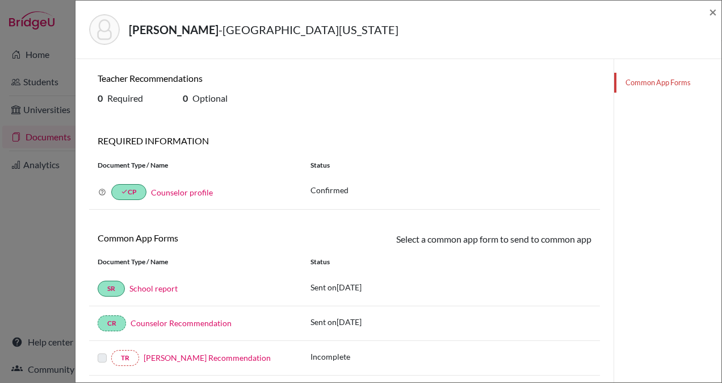
scroll to position [0, 0]
click at [714, 9] on span "×" at bounding box center [713, 11] width 8 height 16
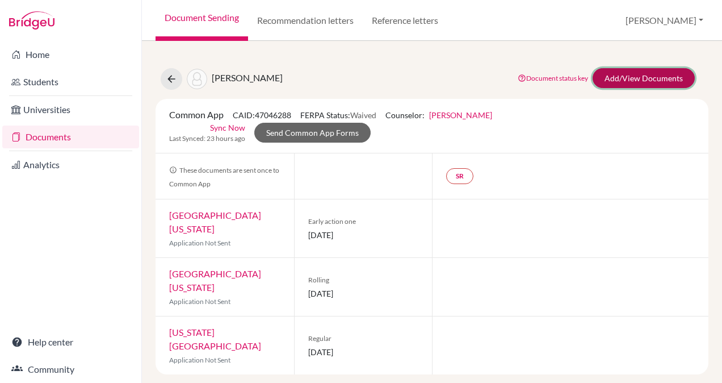
click at [626, 77] on link "Add/View Documents" at bounding box center [644, 78] width 102 height 20
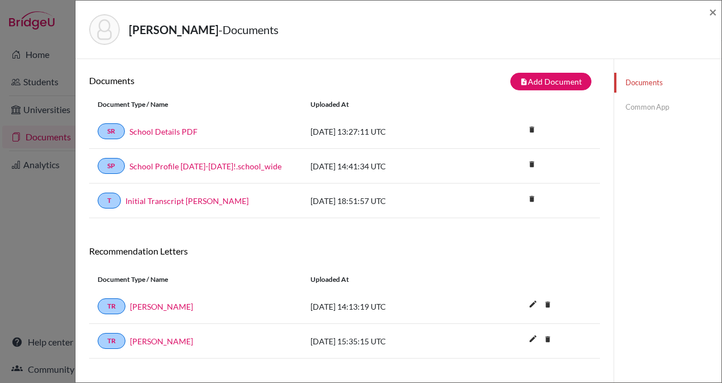
click at [626, 104] on link "Common App" at bounding box center [667, 107] width 107 height 20
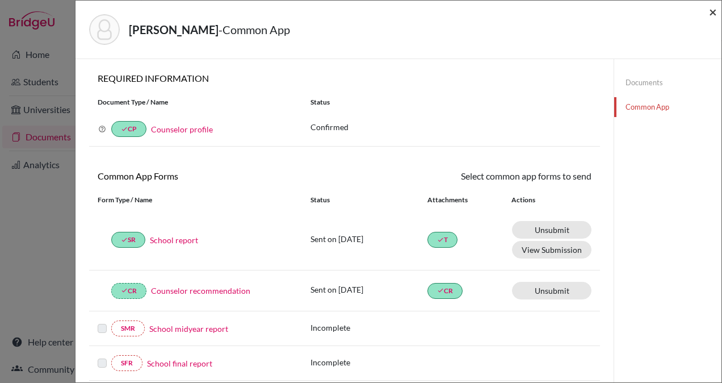
click at [711, 12] on span "×" at bounding box center [713, 11] width 8 height 16
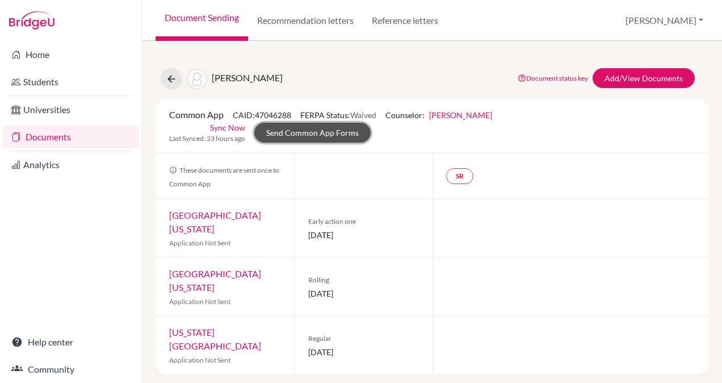
click at [371, 123] on link "Send Common App Forms" at bounding box center [312, 133] width 116 height 20
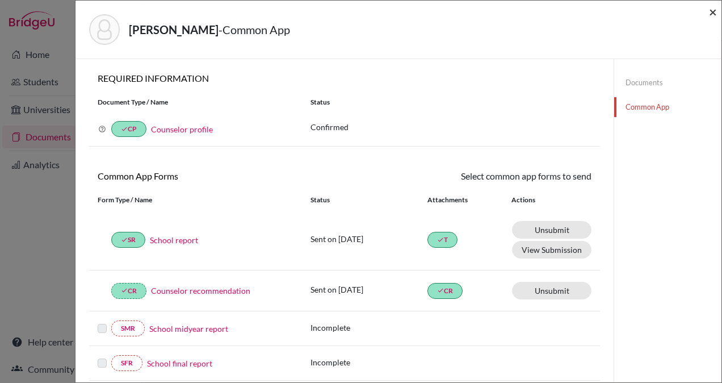
click at [711, 12] on span "×" at bounding box center [713, 11] width 8 height 16
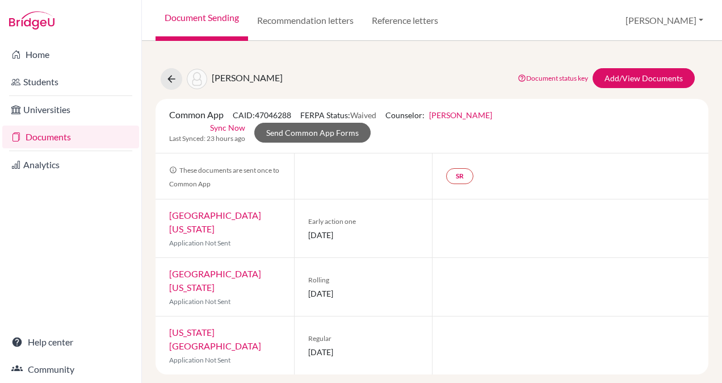
click at [245, 122] on link "Sync Now" at bounding box center [227, 128] width 35 height 12
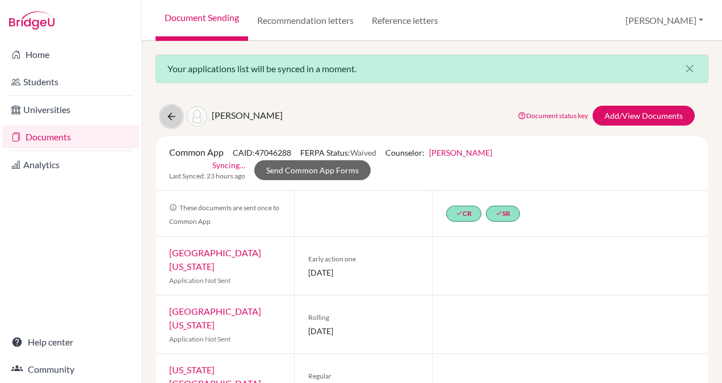
click at [172, 108] on button at bounding box center [172, 117] width 22 height 22
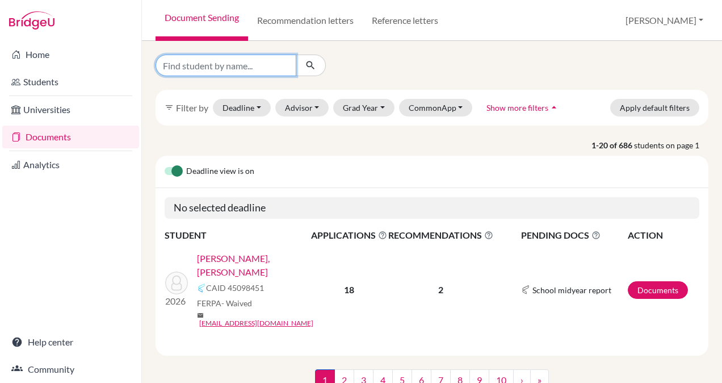
click at [213, 65] on input "Find student by name..." at bounding box center [226, 66] width 141 height 22
type input "mondini"
click at [308, 65] on icon "submit" at bounding box center [310, 65] width 11 height 11
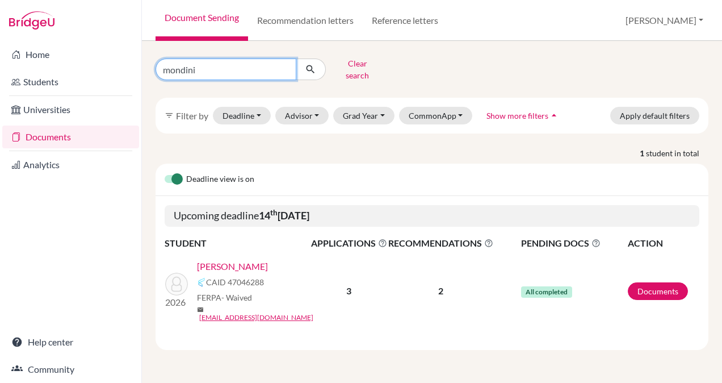
click at [253, 68] on input "mondini" at bounding box center [226, 69] width 141 height 22
type input "[PERSON_NAME]"
click at [311, 64] on icon "submit" at bounding box center [310, 69] width 11 height 11
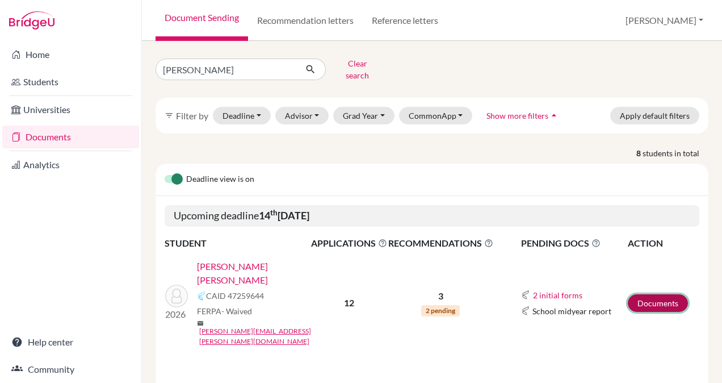
click at [638, 294] on link "Documents" at bounding box center [658, 303] width 60 height 18
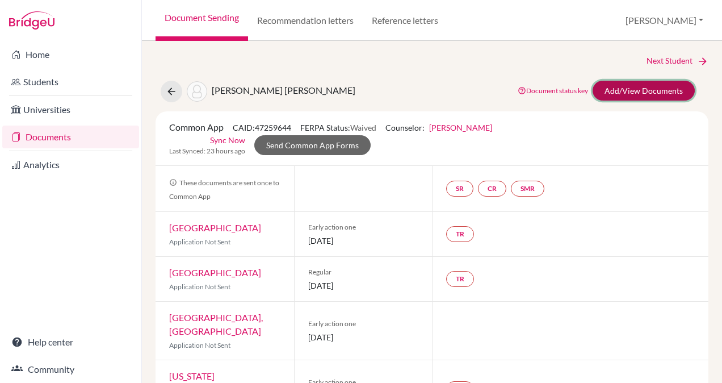
click at [610, 87] on link "Add/View Documents" at bounding box center [644, 91] width 102 height 20
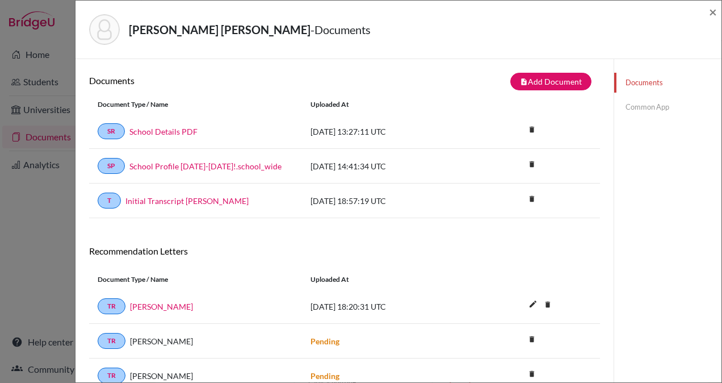
click at [627, 106] on link "Common App" at bounding box center [667, 107] width 107 height 20
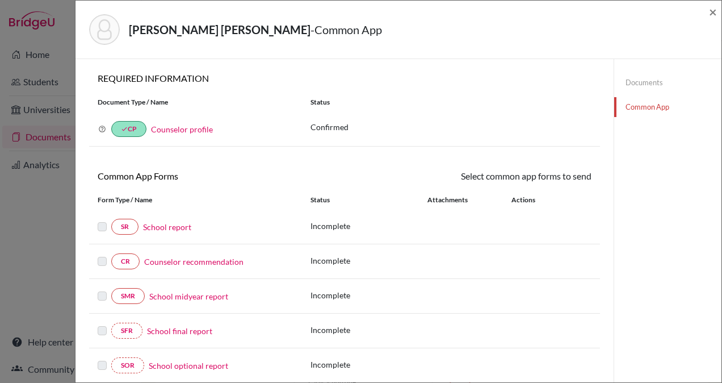
click at [174, 223] on link "School report" at bounding box center [167, 227] width 48 height 12
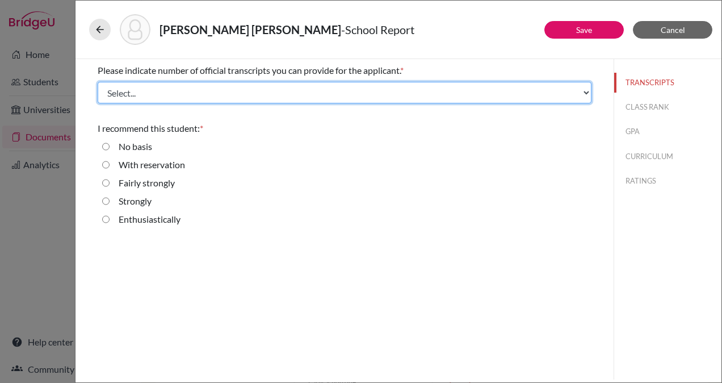
click at [253, 89] on select "Select... 1 2 3 4" at bounding box center [345, 93] width 494 height 22
select select "1"
click at [98, 82] on select "Select... 1 2 3 4" at bounding box center [345, 93] width 494 height 22
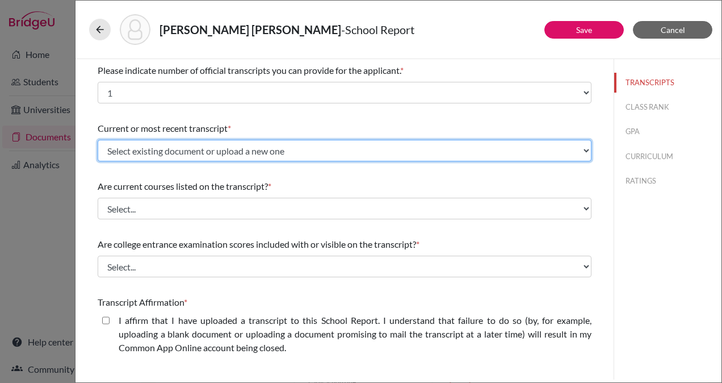
click at [266, 143] on select "Select existing document or upload a new one Initial Transcript Maria Elena Ort…" at bounding box center [345, 151] width 494 height 22
select select "665827"
click at [98, 140] on select "Select existing document or upload a new one Initial Transcript Maria Elena Ort…" at bounding box center [345, 151] width 494 height 22
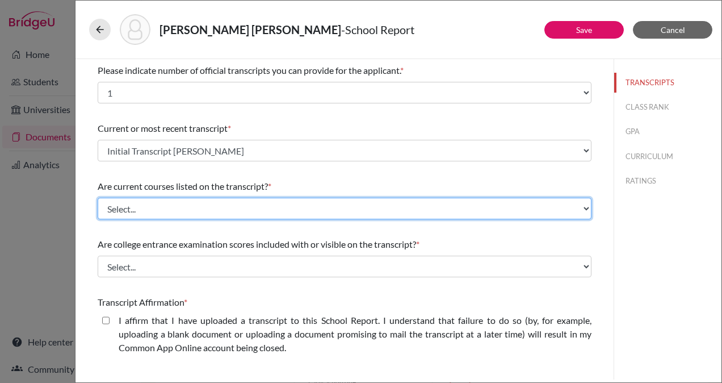
click at [257, 208] on select "Select... Yes No" at bounding box center [345, 209] width 494 height 22
select select "0"
click at [98, 198] on select "Select... Yes No" at bounding box center [345, 209] width 494 height 22
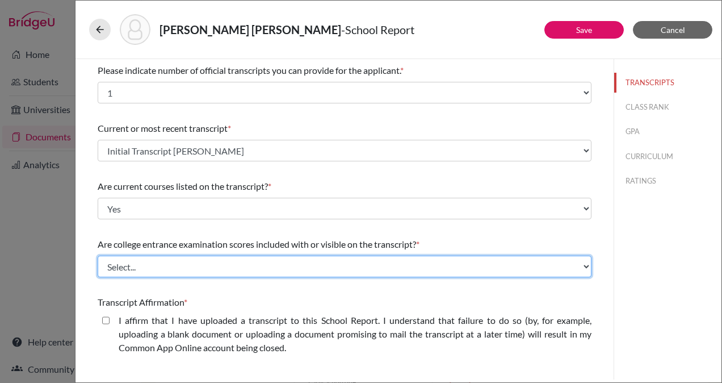
click at [257, 263] on select "Select... Yes No" at bounding box center [345, 267] width 494 height 22
select select "1"
click at [98, 256] on select "Select... Yes No" at bounding box center [345, 267] width 494 height 22
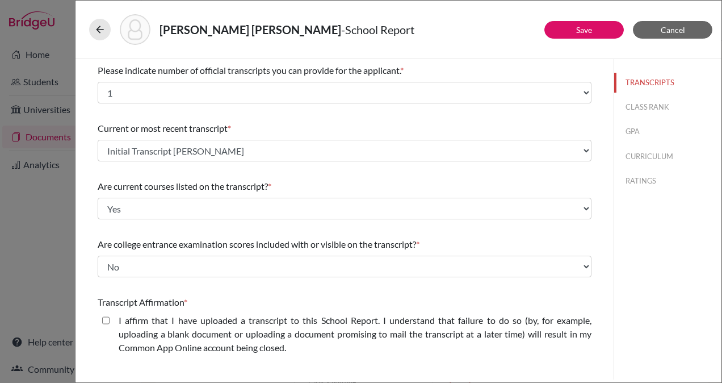
click at [104, 319] on closed\ "I affirm that I have uploaded a transcript to this School Report. I understand …" at bounding box center [105, 320] width 7 height 14
checkbox closed\ "true"
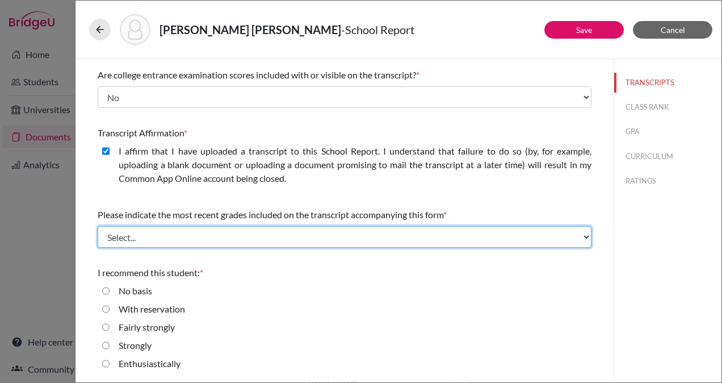
click at [344, 236] on select "Select... Final junior year grades 1st Quarter senior year grades 2nd Quarter/1…" at bounding box center [345, 237] width 494 height 22
select select "0"
click at [98, 226] on select "Select... Final junior year grades 1st Quarter senior year grades 2nd Quarter/1…" at bounding box center [345, 237] width 494 height 22
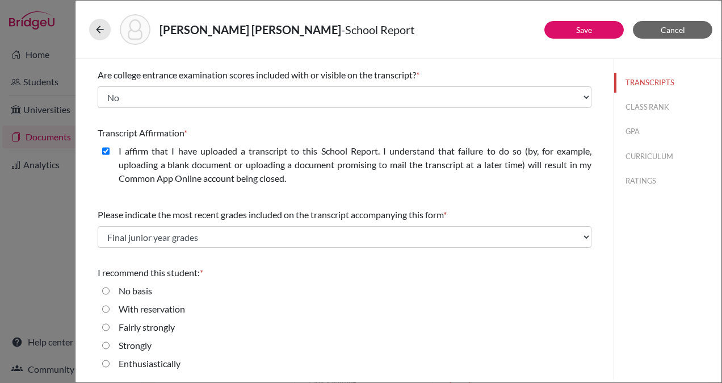
click at [104, 362] on input "Enthusiastically" at bounding box center [105, 364] width 7 height 14
radio input "true"
click at [637, 107] on button "CLASS RANK" at bounding box center [667, 107] width 107 height 20
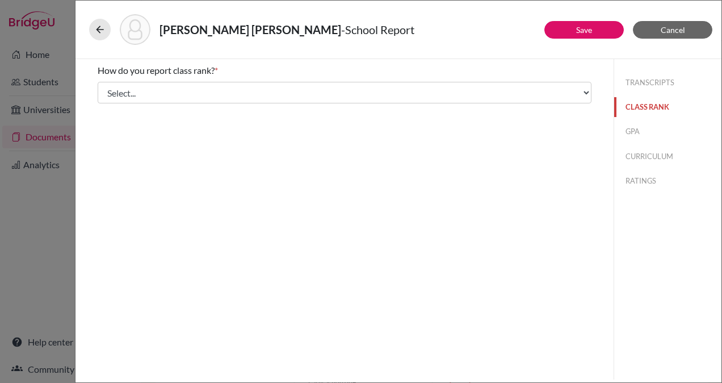
scroll to position [0, 0]
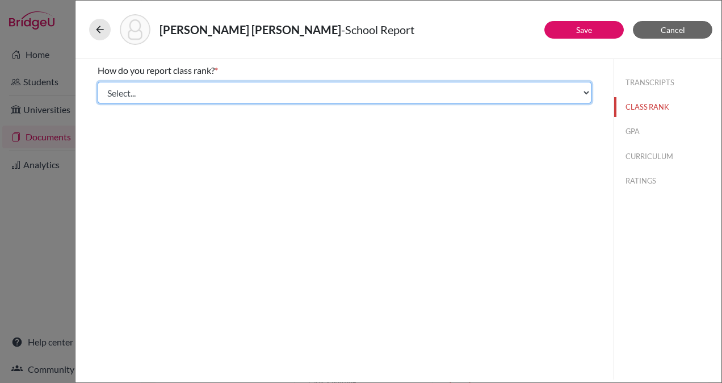
click at [460, 90] on select "Select... Exact Decile Quintile Quartile None" at bounding box center [345, 93] width 494 height 22
select select "2"
click at [98, 82] on select "Select... Exact Decile Quintile Quartile None" at bounding box center [345, 93] width 494 height 22
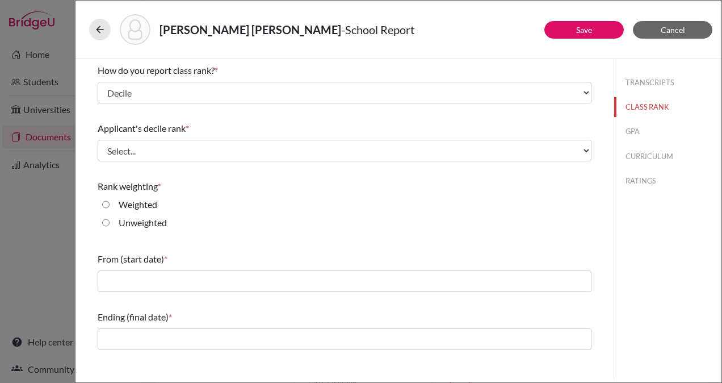
click at [394, 139] on div "Applicant's decile rank * Select... Top 10% Top 20% Top 30% Top 40% Top 50% Top…" at bounding box center [345, 141] width 494 height 49
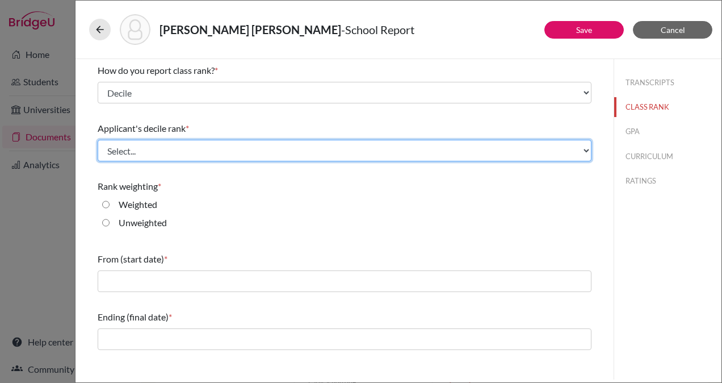
click at [395, 149] on select "Select... Top 10% Top 20% Top 30% Top 40% Top 50% Top 60% Top 70% Top 80% Top 9…" at bounding box center [345, 151] width 494 height 22
select select "2"
click at [98, 140] on select "Select... Top 10% Top 20% Top 30% Top 40% Top 50% Top 60% Top 70% Top 80% Top 9…" at bounding box center [345, 151] width 494 height 22
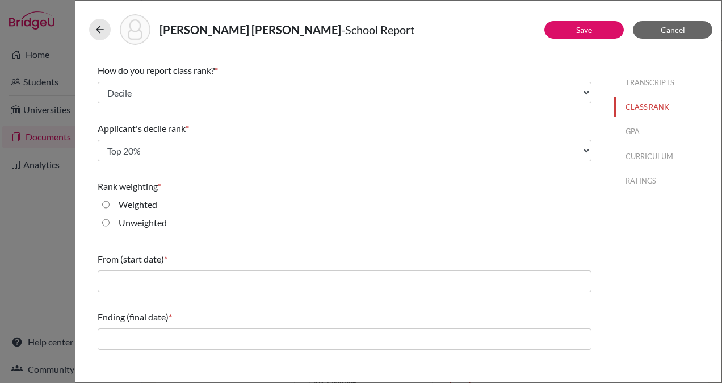
click at [104, 204] on input "Weighted" at bounding box center [105, 205] width 7 height 14
radio input "true"
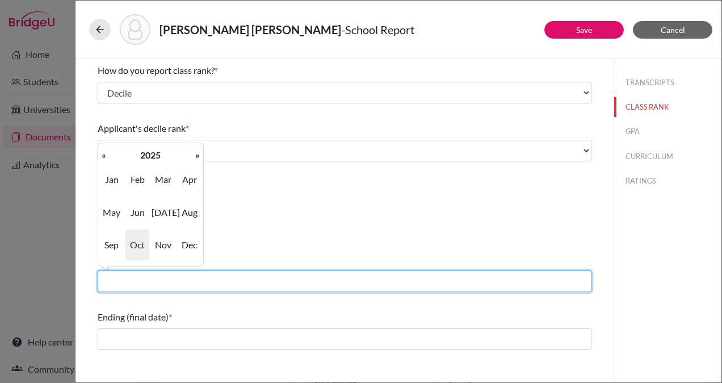
click at [199, 278] on input "text" at bounding box center [345, 281] width 494 height 22
type input "08/2022"
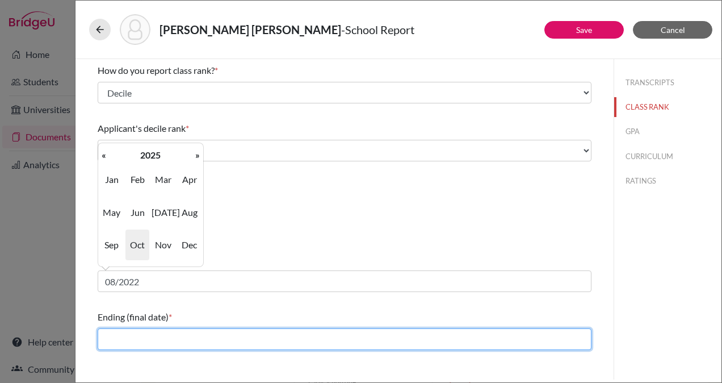
type input "06/2025"
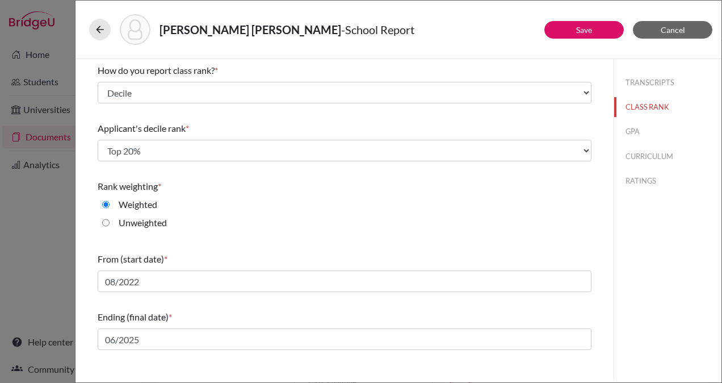
click at [652, 288] on div "TRANSCRIPTS CLASS RANK GPA CURRICULUM RATINGS" at bounding box center [668, 219] width 108 height 320
click at [635, 131] on button "GPA" at bounding box center [667, 132] width 107 height 20
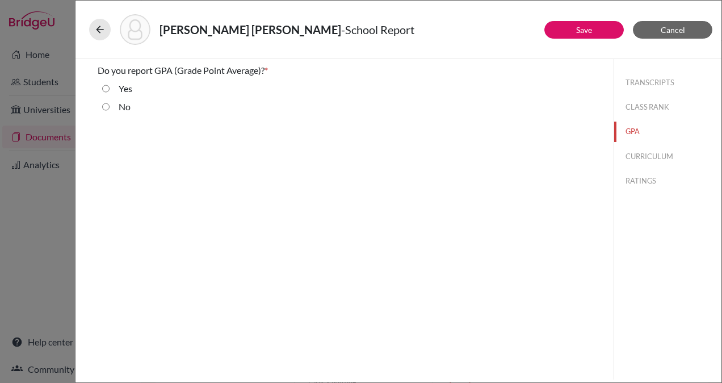
click at [107, 86] on input "Yes" at bounding box center [105, 89] width 7 height 14
radio input "true"
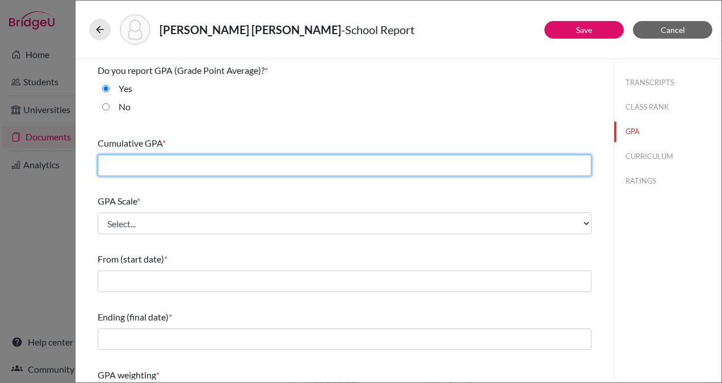
click at [198, 159] on input "text" at bounding box center [345, 165] width 494 height 22
type input "95.03"
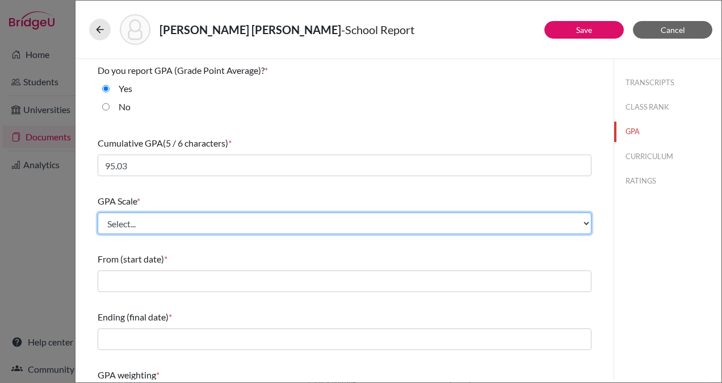
click at [217, 221] on select "Select... 4 5 6 7 8 9 10 11 12 13 14 15 16 17 18 19 20 100" at bounding box center [345, 223] width 494 height 22
select select "100"
click at [98, 212] on select "Select... 4 5 6 7 8 9 10 11 12 13 14 15 16 17 18 19 20 100" at bounding box center [345, 223] width 494 height 22
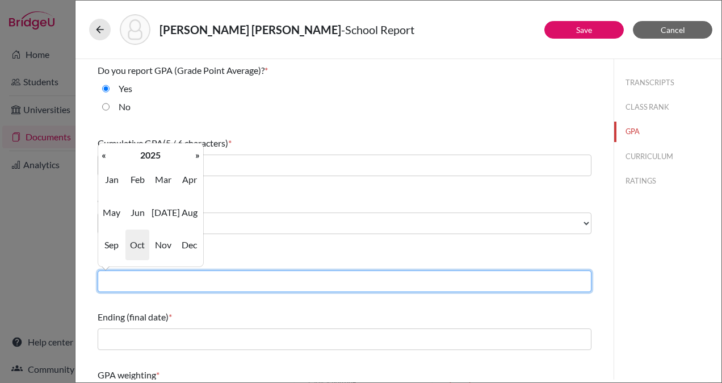
click at [235, 286] on input "text" at bounding box center [345, 281] width 494 height 22
type input "08/2022"
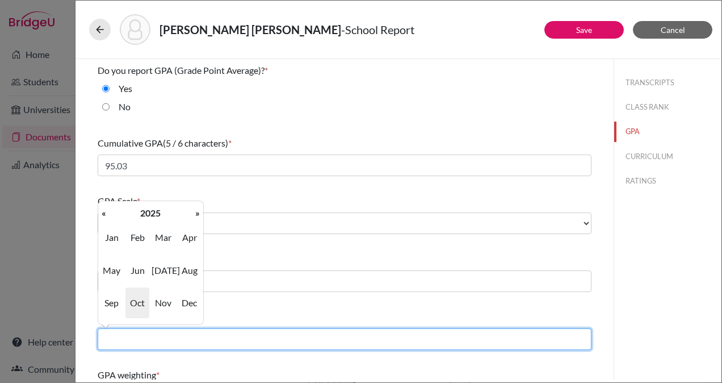
click at [218, 336] on input "text" at bounding box center [345, 339] width 494 height 22
type input "06/2025"
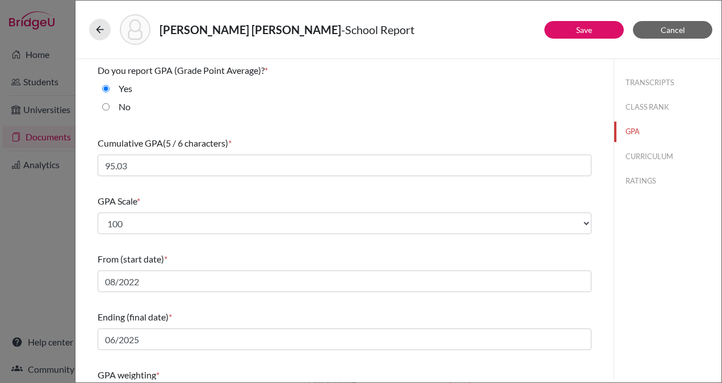
click at [624, 305] on div "TRANSCRIPTS CLASS RANK GPA CURRICULUM RATINGS" at bounding box center [668, 219] width 108 height 320
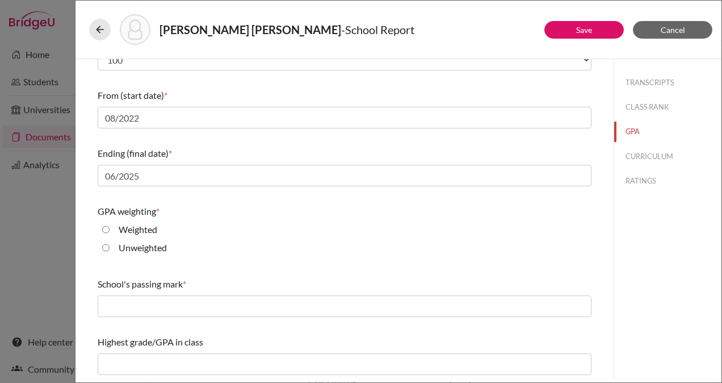
click at [106, 227] on input "Weighted" at bounding box center [105, 230] width 7 height 14
radio input "true"
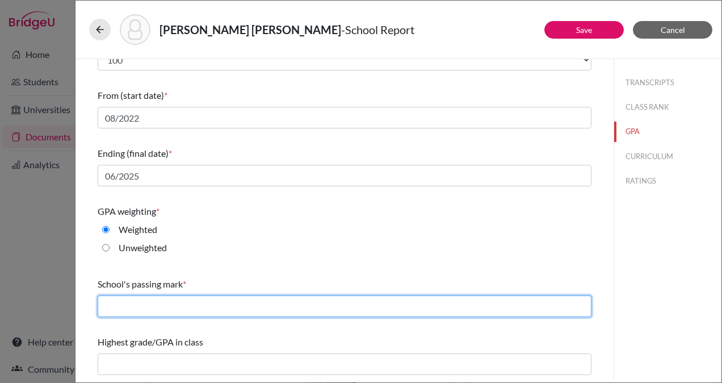
click at [171, 302] on input "text" at bounding box center [345, 306] width 494 height 22
type input "65"
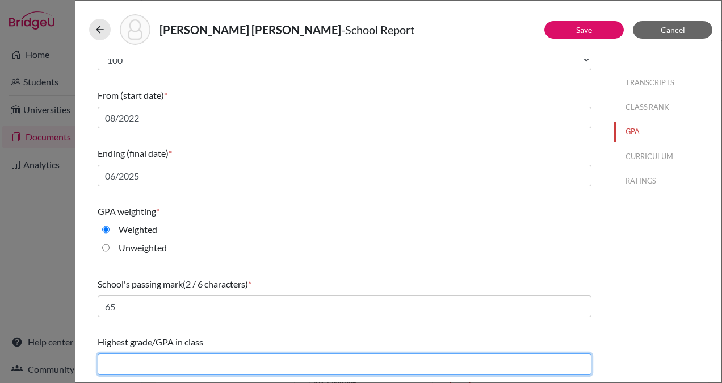
click at [182, 362] on input "text" at bounding box center [345, 364] width 494 height 22
type input "99.43"
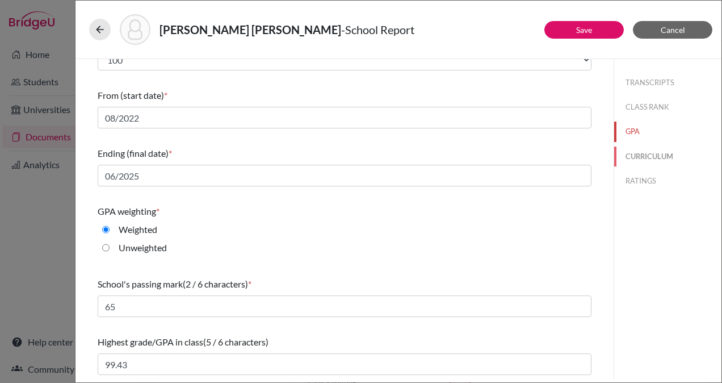
click at [631, 154] on button "CURRICULUM" at bounding box center [667, 156] width 107 height 20
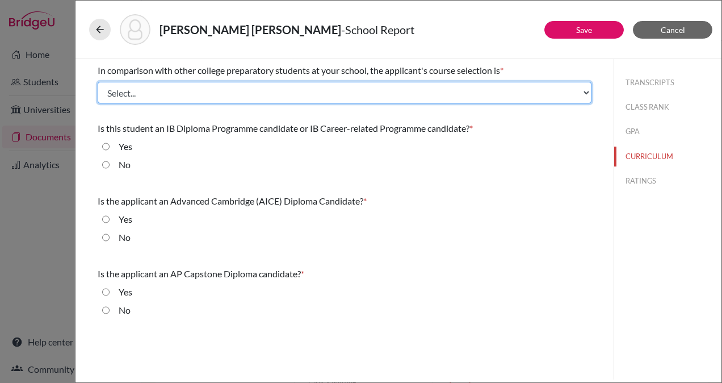
click at [300, 91] on select "Select... Less than demanding Average Demanding Very demanding Most demanding P…" at bounding box center [345, 93] width 494 height 22
select select "4"
click at [98, 82] on select "Select... Less than demanding Average Demanding Very demanding Most demanding P…" at bounding box center [345, 93] width 494 height 22
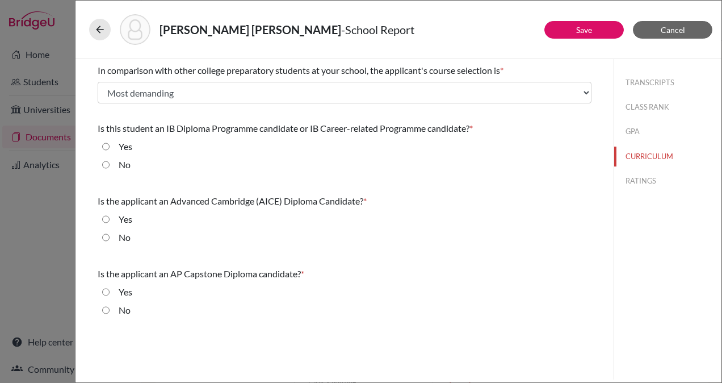
click at [103, 165] on input "No" at bounding box center [105, 165] width 7 height 14
radio input "true"
click at [108, 233] on input "No" at bounding box center [105, 238] width 7 height 14
radio input "true"
click at [104, 308] on input "No" at bounding box center [105, 310] width 7 height 14
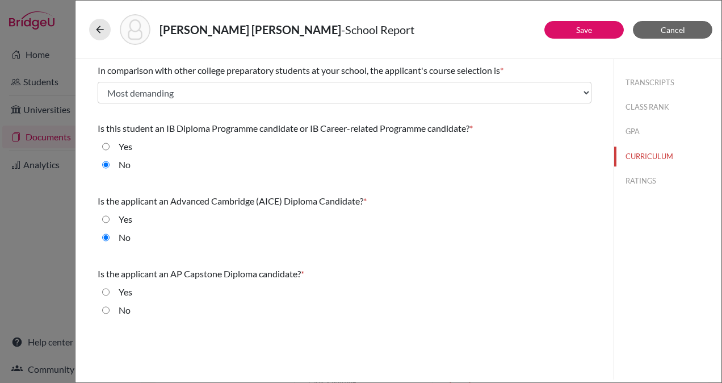
radio input "true"
click at [641, 178] on button "RATINGS" at bounding box center [667, 181] width 107 height 20
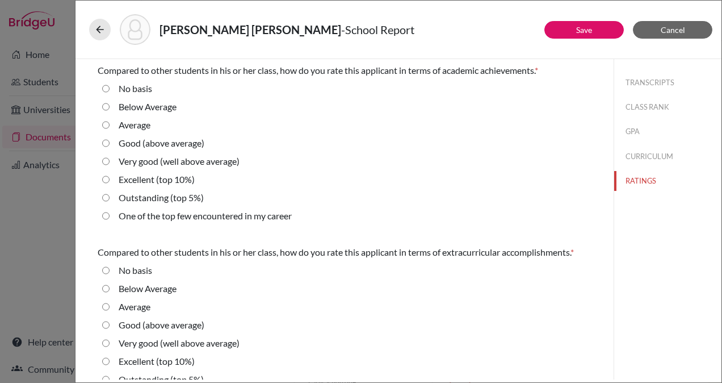
click at [110, 160] on div "Very good (well above average)" at bounding box center [175, 163] width 130 height 18
click at [105, 160] on average\) "Very good (well above average)" at bounding box center [105, 161] width 7 height 14
radio average\) "true"
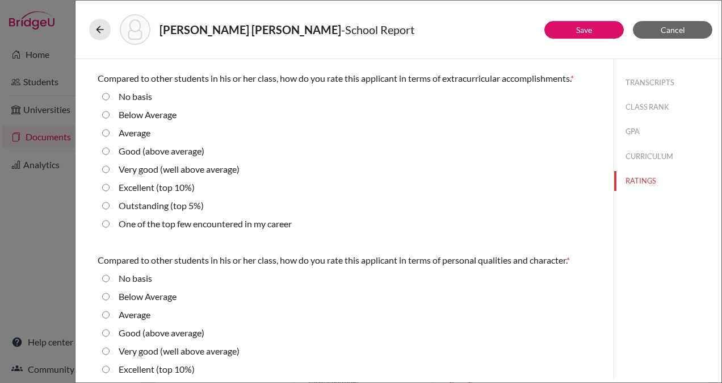
scroll to position [174, 0]
click at [104, 186] on 10\%\) "Excellent (top 10%)" at bounding box center [105, 187] width 7 height 14
radio 10\%\) "true"
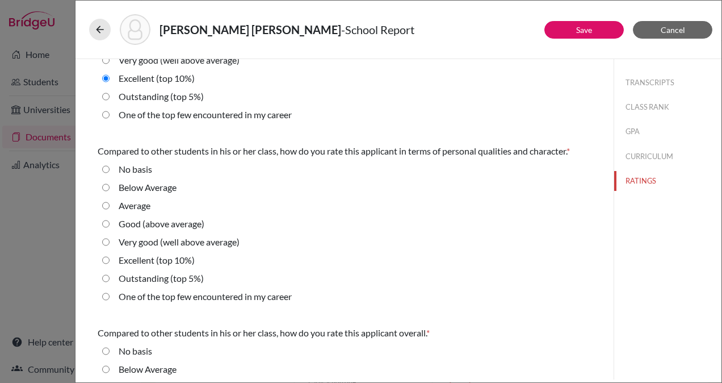
scroll to position [284, 0]
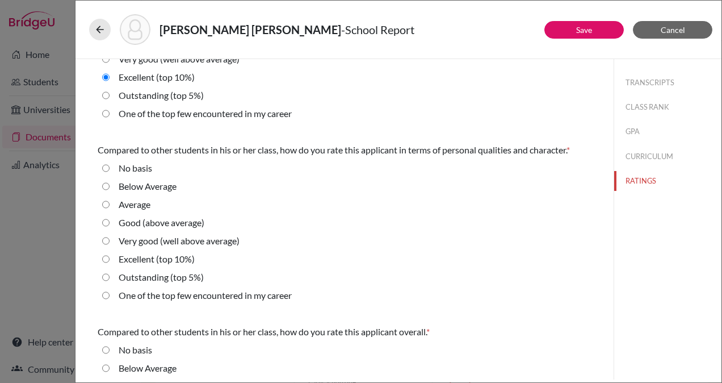
drag, startPoint x: 103, startPoint y: 259, endPoint x: 363, endPoint y: 228, distance: 261.9
click at [363, 228] on fieldset "No basis Below Average Average Good (above average) Very good (well above avera…" at bounding box center [345, 233] width 494 height 145
click at [103, 259] on 10\%\) "Excellent (top 10%)" at bounding box center [105, 259] width 7 height 14
radio 10\%\) "true"
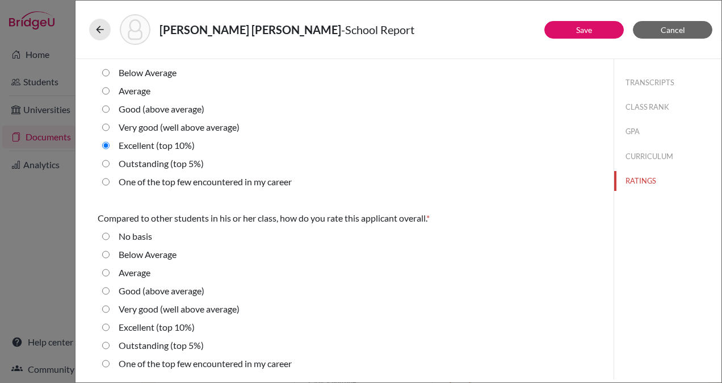
scroll to position [397, 0]
click at [106, 326] on 10\%\) "Excellent (top 10%)" at bounding box center [105, 328] width 7 height 14
radio 10\%\) "true"
click at [591, 29] on link "Save" at bounding box center [584, 30] width 16 height 10
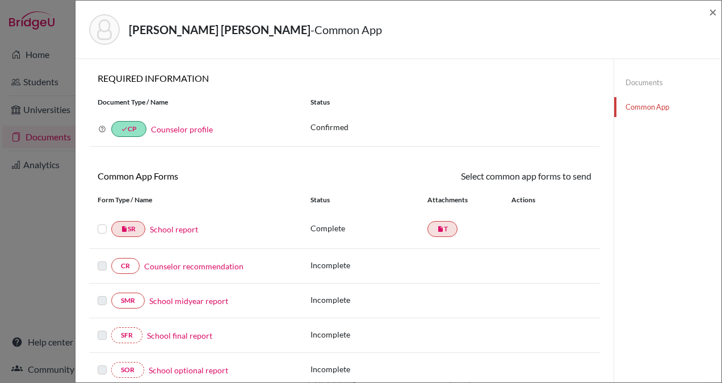
click at [221, 261] on link "Counselor recommendation" at bounding box center [193, 266] width 99 height 12
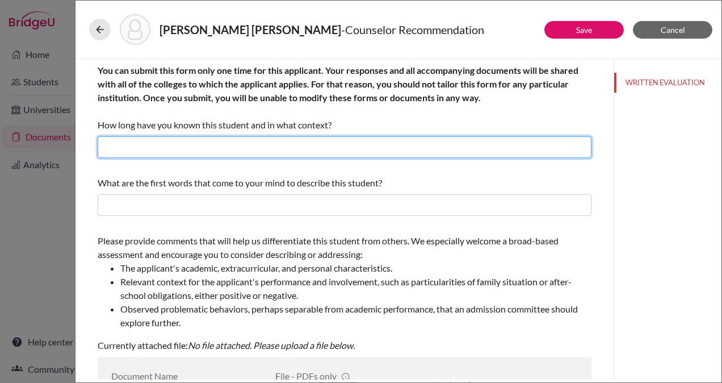
click at [240, 149] on input "text" at bounding box center [345, 147] width 494 height 22
type input "2 Years"
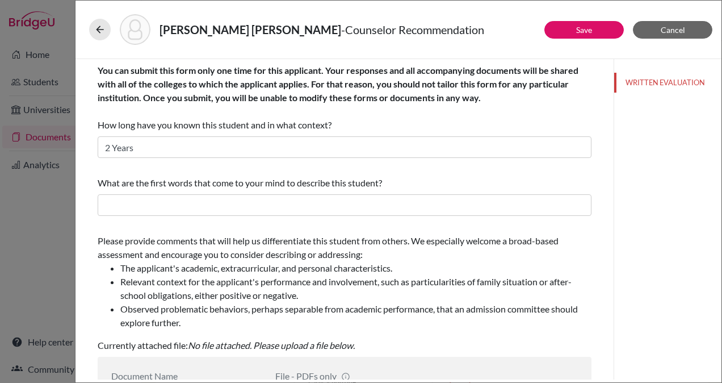
type input "Counselor Recommendation"
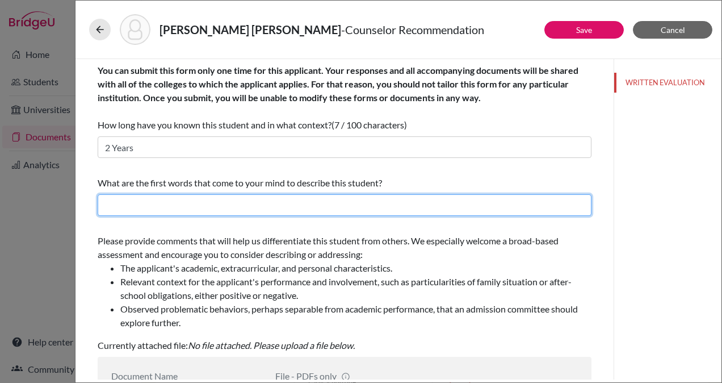
click at [189, 199] on input "text" at bounding box center [345, 205] width 494 height 22
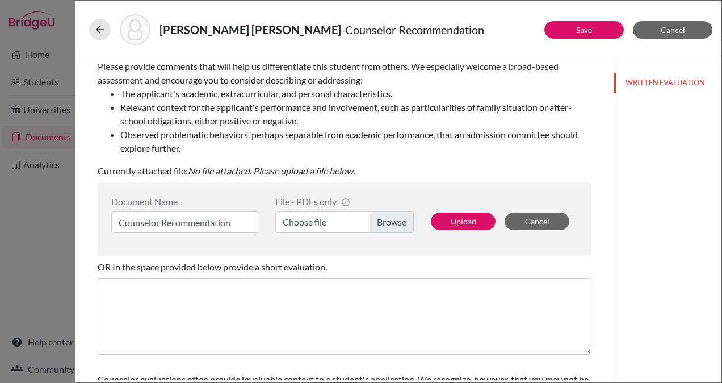
scroll to position [175, 0]
type input "Reflective, Tenacious, Empathetic"
click at [378, 219] on label "Choose file" at bounding box center [344, 222] width 139 height 22
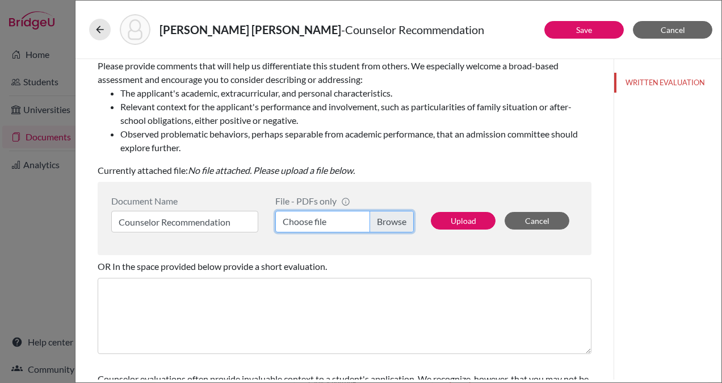
click at [378, 219] on input "Choose file" at bounding box center [344, 222] width 139 height 22
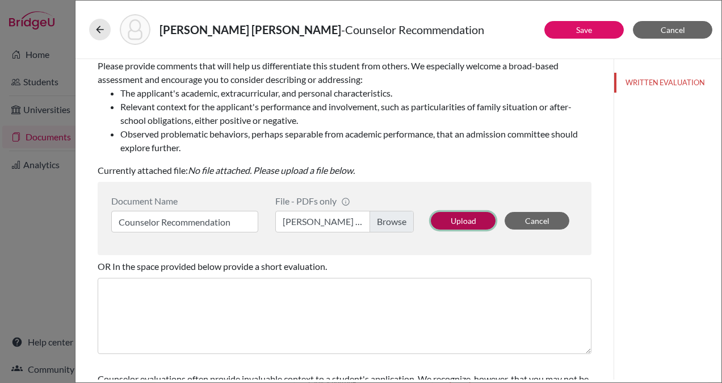
click at [438, 220] on button "Upload" at bounding box center [463, 221] width 65 height 18
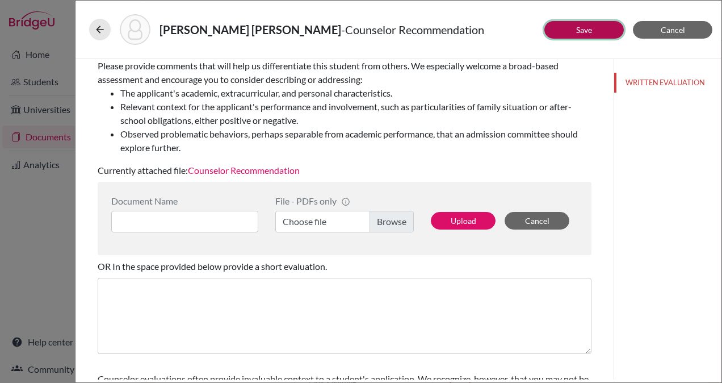
click at [580, 28] on link "Save" at bounding box center [584, 30] width 16 height 10
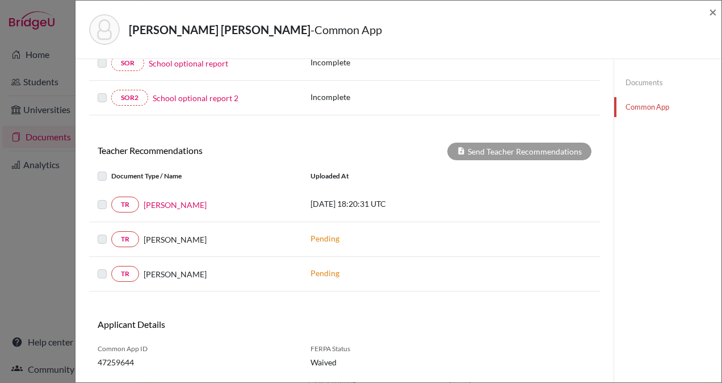
scroll to position [311, 0]
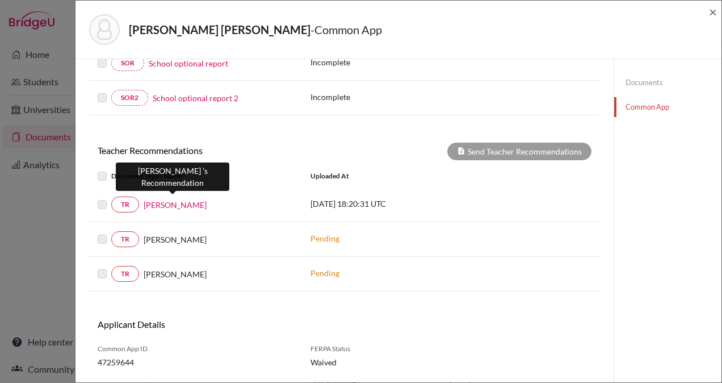
click at [174, 202] on link "Gadiel Rachelson" at bounding box center [175, 205] width 63 height 12
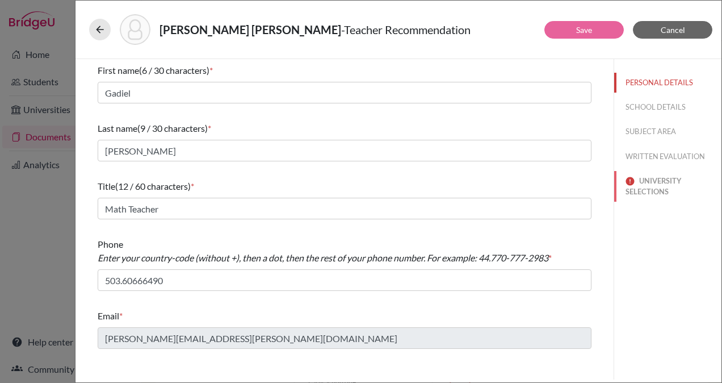
click at [651, 185] on button "UNIVERSITY SELECTIONS" at bounding box center [667, 186] width 107 height 31
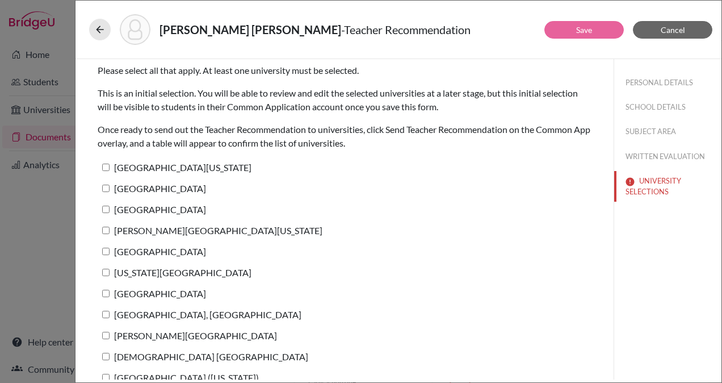
click at [108, 167] on input "University of Texas at Austin" at bounding box center [105, 167] width 7 height 7
checkbox input "true"
click at [111, 190] on label "Tulane University" at bounding box center [152, 188] width 108 height 16
click at [110, 190] on input "Tulane University" at bounding box center [105, 188] width 7 height 7
checkbox input "true"
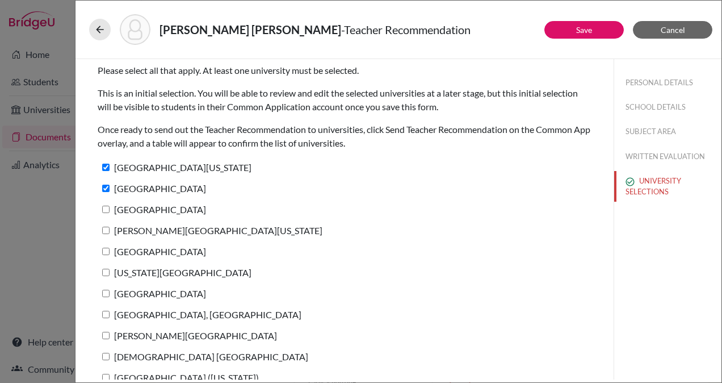
click at [107, 211] on input "Babson College" at bounding box center [105, 209] width 7 height 7
checkbox input "true"
click at [107, 227] on input "George Washington University" at bounding box center [105, 230] width 7 height 7
checkbox input "true"
click at [104, 250] on input "Northeastern University" at bounding box center [105, 251] width 7 height 7
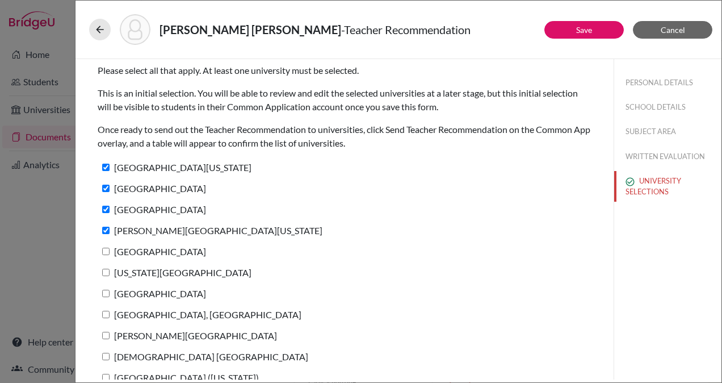
checkbox input "true"
click at [104, 269] on input "Texas Christian University" at bounding box center [105, 272] width 7 height 7
checkbox input "true"
click at [106, 292] on input "Bentley University" at bounding box center [105, 293] width 7 height 7
checkbox input "true"
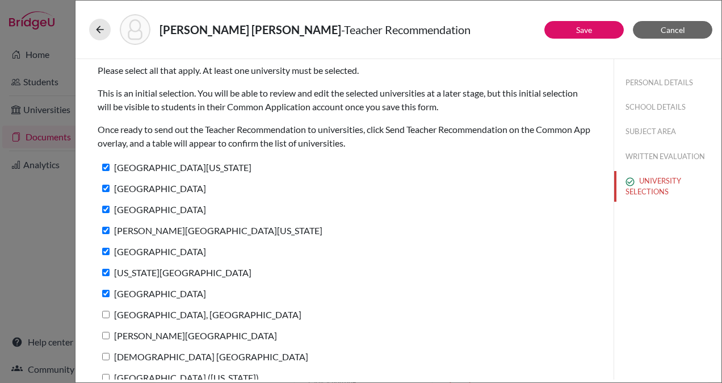
click at [107, 311] on input "Purdue University, West Lafayette" at bounding box center [105, 314] width 7 height 7
checkbox input "true"
click at [107, 330] on label "Rollins College" at bounding box center [187, 335] width 179 height 16
click at [107, 332] on input "Rollins College" at bounding box center [105, 335] width 7 height 7
checkbox input "true"
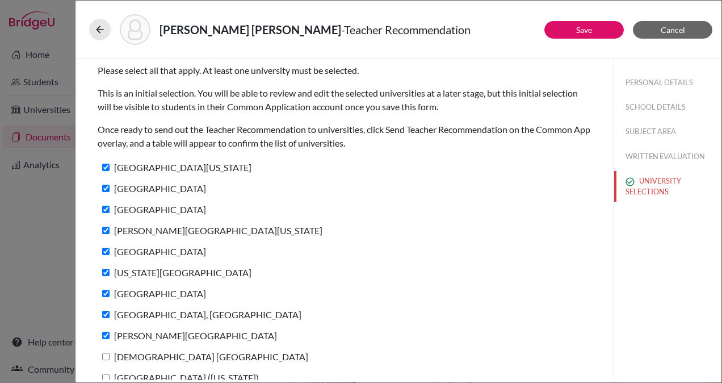
click at [104, 358] on input "Catholic University of America" at bounding box center [105, 356] width 7 height 7
checkbox input "true"
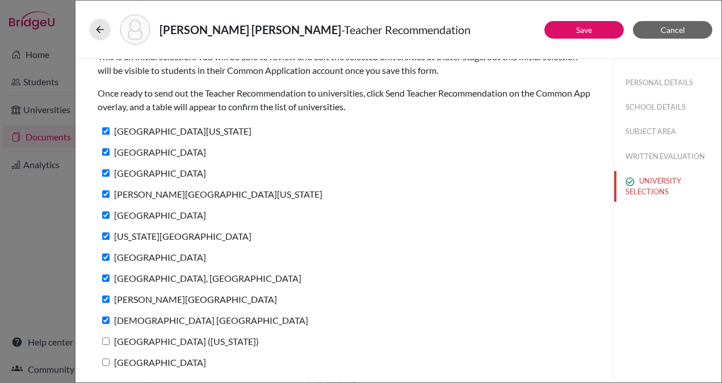
click at [106, 340] on input "Trinity University (Texas)" at bounding box center [105, 340] width 7 height 7
checkbox input "true"
click at [106, 359] on input "Loyola University Chicago" at bounding box center [105, 361] width 7 height 7
checkbox input "true"
click at [585, 28] on link "Save" at bounding box center [584, 30] width 16 height 10
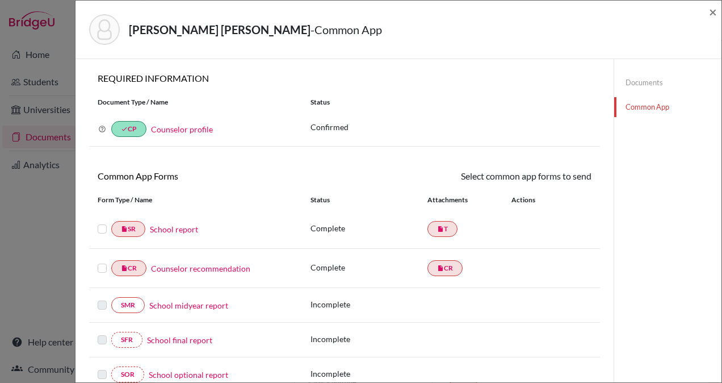
click at [102, 222] on label at bounding box center [102, 222] width 9 height 0
click at [0, 0] on input "checkbox" at bounding box center [0, 0] width 0 height 0
click at [101, 262] on label at bounding box center [102, 262] width 9 height 0
click at [0, 0] on input "checkbox" at bounding box center [0, 0] width 0 height 0
click at [561, 172] on link "Send" at bounding box center [568, 178] width 47 height 18
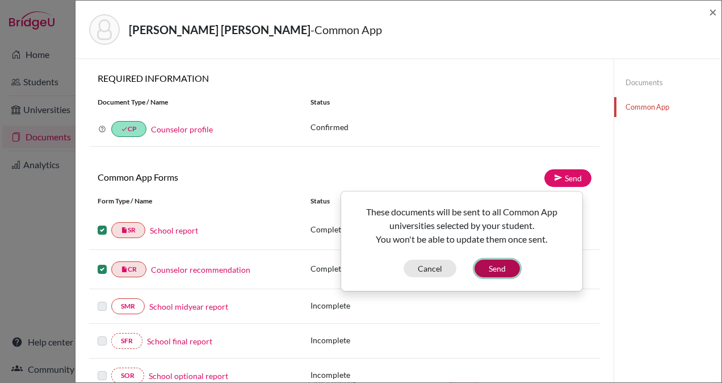
click at [495, 266] on button "Send" at bounding box center [497, 268] width 45 height 18
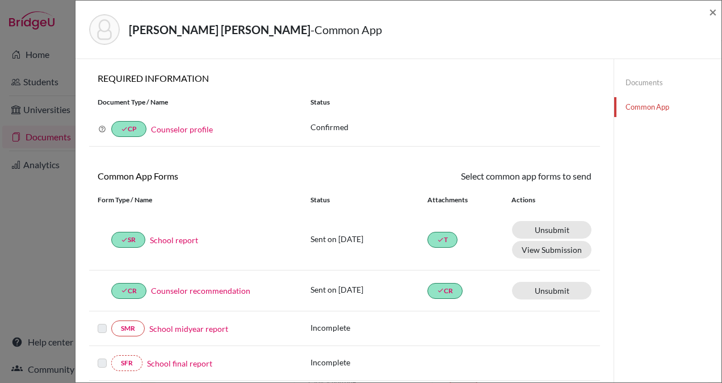
scroll to position [359, 0]
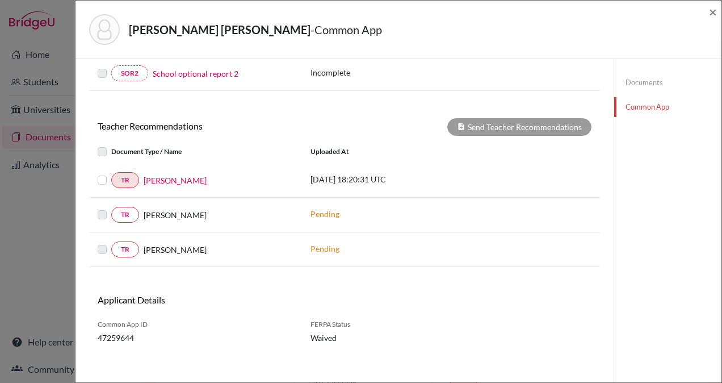
click at [111, 173] on label at bounding box center [111, 173] width 0 height 0
click at [0, 0] on input "checkbox" at bounding box center [0, 0] width 0 height 0
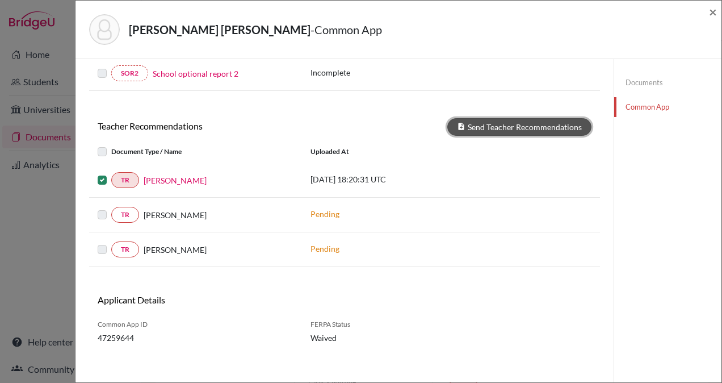
click at [504, 122] on button "Send Teacher Recommendations" at bounding box center [519, 127] width 144 height 18
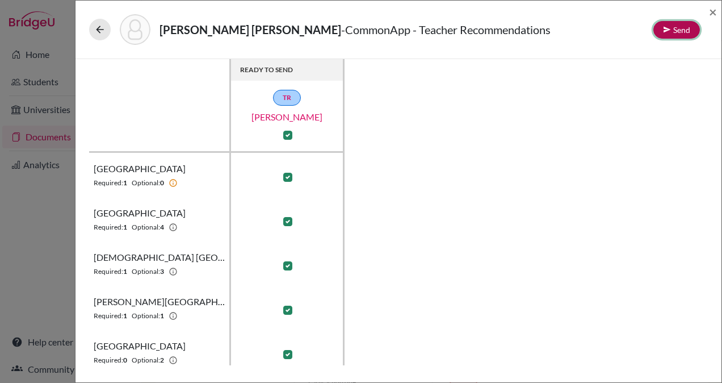
click at [672, 27] on button "Send" at bounding box center [677, 30] width 47 height 18
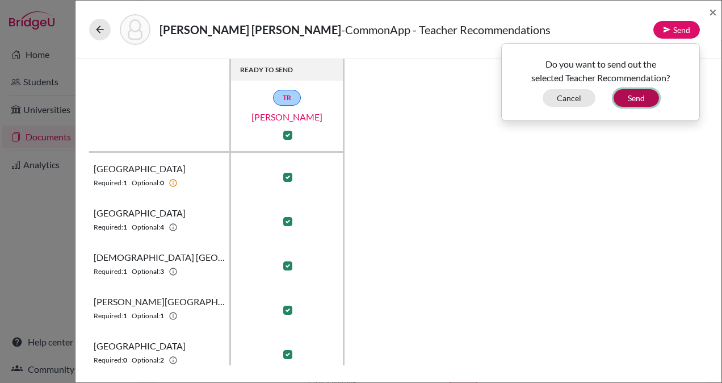
click at [640, 97] on button "Send" at bounding box center [636, 98] width 45 height 18
checkbox input "false"
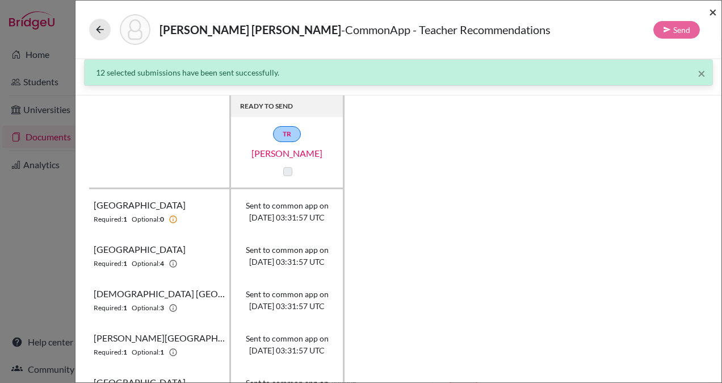
click at [714, 10] on span "×" at bounding box center [713, 11] width 8 height 16
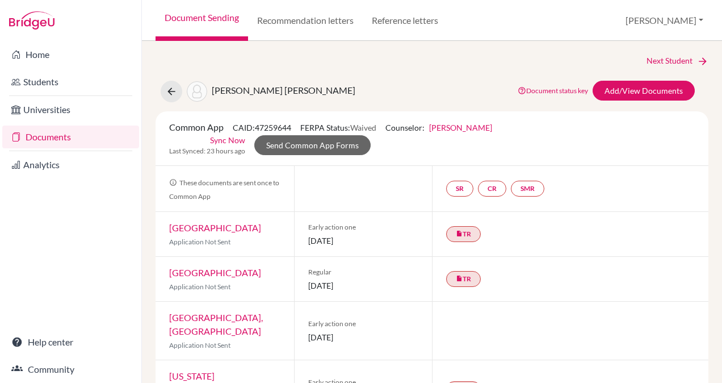
click at [228, 138] on link "Sync Now" at bounding box center [227, 140] width 35 height 12
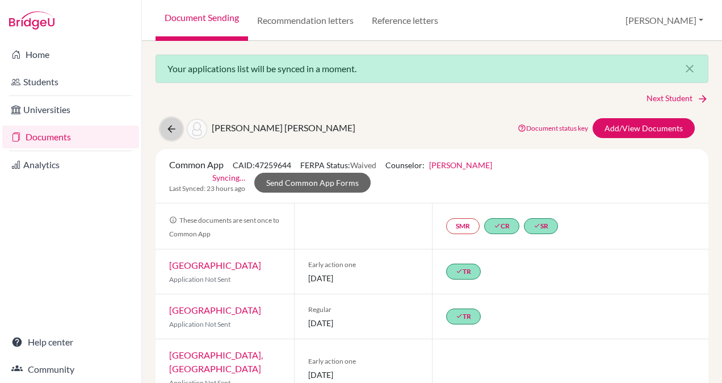
click at [168, 128] on icon at bounding box center [171, 128] width 11 height 11
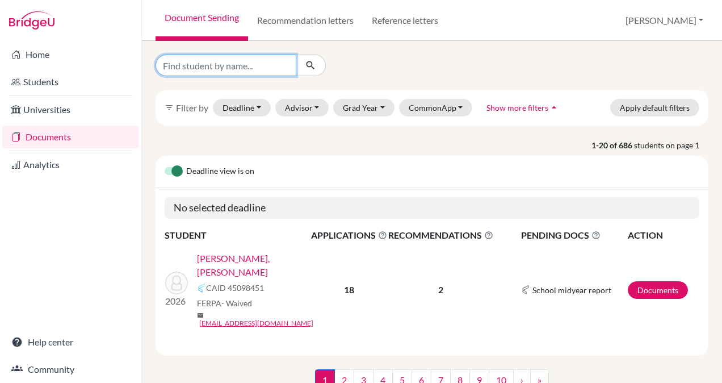
click at [224, 62] on input "Find student by name..." at bounding box center [226, 66] width 141 height 22
type input "ortiz"
click at [305, 60] on icon "submit" at bounding box center [310, 65] width 11 height 11
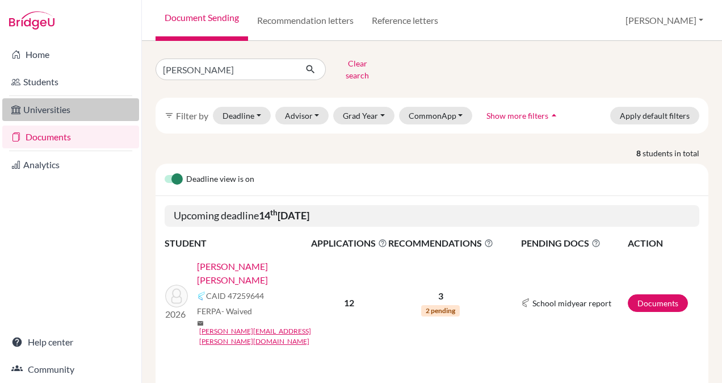
click at [47, 112] on link "Universities" at bounding box center [70, 109] width 137 height 23
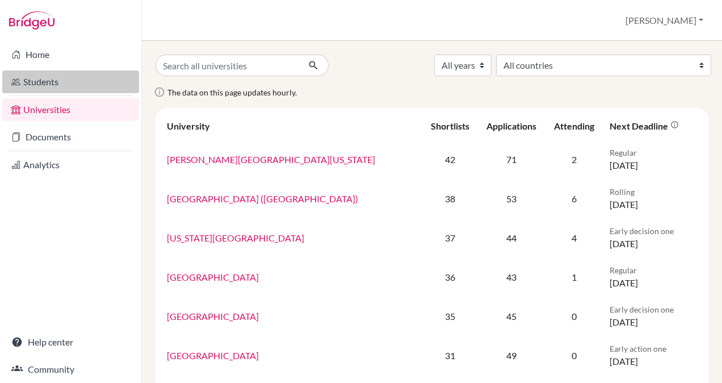
click at [32, 76] on link "Students" at bounding box center [70, 81] width 137 height 23
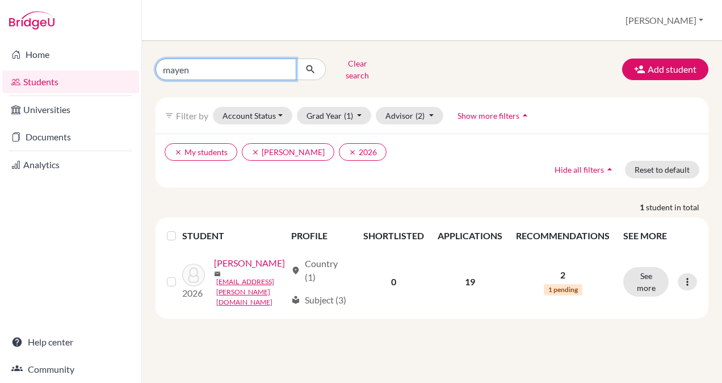
click at [207, 62] on input "mayen" at bounding box center [226, 69] width 141 height 22
type input "palacios"
click button "submit" at bounding box center [311, 69] width 30 height 22
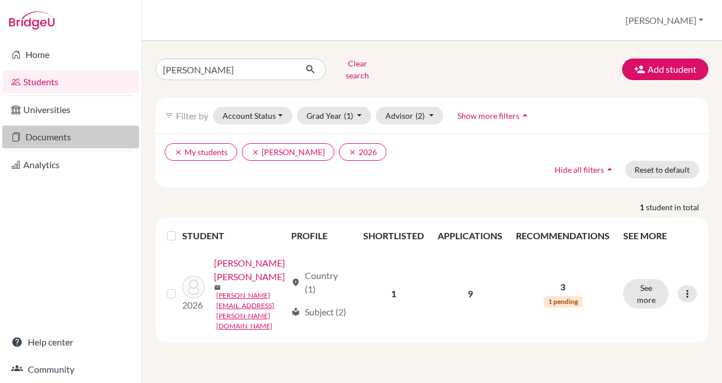
click at [45, 133] on link "Documents" at bounding box center [70, 136] width 137 height 23
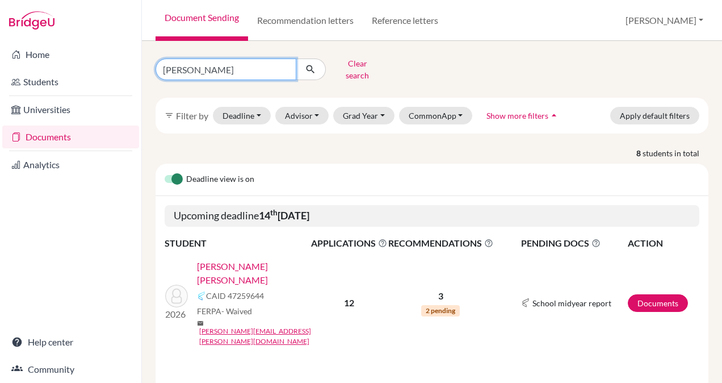
click at [189, 66] on input "[PERSON_NAME]" at bounding box center [226, 69] width 141 height 22
type input "[PERSON_NAME]"
click at [307, 65] on icon "submit" at bounding box center [310, 69] width 11 height 11
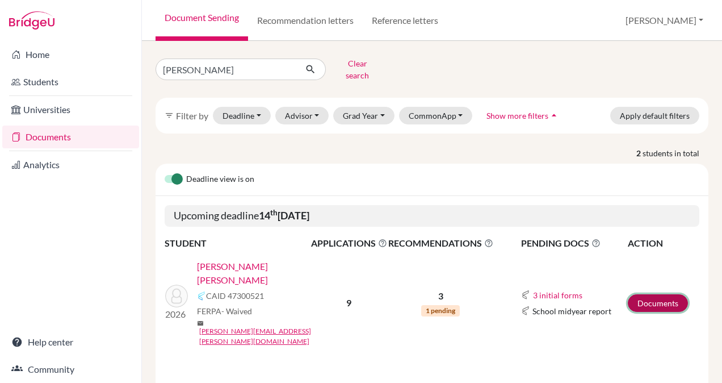
click at [643, 294] on link "Documents" at bounding box center [658, 303] width 60 height 18
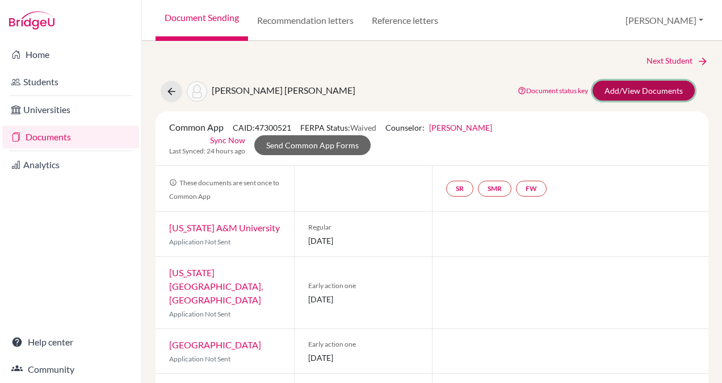
click at [622, 94] on link "Add/View Documents" at bounding box center [644, 91] width 102 height 20
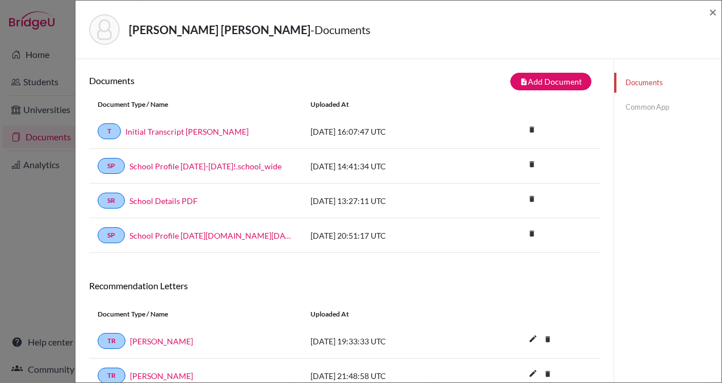
click at [627, 106] on link "Common App" at bounding box center [667, 107] width 107 height 20
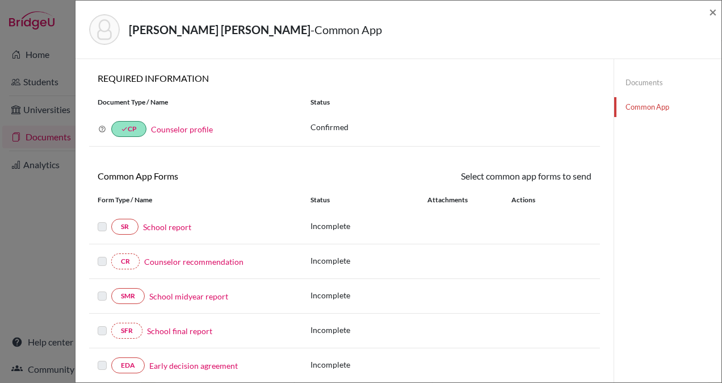
click at [639, 83] on link "Documents" at bounding box center [667, 83] width 107 height 20
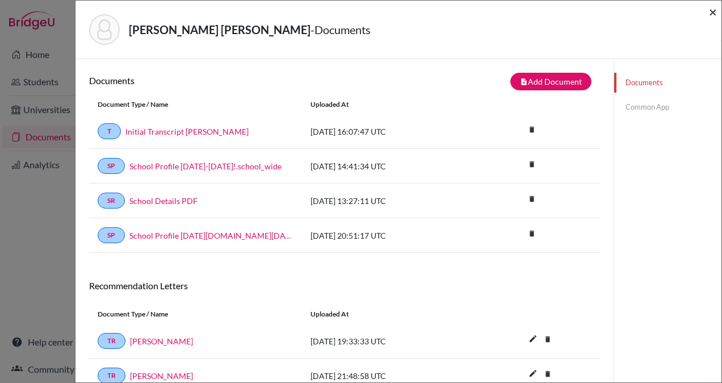
click at [714, 11] on span "×" at bounding box center [713, 11] width 8 height 16
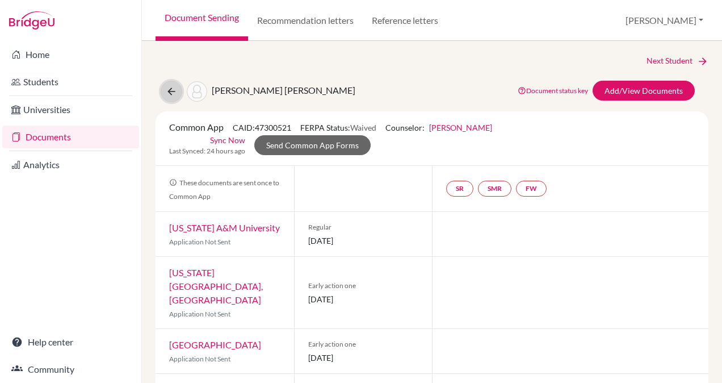
click at [168, 90] on icon at bounding box center [171, 91] width 11 height 11
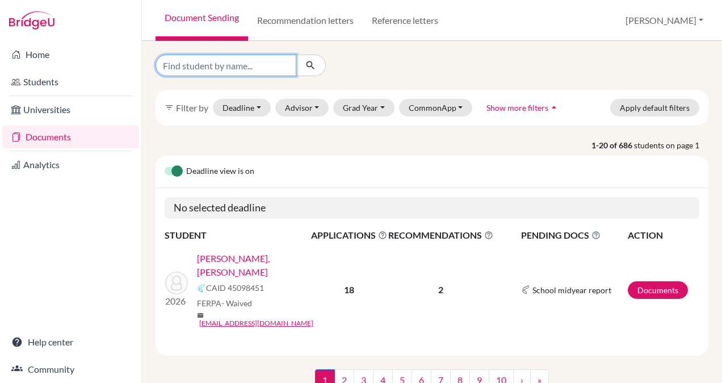
click at [215, 68] on input "Find student by name..." at bounding box center [226, 66] width 141 height 22
type input "[PERSON_NAME]"
click at [321, 64] on button "submit" at bounding box center [311, 66] width 30 height 22
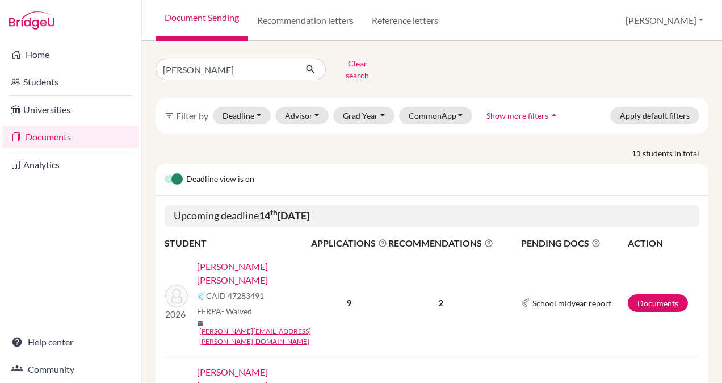
scroll to position [75, 0]
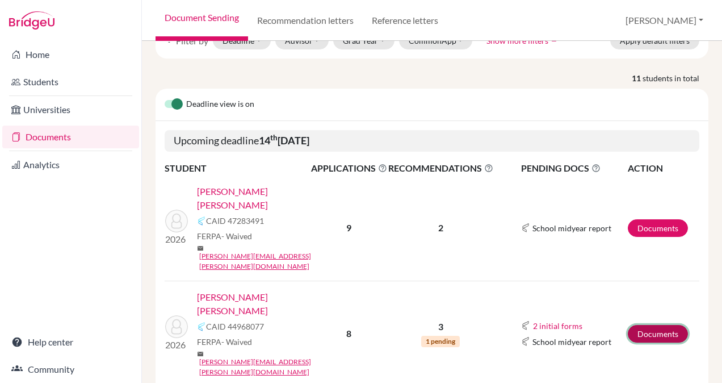
click at [641, 325] on link "Documents" at bounding box center [658, 334] width 60 height 18
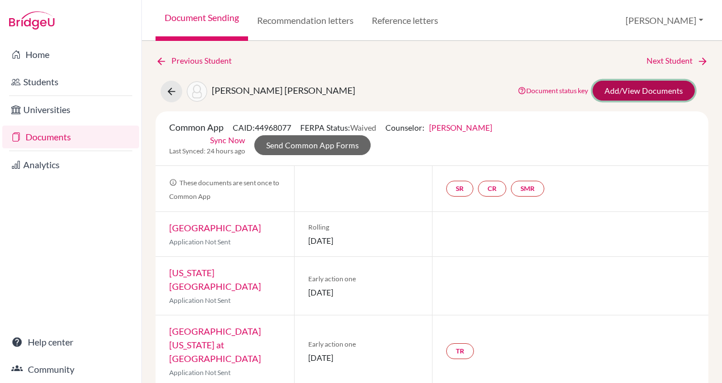
click at [616, 89] on link "Add/View Documents" at bounding box center [644, 91] width 102 height 20
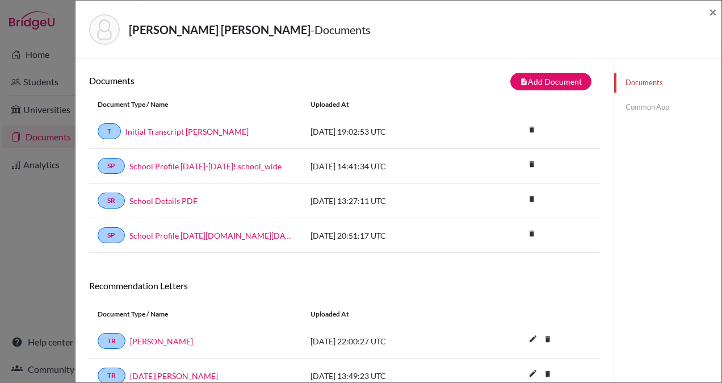
click at [635, 104] on link "Common App" at bounding box center [667, 107] width 107 height 20
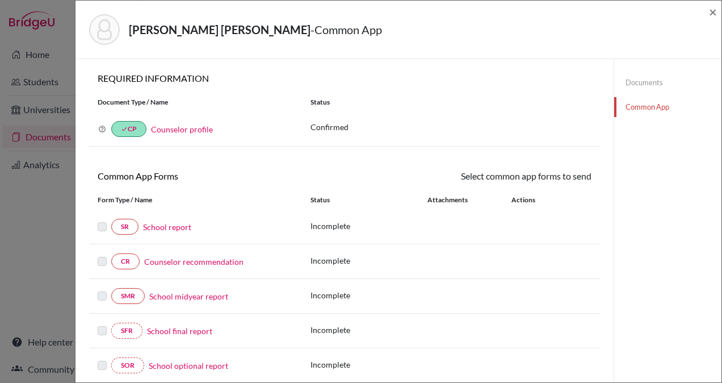
click at [216, 259] on link "Counselor recommendation" at bounding box center [193, 262] width 99 height 12
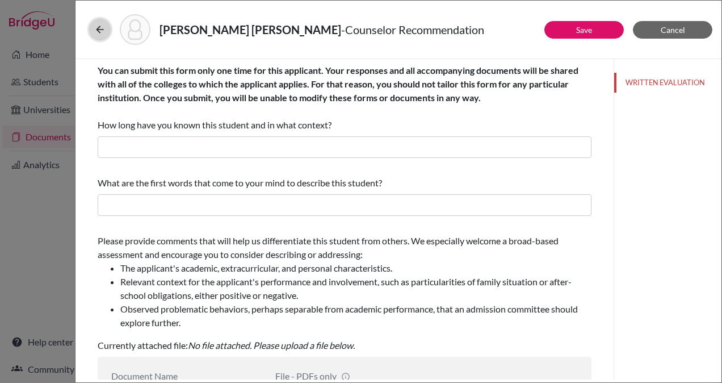
click at [101, 27] on icon at bounding box center [99, 29] width 11 height 11
